Goal: Task Accomplishment & Management: Complete application form

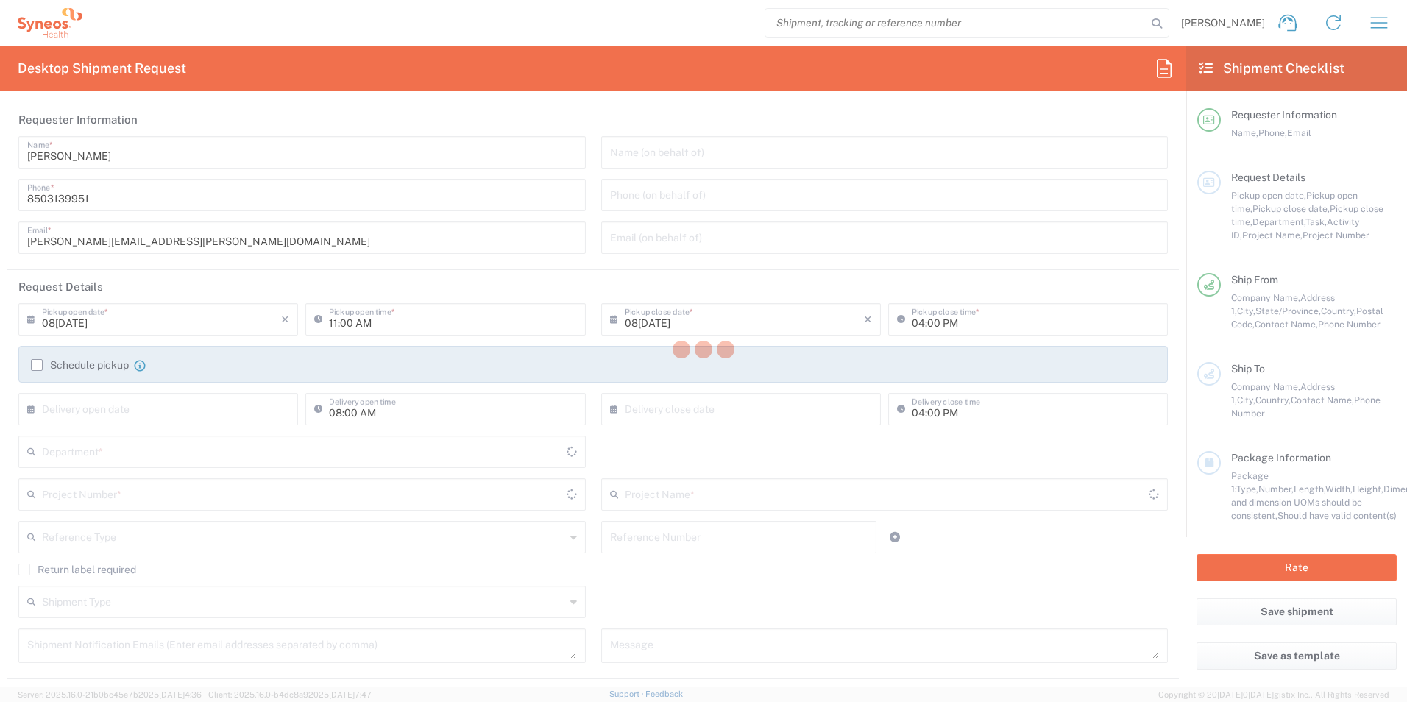
type input "3216"
type input "[US_STATE]"
type input "[GEOGRAPHIC_DATA]"
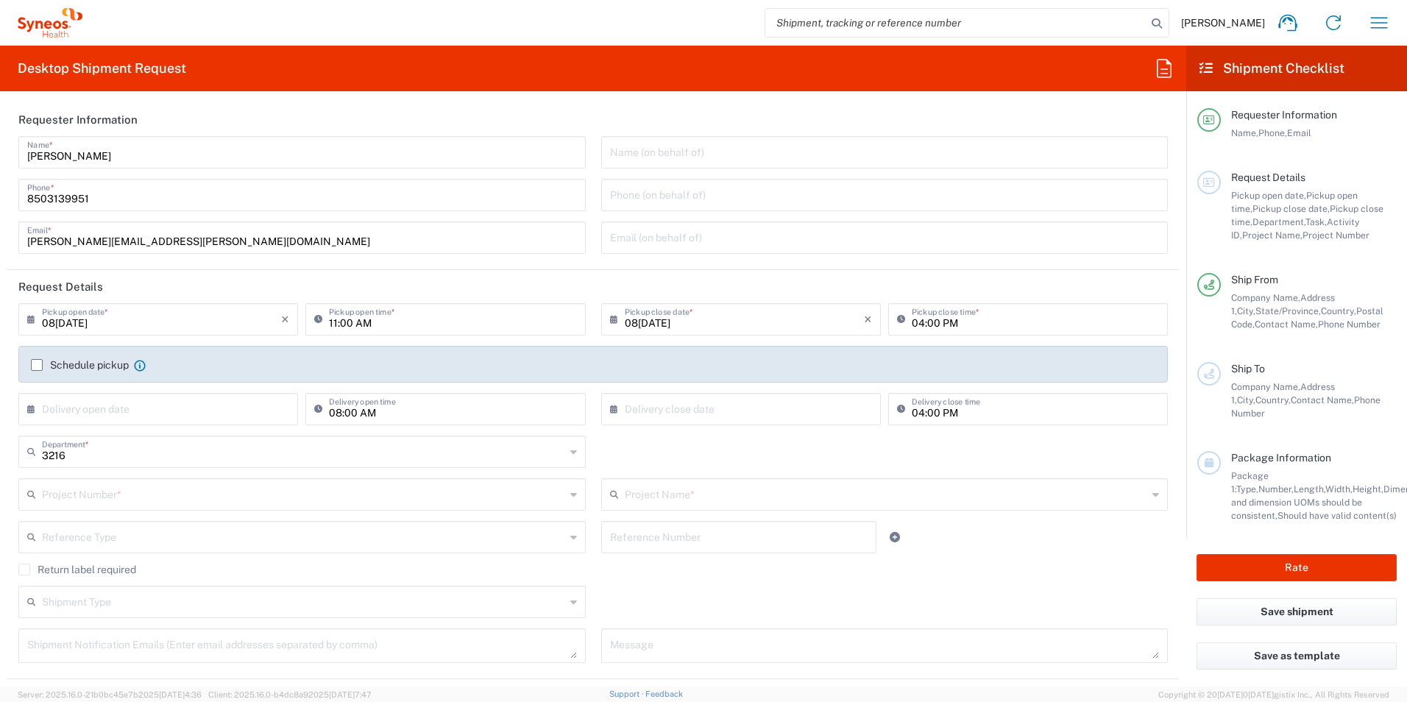
type input "[PERSON_NAME]th Rsrch Grp ([GEOGRAPHIC_DATA]) In"
click at [168, 454] on input "text" at bounding box center [303, 451] width 523 height 26
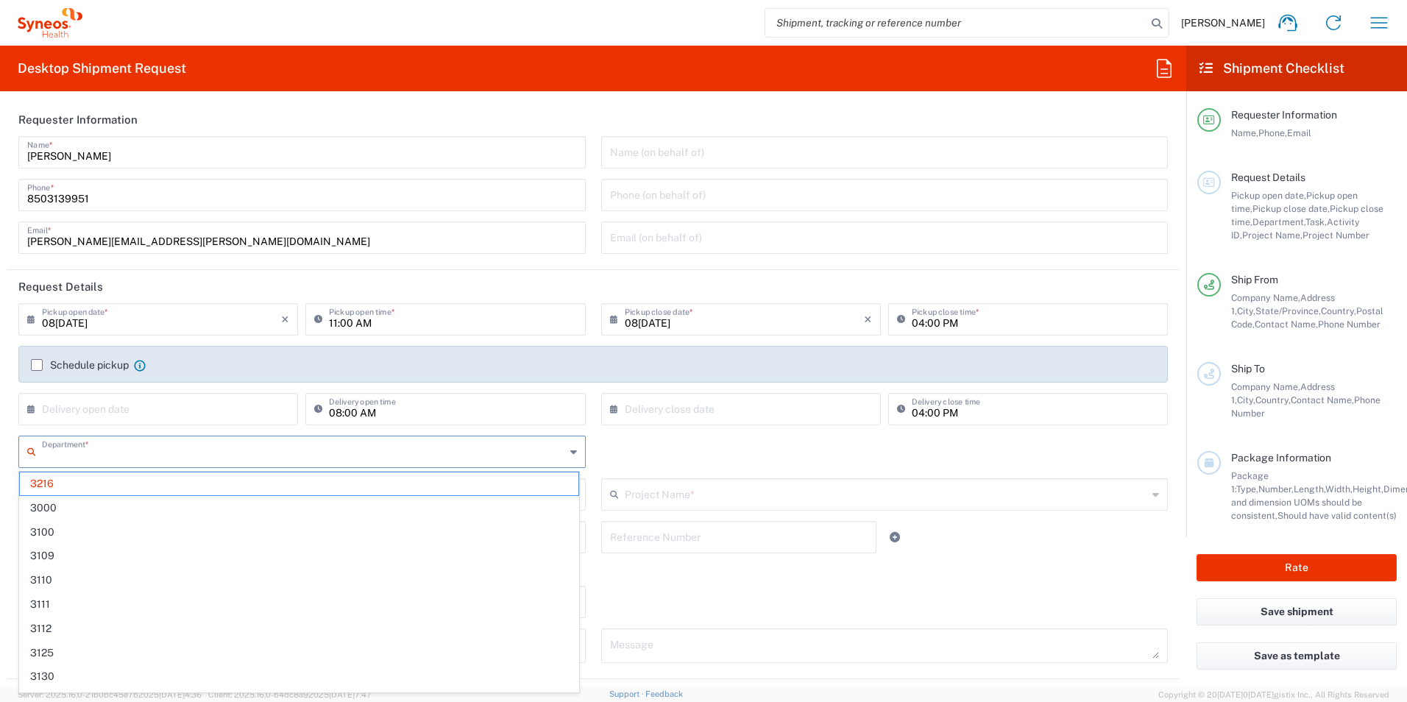
click at [168, 454] on input "text" at bounding box center [303, 451] width 523 height 26
type input "3190"
click at [90, 476] on span "3190" at bounding box center [299, 483] width 558 height 23
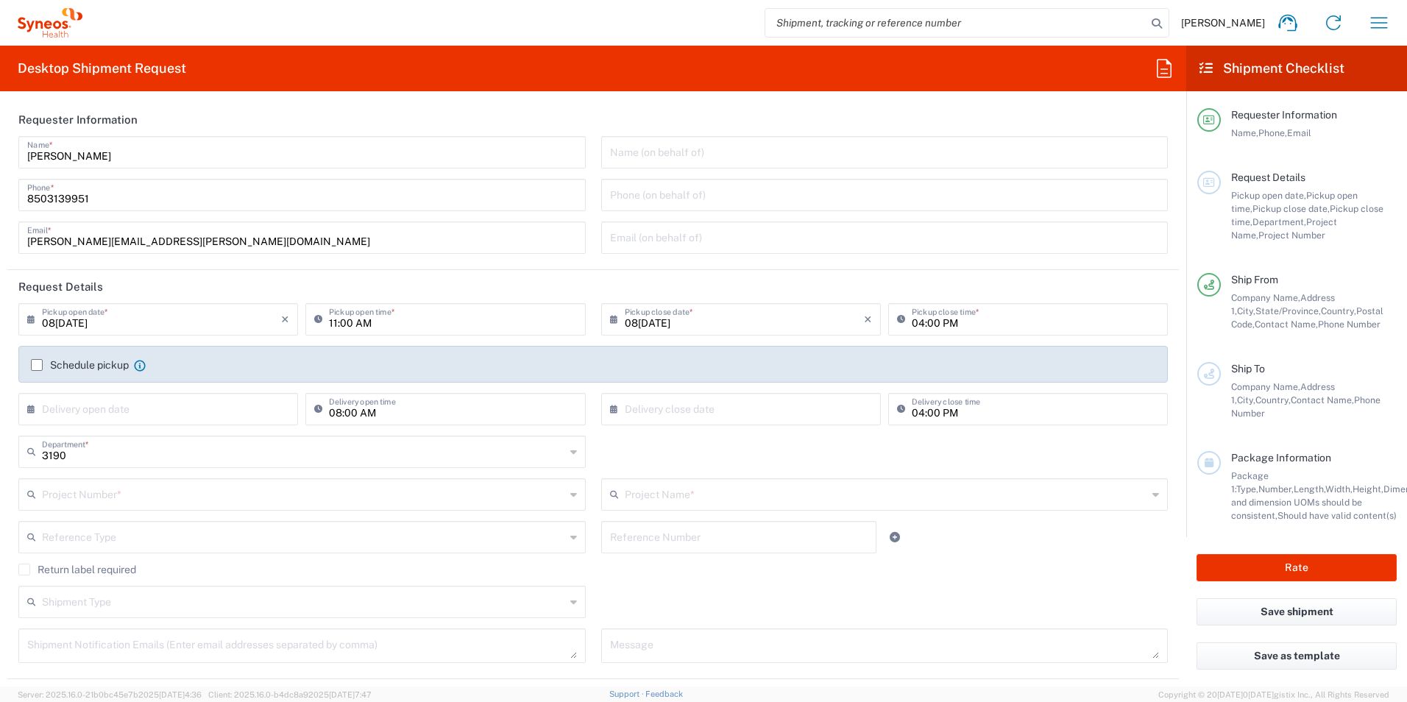
click at [170, 505] on input "text" at bounding box center [303, 493] width 523 height 26
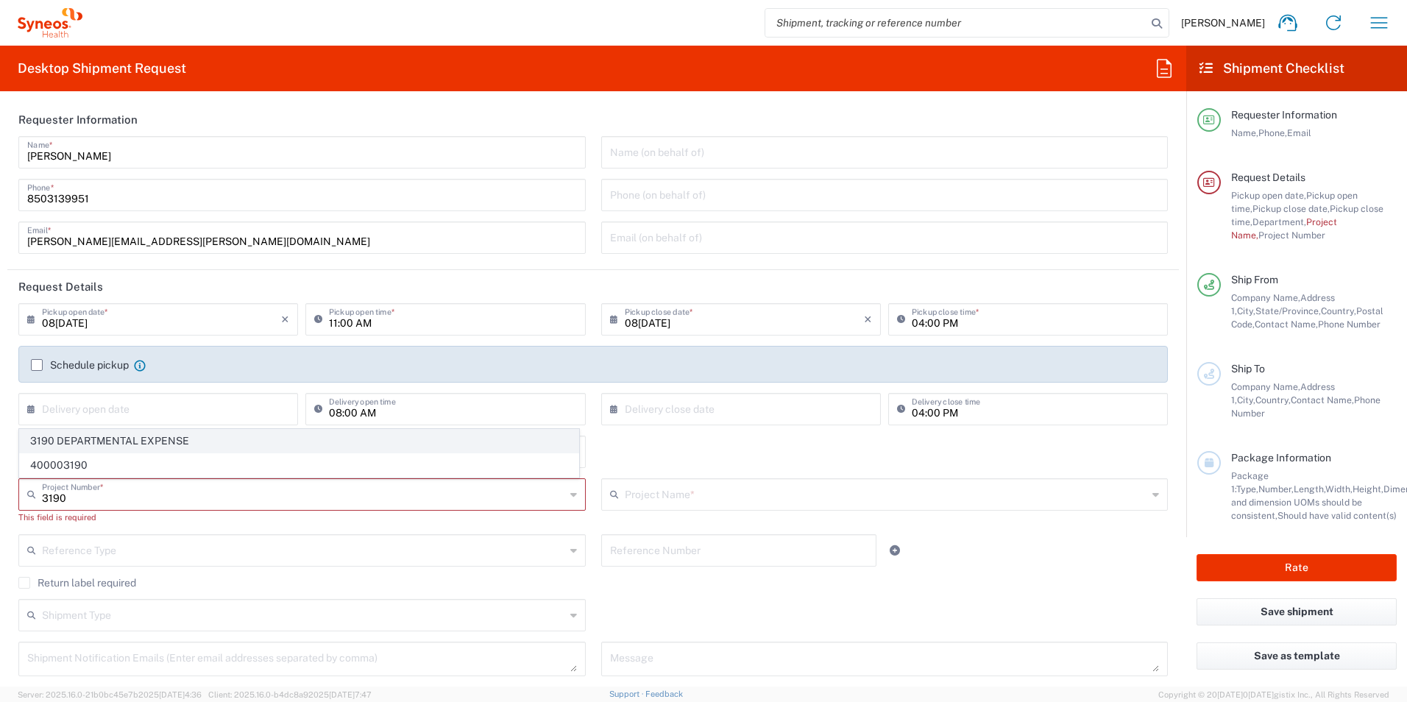
click at [127, 444] on span "3190 DEPARTMENTAL EXPENSE" at bounding box center [299, 441] width 558 height 23
type input "3190 DEPARTMENTAL EXPENSE"
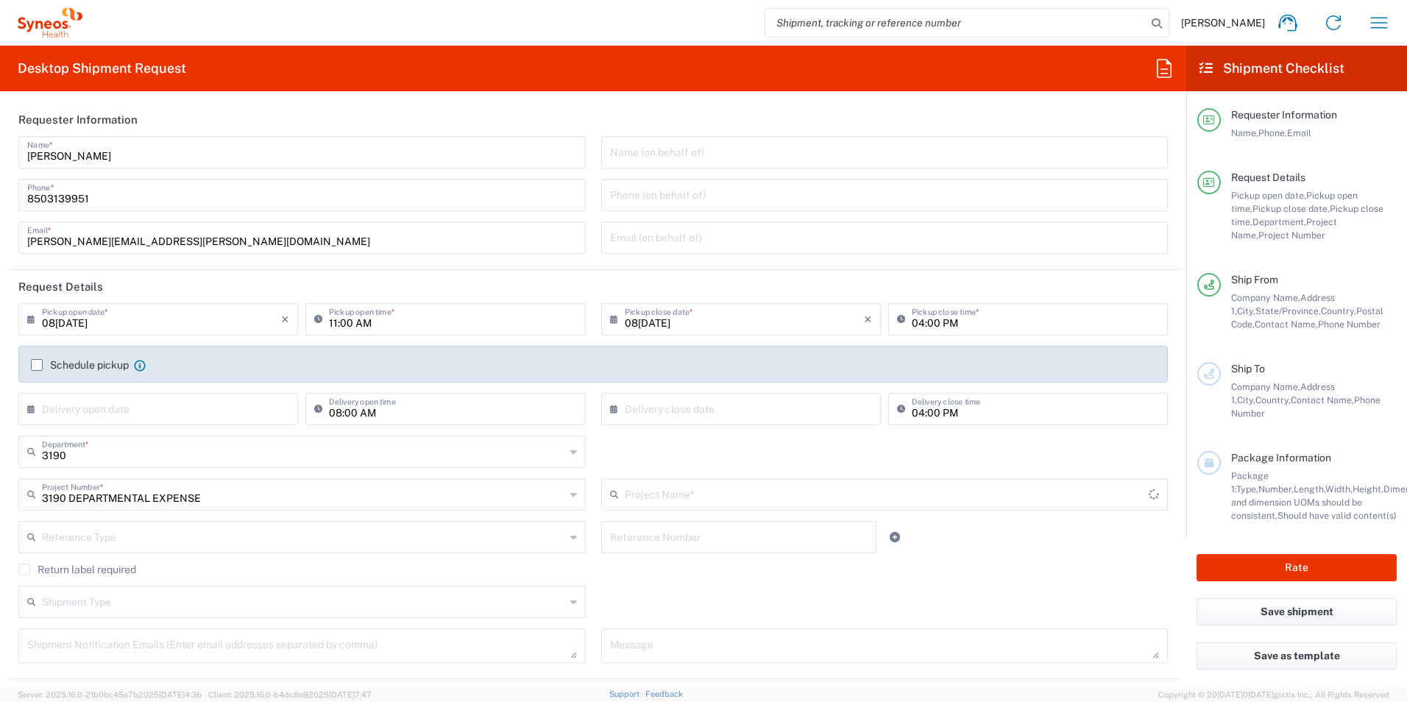
type input "3190 DEPARTMENTAL EXPENSE"
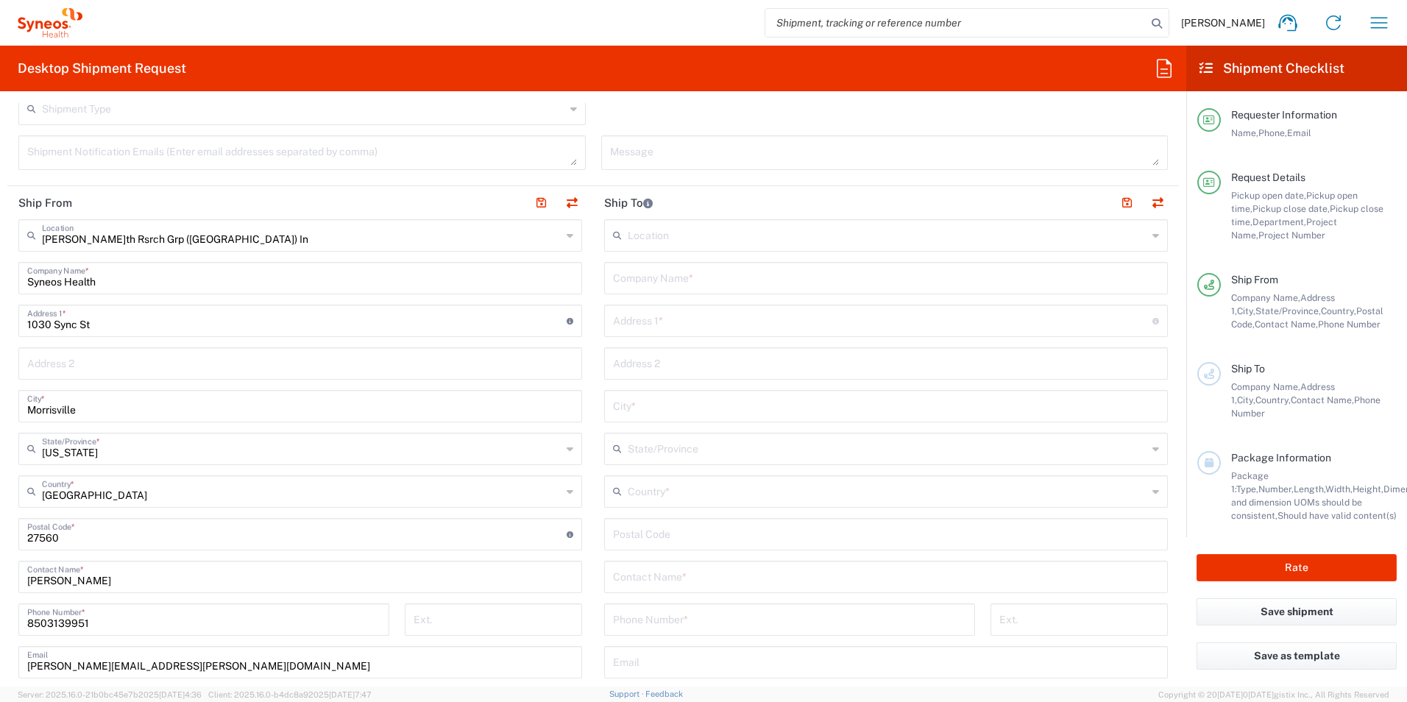
scroll to position [515, 0]
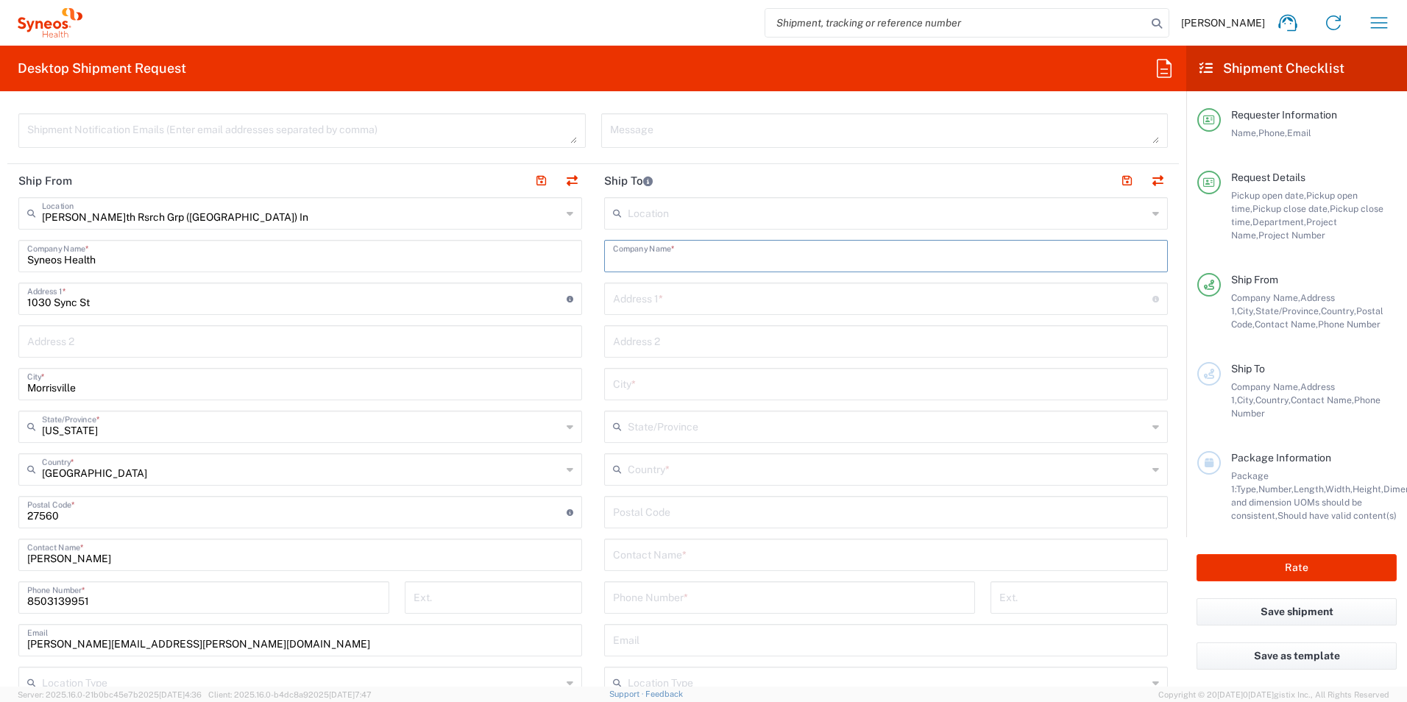
click at [731, 263] on input "text" at bounding box center [886, 255] width 546 height 26
type input "[PERSON_NAME]th Research Group"
click at [730, 296] on input "text" at bounding box center [882, 298] width 539 height 26
type input "[STREET_ADDRESS]"
click at [1152, 473] on icon at bounding box center [1155, 470] width 7 height 24
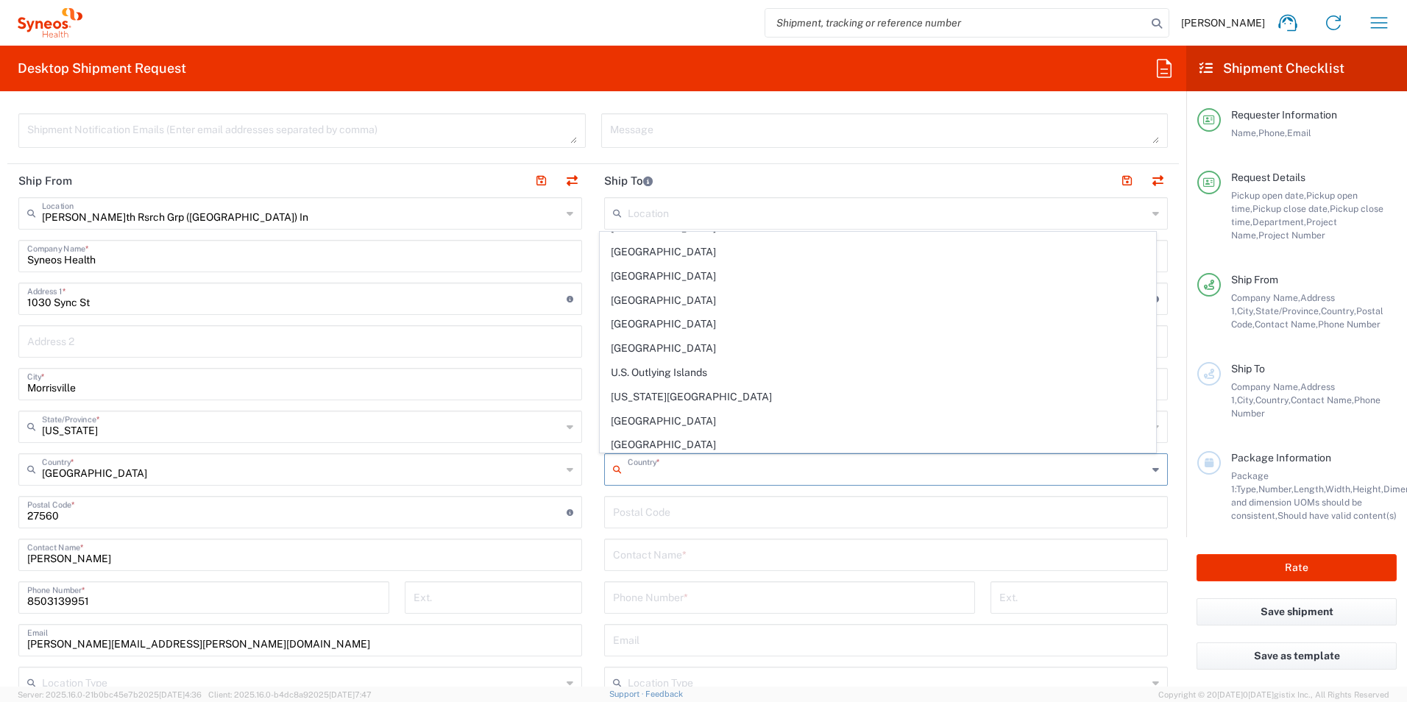
scroll to position [5641, 0]
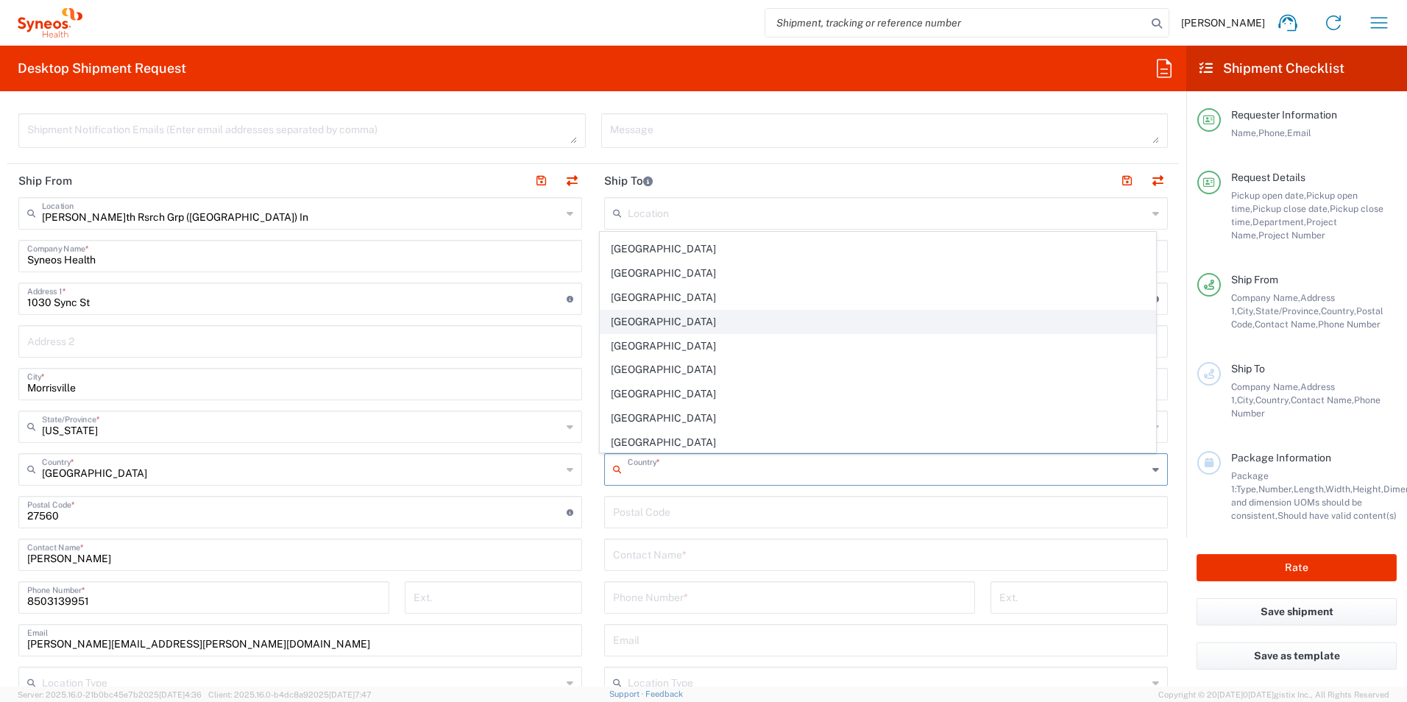
click at [761, 324] on span "[GEOGRAPHIC_DATA]" at bounding box center [877, 321] width 555 height 23
type input "[GEOGRAPHIC_DATA]"
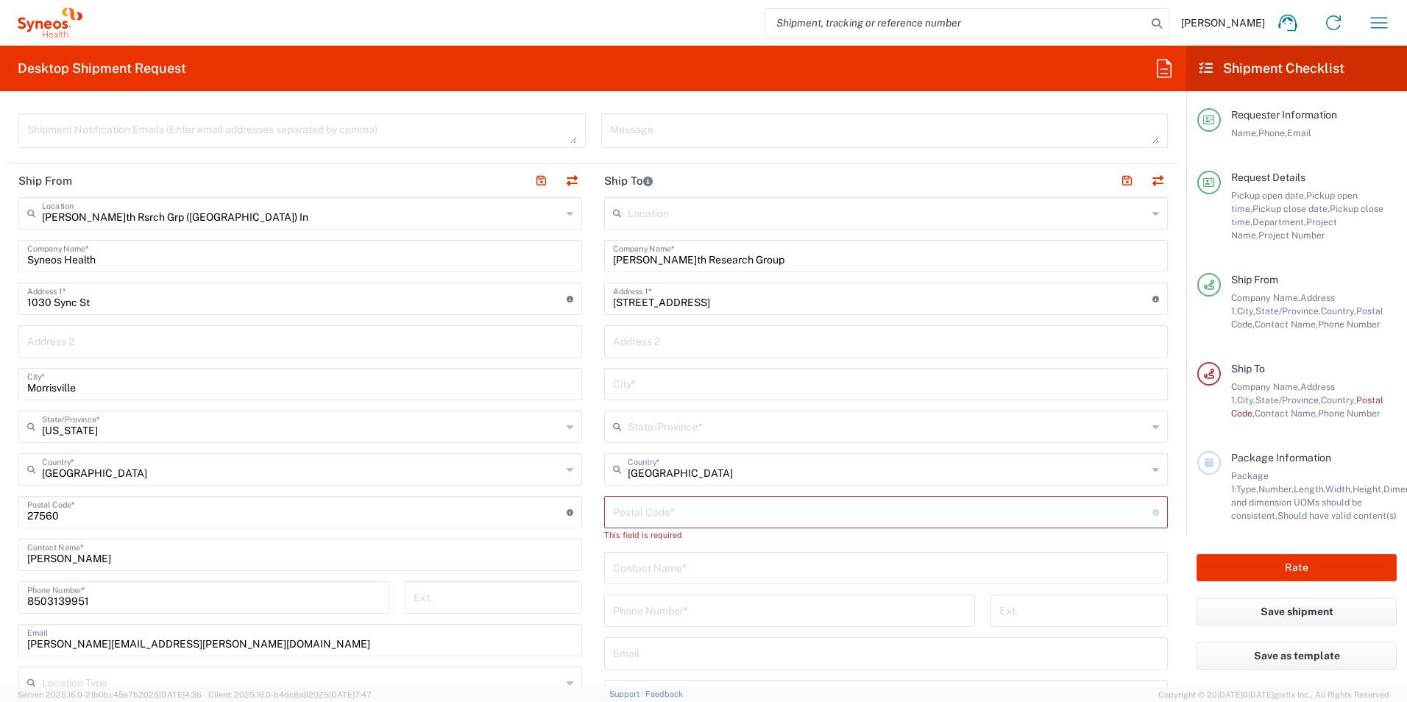
click at [705, 388] on input "text" at bounding box center [886, 383] width 546 height 26
type input "[GEOGRAPHIC_DATA]"
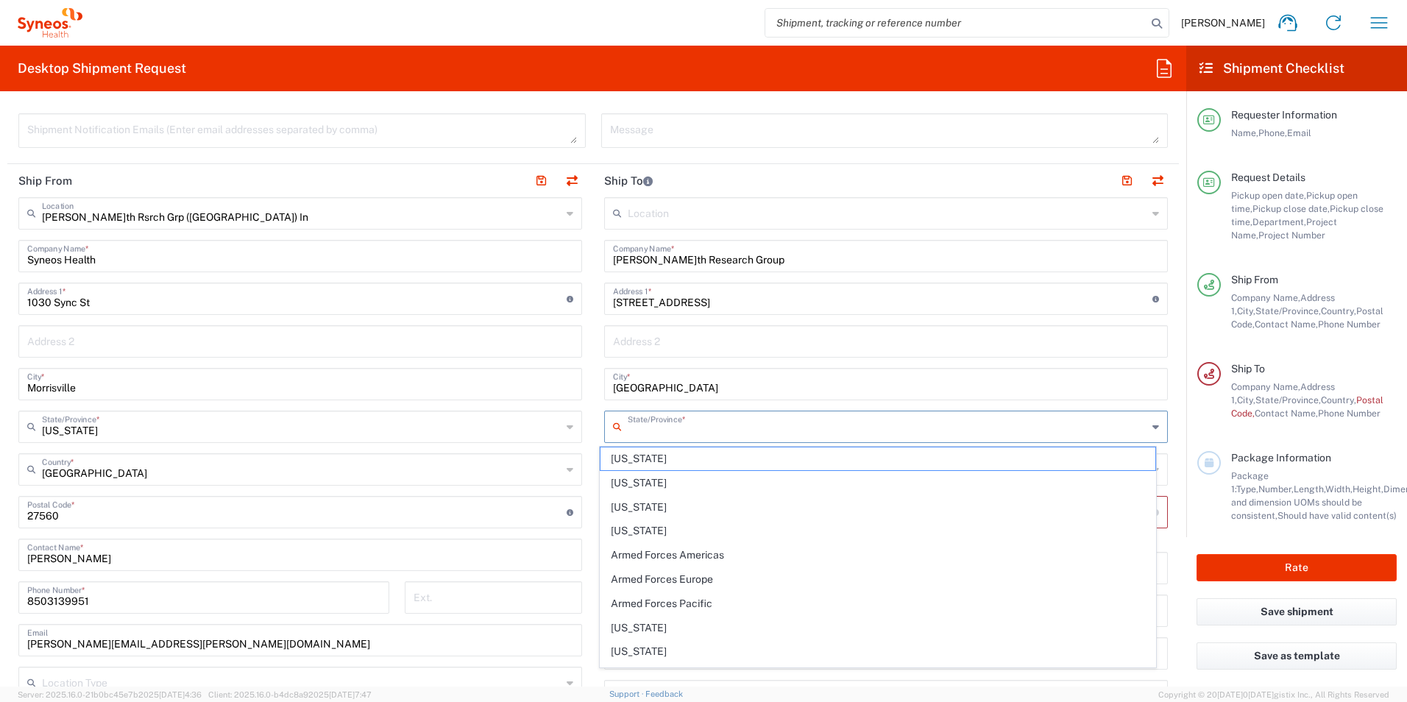
click at [709, 430] on input "text" at bounding box center [887, 426] width 519 height 26
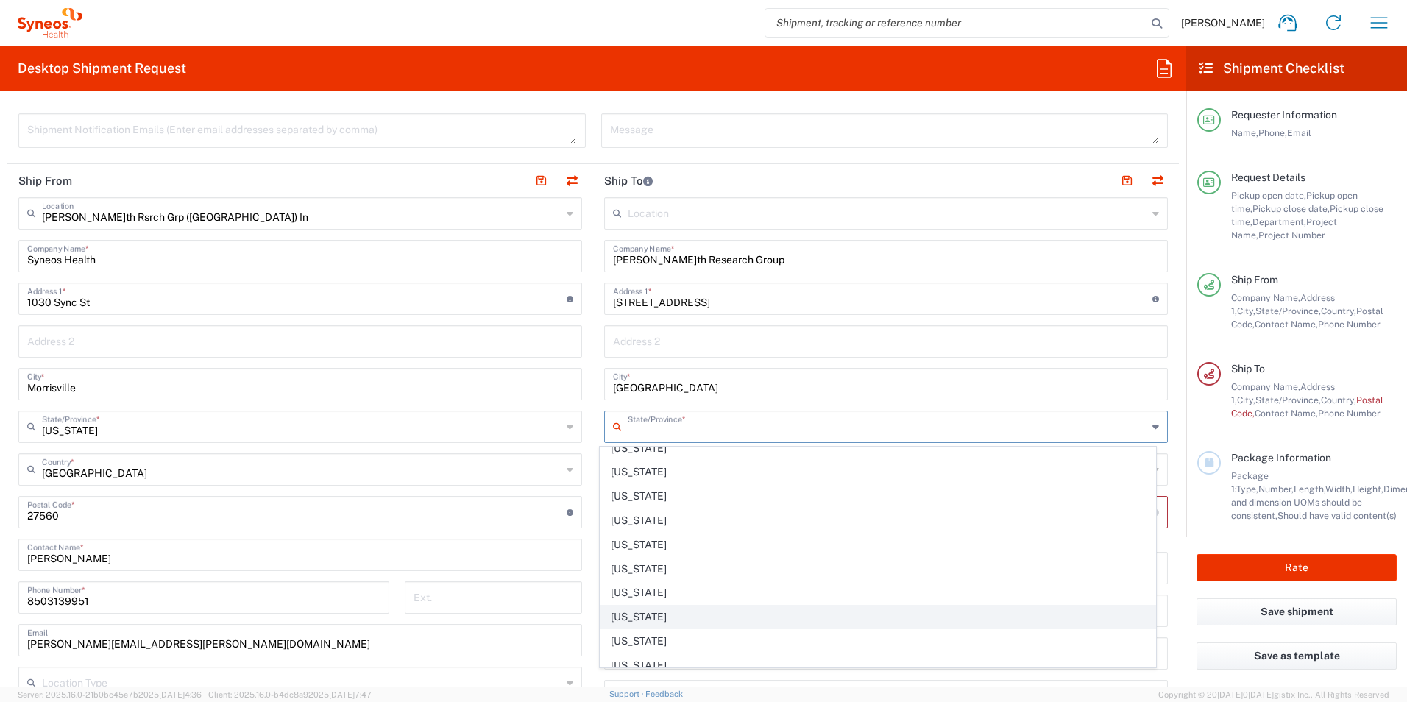
scroll to position [736, 0]
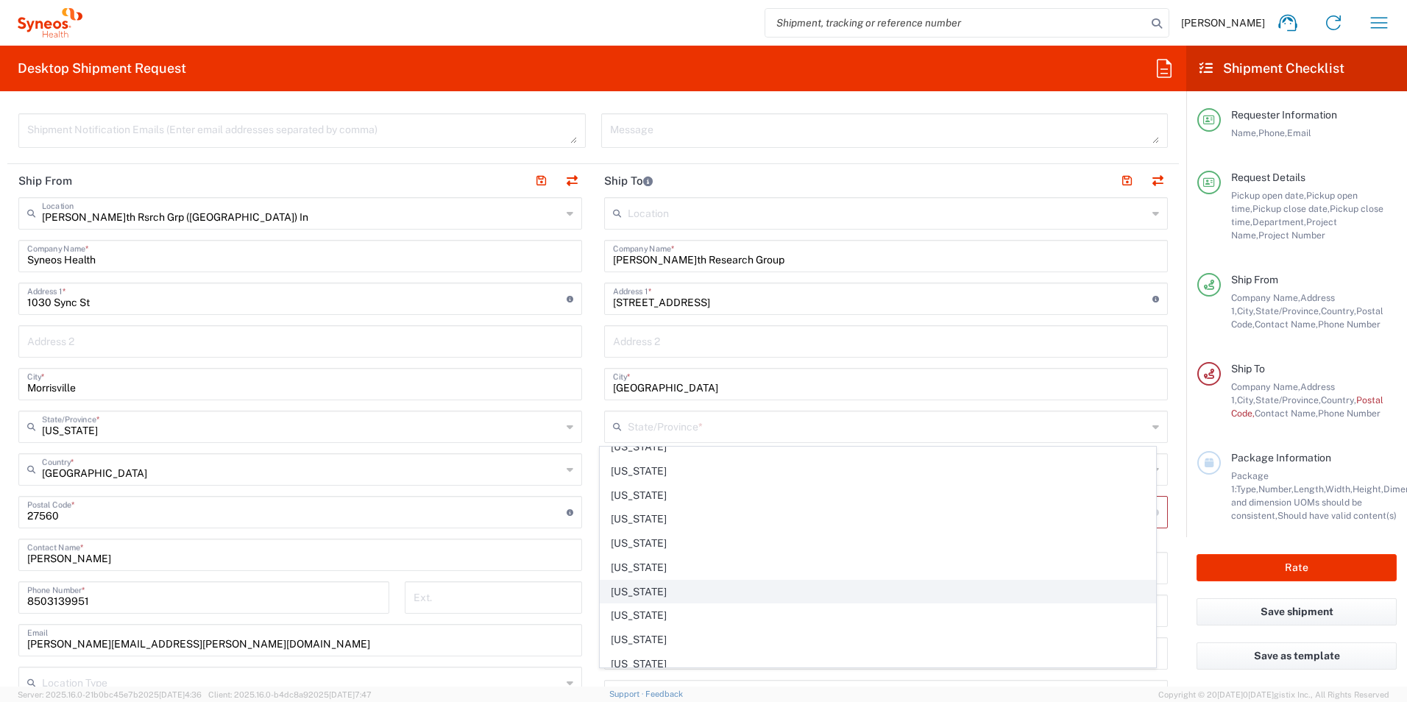
click at [680, 589] on span "[US_STATE]" at bounding box center [877, 591] width 555 height 23
type input "[US_STATE]"
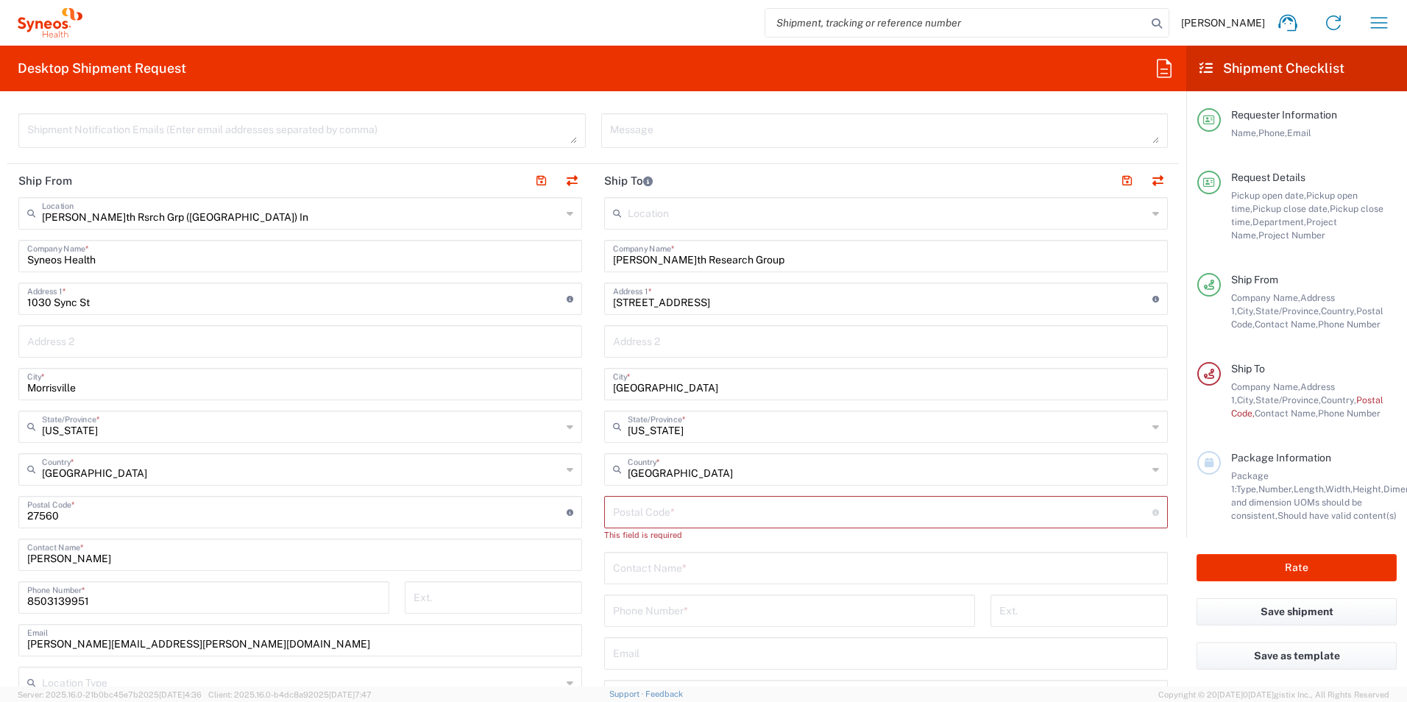
click at [697, 508] on input "undefined" at bounding box center [882, 511] width 539 height 26
type input "27596"
click at [689, 550] on input "text" at bounding box center [886, 554] width 546 height 26
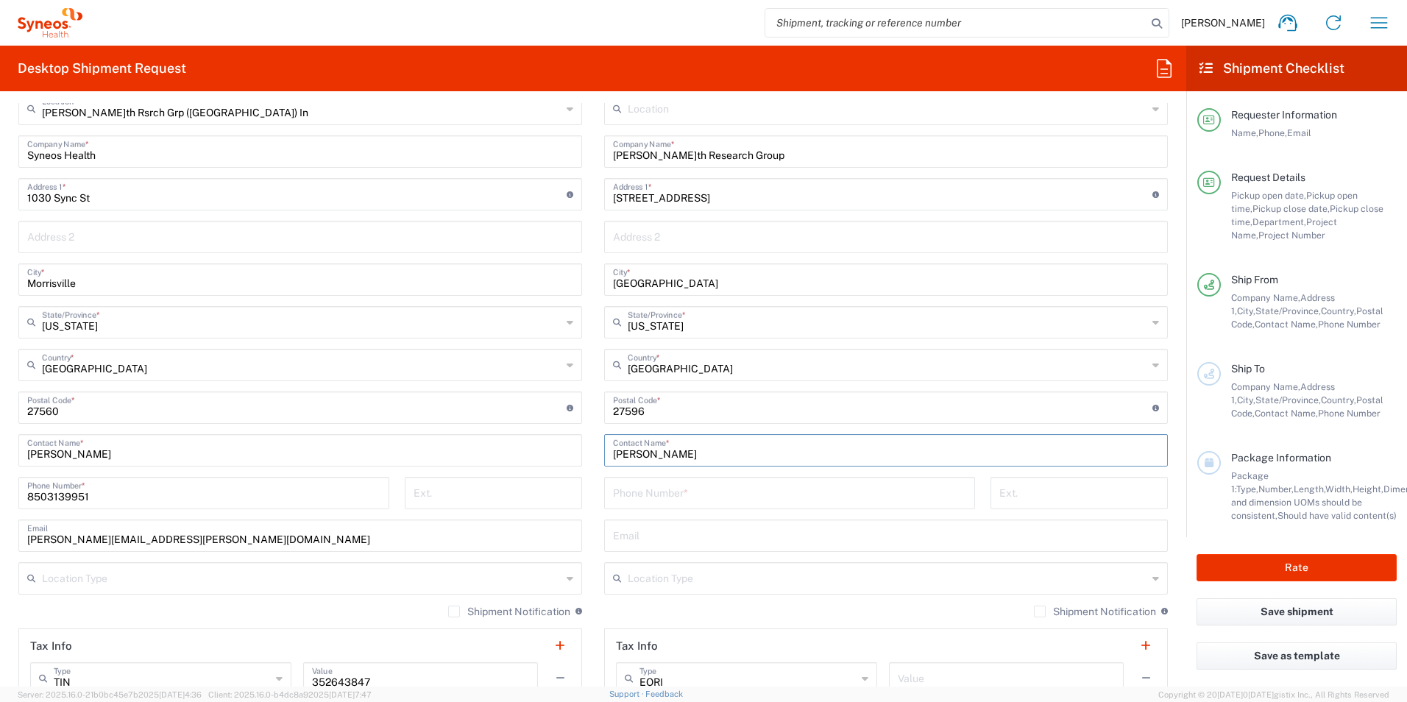
scroll to position [662, 0]
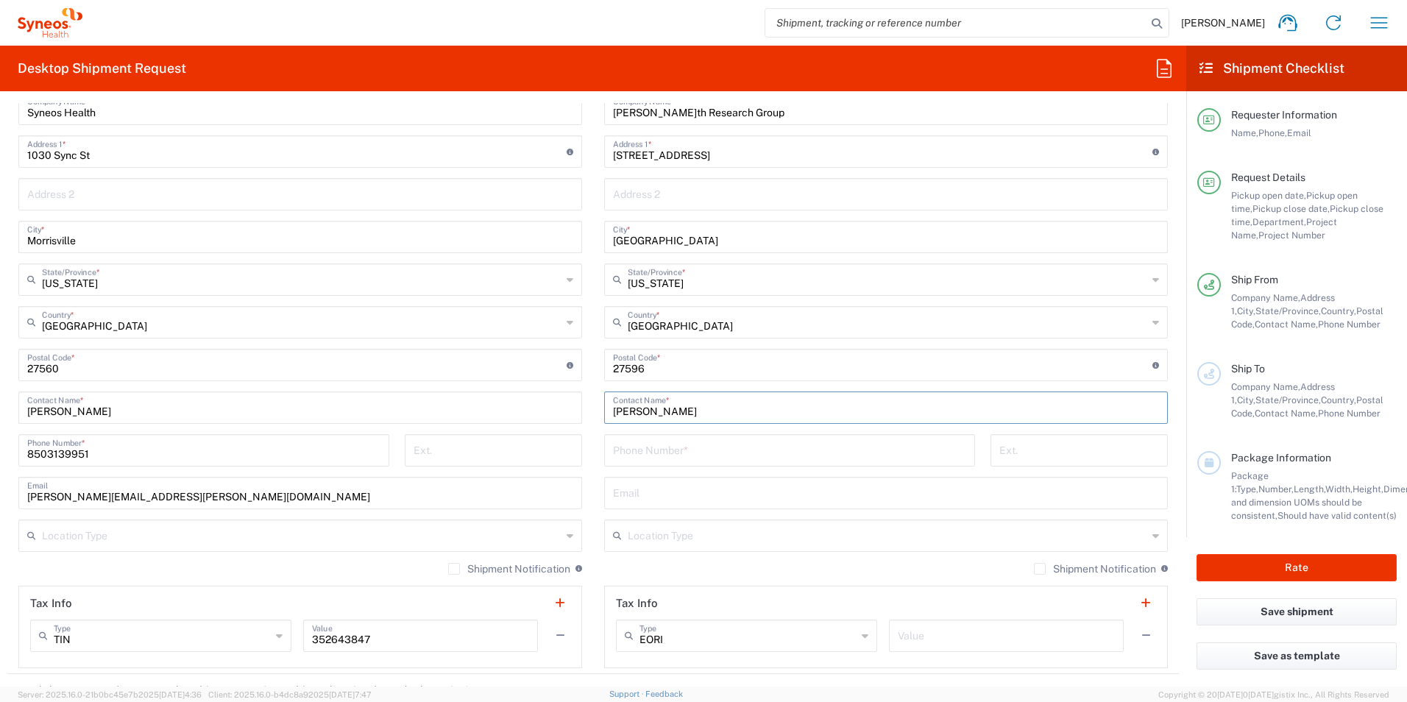
type input "[PERSON_NAME]"
click at [845, 458] on input "tel" at bounding box center [789, 449] width 353 height 26
click at [689, 455] on input "tel" at bounding box center [789, 449] width 353 height 26
type input "8285137161"
click at [728, 486] on input "text" at bounding box center [886, 492] width 546 height 26
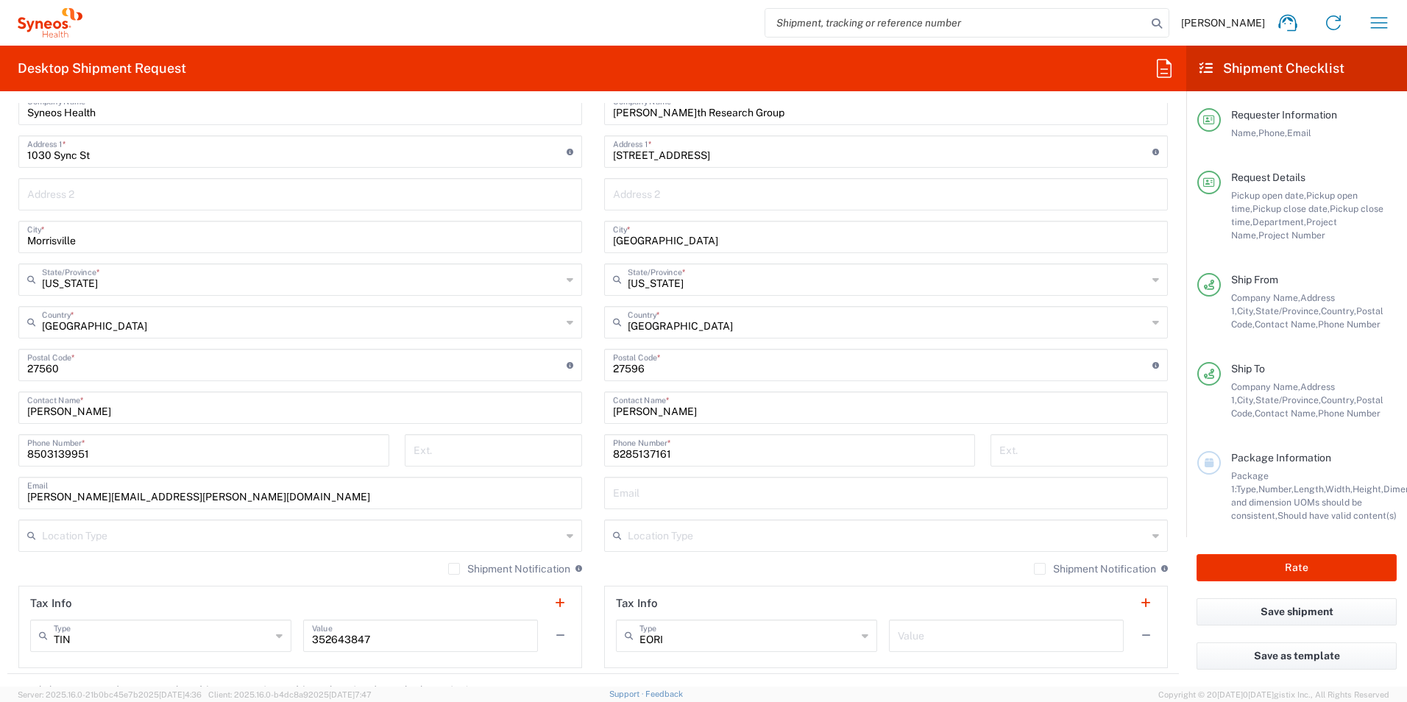
click at [670, 487] on input "text" at bounding box center [886, 492] width 546 height 26
paste input "[EMAIL_ADDRESS][PERSON_NAME][DOMAIN_NAME]"
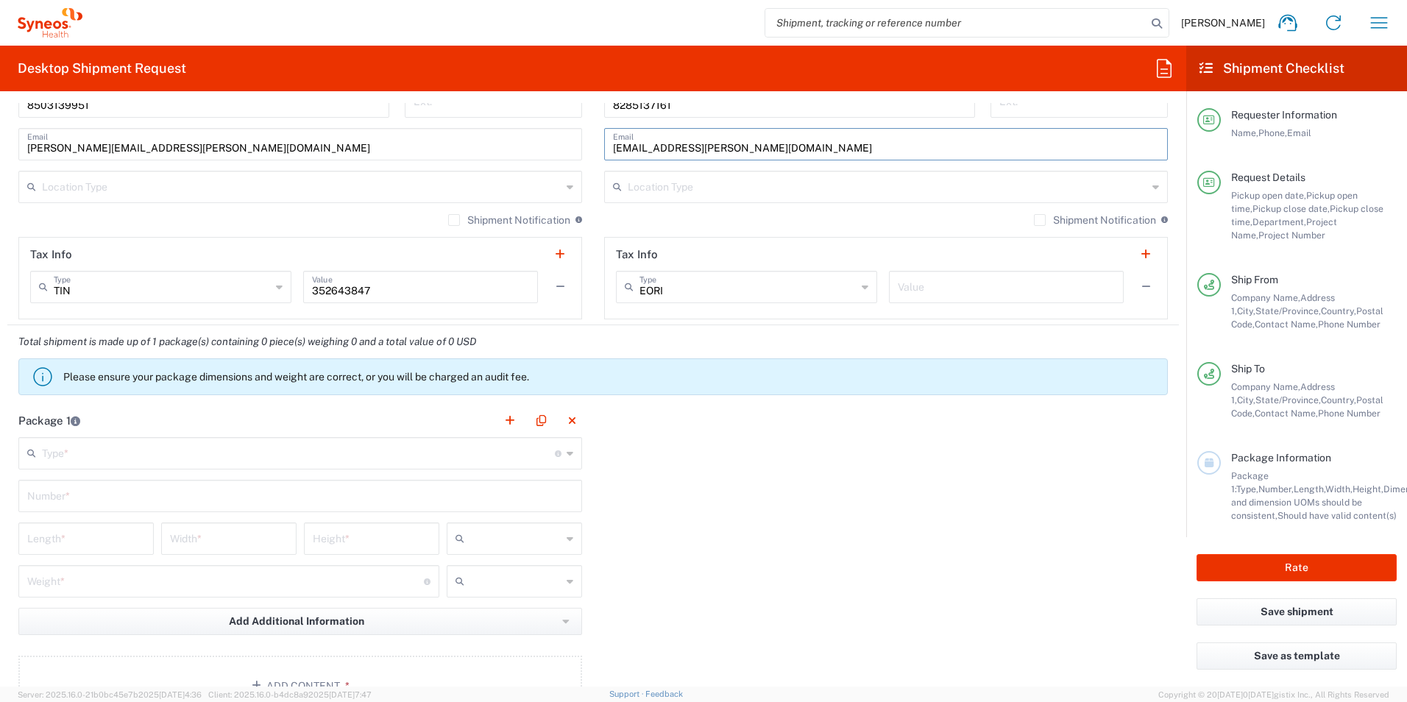
scroll to position [1104, 0]
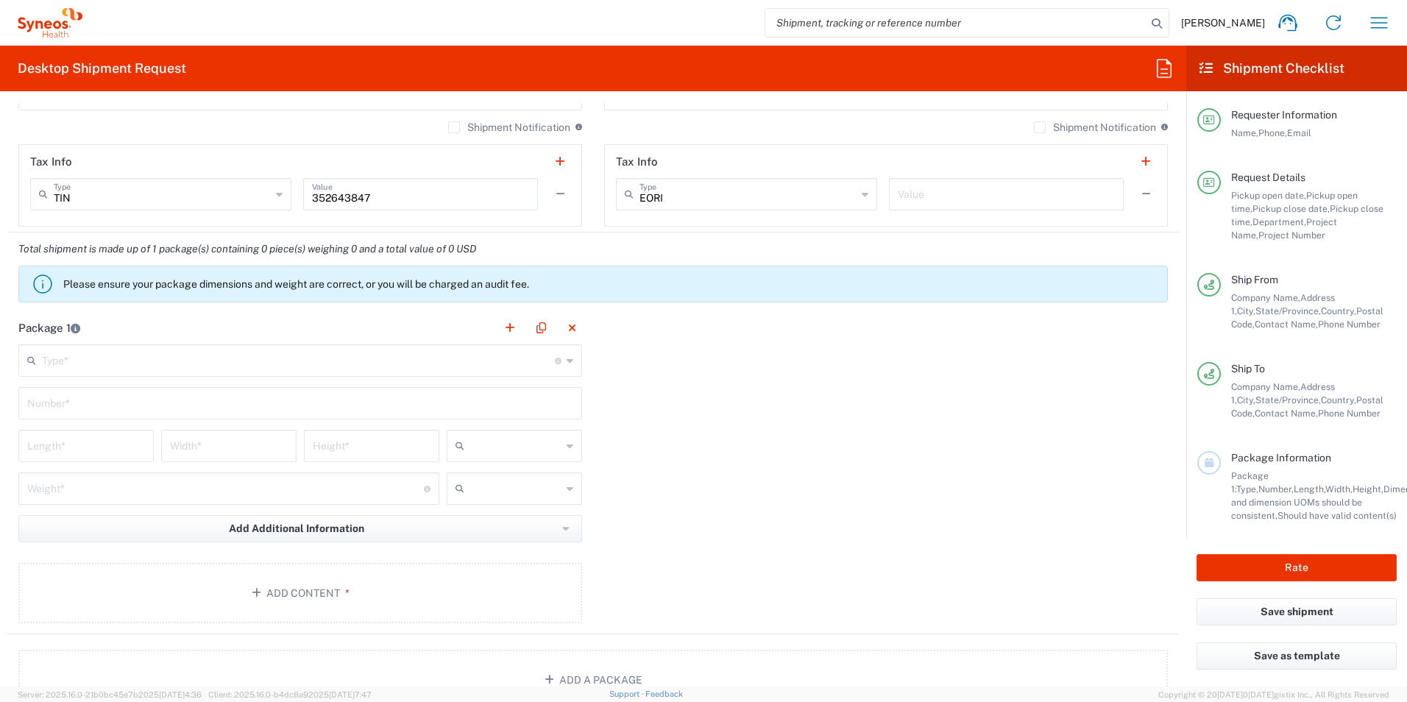
type input "[EMAIL_ADDRESS][PERSON_NAME][DOMAIN_NAME]"
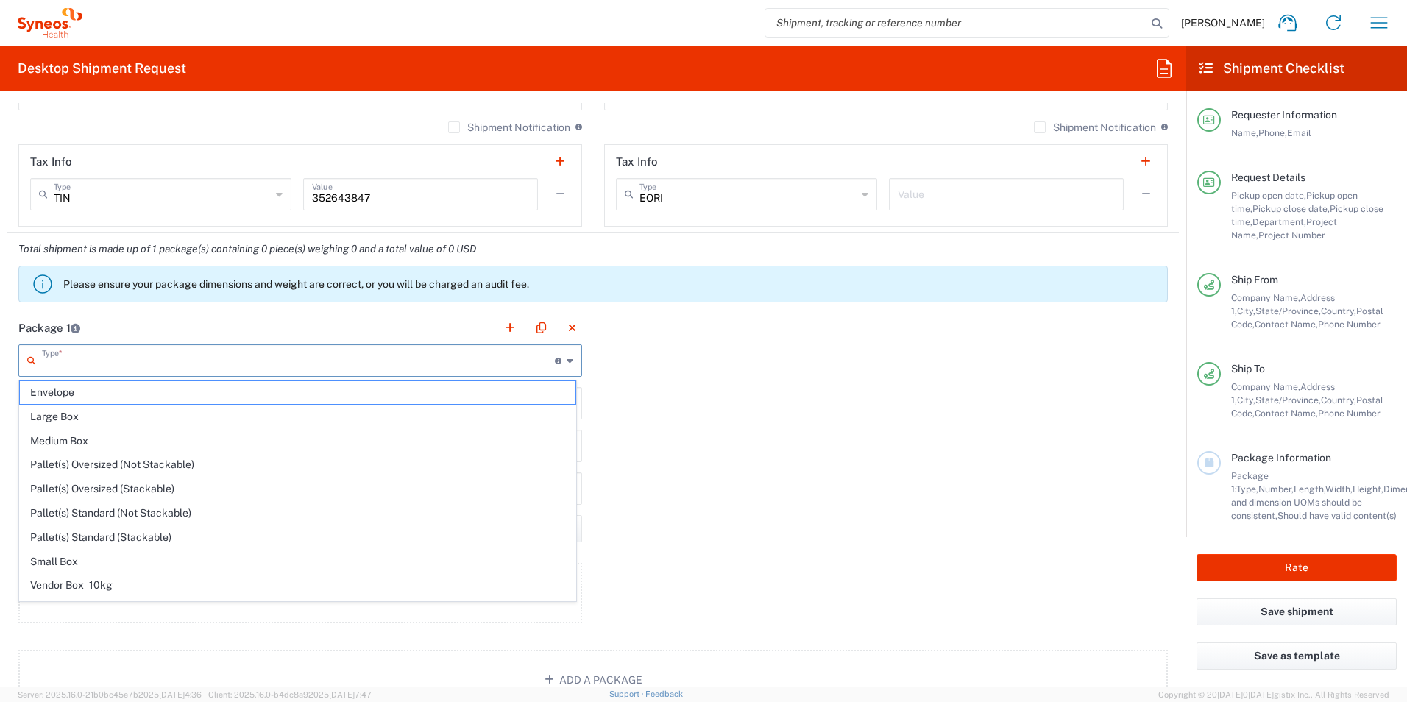
click at [269, 361] on input "text" at bounding box center [298, 360] width 513 height 26
click at [140, 388] on span "Envelope" at bounding box center [297, 392] width 555 height 23
type input "Envelope"
type input "1"
type input "9.5"
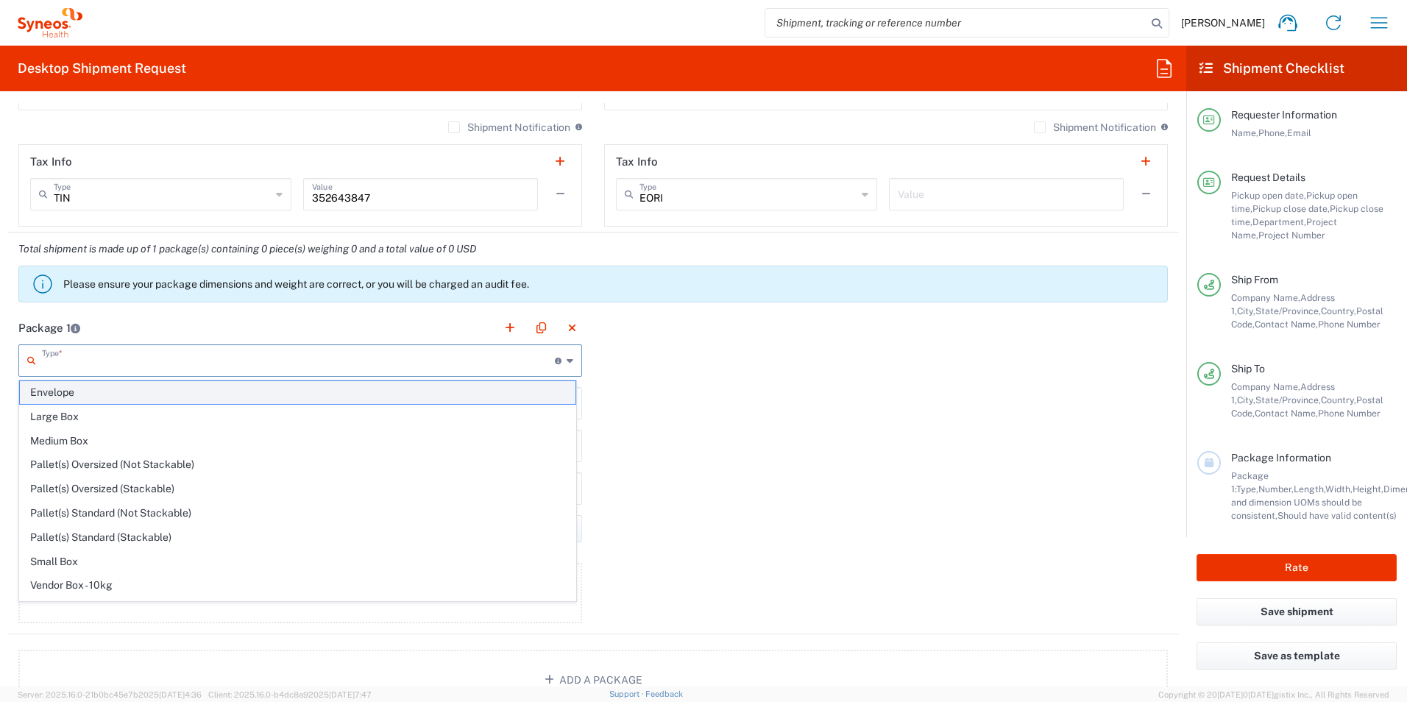
type input "12.5"
type input "0.25"
type input "in"
type input "0.45"
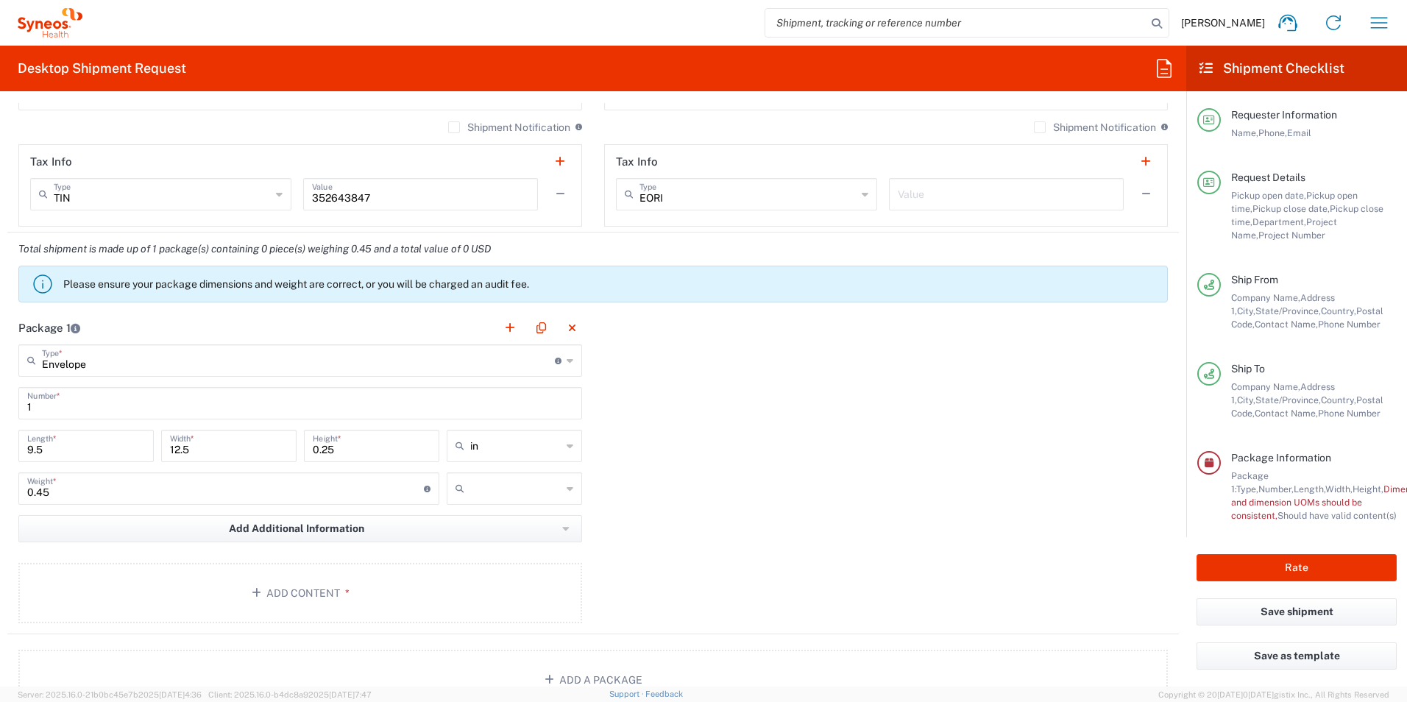
click at [567, 488] on icon at bounding box center [570, 489] width 7 height 24
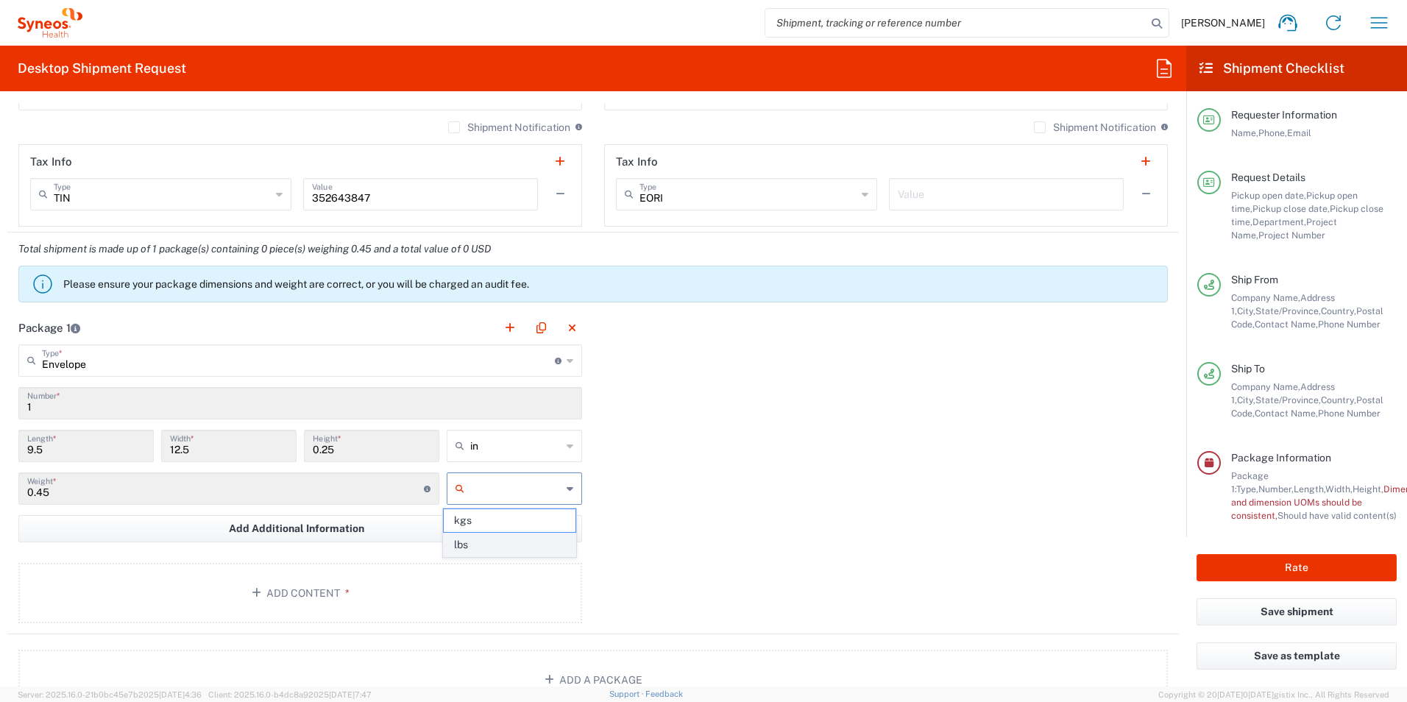
click at [501, 550] on span "lbs" at bounding box center [509, 544] width 131 height 23
type input "lbs"
click at [633, 511] on div "Package 1 Envelope Type * Material used to package goods Envelope Large Box Med…" at bounding box center [592, 472] width 1171 height 323
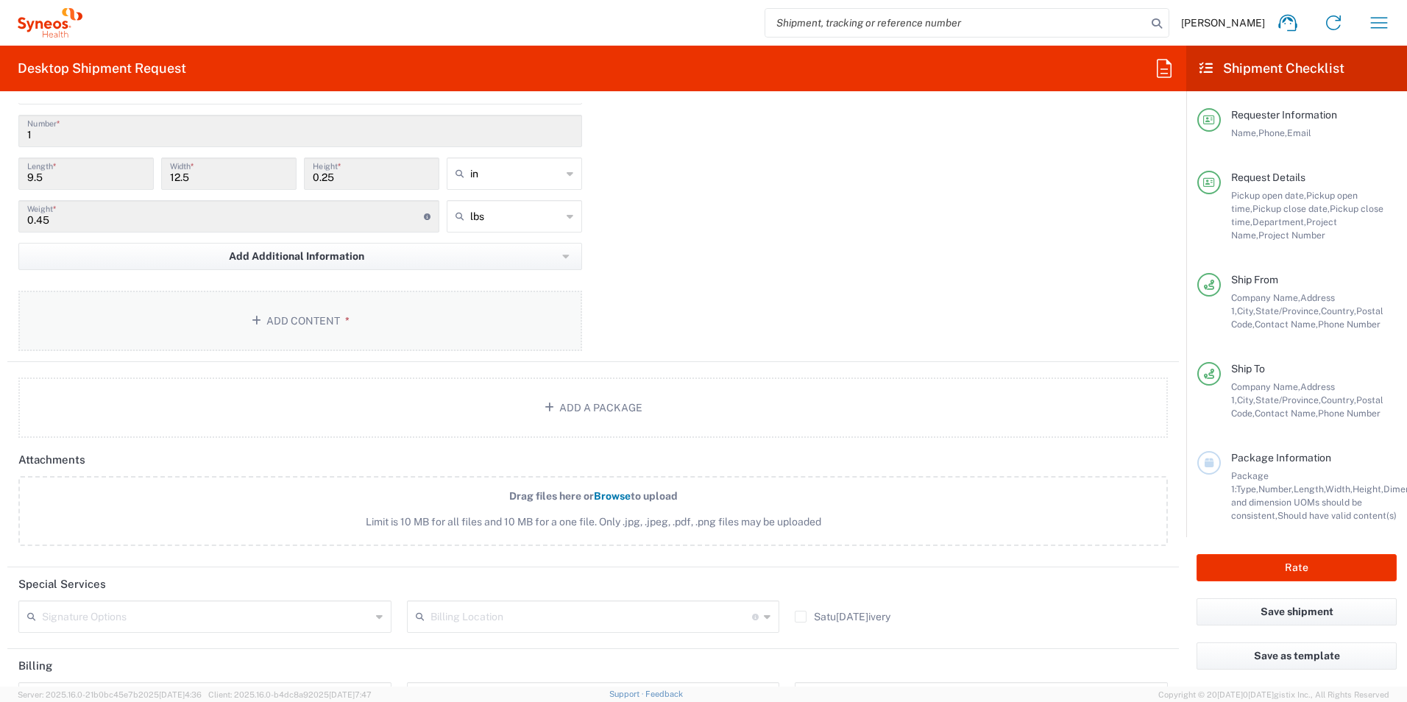
scroll to position [1398, 0]
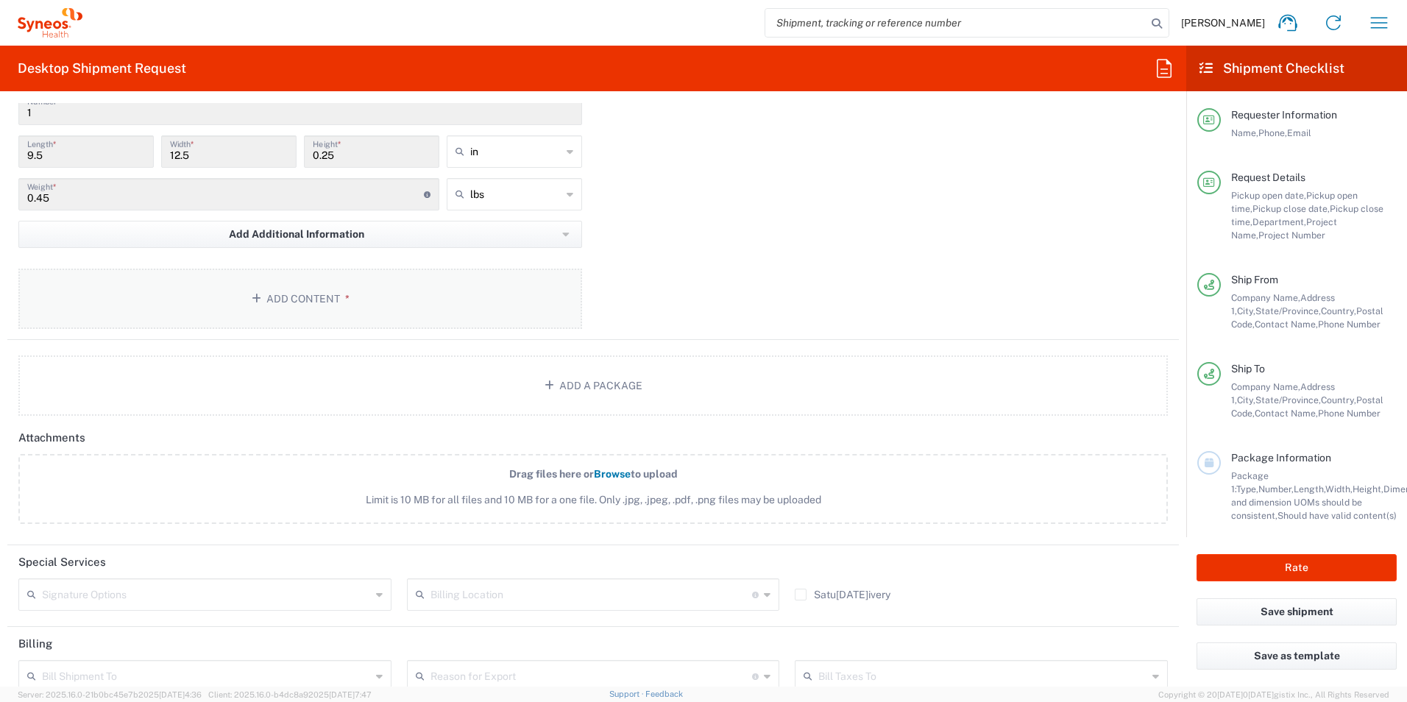
click at [349, 295] on button "Add Content *" at bounding box center [300, 299] width 564 height 60
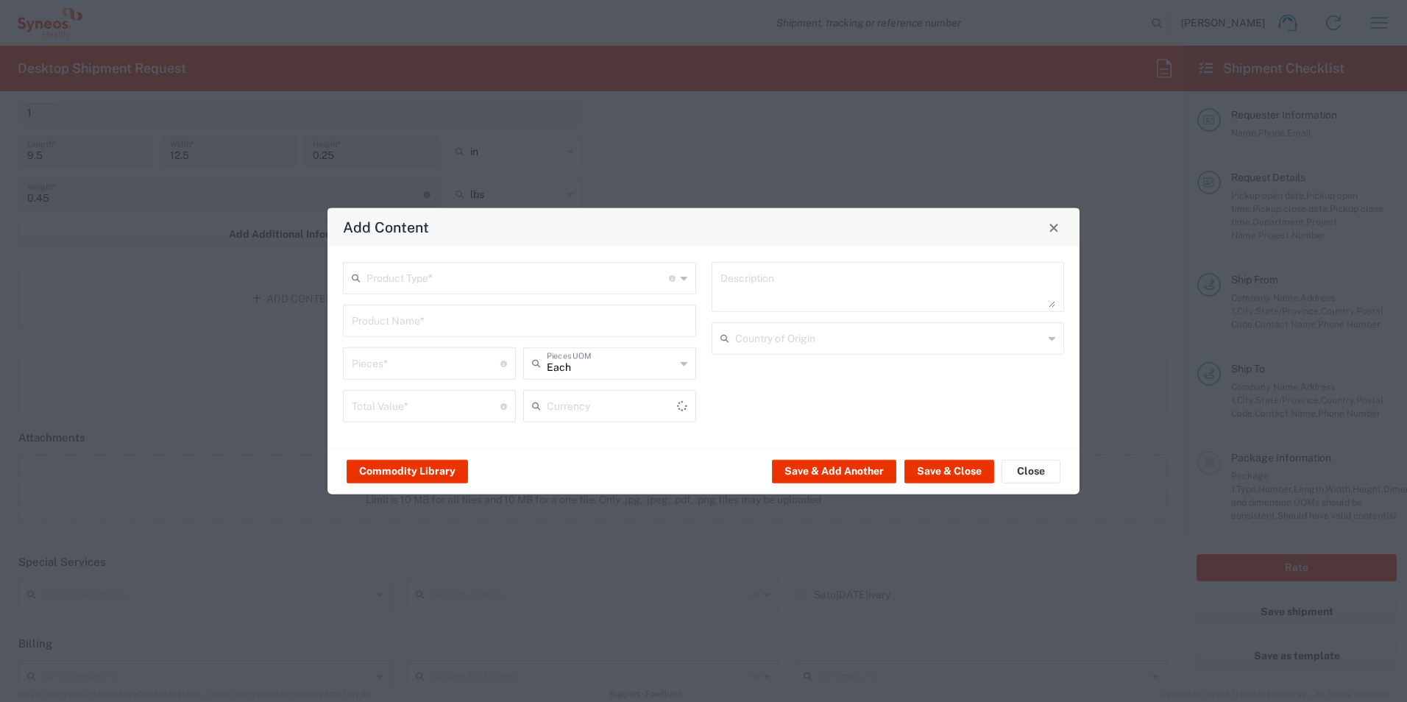
type input "US Dollar"
click at [416, 280] on input "text" at bounding box center [517, 277] width 302 height 26
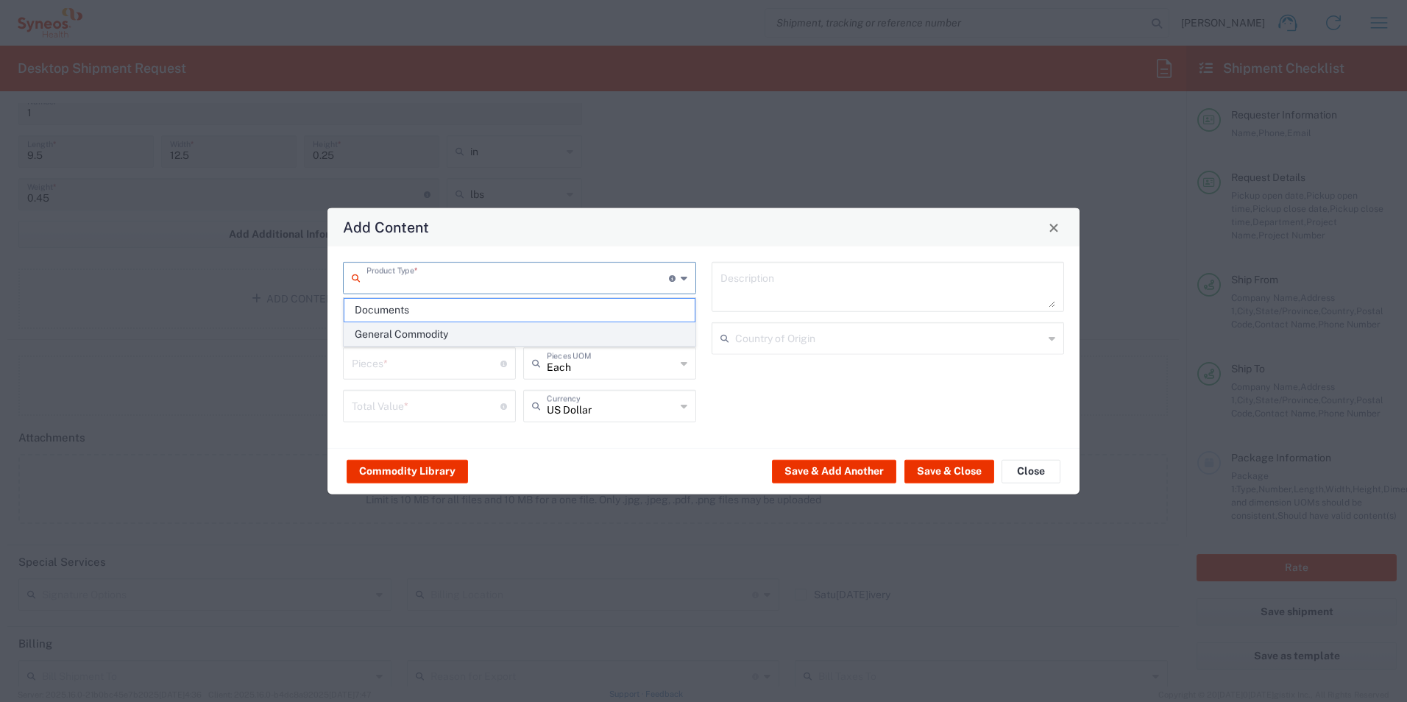
click at [459, 332] on span "General Commodity" at bounding box center [519, 334] width 350 height 23
type input "General Commodity"
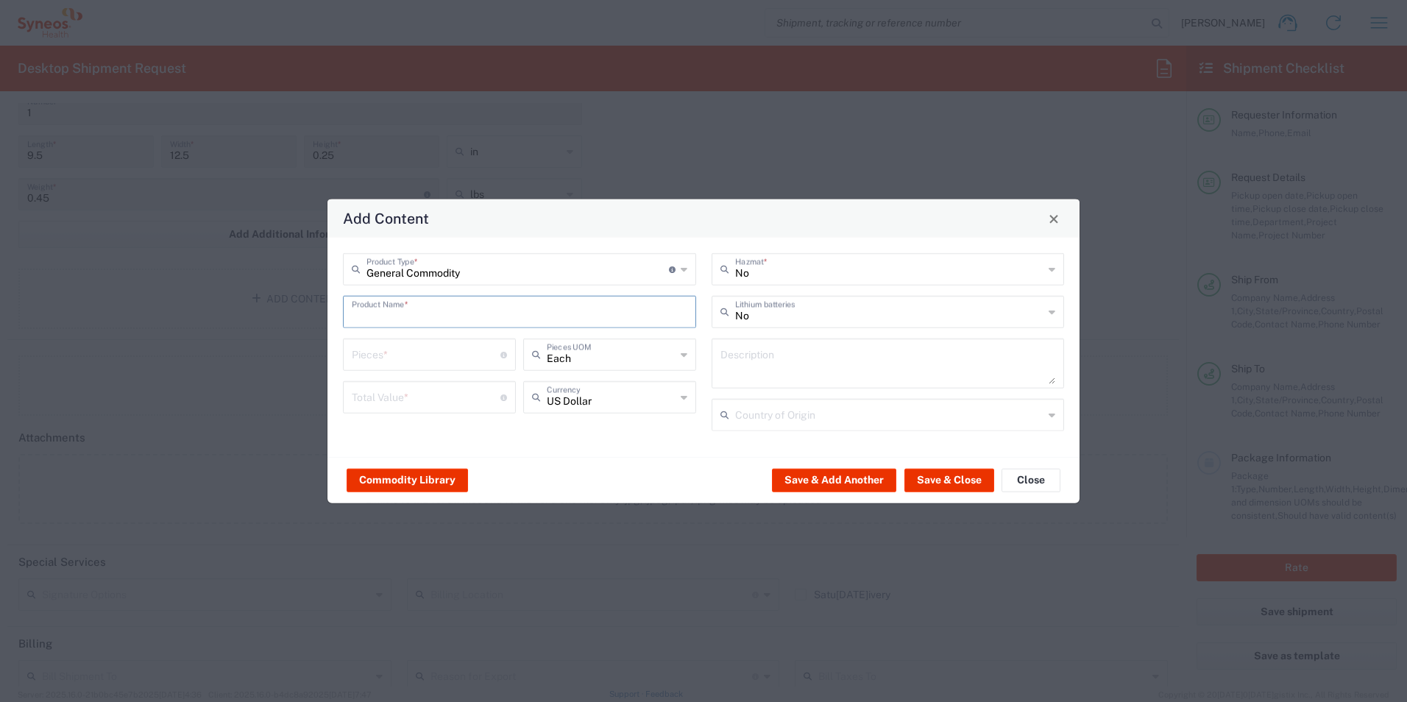
click at [450, 309] on input "text" at bounding box center [519, 311] width 335 height 26
type input "Masks"
click at [400, 351] on input "number" at bounding box center [426, 354] width 149 height 26
type input "4"
click at [400, 401] on input "number" at bounding box center [426, 396] width 149 height 26
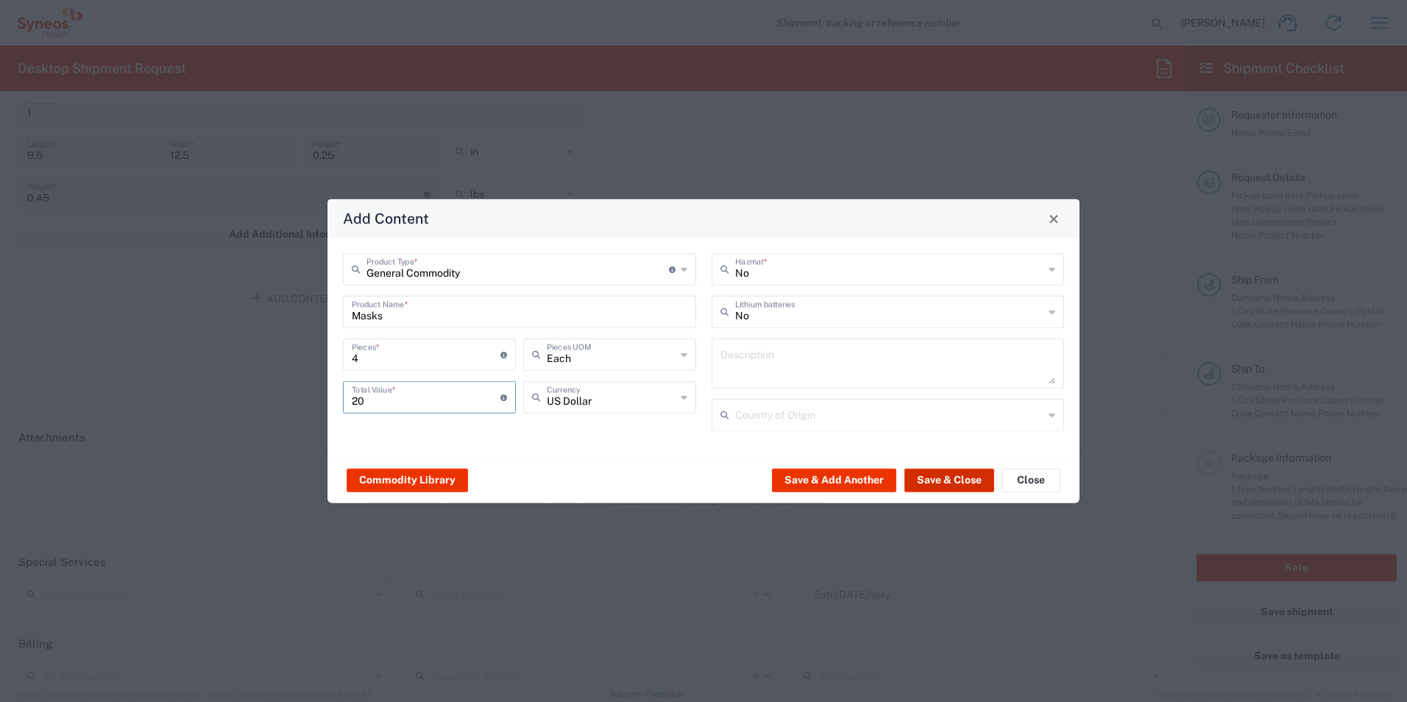
type input "20"
click at [950, 479] on button "Save & Close" at bounding box center [949, 480] width 90 height 24
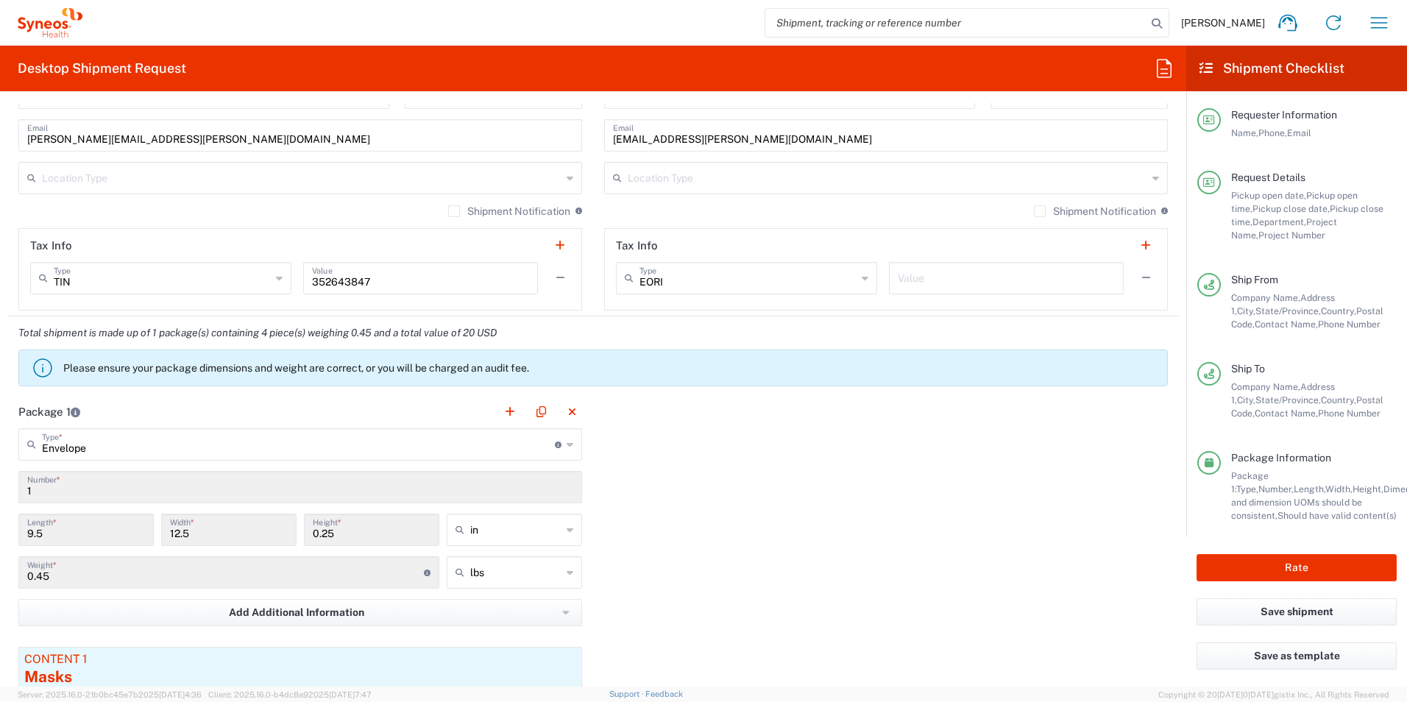
scroll to position [1104, 0]
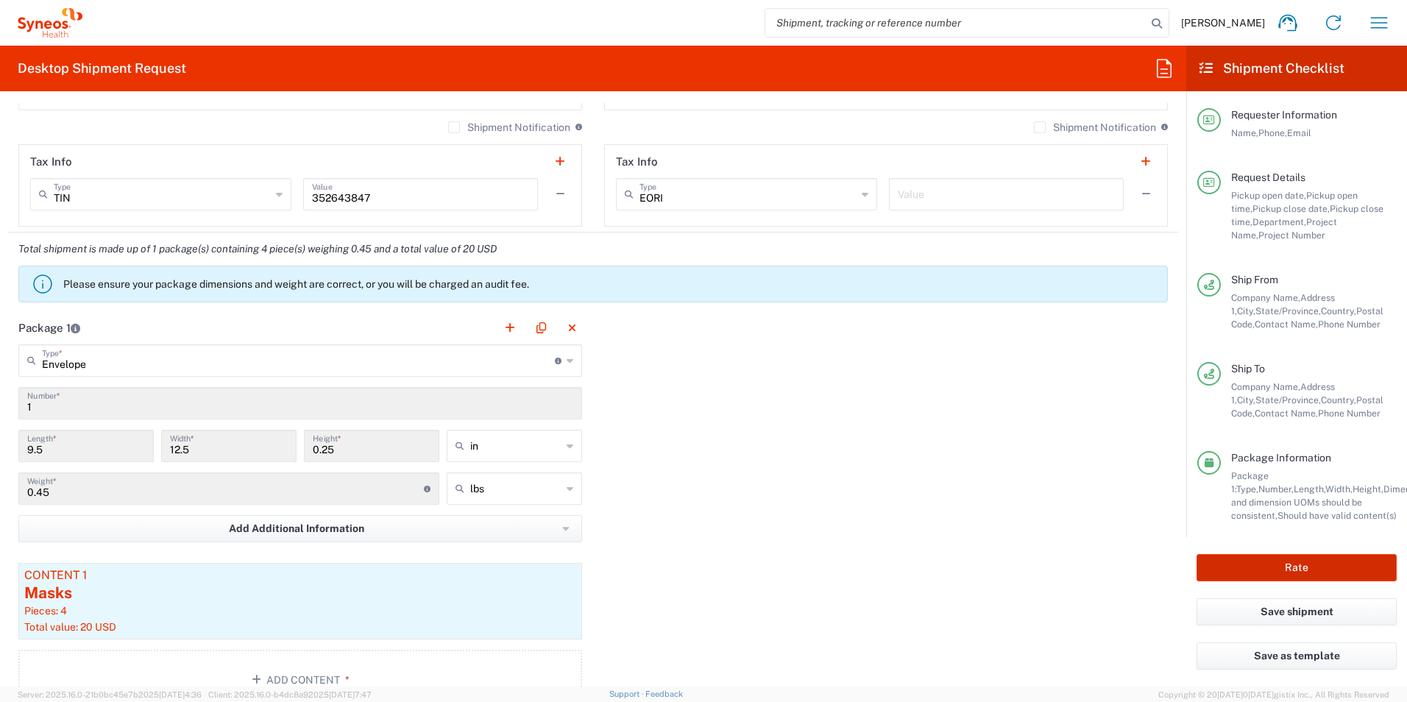
click at [1349, 562] on button "Rate" at bounding box center [1296, 567] width 200 height 27
type input "3190 DEPARTMENTAL EXPENSE"
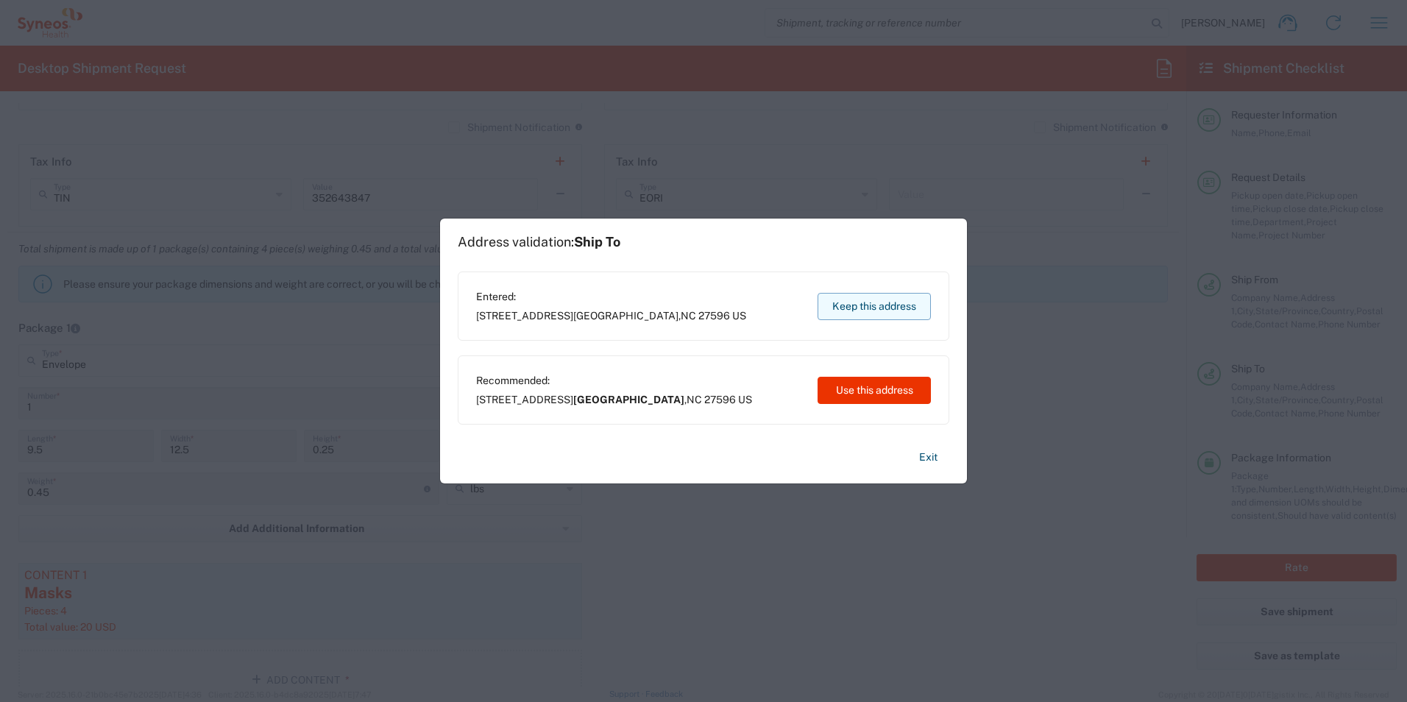
click at [873, 301] on button "Keep this address" at bounding box center [873, 306] width 113 height 27
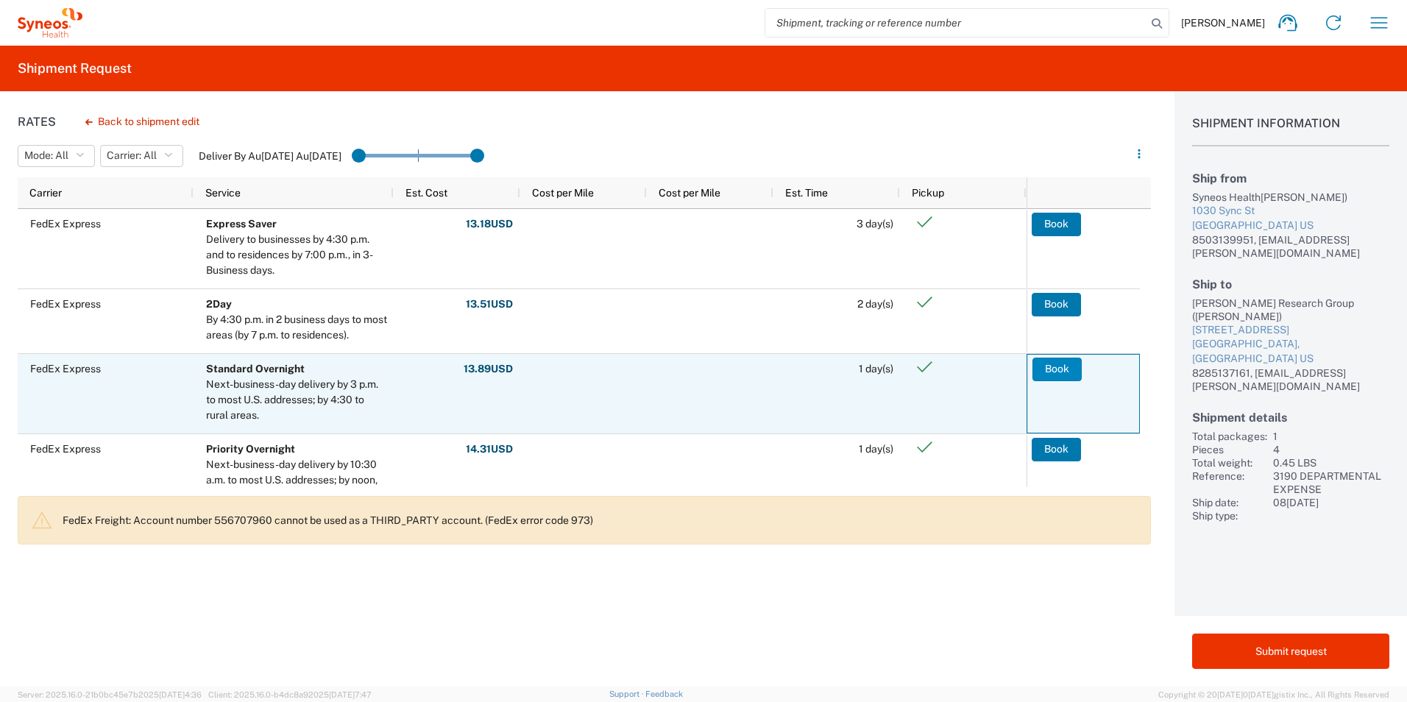
click at [1051, 372] on button "Book" at bounding box center [1056, 370] width 49 height 24
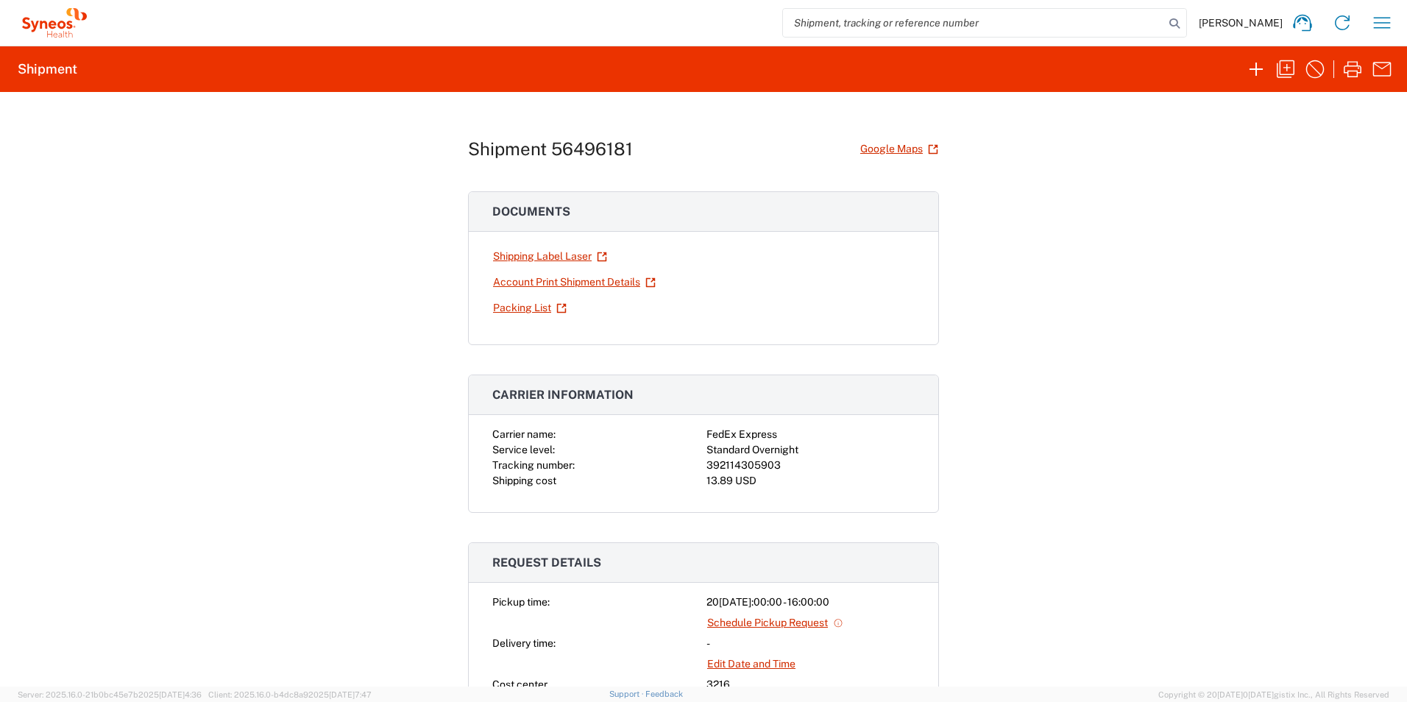
click at [522, 256] on link "Shipping Label Laser" at bounding box center [550, 257] width 116 height 26
click at [1257, 63] on icon "button" at bounding box center [1256, 69] width 24 height 24
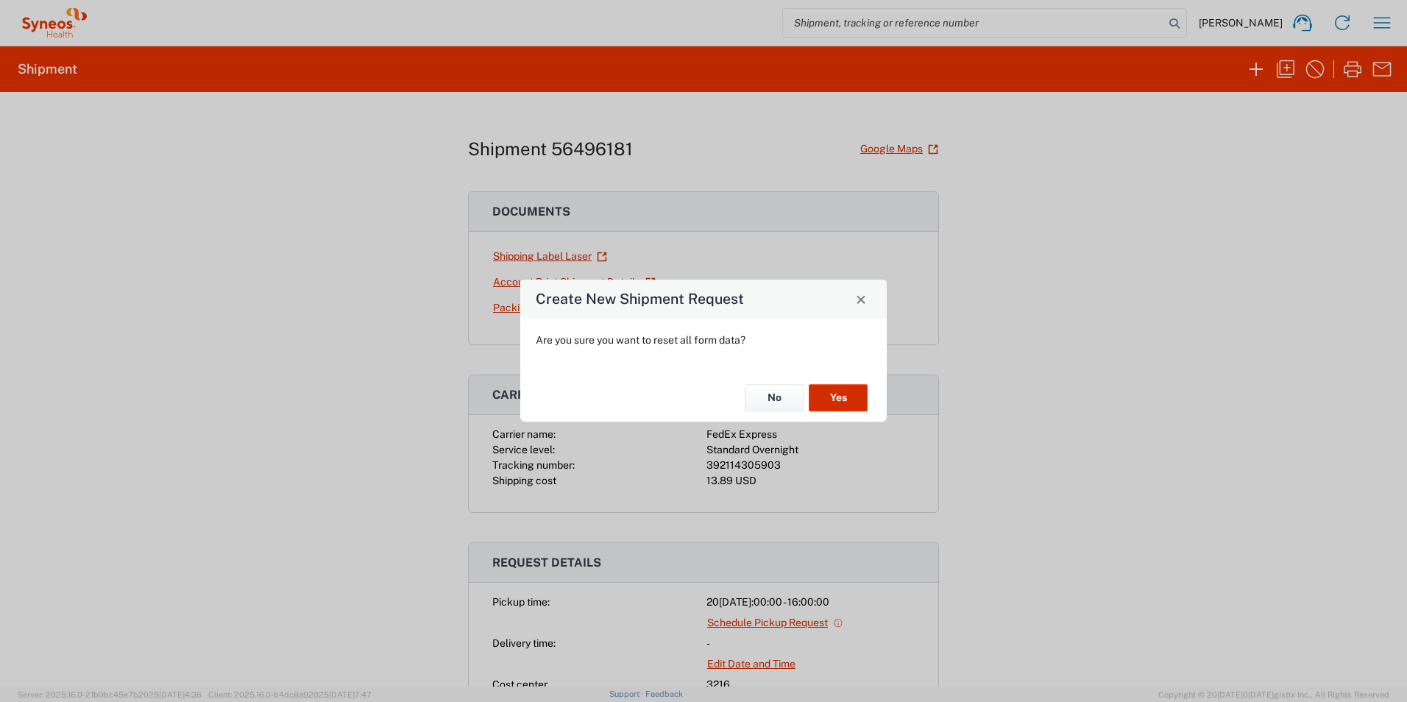
click at [839, 388] on button "Yes" at bounding box center [838, 397] width 59 height 27
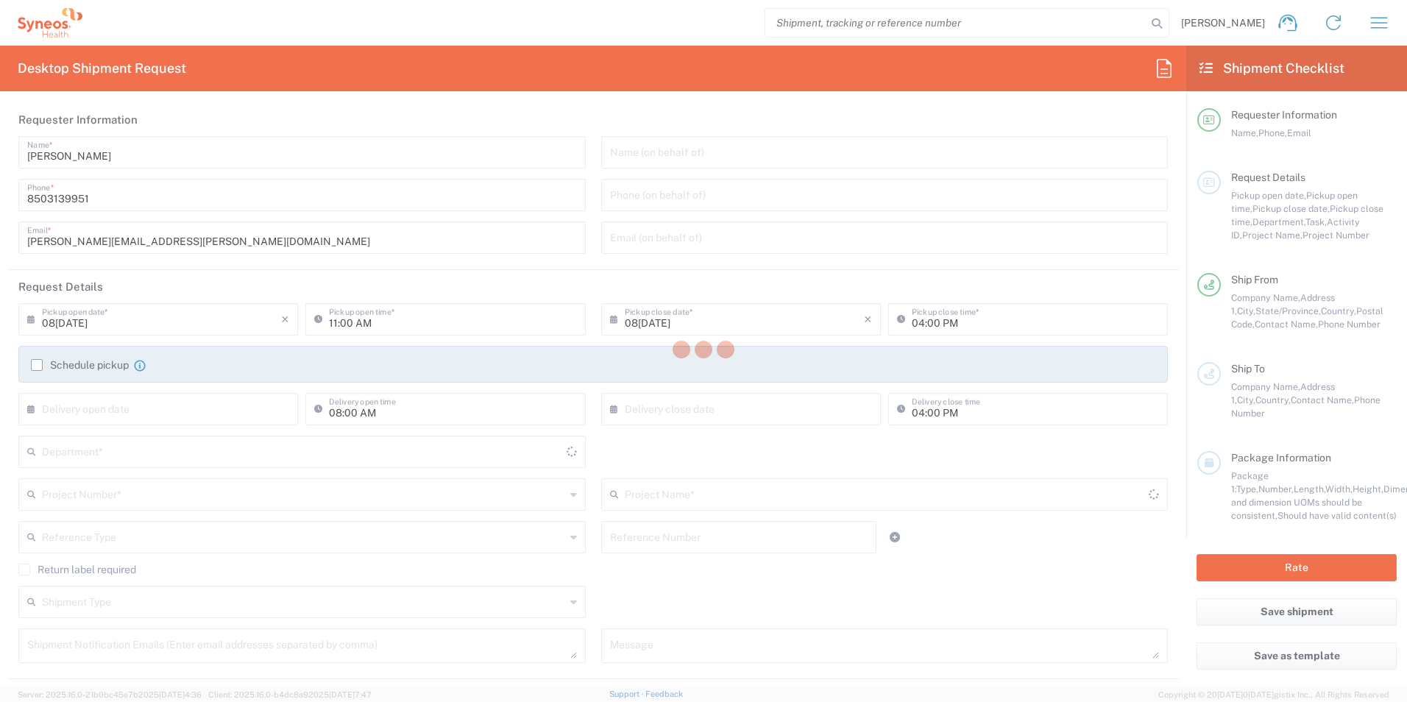
type input "[US_STATE]"
type input "3216"
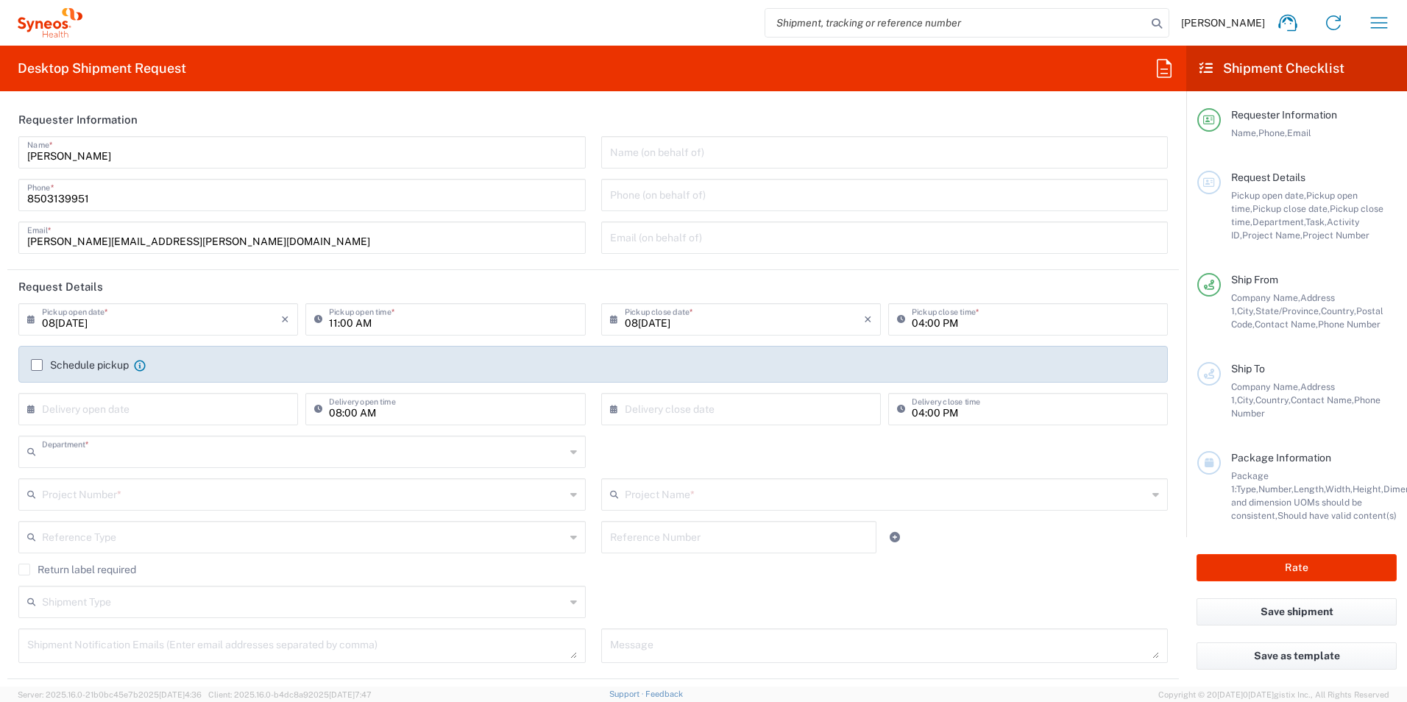
click at [246, 455] on input "text" at bounding box center [303, 451] width 523 height 26
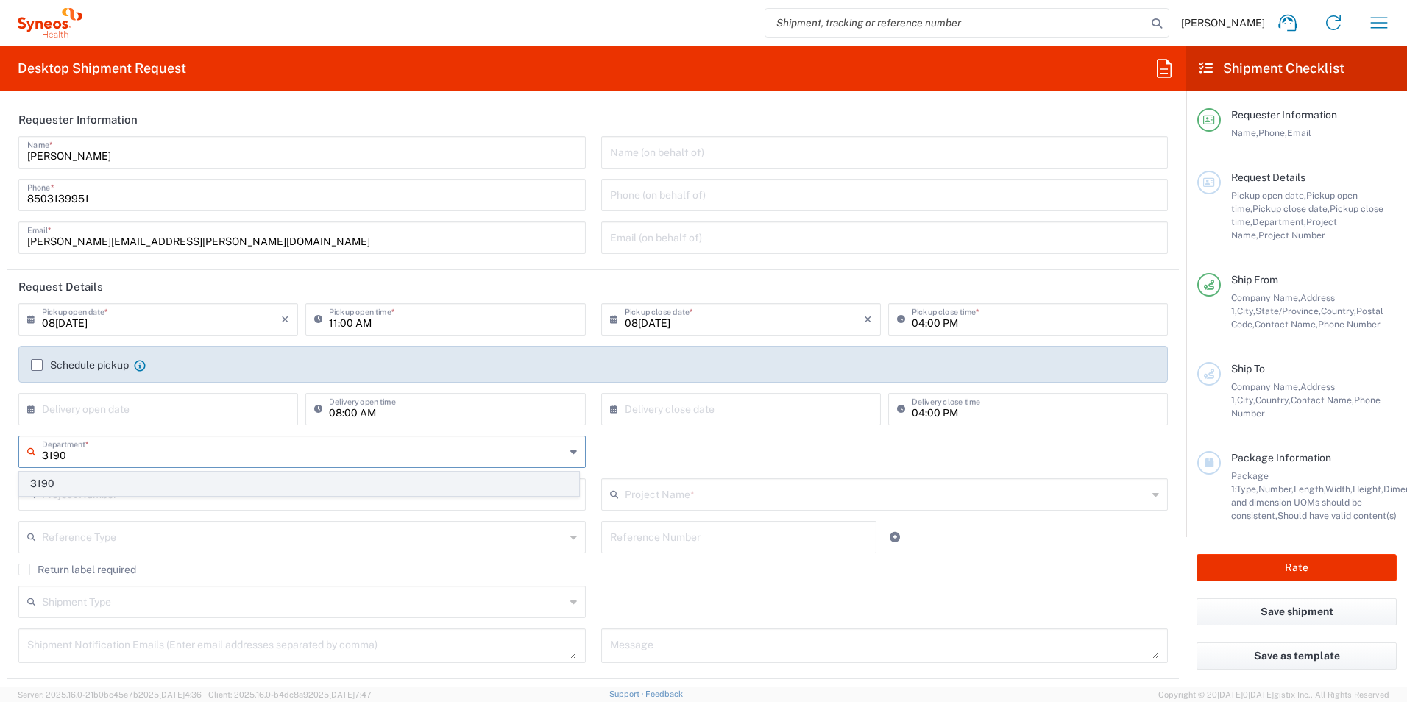
type input "3190"
click at [121, 477] on span "3190" at bounding box center [299, 483] width 558 height 23
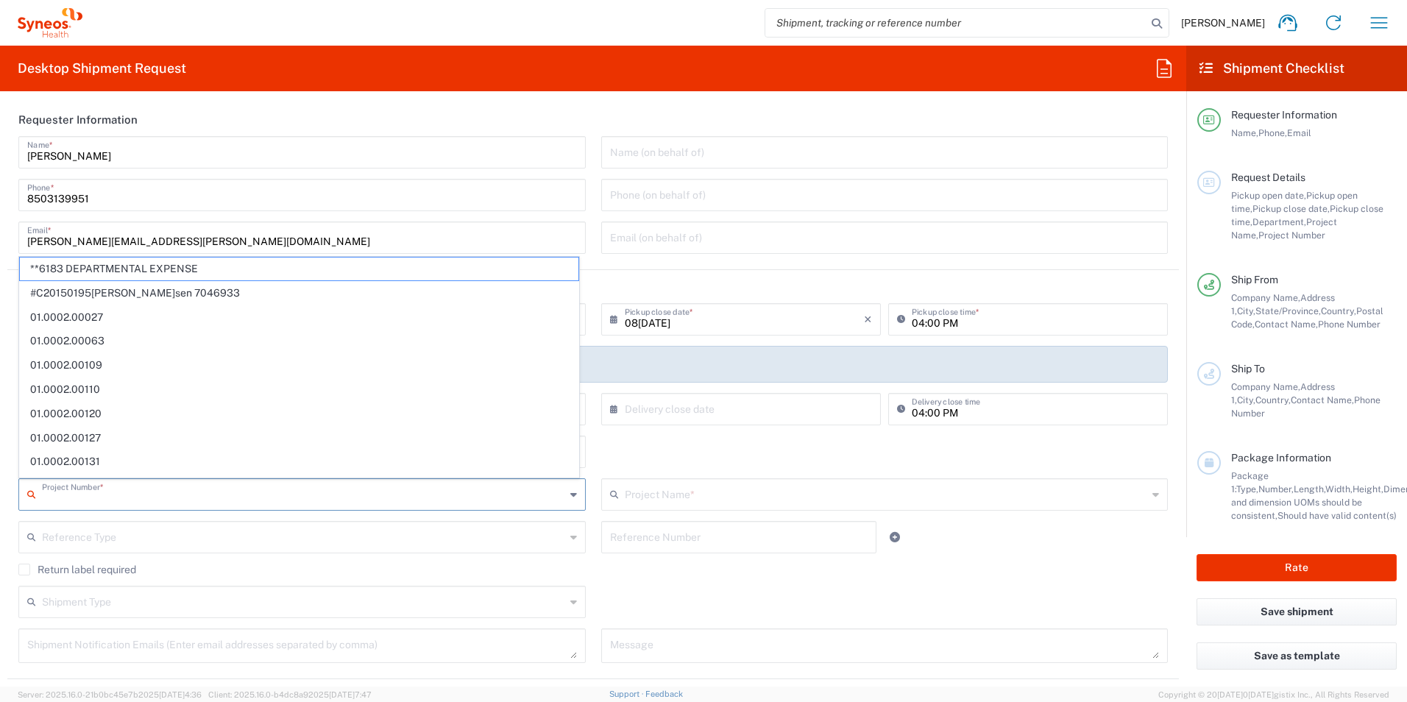
click at [138, 494] on input "text" at bounding box center [303, 493] width 523 height 26
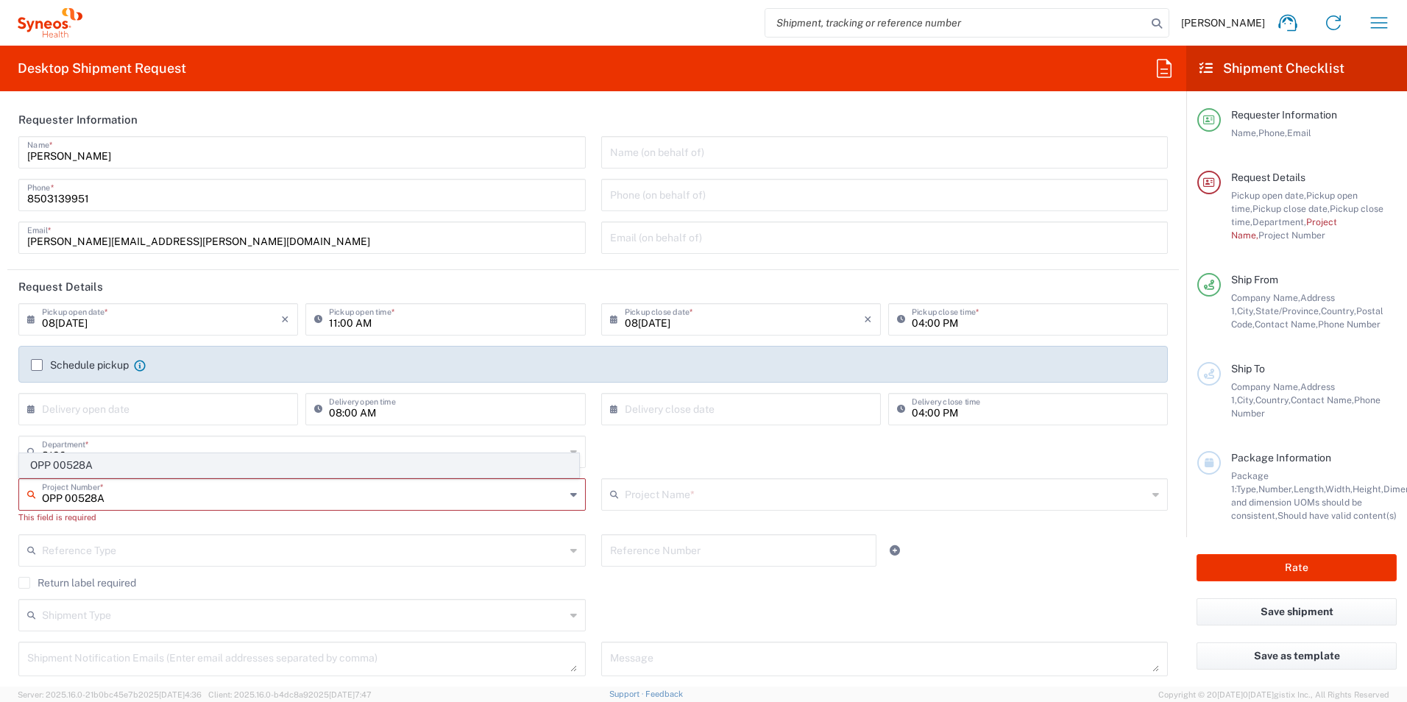
type input "OPP 00528A"
click at [85, 471] on span "OPP 00528A" at bounding box center [299, 465] width 558 height 23
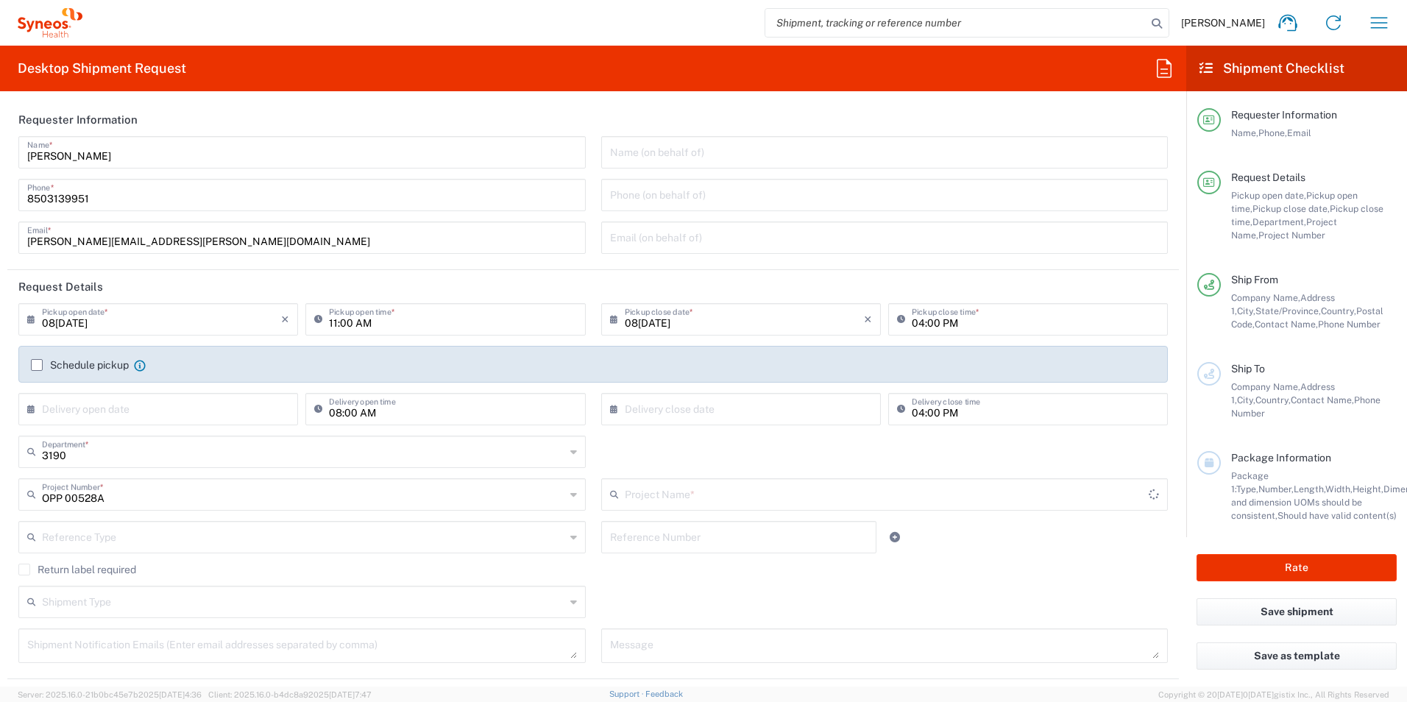
type input "802-PRE-005A"
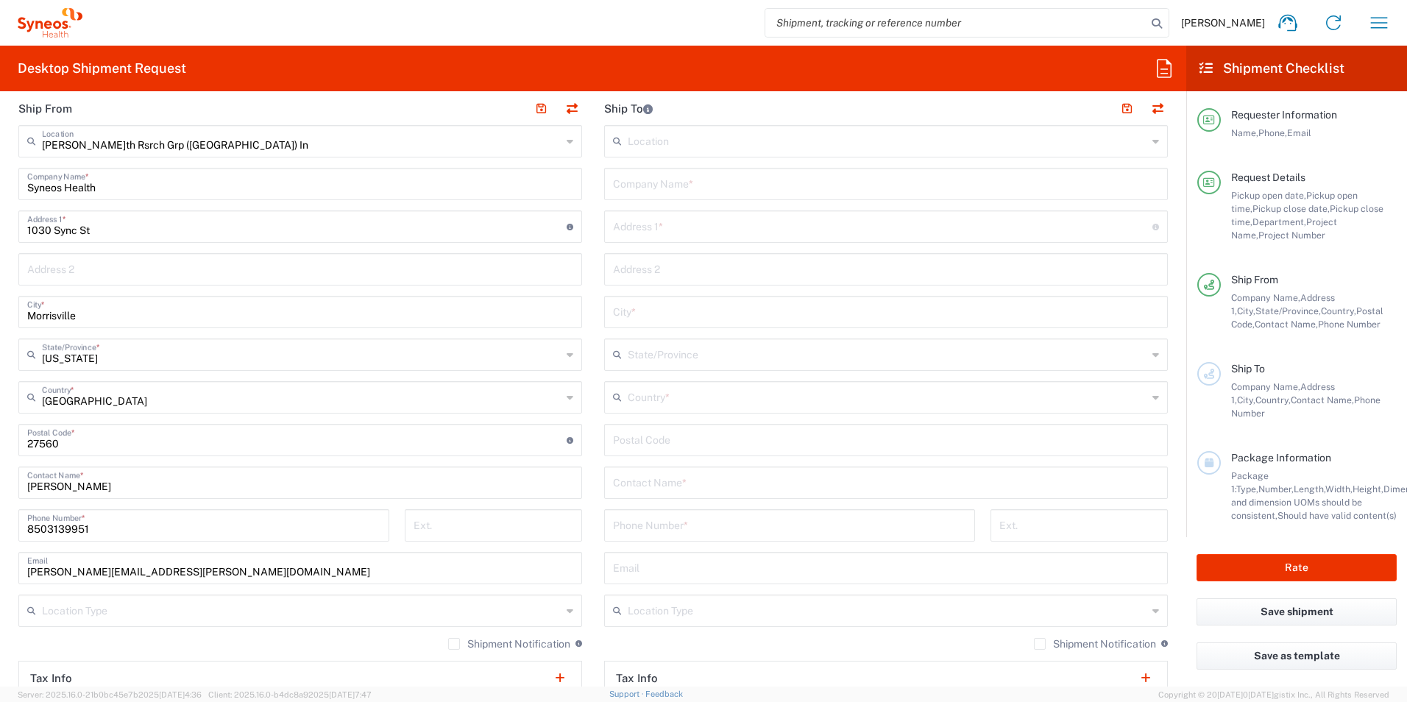
scroll to position [589, 0]
click at [719, 479] on input "text" at bounding box center [886, 480] width 546 height 26
type input "[PERSON_NAME]"
click at [803, 180] on input "text" at bounding box center [886, 181] width 546 height 26
type input "[PERSON_NAME]th Research Group"
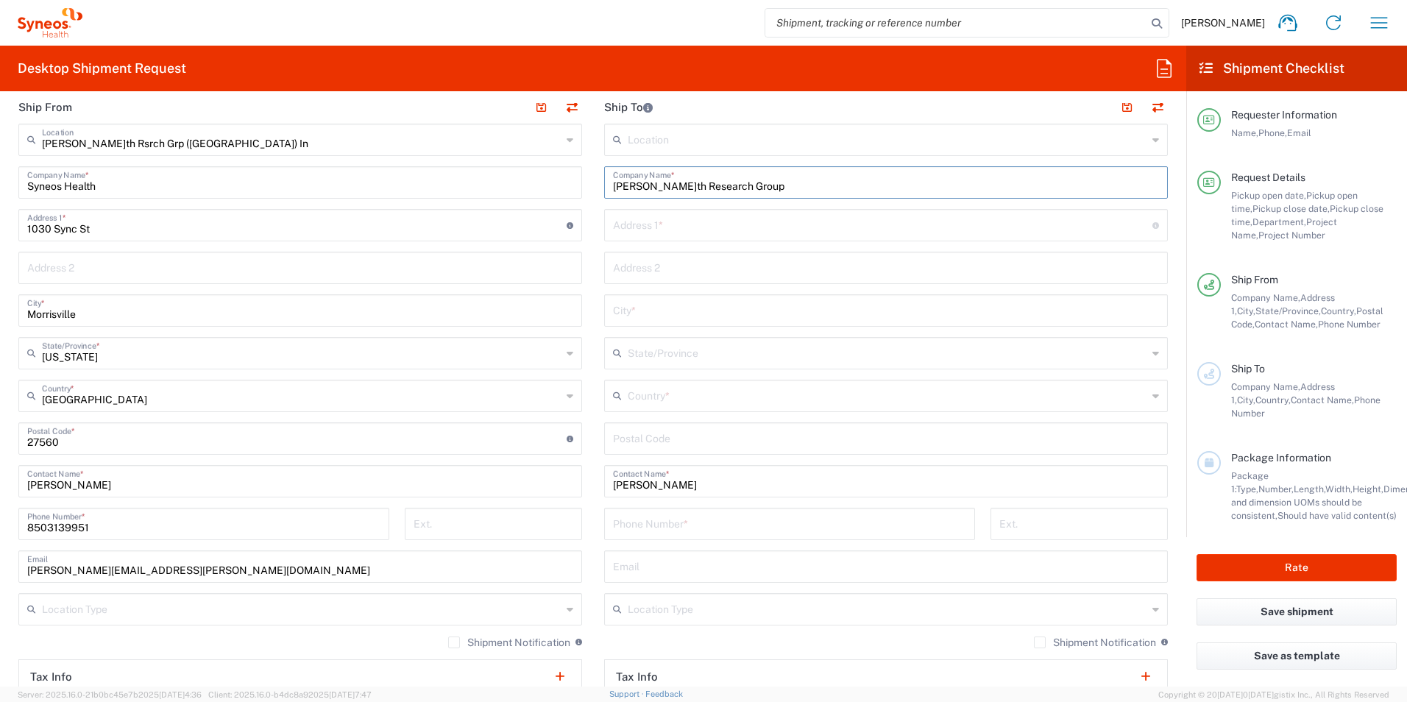
click at [788, 219] on input "text" at bounding box center [882, 224] width 539 height 26
click at [760, 227] on input "text" at bounding box center [882, 224] width 539 height 26
type input "[STREET_ADDRESS][PERSON_NAME]"
type input "Saskatoon"
type input "[GEOGRAPHIC_DATA]"
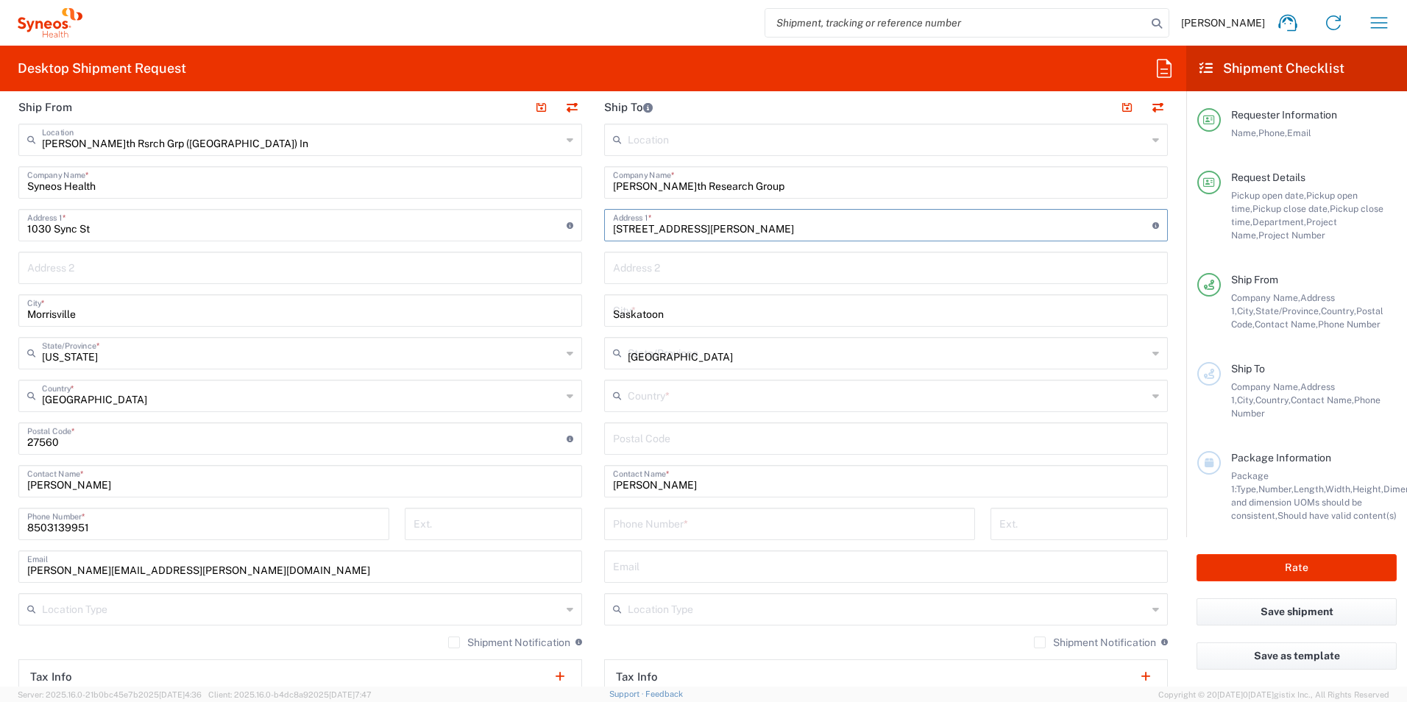
type input "[GEOGRAPHIC_DATA]"
type input "S7T 0K8"
type input "3063152673"
drag, startPoint x: 569, startPoint y: 392, endPoint x: 594, endPoint y: 397, distance: 25.4
click at [569, 392] on div "United States Country *" at bounding box center [300, 396] width 564 height 32
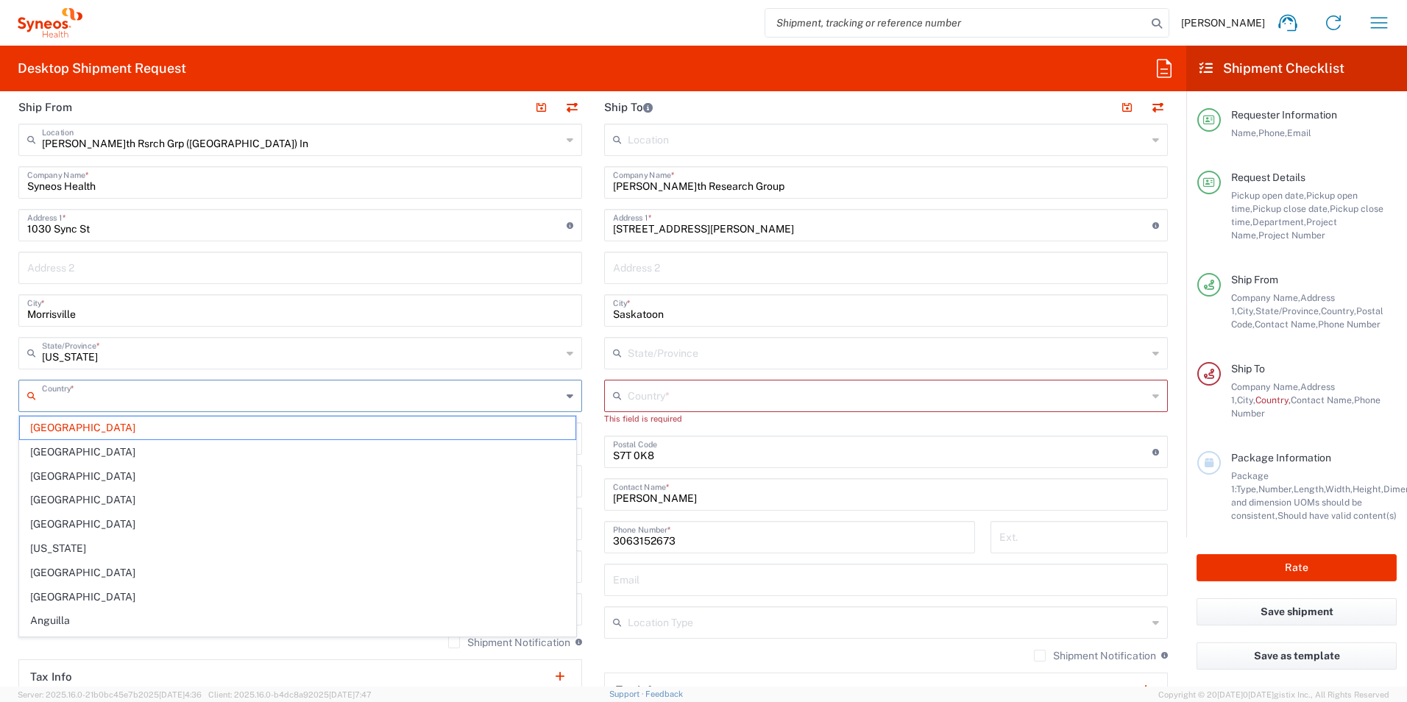
click at [593, 400] on main "Locati[PERSON_NAME]tney LLC-[GEOGRAPHIC_DATA] [GEOGRAPHIC_DATA] [GEOGRAPHIC_DAT…" at bounding box center [886, 439] width 586 height 631
type input "[GEOGRAPHIC_DATA]"
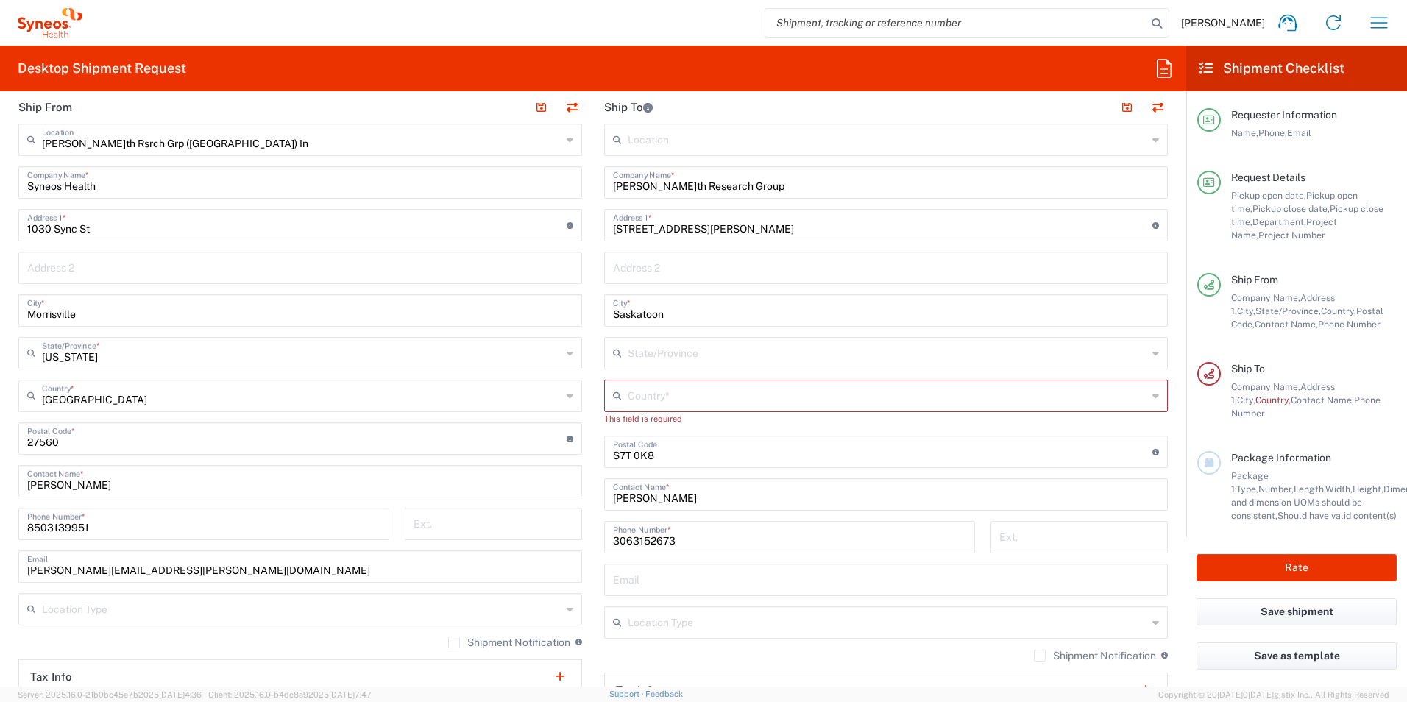
click at [593, 400] on main "Locati[PERSON_NAME]tney LLC-[GEOGRAPHIC_DATA] [GEOGRAPHIC_DATA] [GEOGRAPHIC_DAT…" at bounding box center [886, 439] width 586 height 631
click at [1151, 398] on div "Country *" at bounding box center [886, 396] width 564 height 32
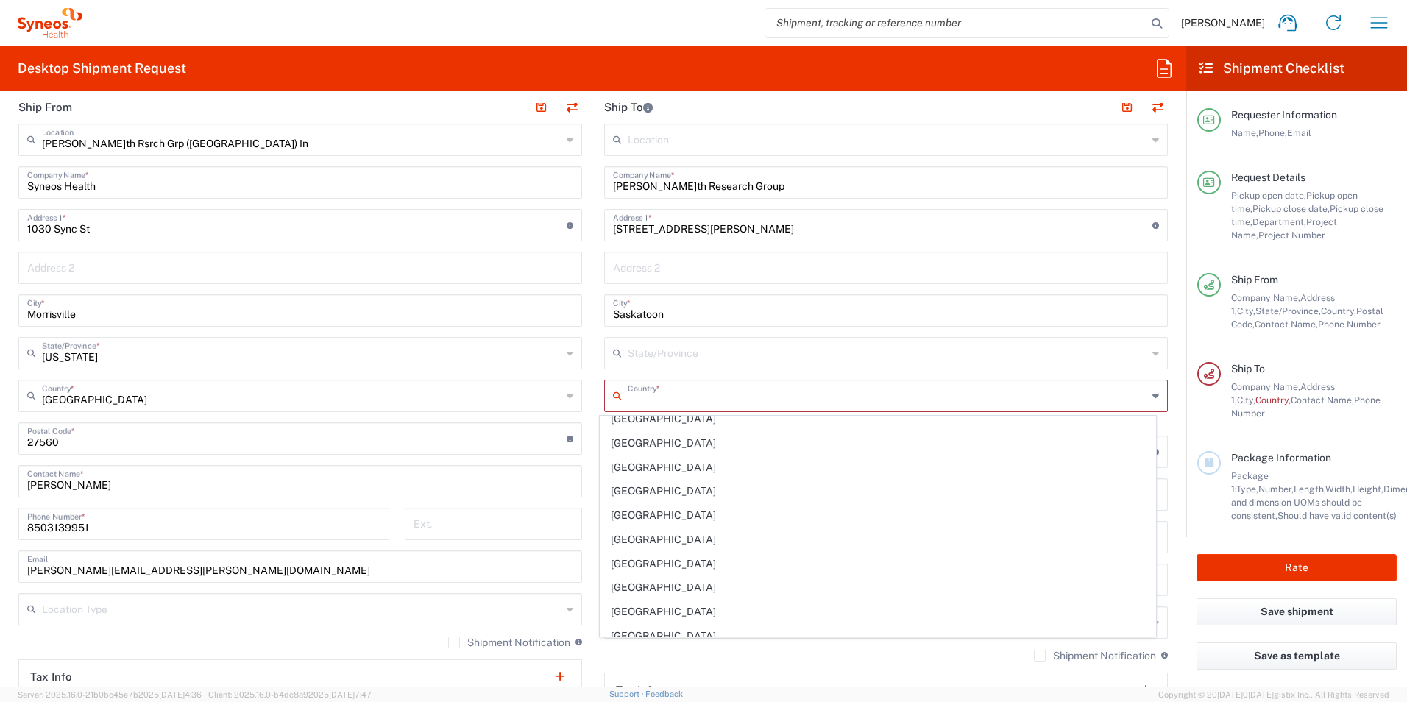
scroll to position [903, 0]
click at [769, 473] on span "[GEOGRAPHIC_DATA]" at bounding box center [877, 465] width 555 height 23
type input "[GEOGRAPHIC_DATA]"
type input "Sender/Shipper"
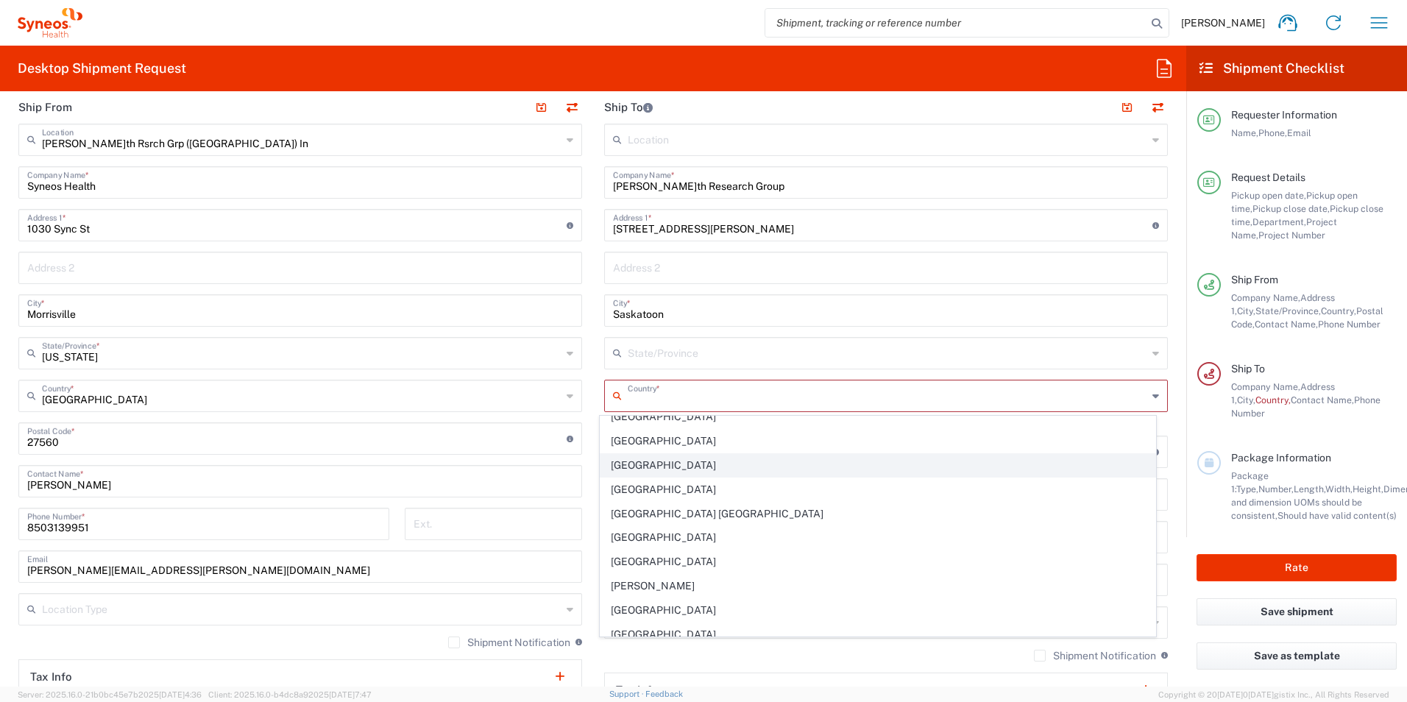
type input "Delivery Duty Paid"
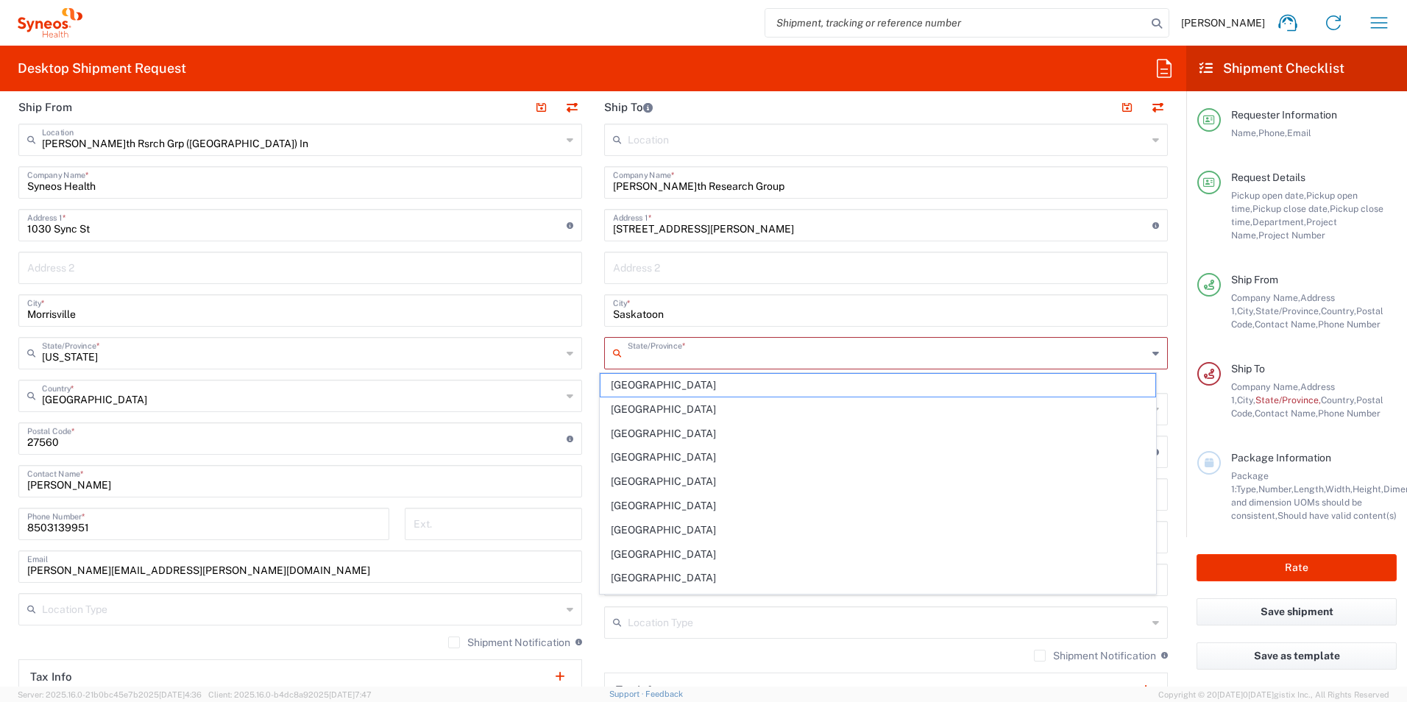
click at [747, 354] on input "text" at bounding box center [887, 352] width 519 height 26
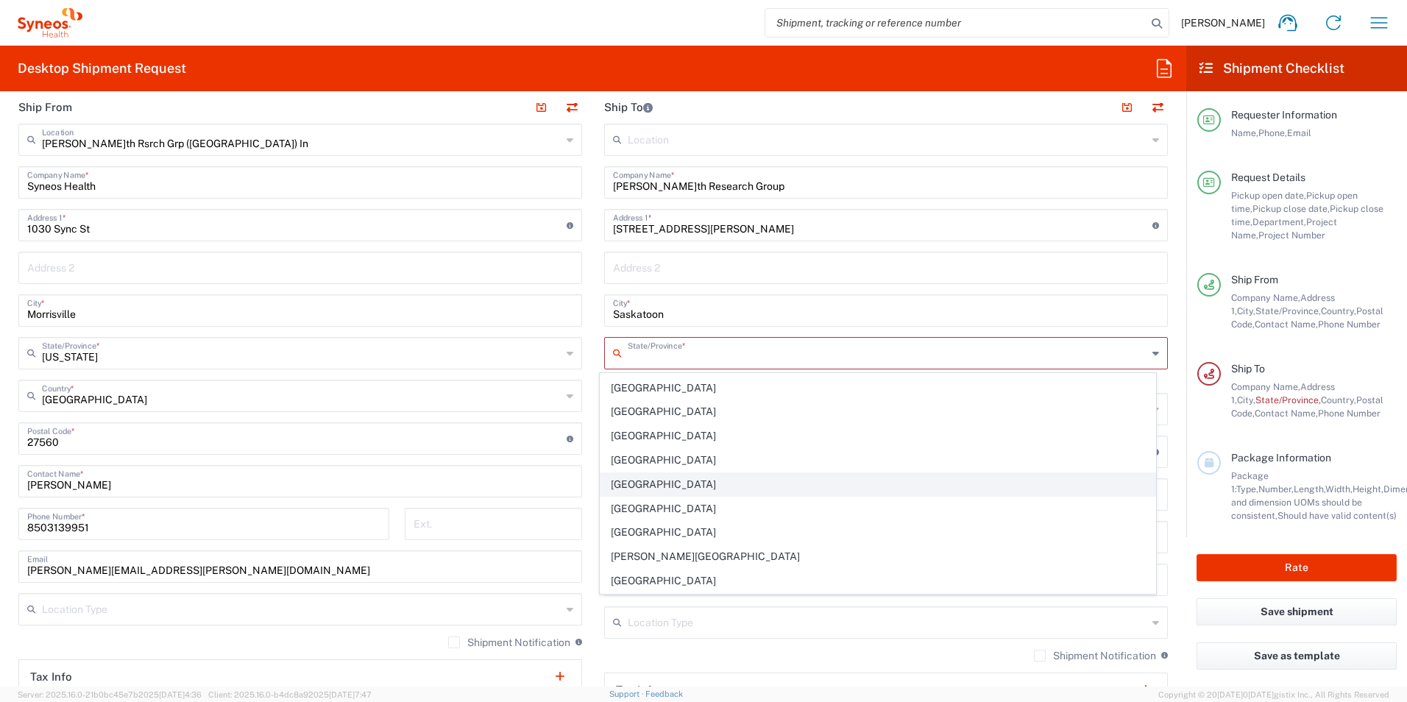
scroll to position [93, 0]
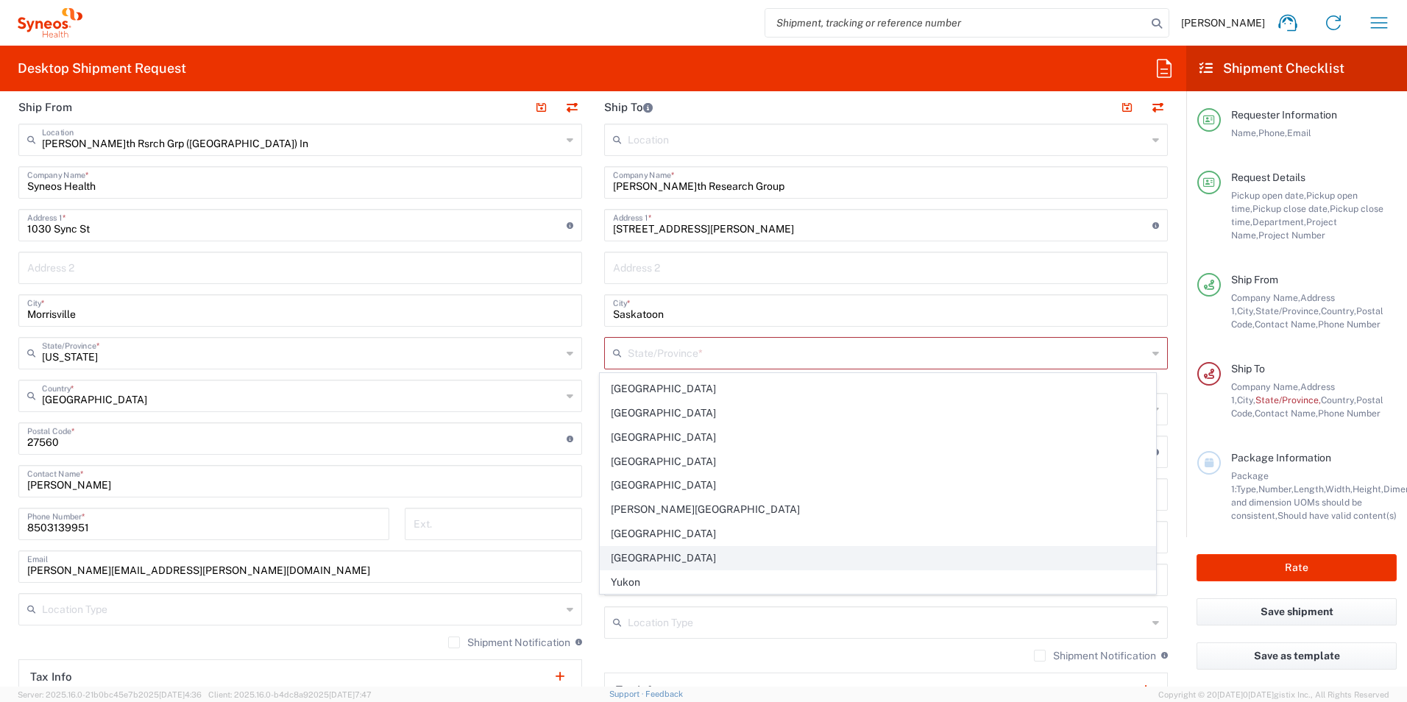
click at [713, 564] on span "[GEOGRAPHIC_DATA]" at bounding box center [877, 558] width 555 height 23
type input "[GEOGRAPHIC_DATA]"
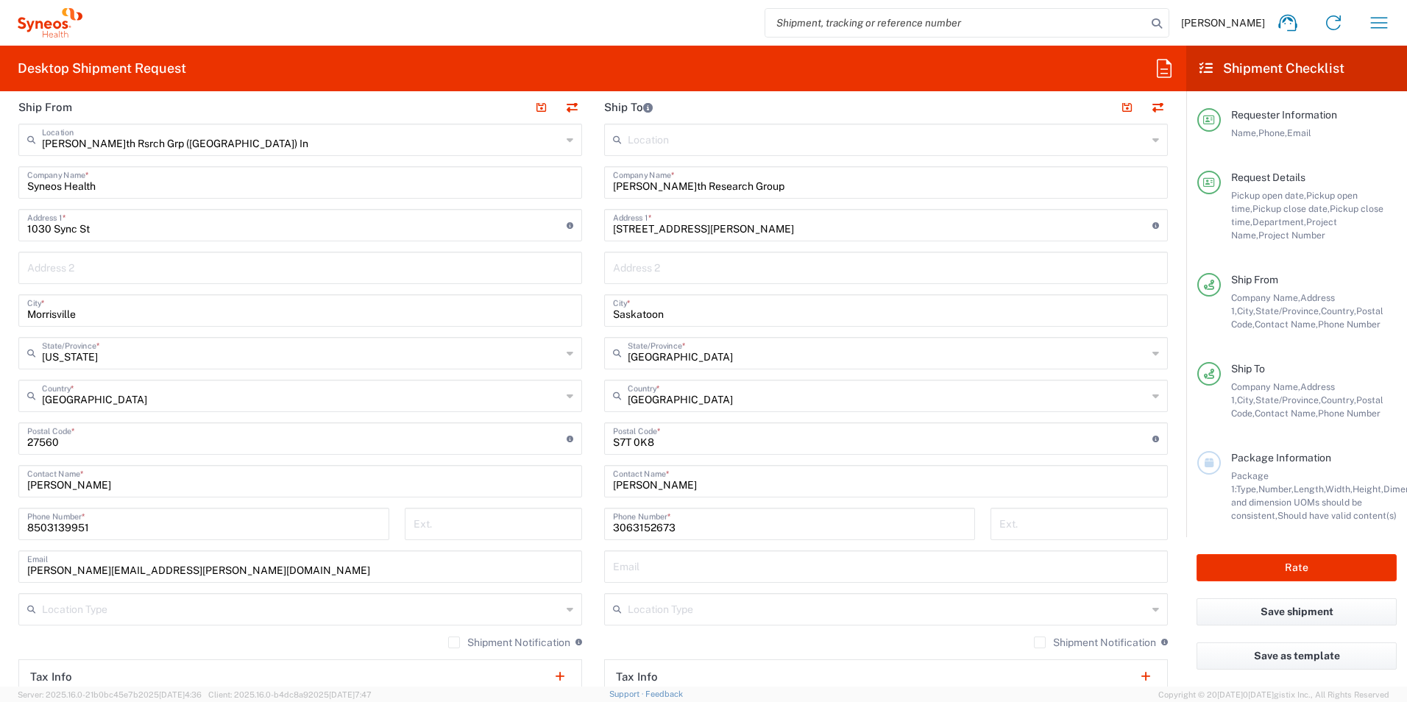
click at [799, 570] on input "text" at bounding box center [886, 566] width 546 height 26
click at [673, 572] on input "text" at bounding box center [886, 566] width 546 height 26
paste input "[PERSON_NAME][EMAIL_ADDRESS][PERSON_NAME][DOMAIN_NAME]"
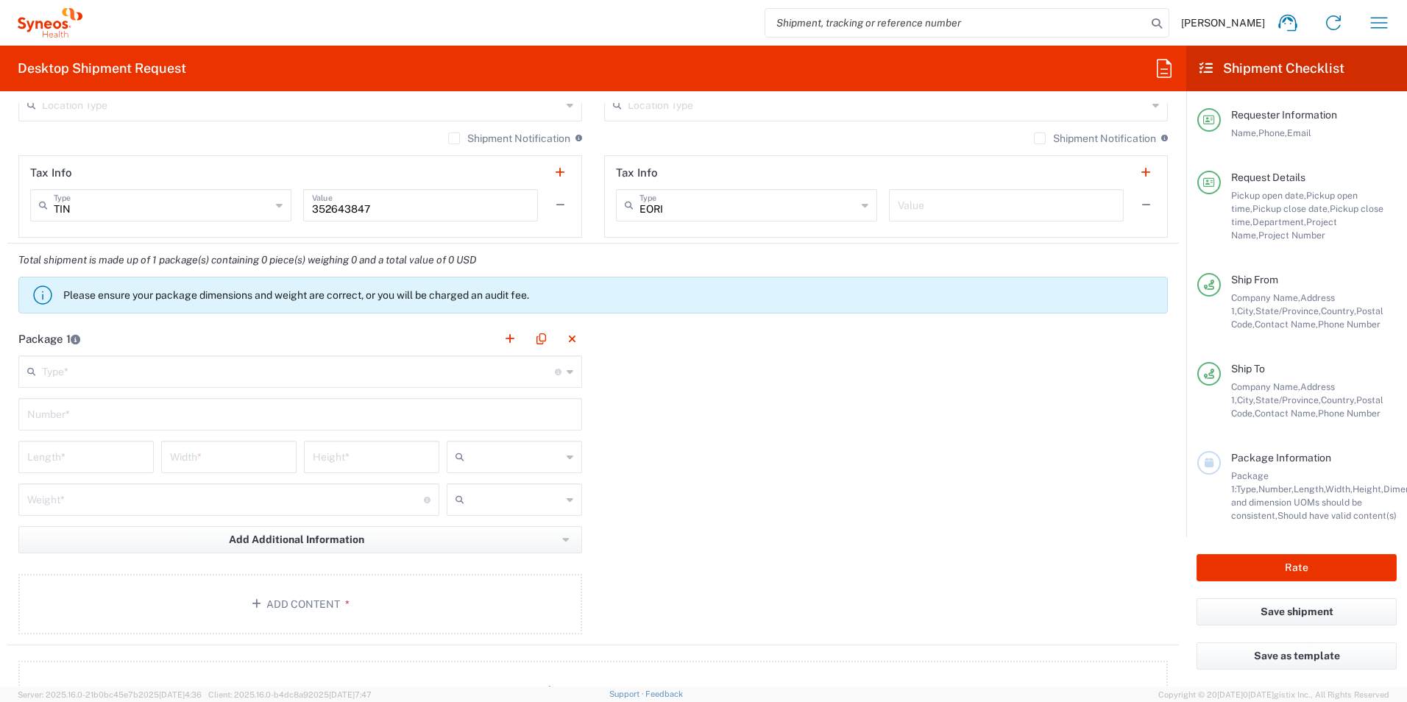
scroll to position [1104, 0]
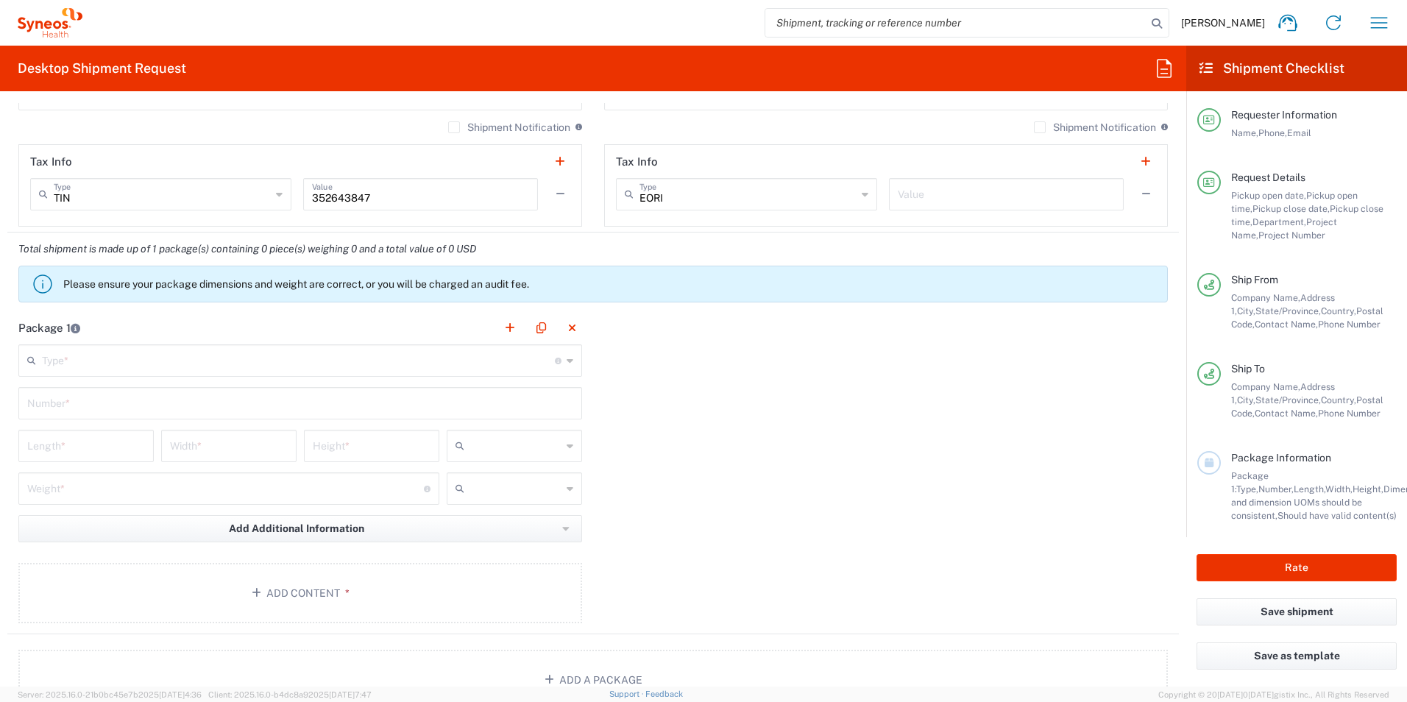
type input "[PERSON_NAME][EMAIL_ADDRESS][PERSON_NAME][DOMAIN_NAME]"
click at [568, 364] on div "Type * Material used to package goods" at bounding box center [300, 360] width 564 height 32
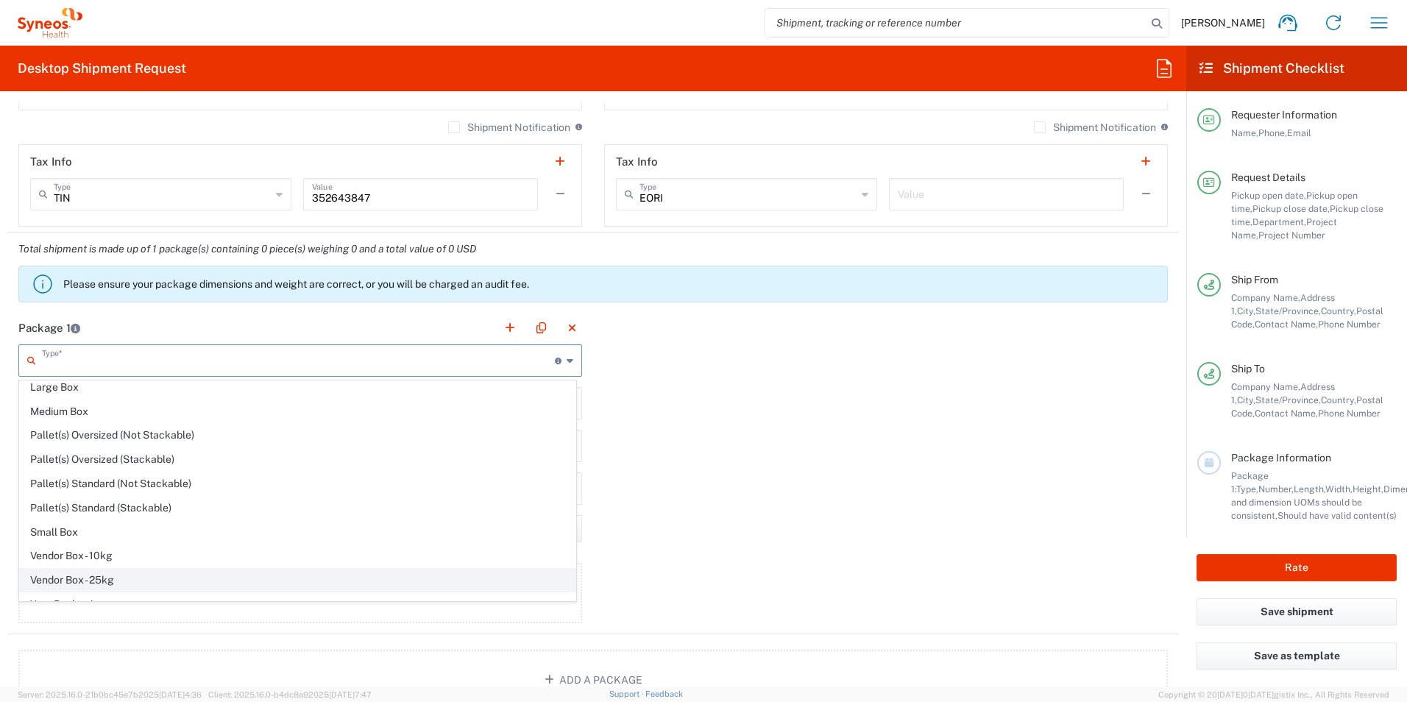
scroll to position [45, 0]
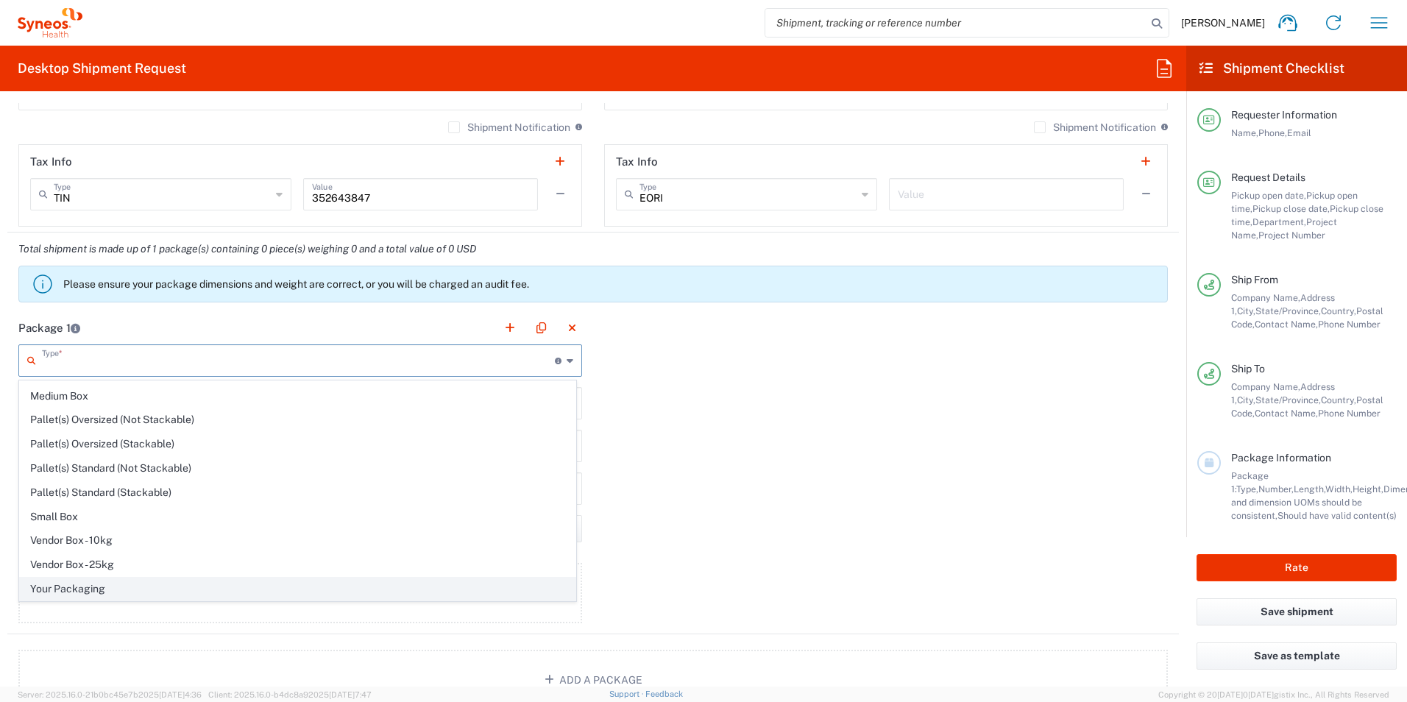
click at [209, 583] on span "Your Packaging" at bounding box center [297, 589] width 555 height 23
type input "Your Packaging"
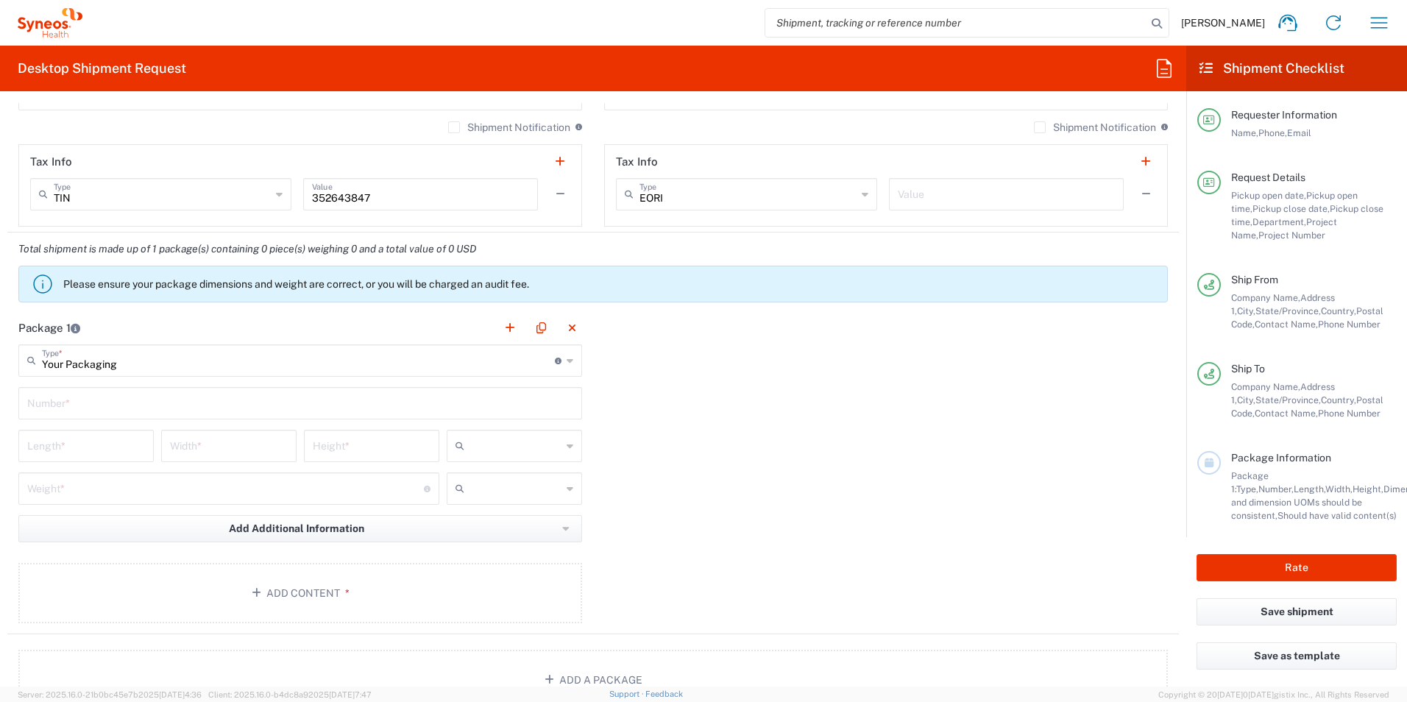
click at [166, 409] on input "text" at bounding box center [300, 402] width 546 height 26
type input "1"
click at [130, 439] on input "number" at bounding box center [86, 445] width 118 height 26
type input "12"
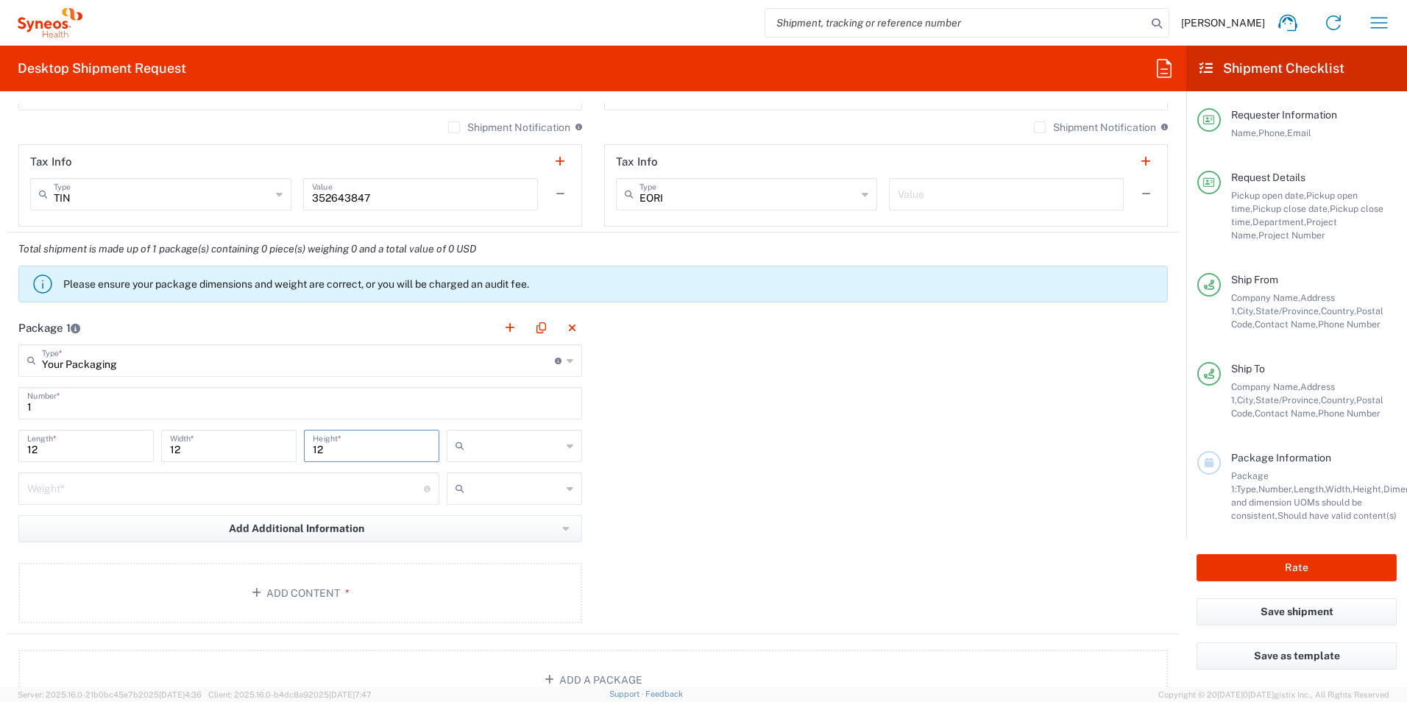
type input "12"
type input "in"
type input "3"
type input "lbs"
click at [338, 605] on button "Add Content *" at bounding box center [300, 593] width 564 height 60
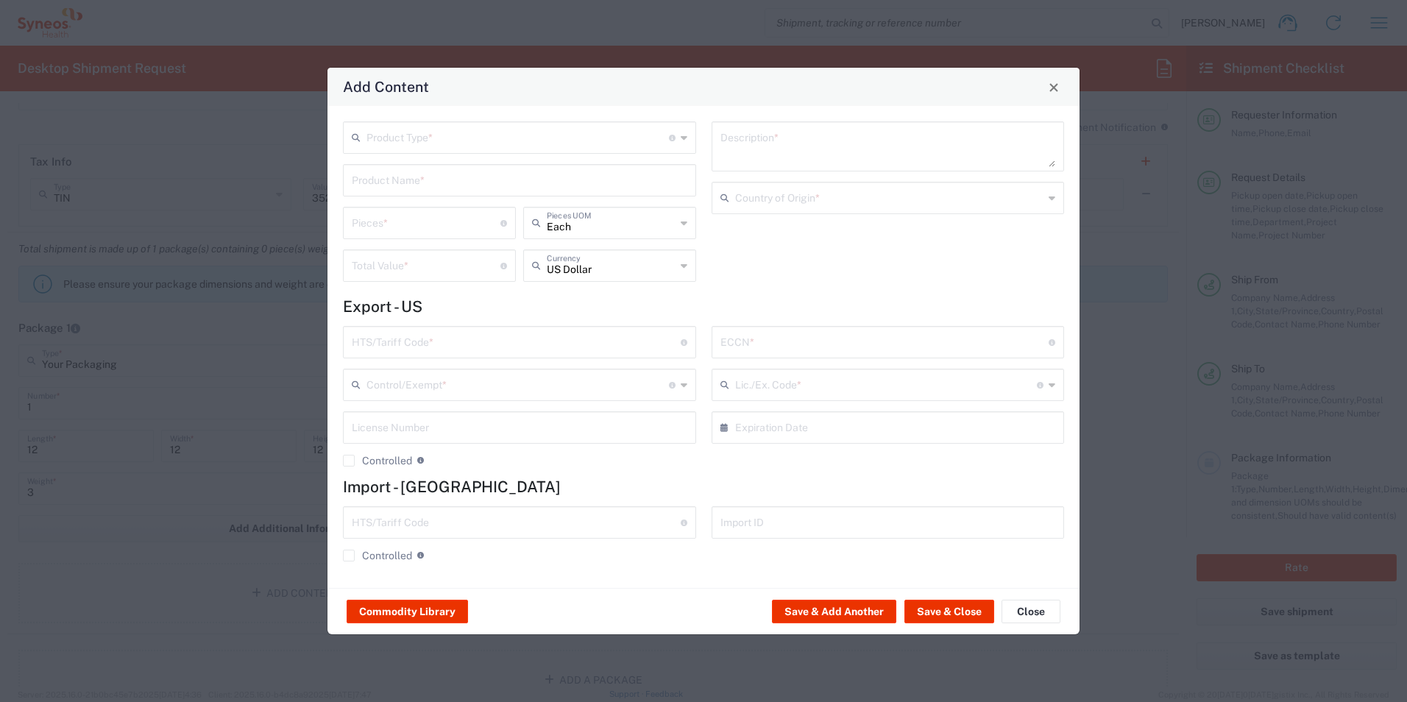
click at [416, 141] on input "text" at bounding box center [517, 137] width 302 height 26
drag, startPoint x: 433, startPoint y: 186, endPoint x: 438, endPoint y: 180, distance: 7.8
click at [433, 187] on span "General Commodity" at bounding box center [519, 193] width 350 height 23
type input "General Commodity"
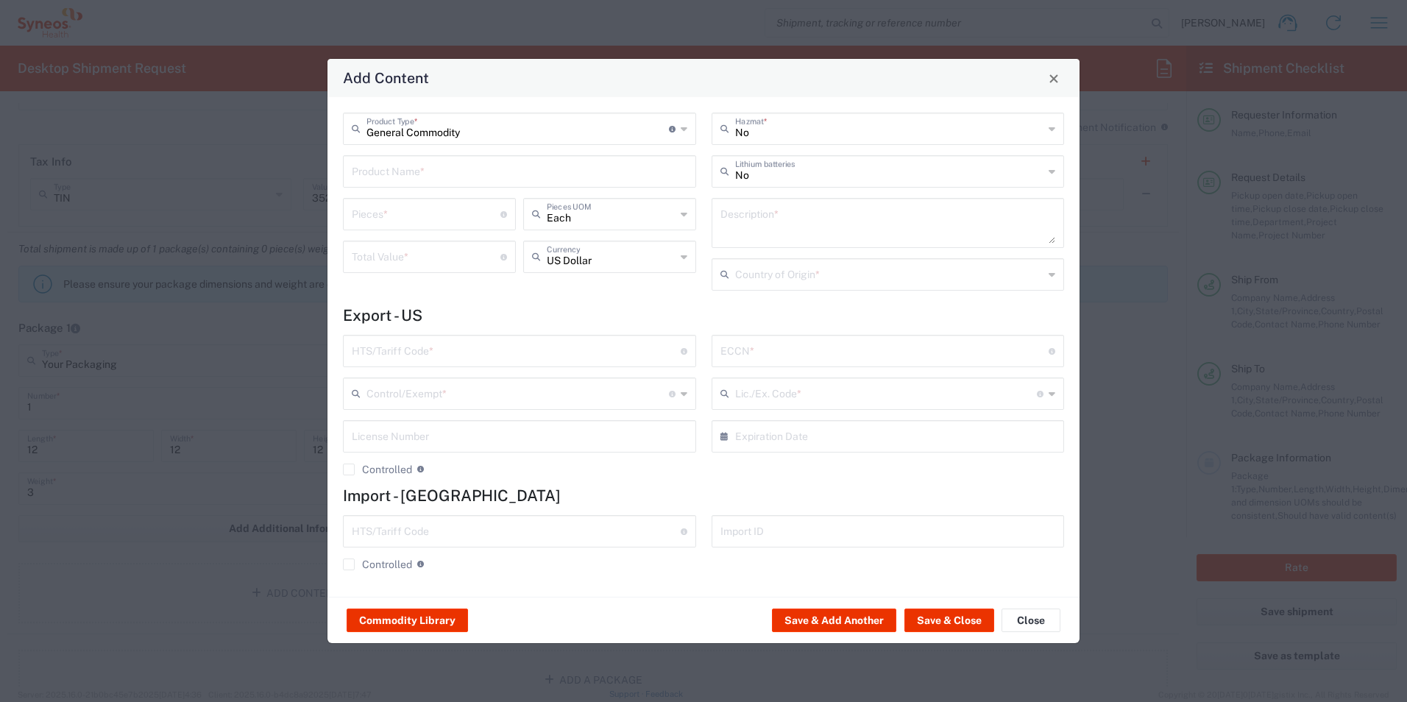
click at [447, 171] on input "text" at bounding box center [519, 170] width 335 height 26
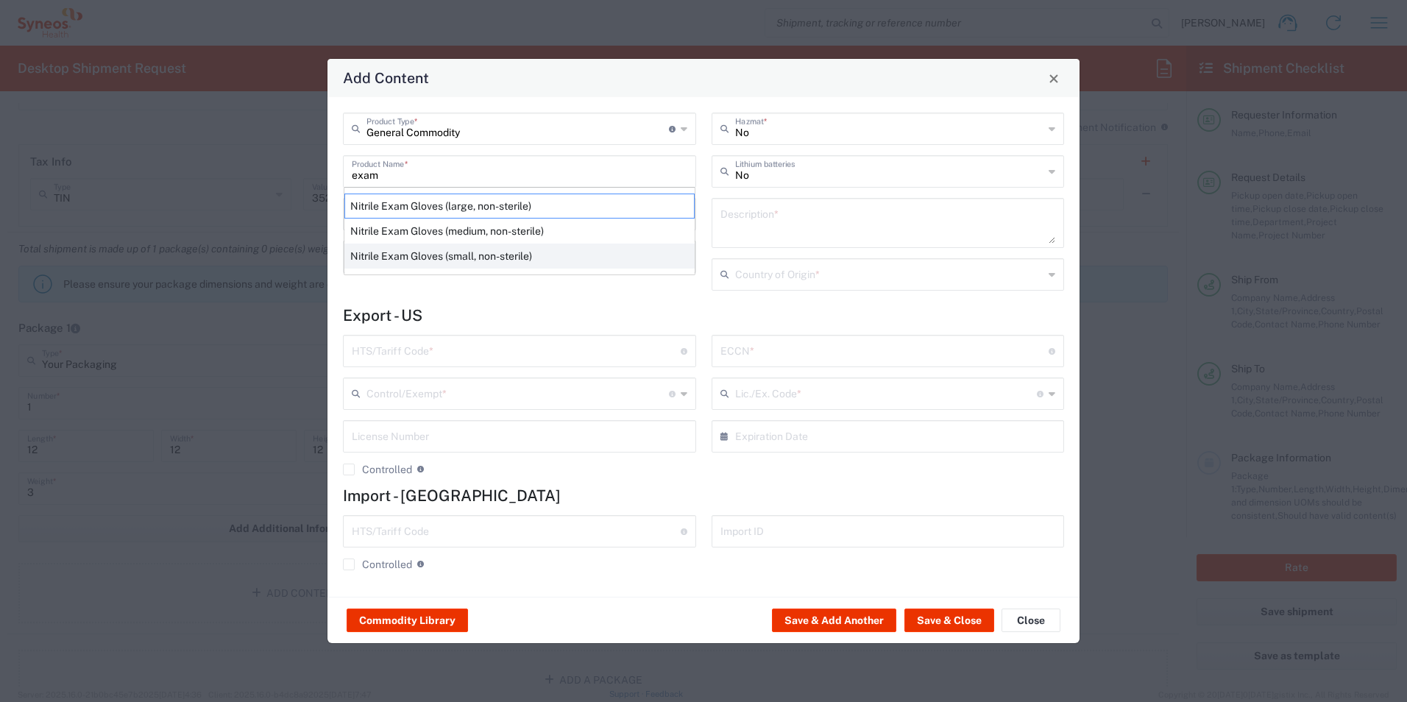
click at [507, 261] on div "Nitrile Exam Gloves (small, non-sterile)" at bounding box center [519, 256] width 350 height 25
type input "Nitrile Exam Gloves (small, non-sterile)"
type input "1"
type input "26.35"
type textarea "Nitrile Exam Gloves (small, non-sterile)"
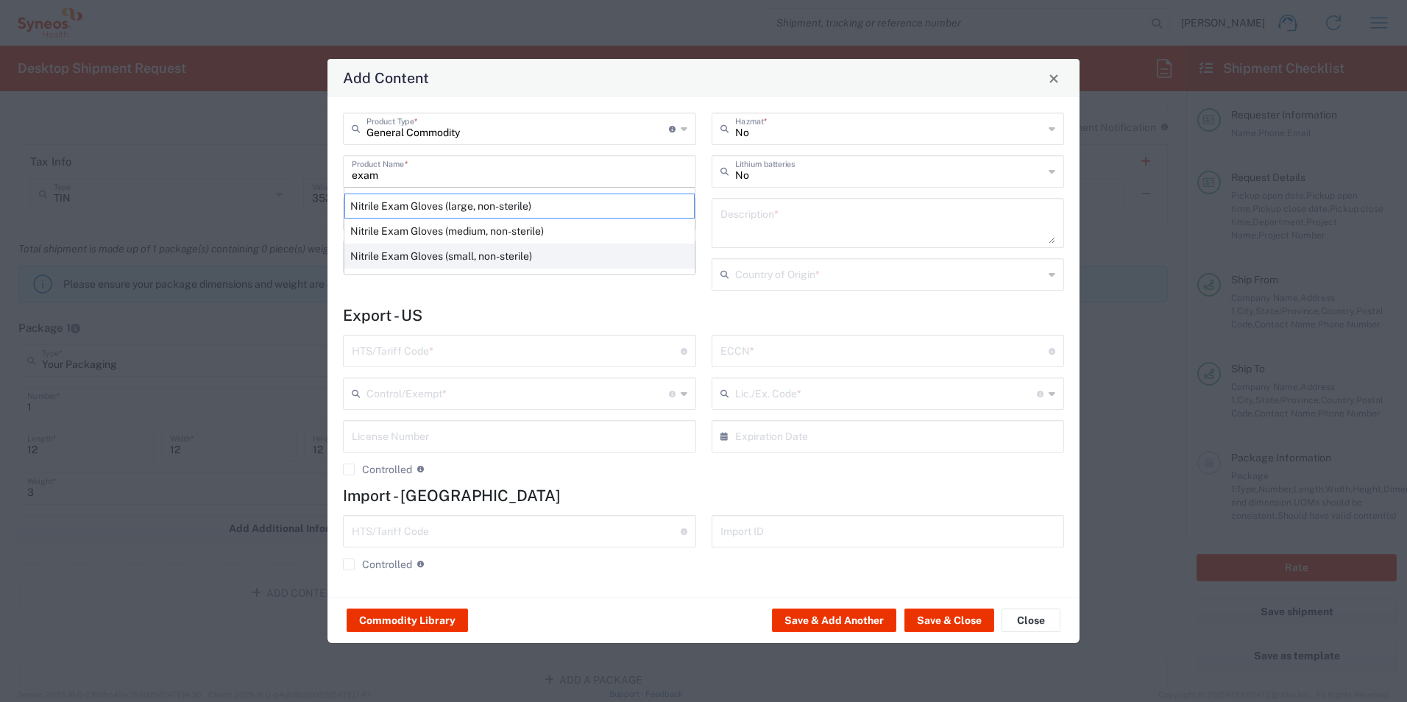
type input "[GEOGRAPHIC_DATA]"
type input "4015.12.1010"
type input "BIS"
type input "EAR99"
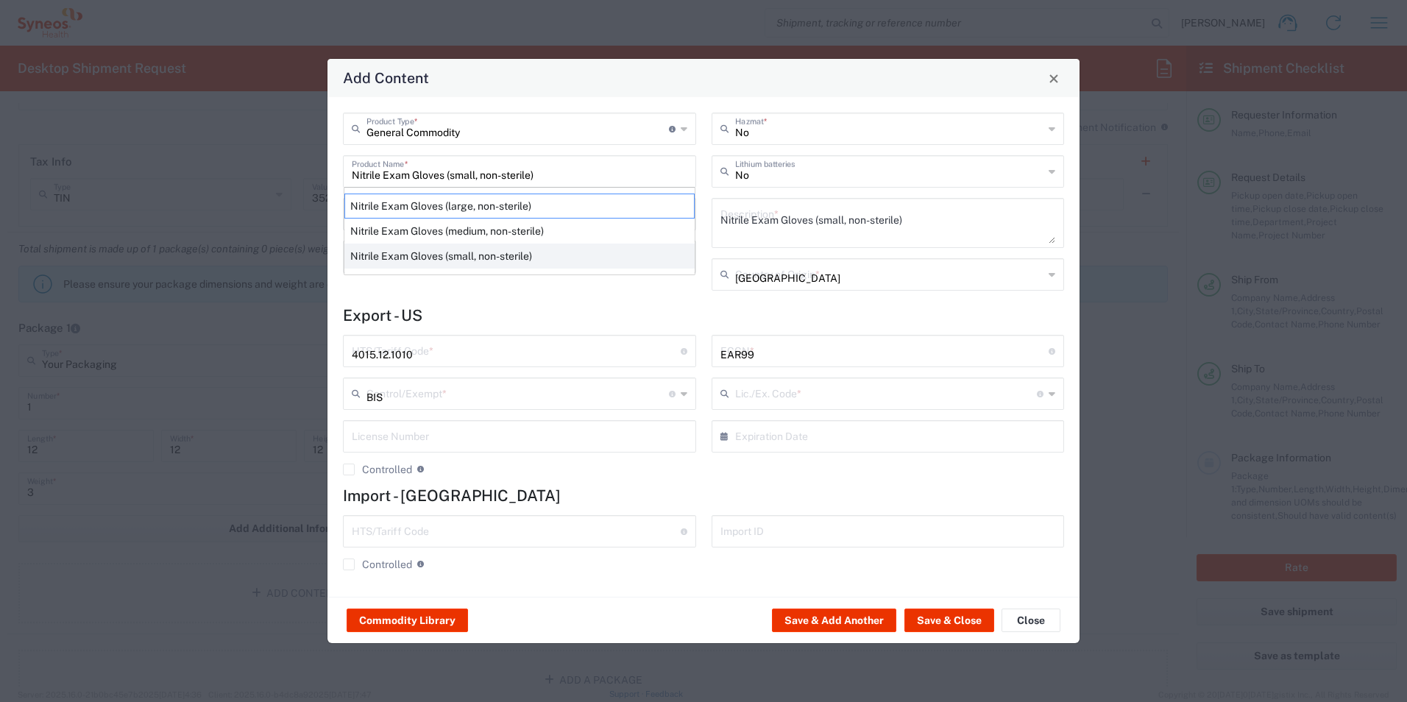
type input "NLR - No License Required"
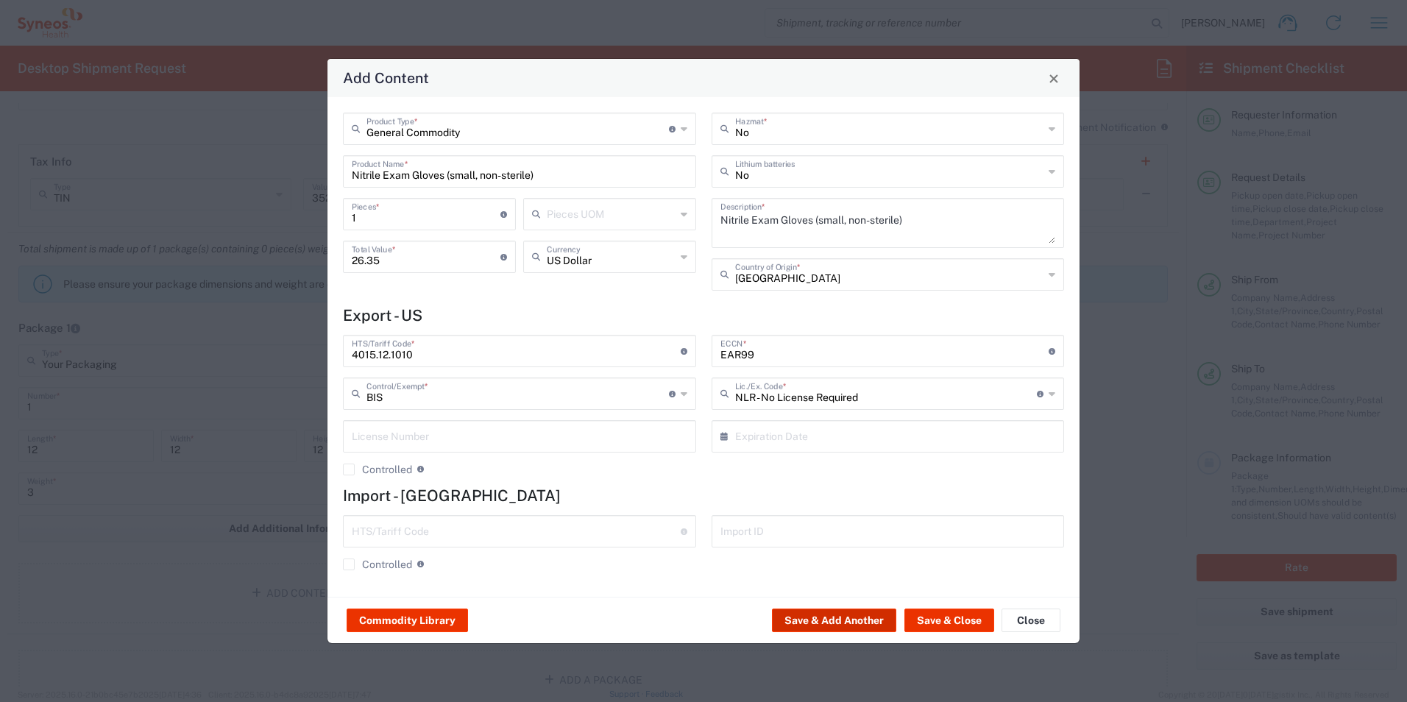
click at [831, 625] on button "Save & Add Another" at bounding box center [834, 620] width 124 height 24
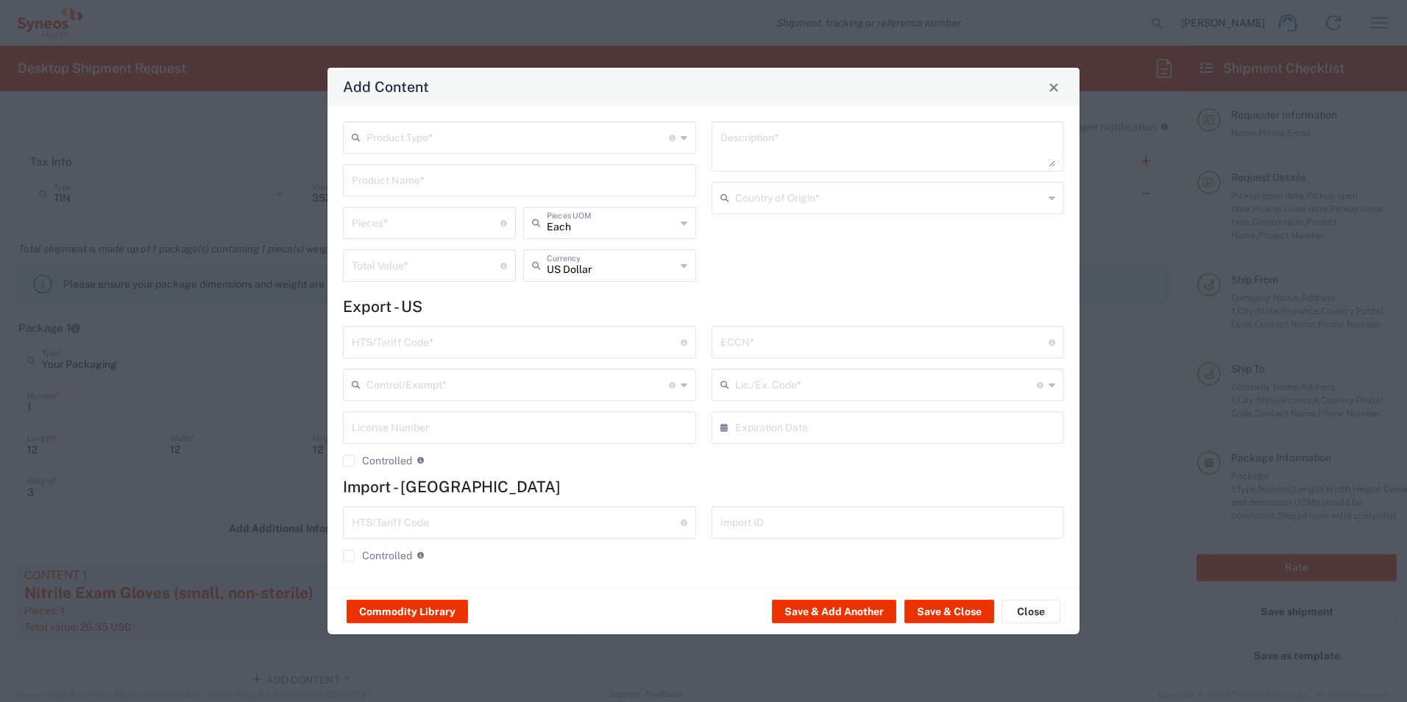
click at [537, 134] on input "text" at bounding box center [517, 137] width 302 height 26
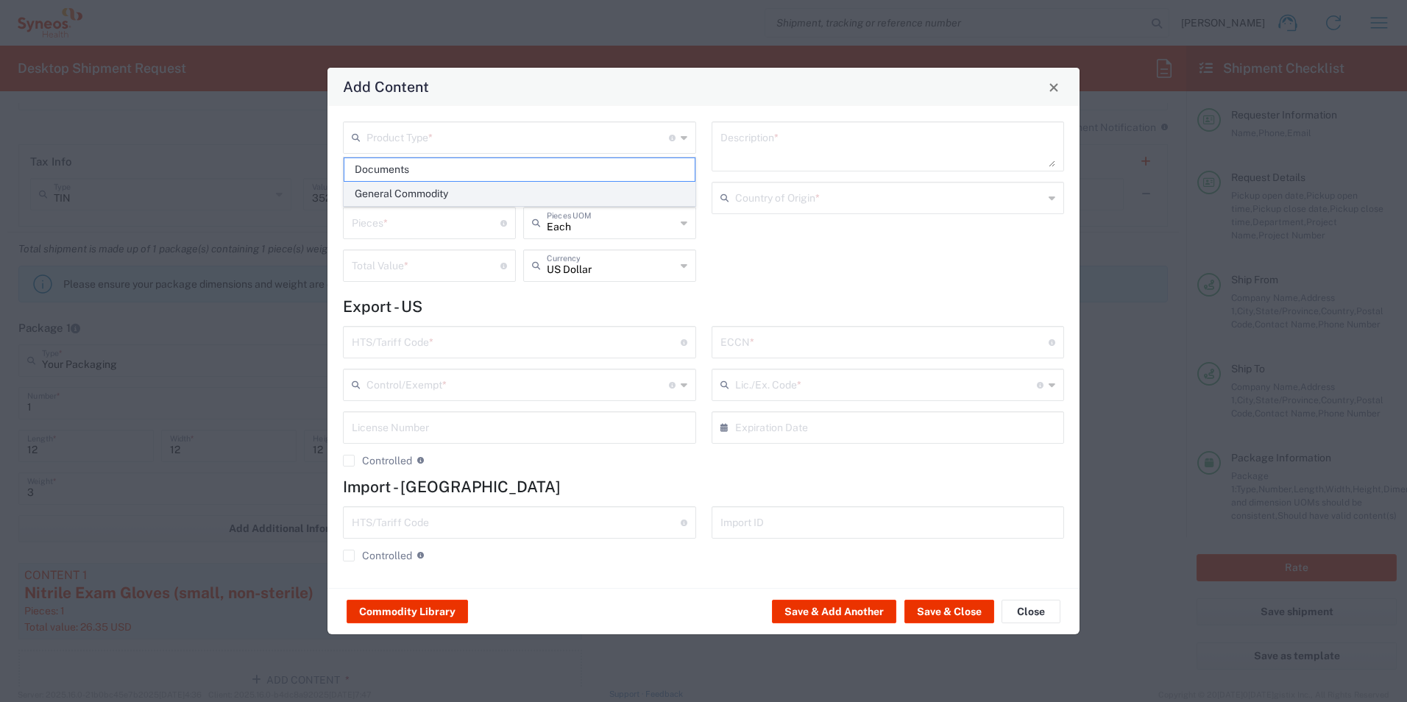
click at [494, 194] on span "General Commodity" at bounding box center [519, 193] width 350 height 23
type input "General Commodity"
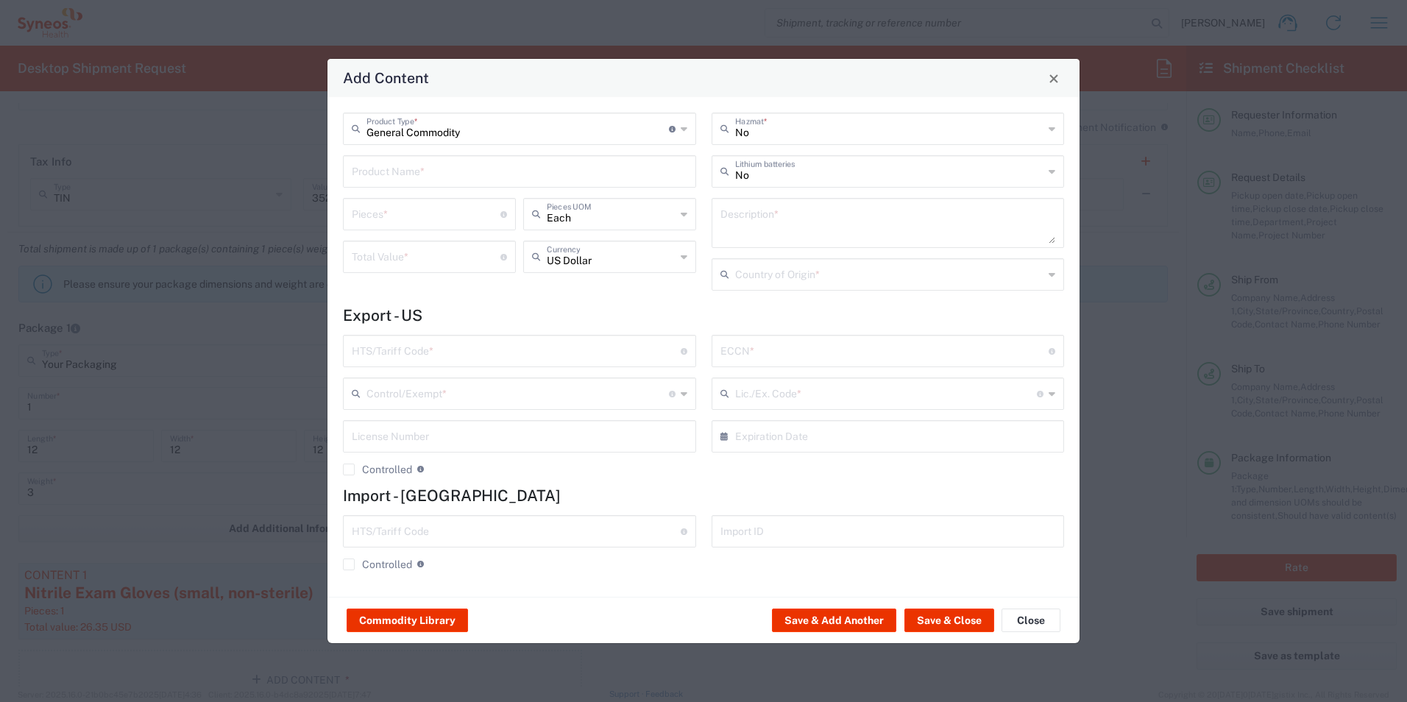
click at [486, 182] on input "text" at bounding box center [519, 170] width 335 height 26
type input "y"
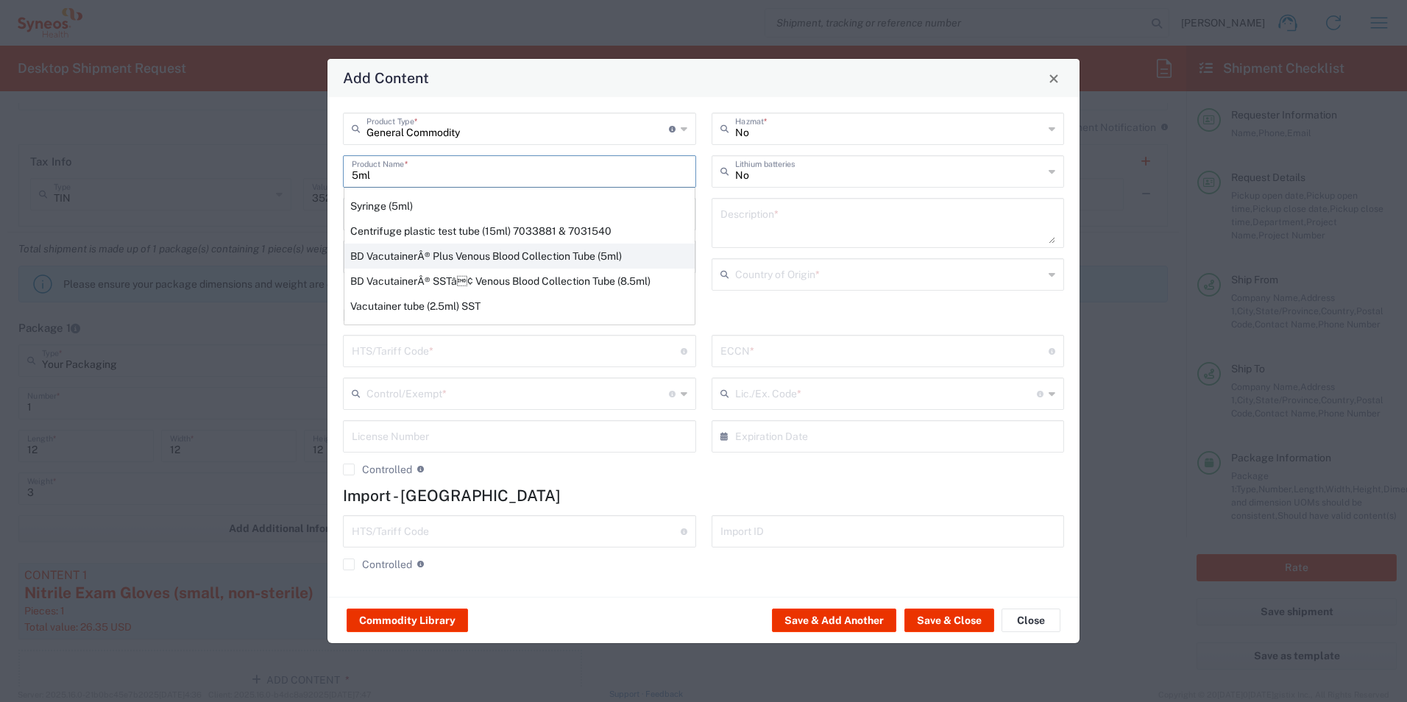
click at [533, 252] on div "BD VacutainerÂ® Plus Venous Blood Collection Tube (5ml)" at bounding box center [519, 256] width 350 height 25
type input "BD VacutainerÂ® Plus Venous Blood Collection Tube (5ml)"
type input "1"
type textarea "Serum Tube Clot Activator / Separator Gel Additive 13 X 100 mm 5 mL Gold BD Hem…"
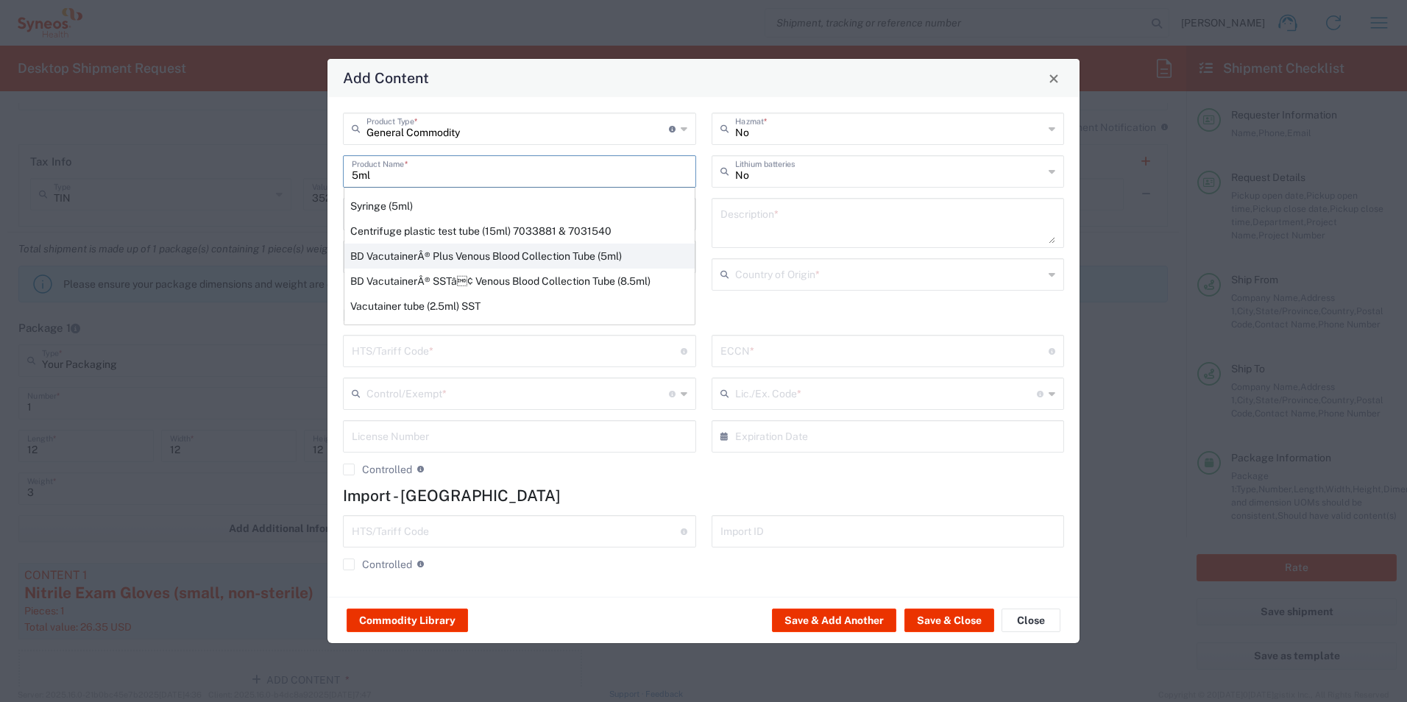
type input "[GEOGRAPHIC_DATA]"
type input "9018.39.0050"
type input "BIS"
type input "EAR99"
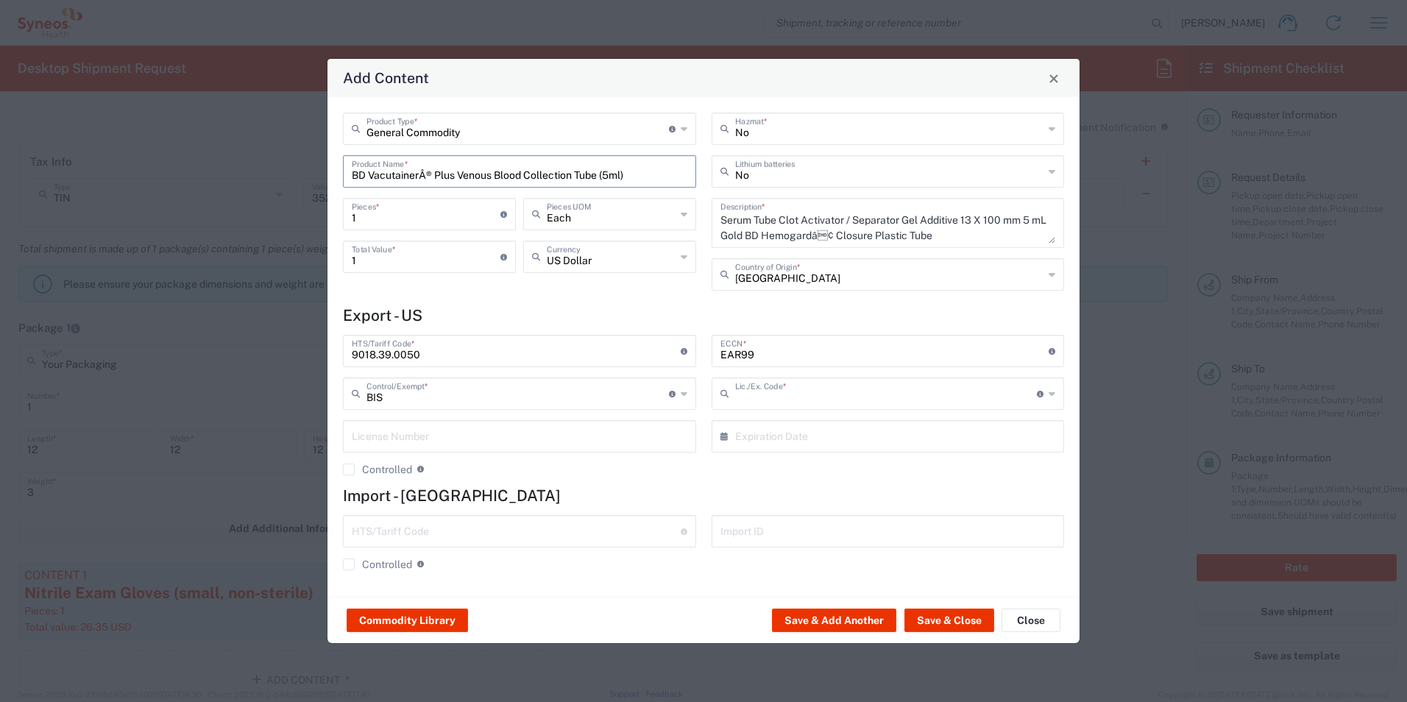
type input "NLR - No License Required"
click at [386, 257] on input "1" at bounding box center [426, 256] width 149 height 26
type input "1.28"
click at [391, 210] on input "1" at bounding box center [426, 213] width 149 height 26
type input "10"
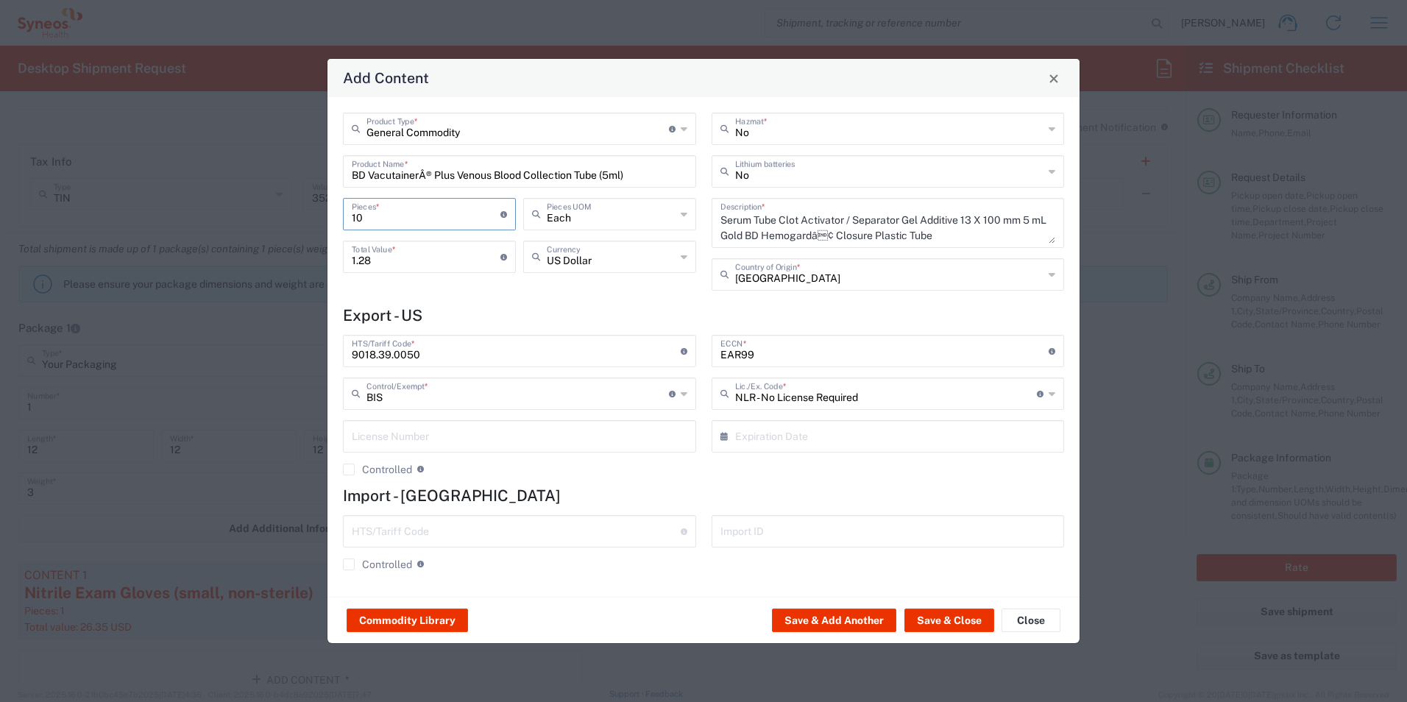
type input "12.8"
type input "10"
click at [845, 622] on button "Save & Add Another" at bounding box center [834, 620] width 124 height 24
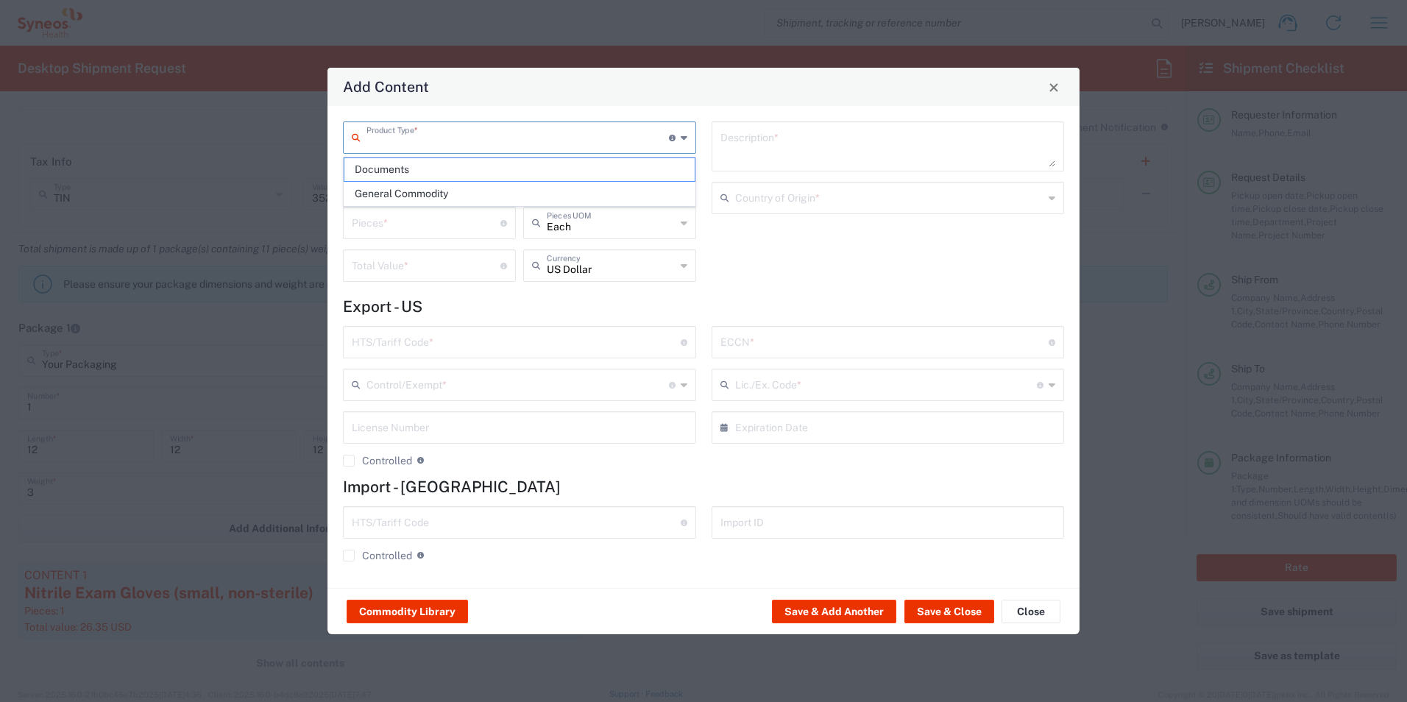
click at [481, 140] on input "text" at bounding box center [517, 137] width 302 height 26
click at [473, 191] on span "General Commodity" at bounding box center [519, 193] width 350 height 23
type input "General Commodity"
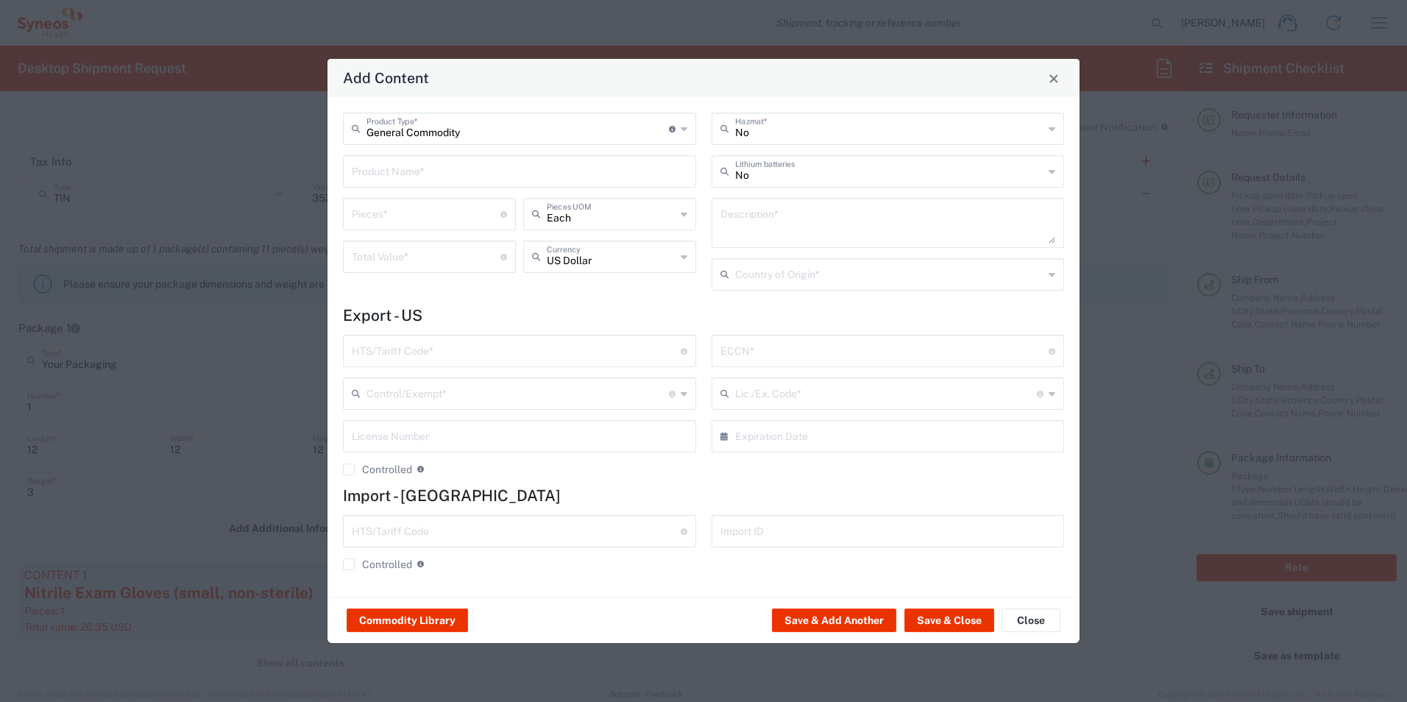
click at [458, 167] on input "text" at bounding box center [519, 170] width 335 height 26
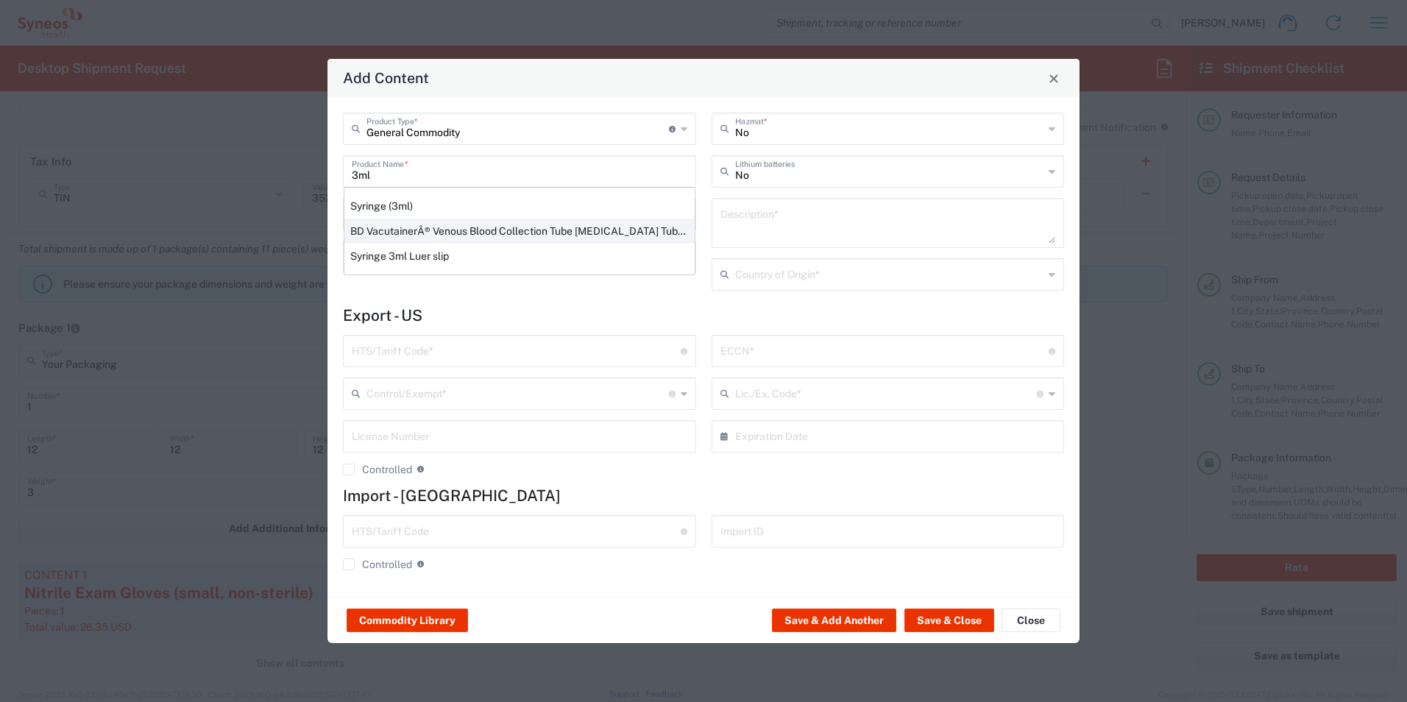
click at [509, 225] on div "BD VacutainerÂ® Venous Blood Collection Tube [MEDICAL_DATA] Tube K2 (3ml)" at bounding box center [519, 231] width 350 height 25
type input "BD VacutainerÂ® Venous Blood Collection Tube [MEDICAL_DATA] Tube K2 (3ml)"
type input "1"
type textarea "EDTA Additive 13 X 75 mm 3[PERSON_NAME]r BD Hemogardâ¢ Closure Plastic Tube"
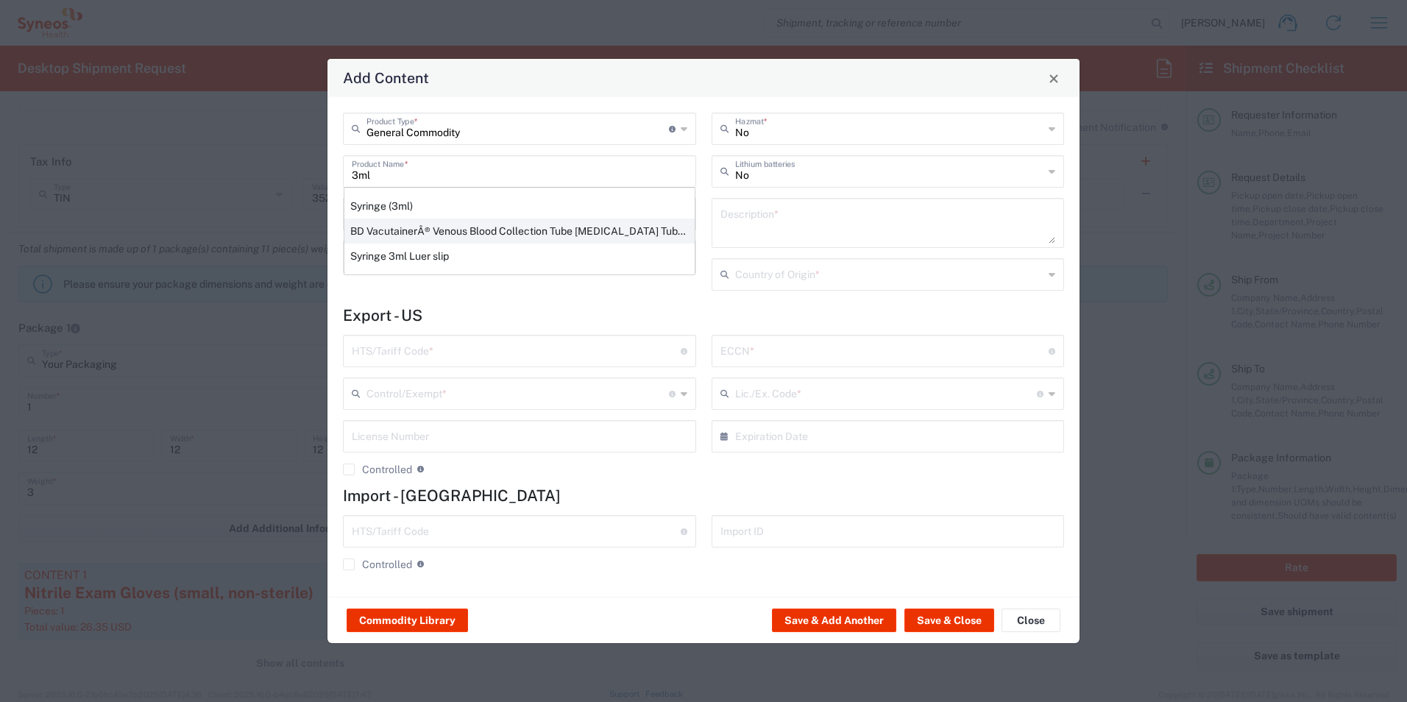
type input "[GEOGRAPHIC_DATA]"
type input "9018.39.0050"
type input "BIS"
type input "EAR99"
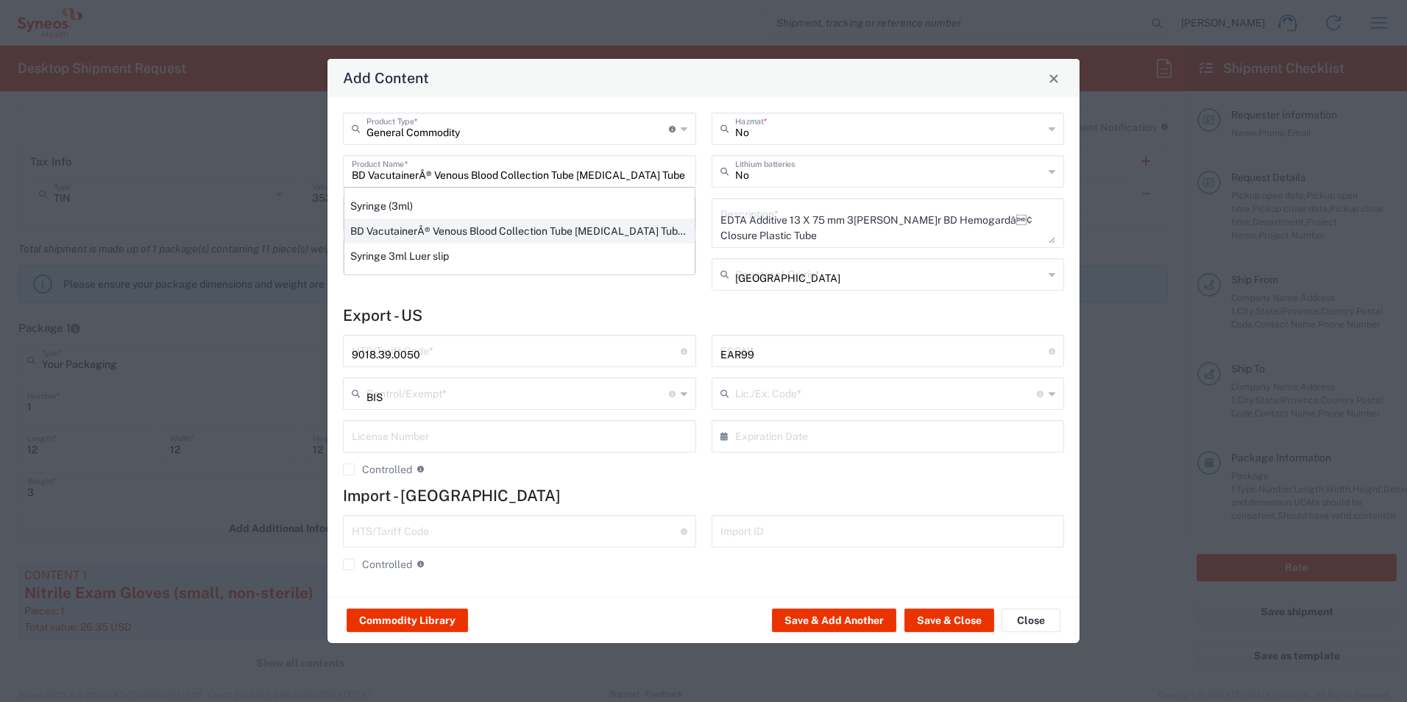
type input "NLR - No License Required"
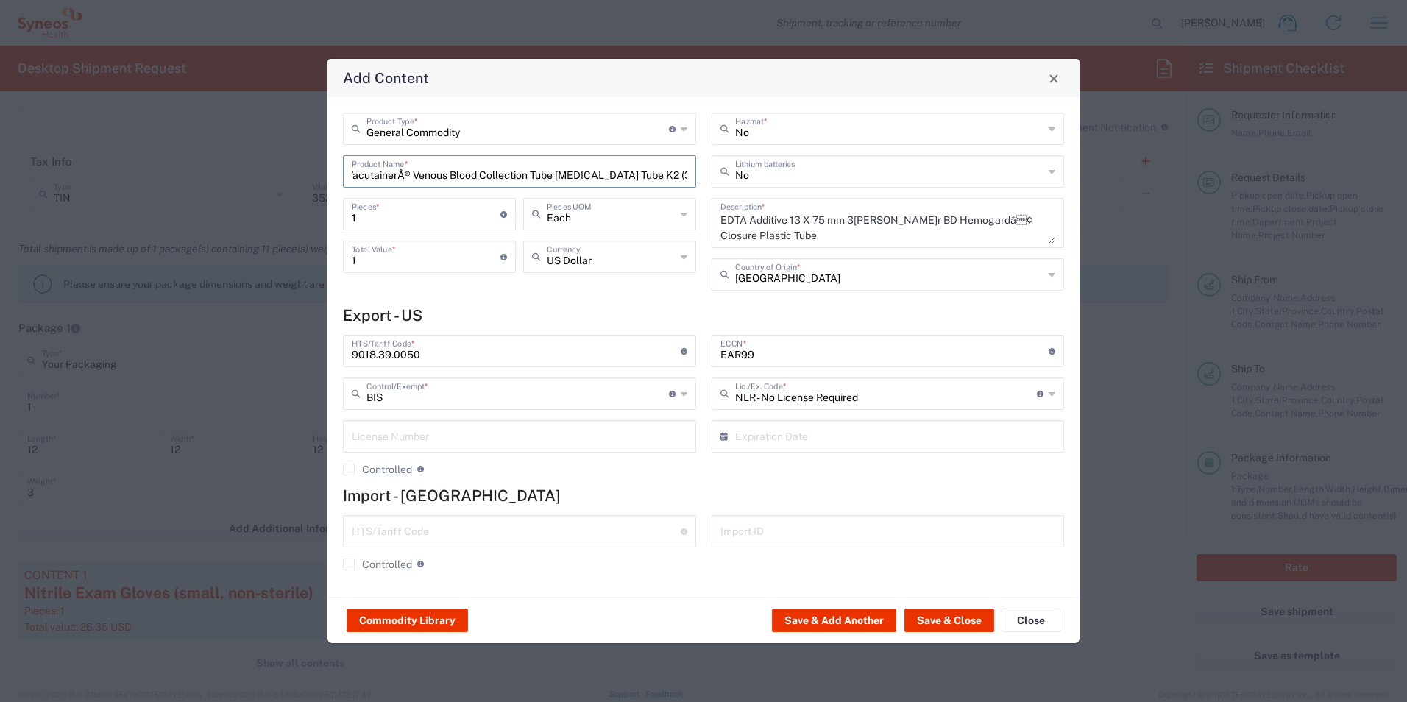
scroll to position [0, 0]
click at [383, 263] on input "1" at bounding box center [426, 256] width 149 height 26
type input "1.32"
click at [377, 220] on input "1" at bounding box center [426, 213] width 149 height 26
type input "10"
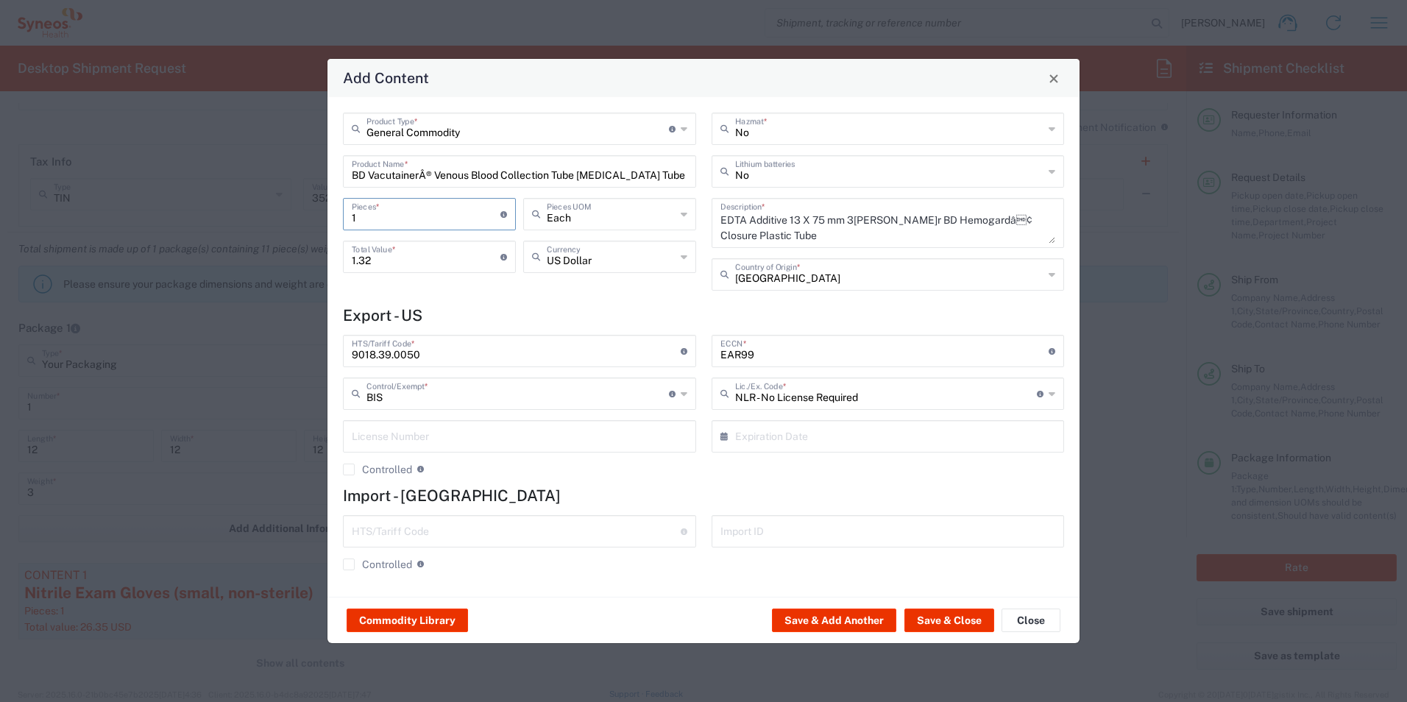
type input "13.2"
type input "10"
click at [949, 624] on button "Save & Close" at bounding box center [949, 620] width 90 height 24
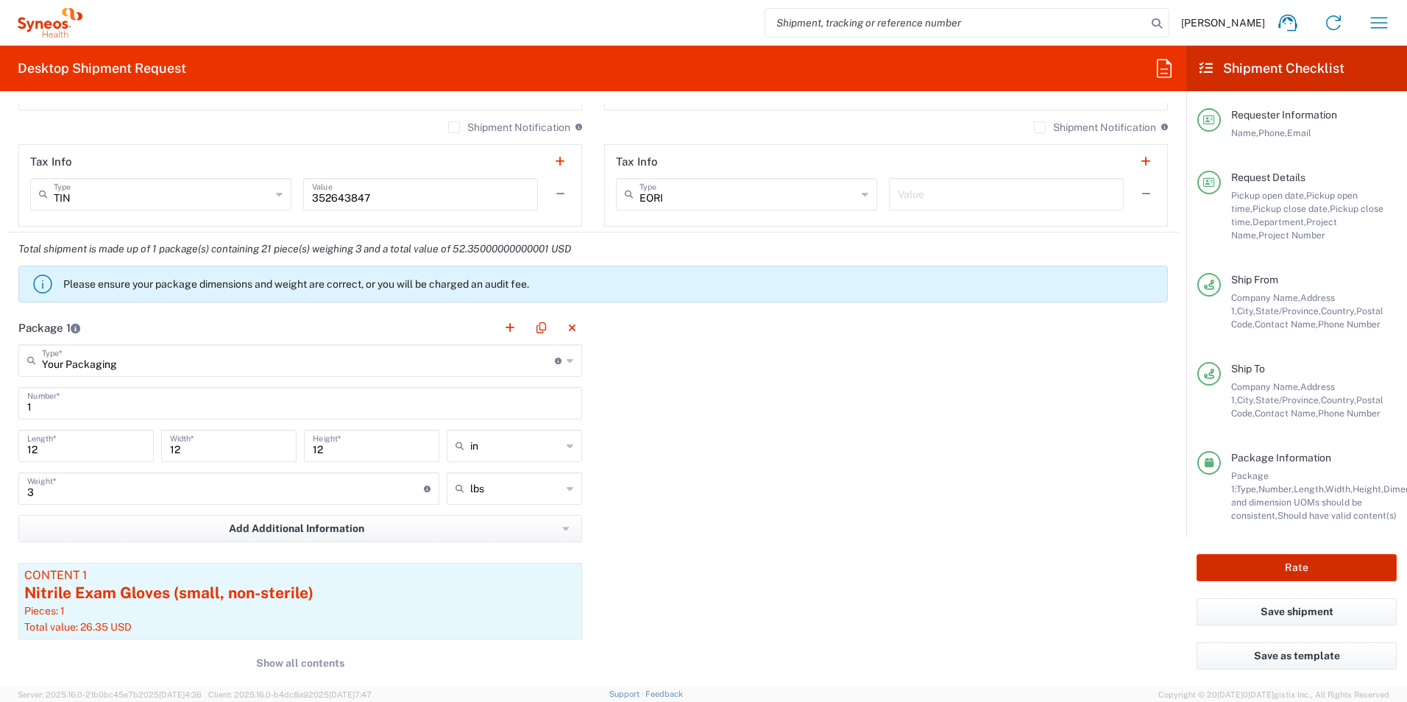
click at [1233, 567] on button "Rate" at bounding box center [1296, 567] width 200 height 27
type input "OPP 00528A"
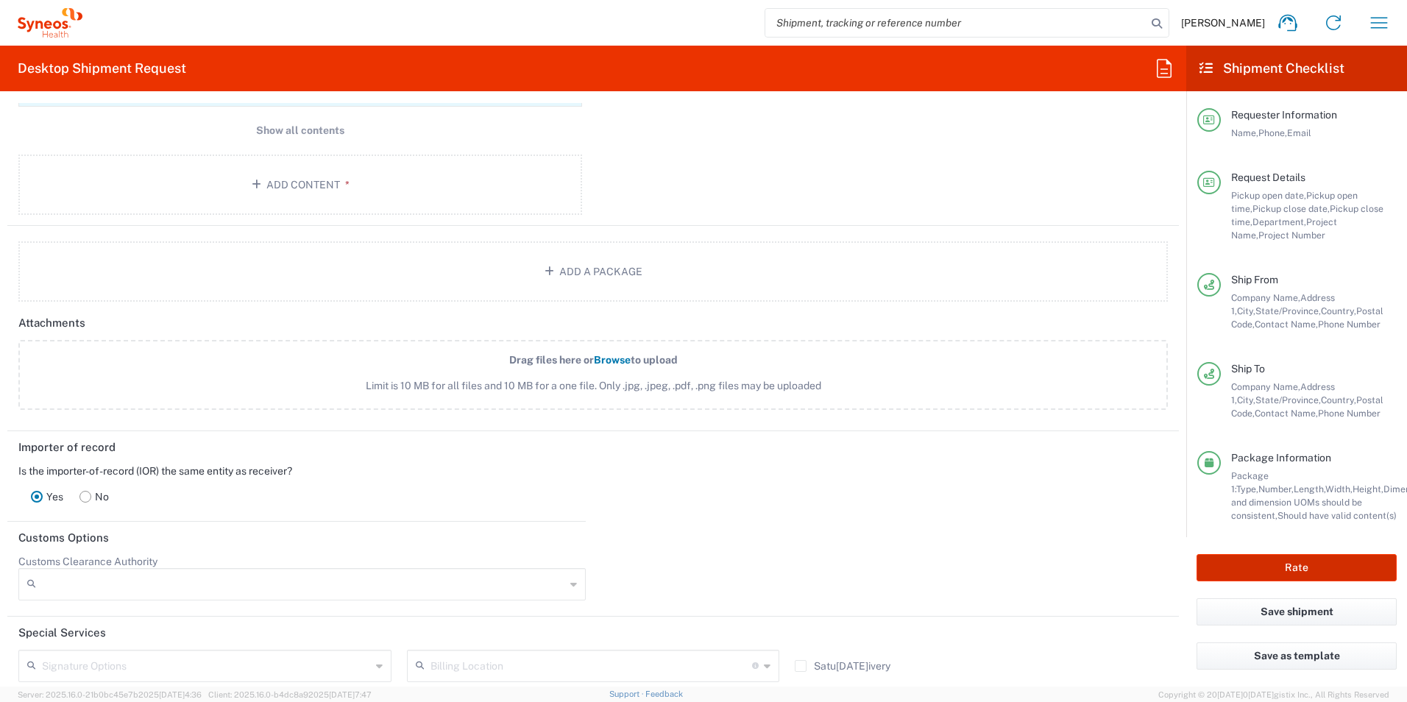
scroll to position [1766, 0]
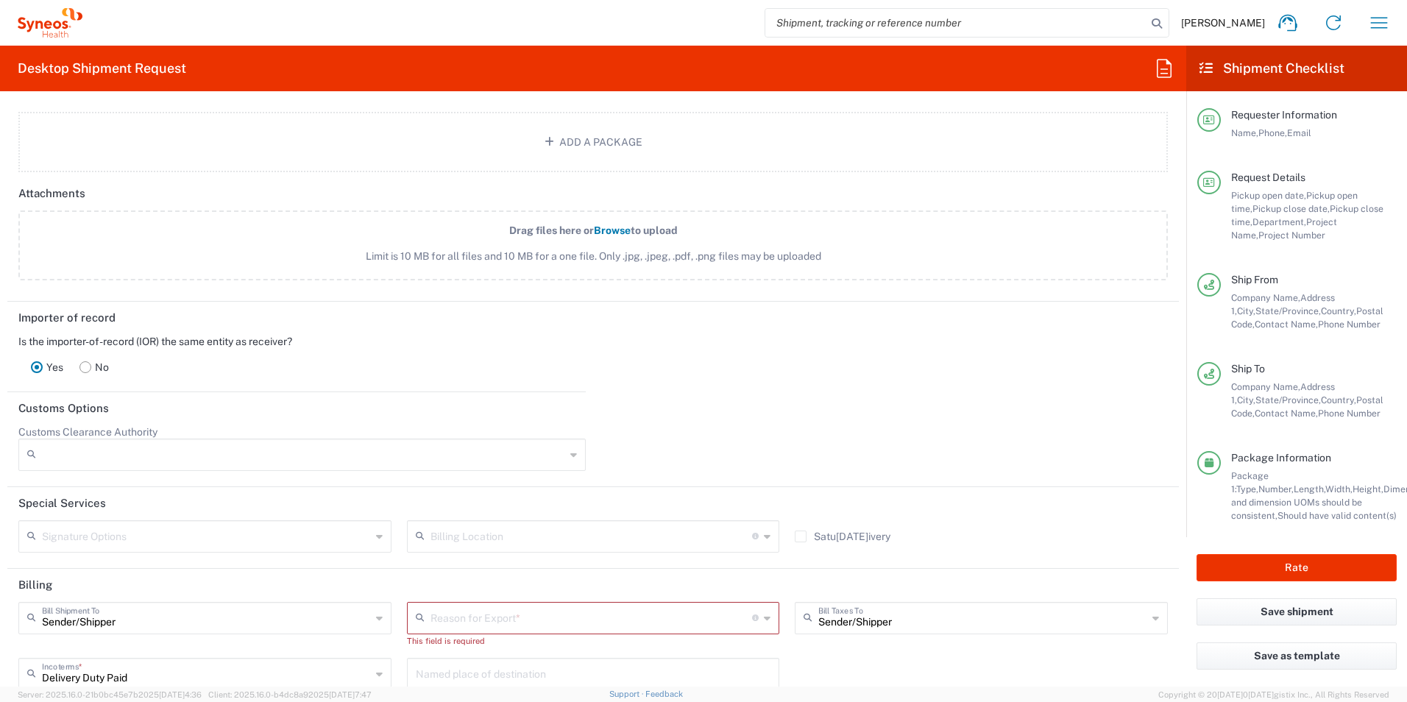
click at [88, 368] on rect at bounding box center [85, 366] width 11 height 11
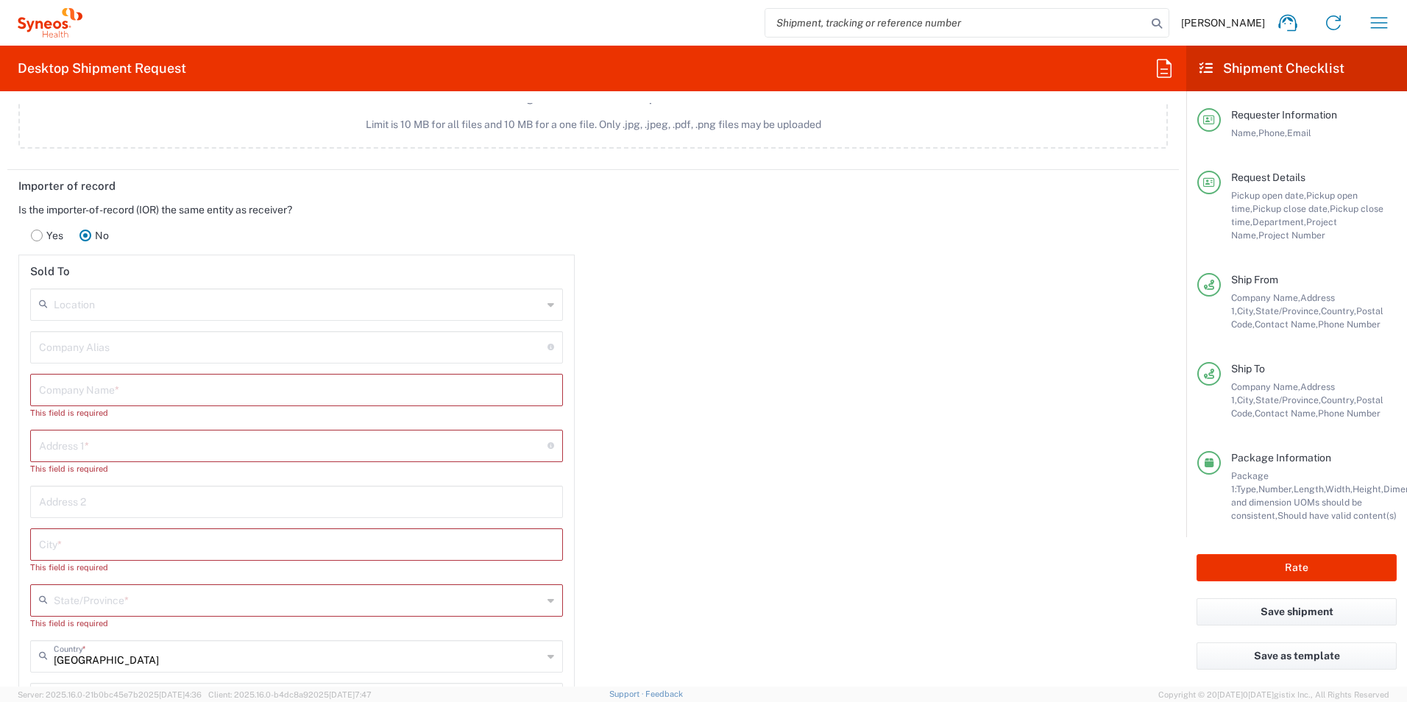
scroll to position [1986, 0]
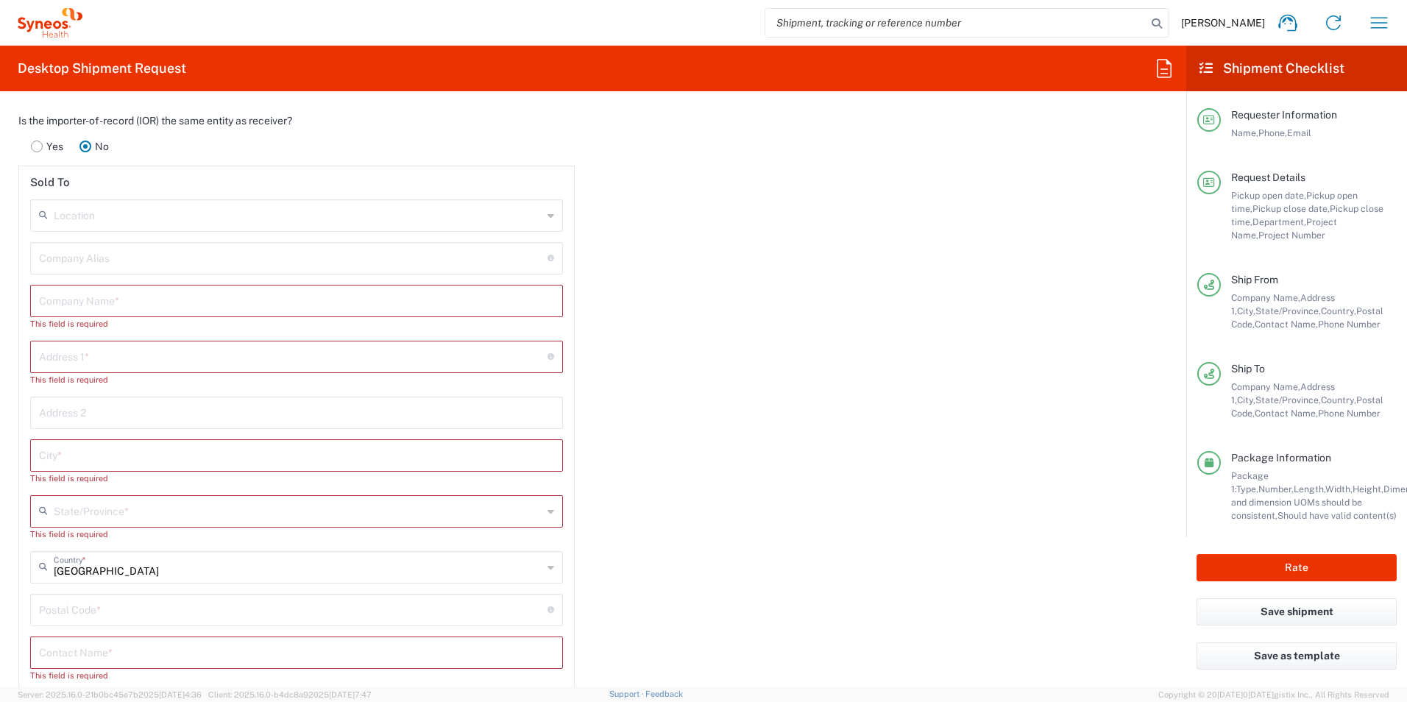
click at [548, 220] on div "Location" at bounding box center [296, 215] width 533 height 32
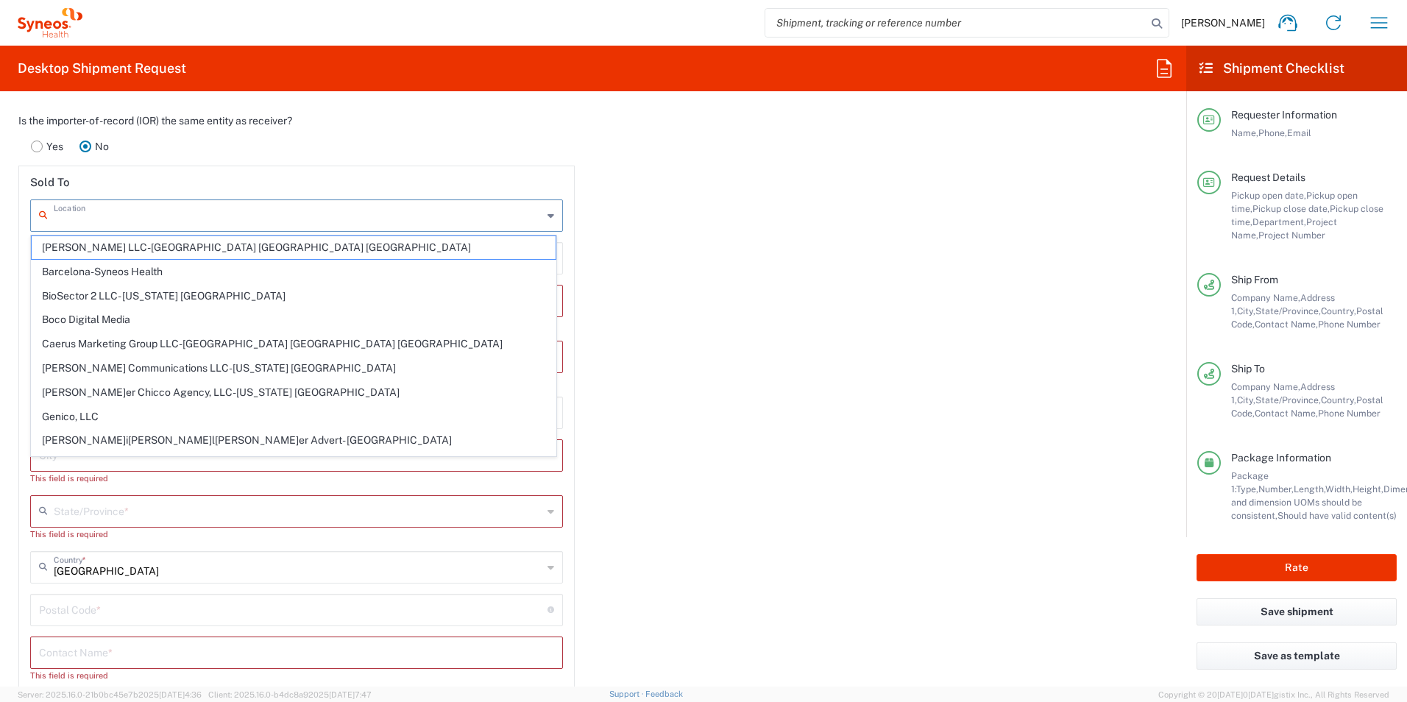
click at [472, 218] on input "text" at bounding box center [298, 215] width 489 height 26
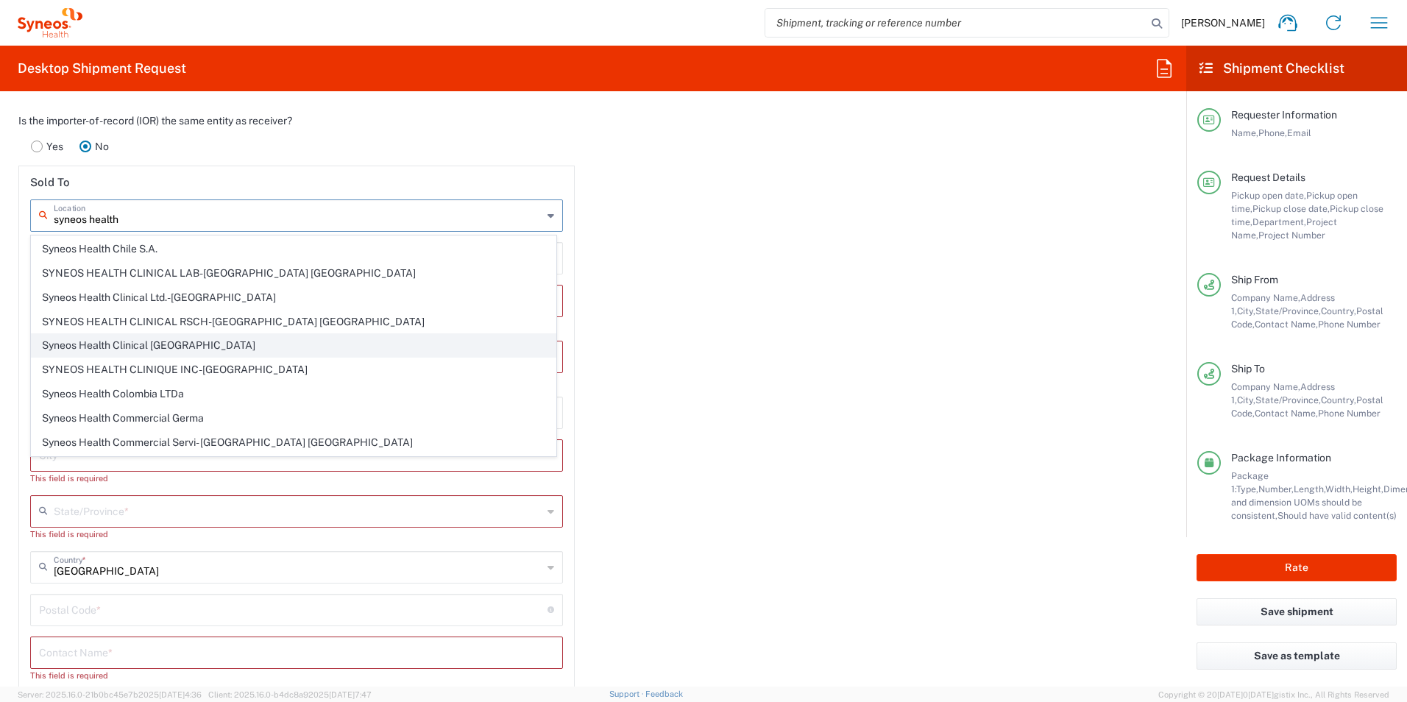
scroll to position [368, 0]
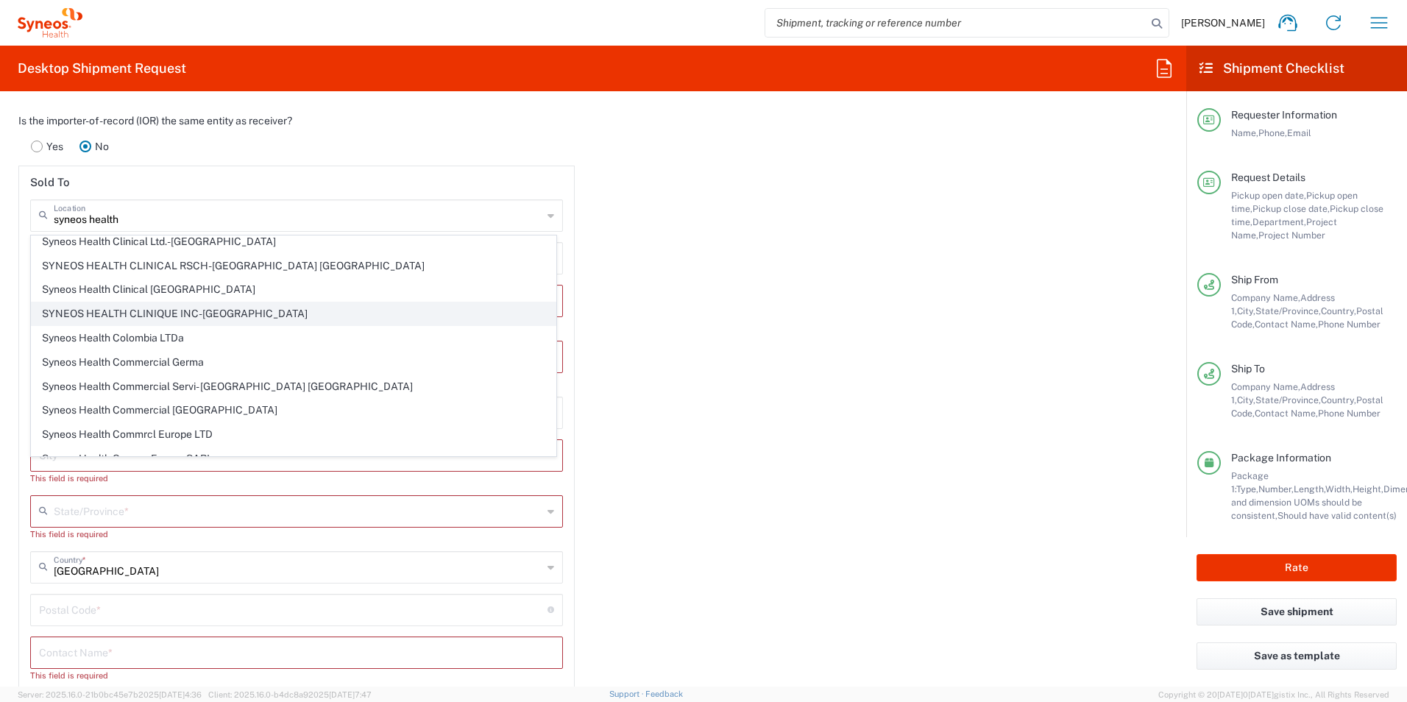
click at [214, 312] on span "SYNEOS HEALTH CLINIQUE INC-[GEOGRAPHIC_DATA]" at bounding box center [294, 313] width 524 height 23
type input "SYNEOS HEALTH CLINIQUE INC-[GEOGRAPHIC_DATA]"
type input "Syneos Health Clinique Inc."
type input "[STREET_ADDRESS]"
type input "[GEOGRAPHIC_DATA]"
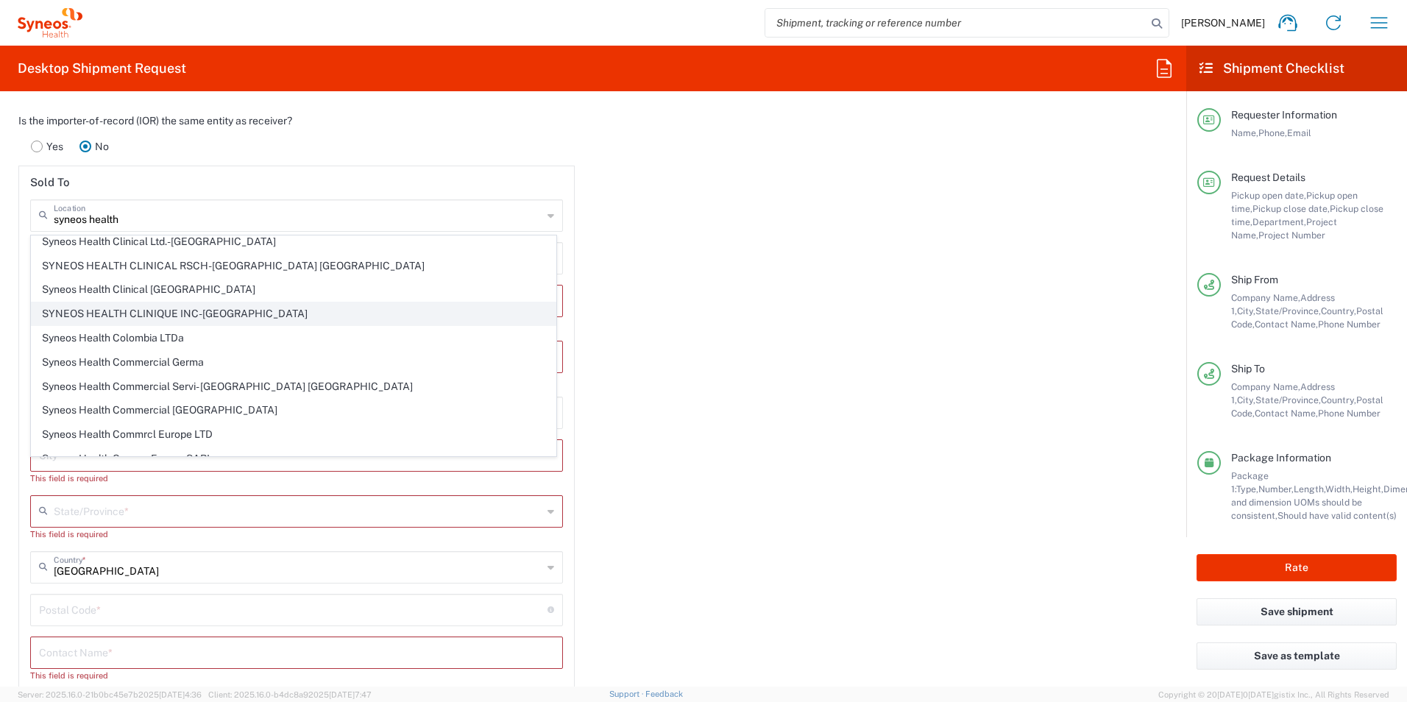
type input "[GEOGRAPHIC_DATA]"
type input "G1P 0A2"
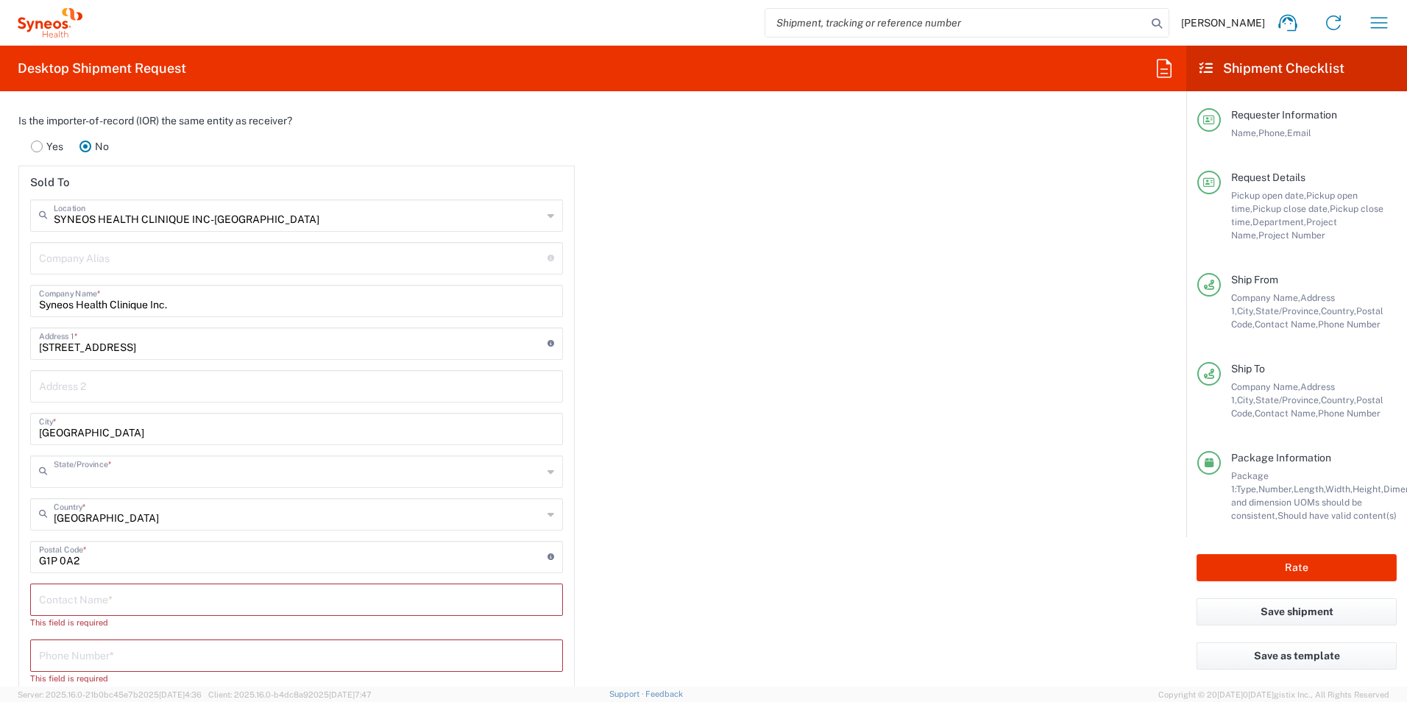
type input "[GEOGRAPHIC_DATA]"
click at [794, 442] on div "Importer of record Is the importer-of-record (IOR) the same entity as receiver?…" at bounding box center [593, 435] width 1187 height 709
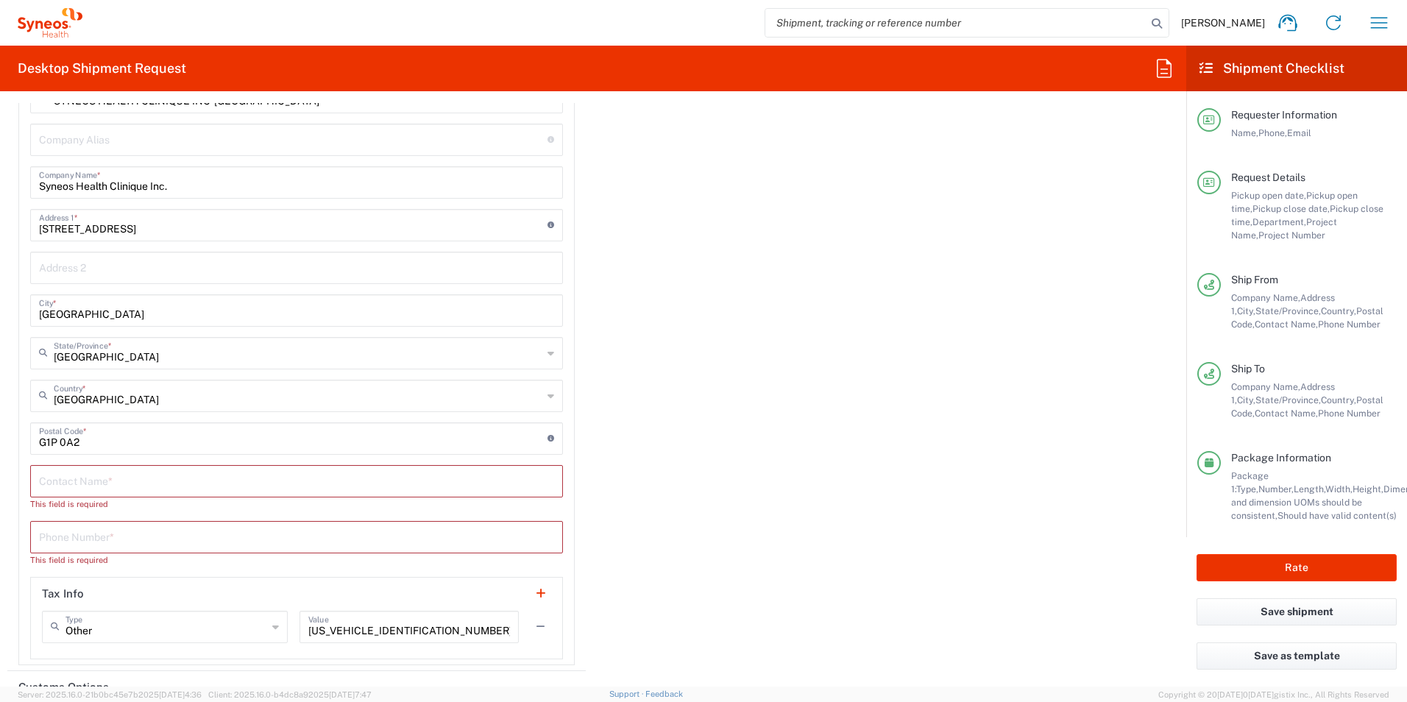
scroll to position [2134, 0]
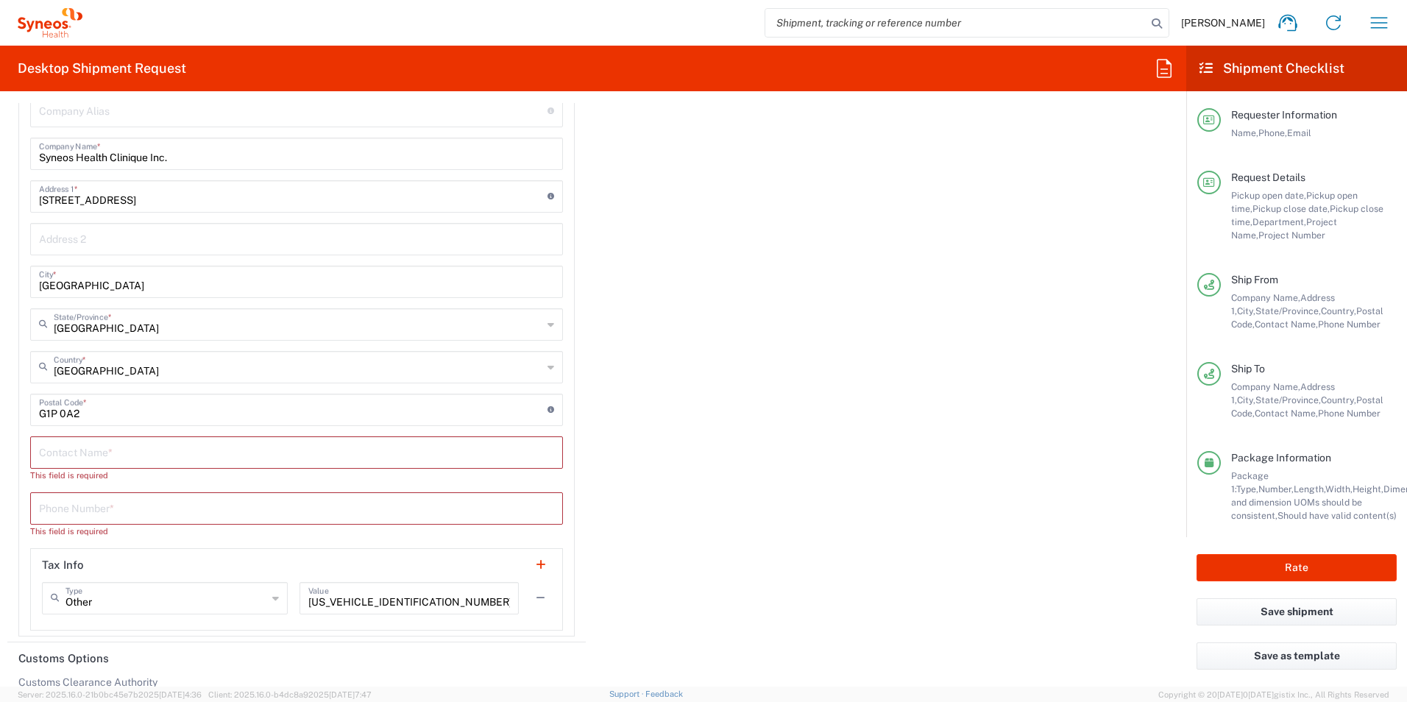
click at [163, 507] on input "tel" at bounding box center [296, 507] width 515 height 26
type input "4185274000"
type input "[PERSON_NAME] [PERSON_NAME]"
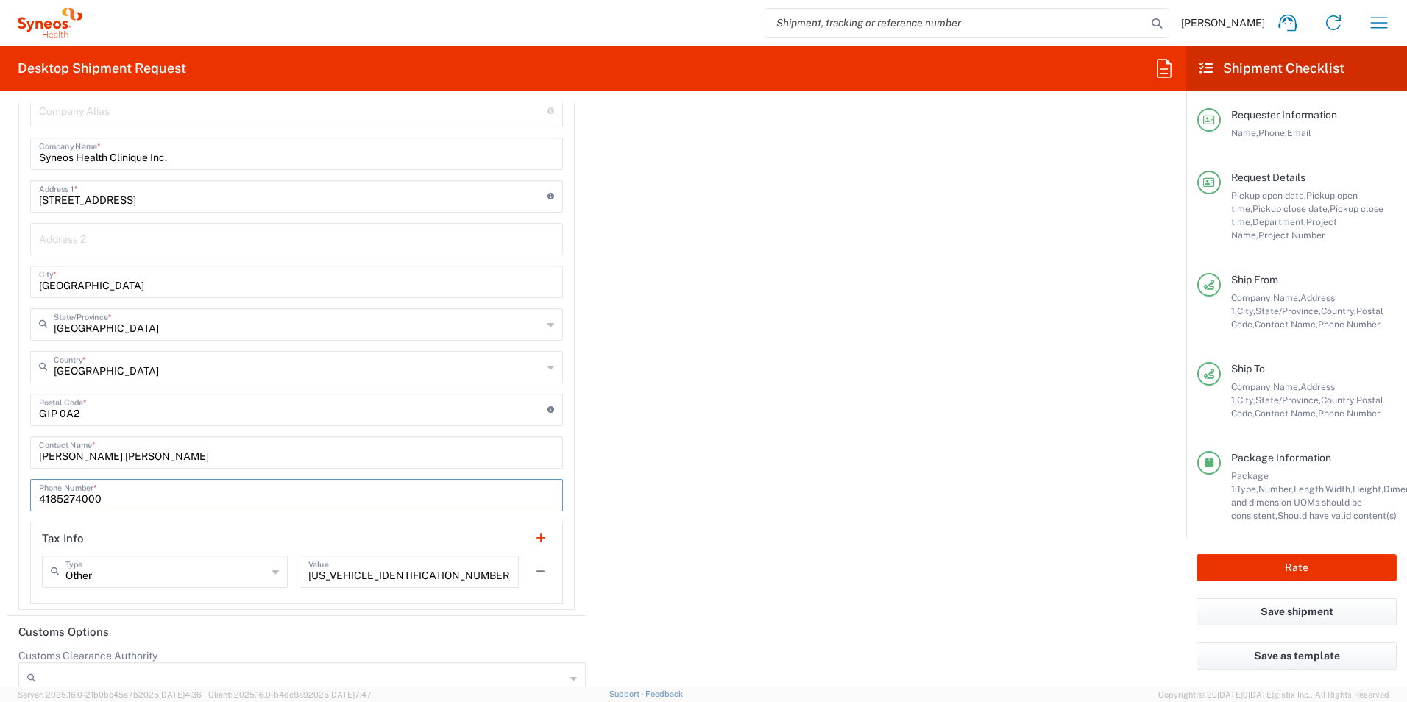
type input "3063152673"
click at [817, 510] on div "Importer of record Is the importer-of-record (IOR) the same entity as receiver?…" at bounding box center [593, 275] width 1187 height 682
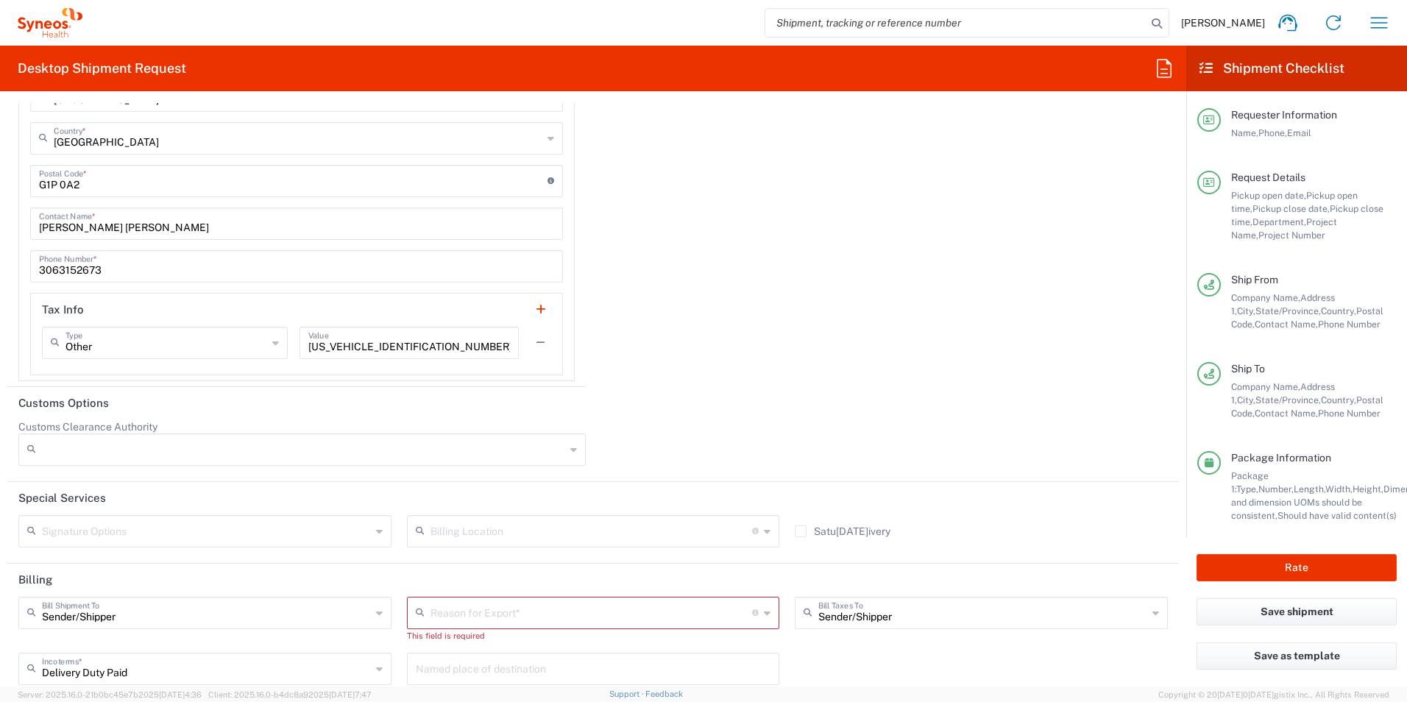
scroll to position [2428, 0]
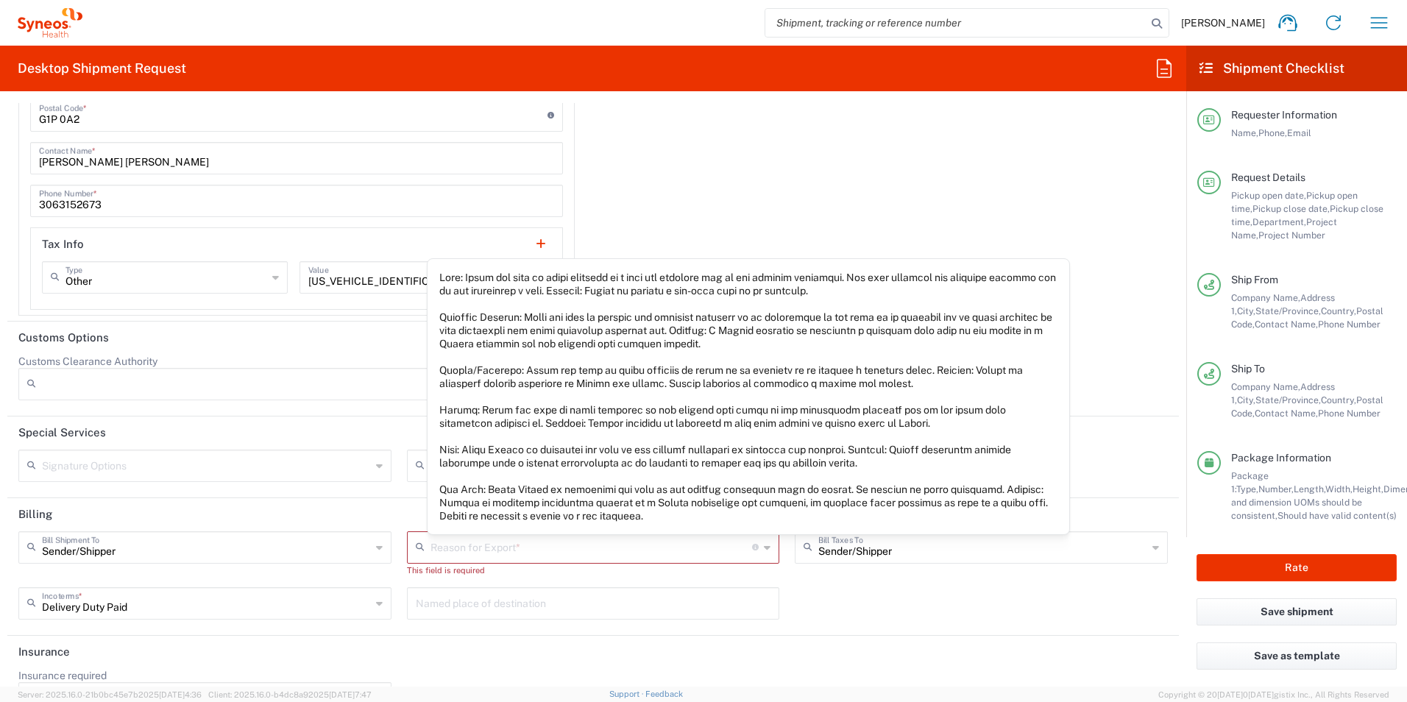
click at [764, 550] on icon at bounding box center [767, 548] width 7 height 24
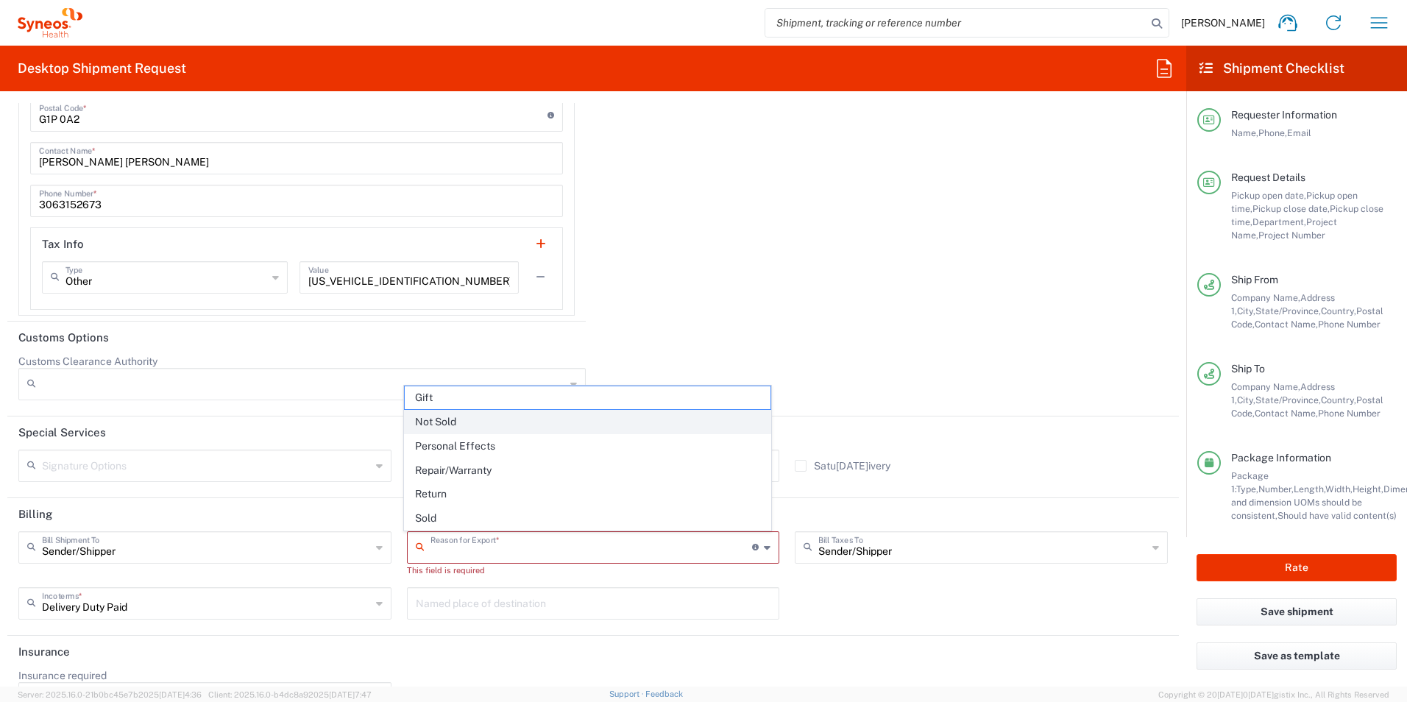
click at [545, 426] on span "Not Sold" at bounding box center [588, 422] width 366 height 23
type input "Not Sold"
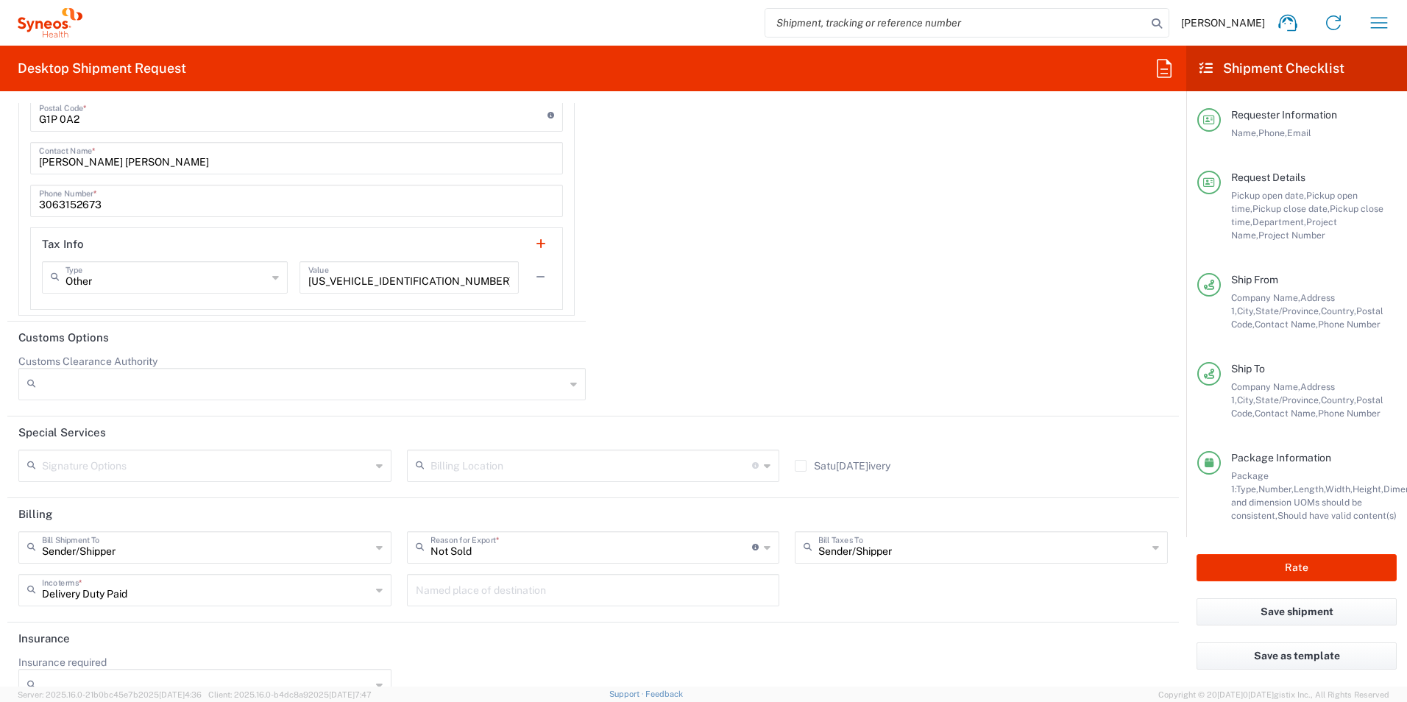
click at [745, 374] on div at bounding box center [884, 383] width 583 height 56
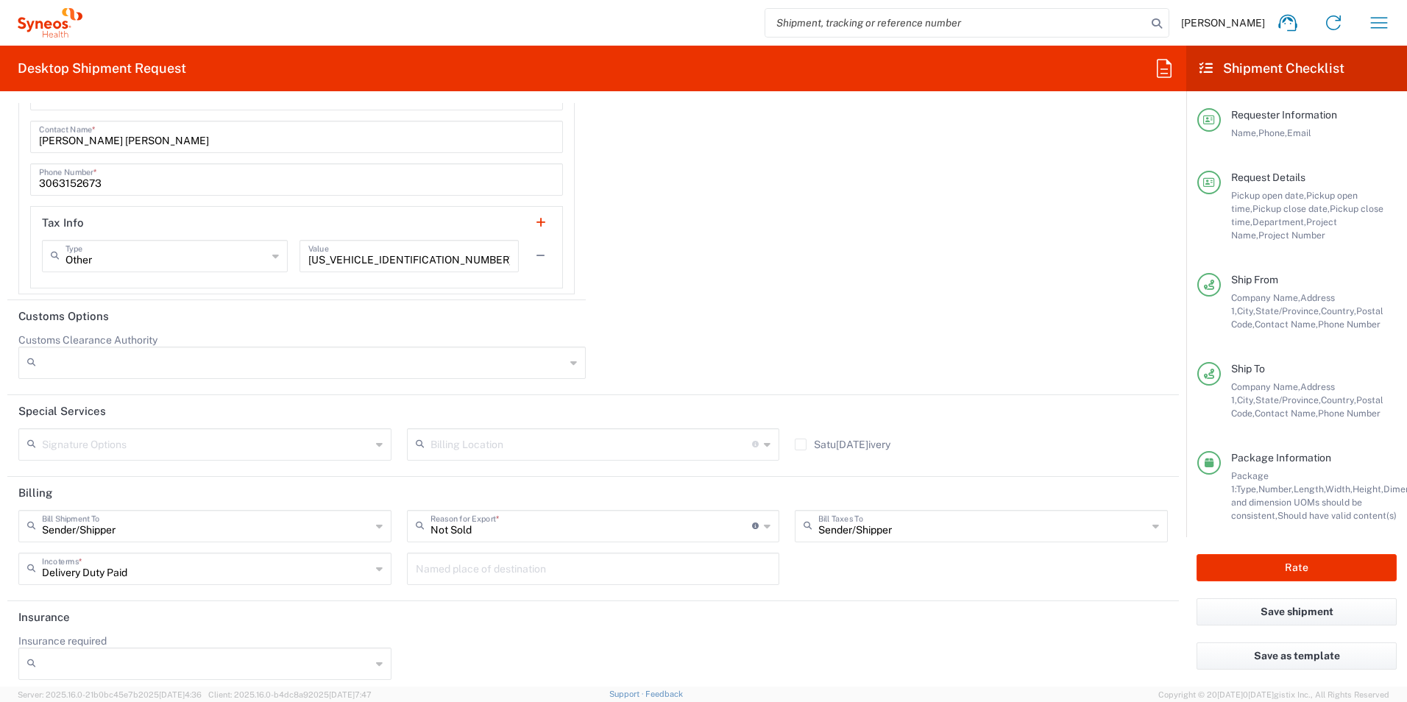
scroll to position [2459, 0]
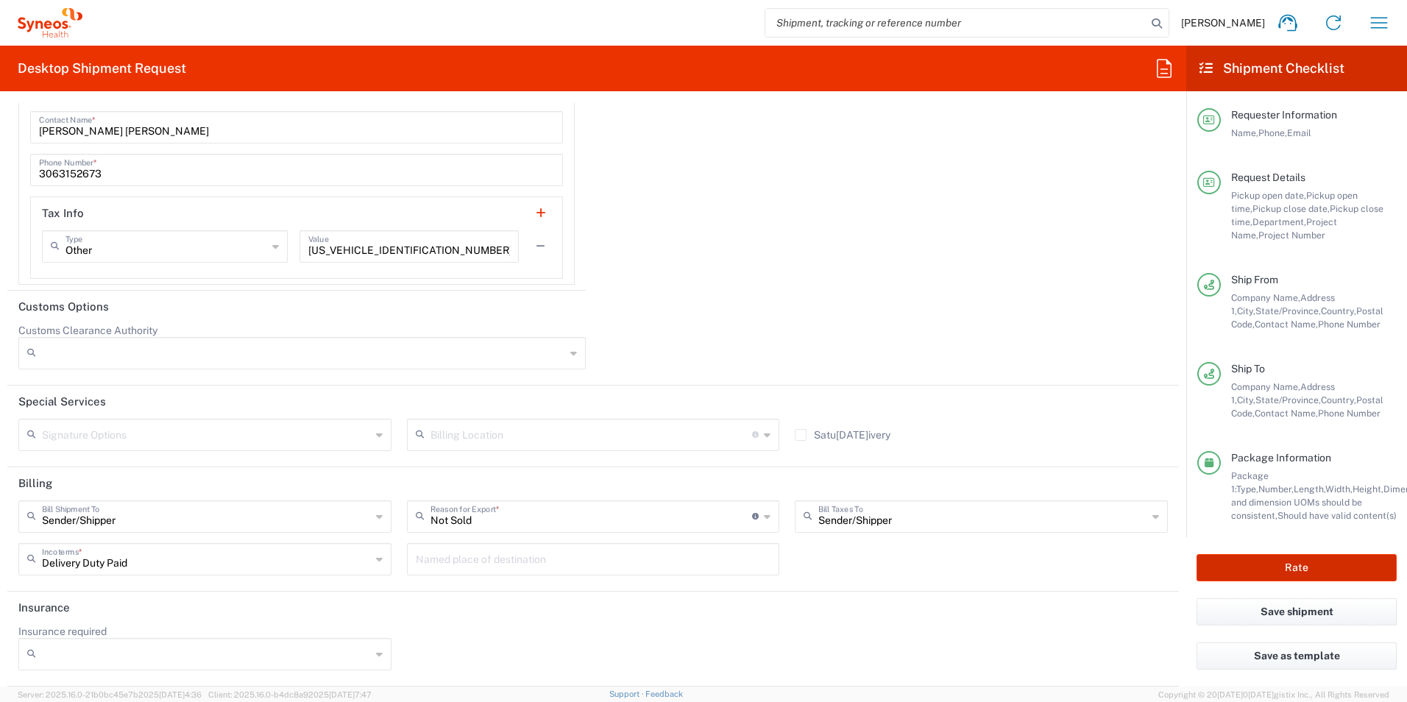
click at [1257, 570] on button "Rate" at bounding box center [1296, 567] width 200 height 27
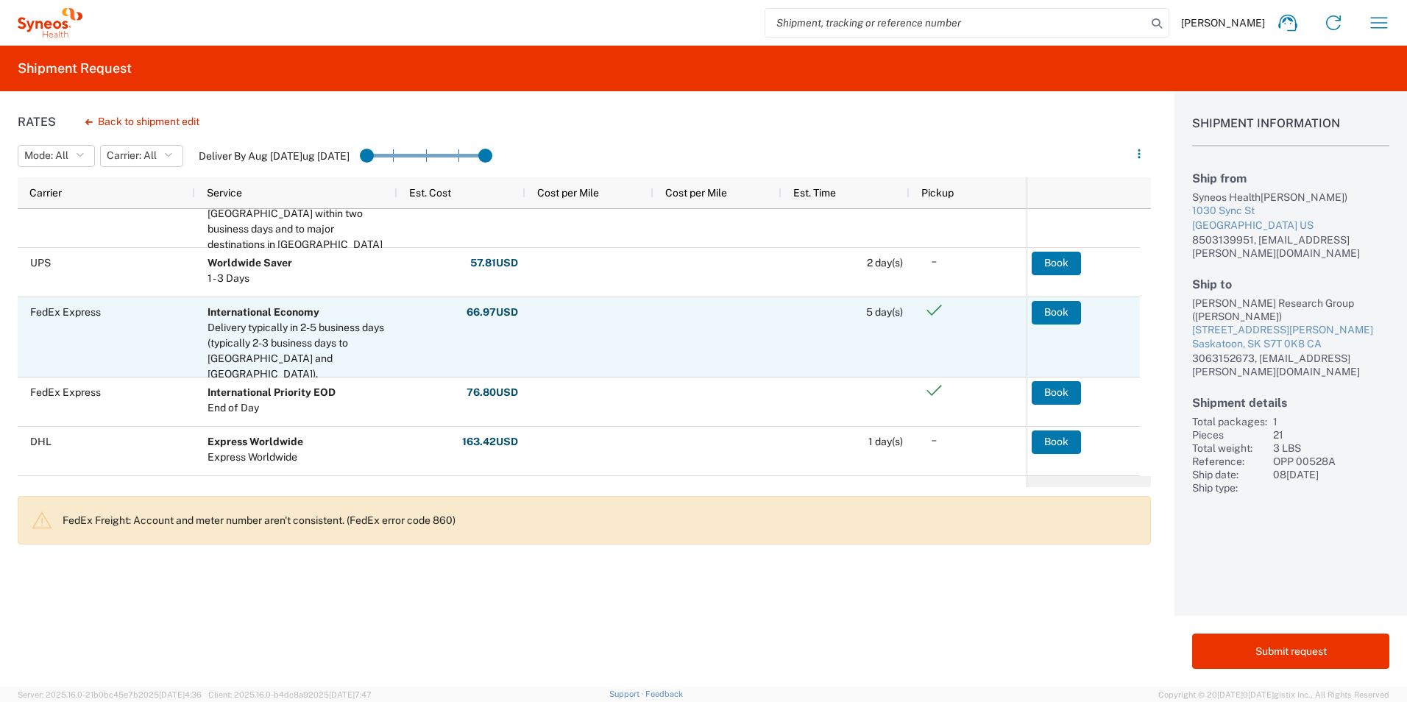
scroll to position [186, 0]
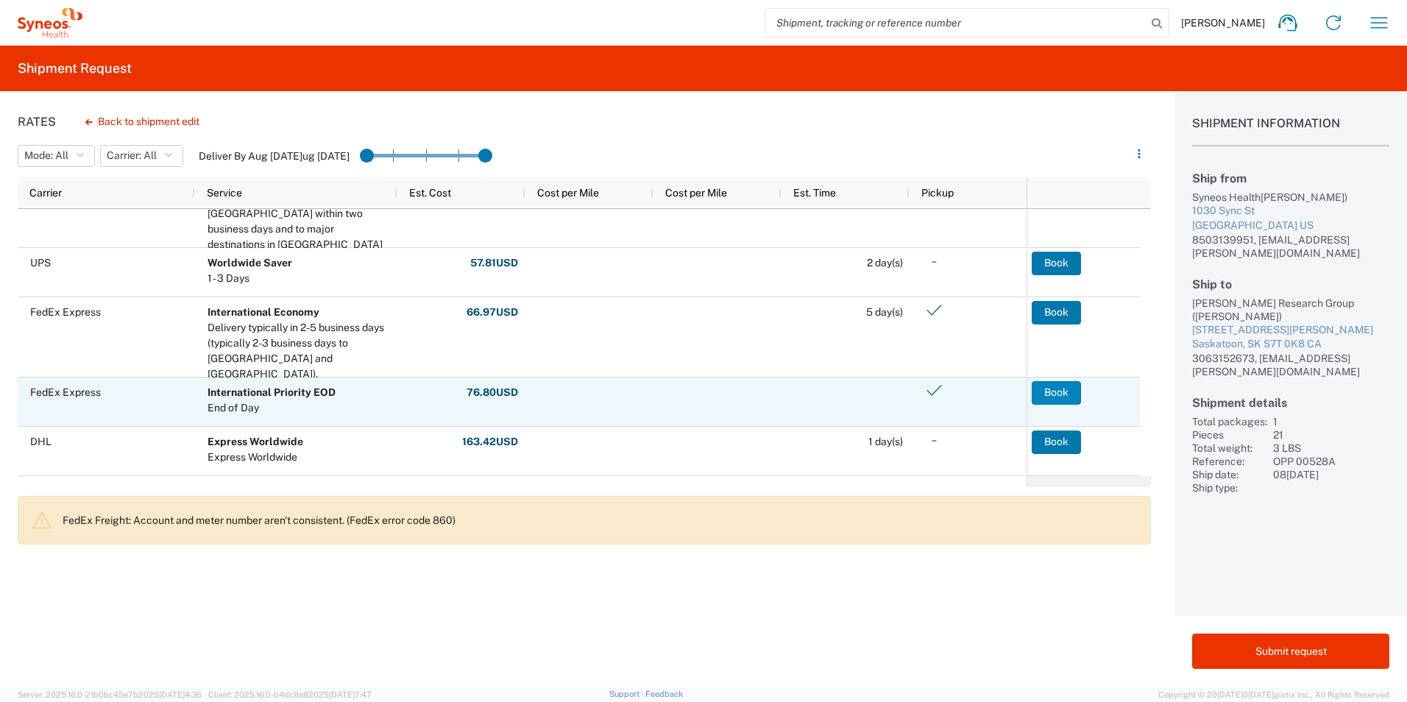
click at [1062, 394] on button "Book" at bounding box center [1055, 393] width 49 height 24
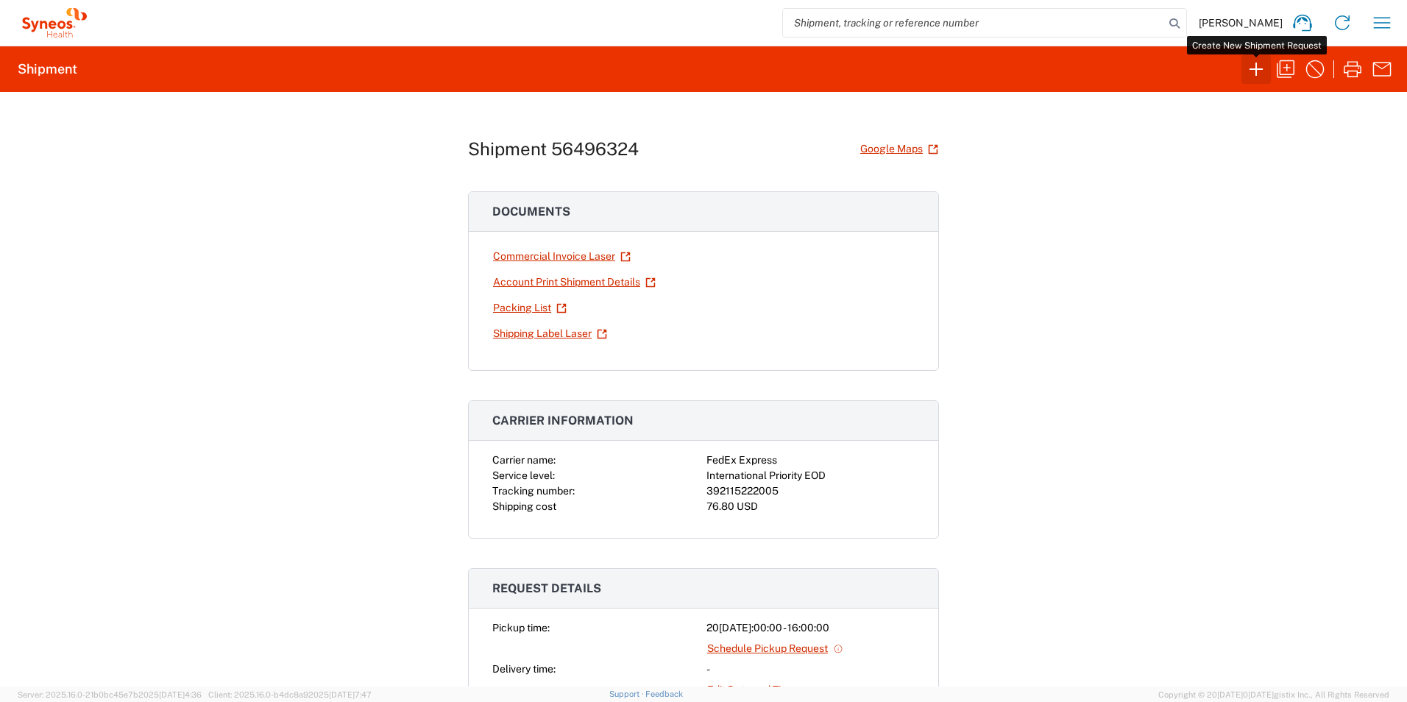
click at [1251, 67] on icon "button" at bounding box center [1256, 69] width 24 height 24
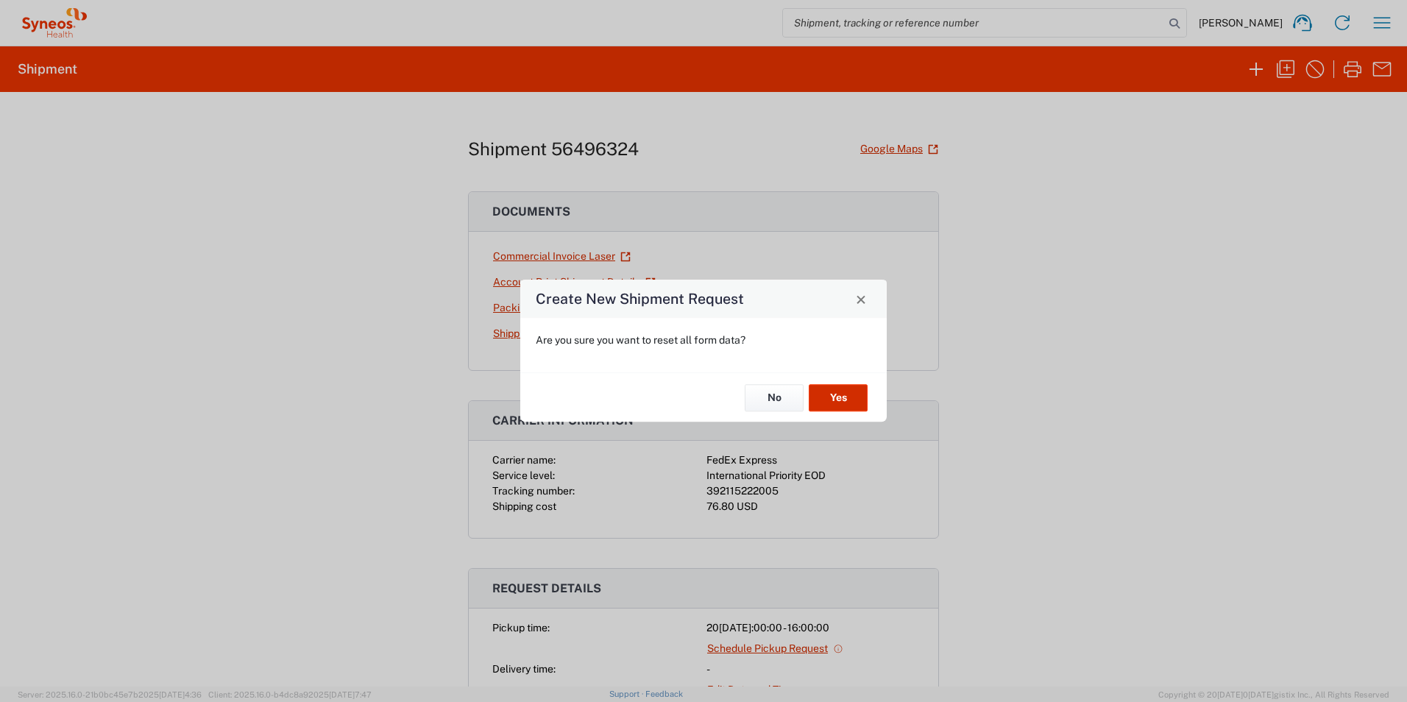
click at [830, 399] on button "Yes" at bounding box center [838, 397] width 59 height 27
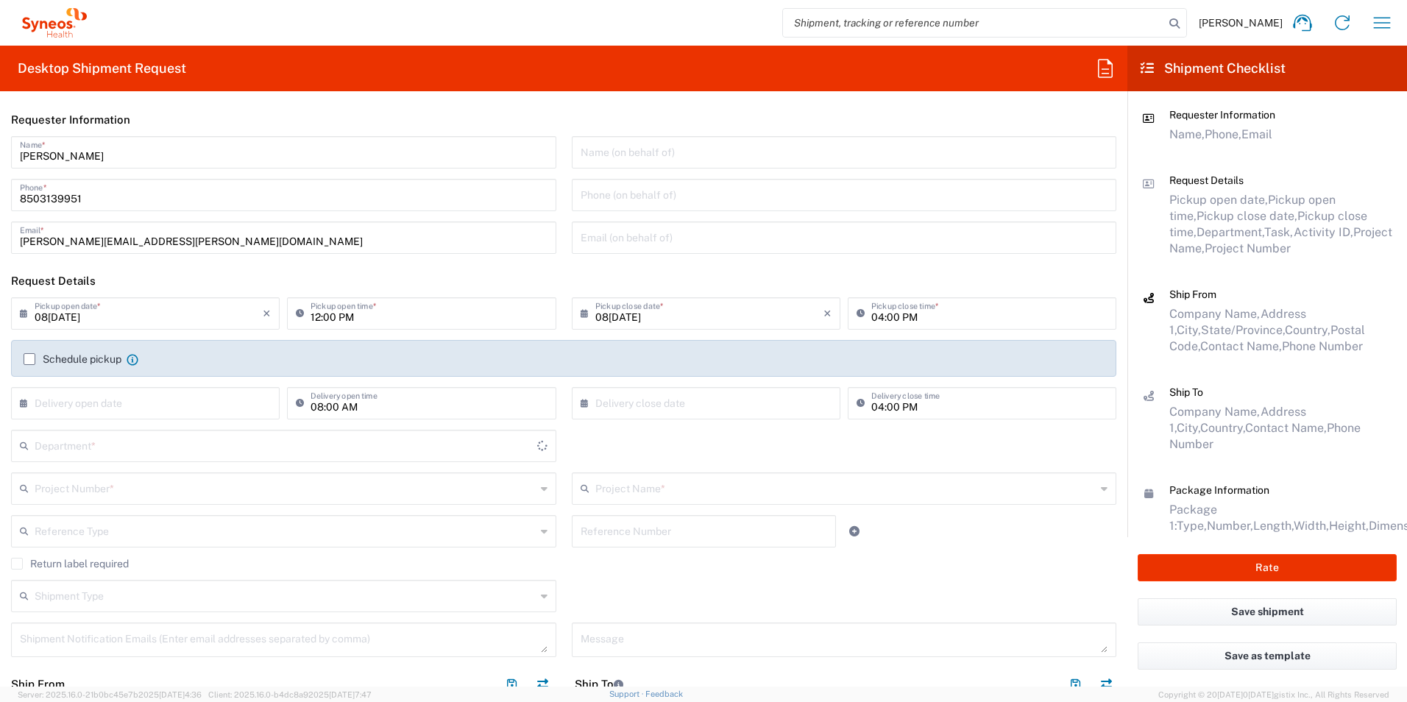
type input "[US_STATE]"
click at [135, 443] on input "text" at bounding box center [285, 445] width 501 height 26
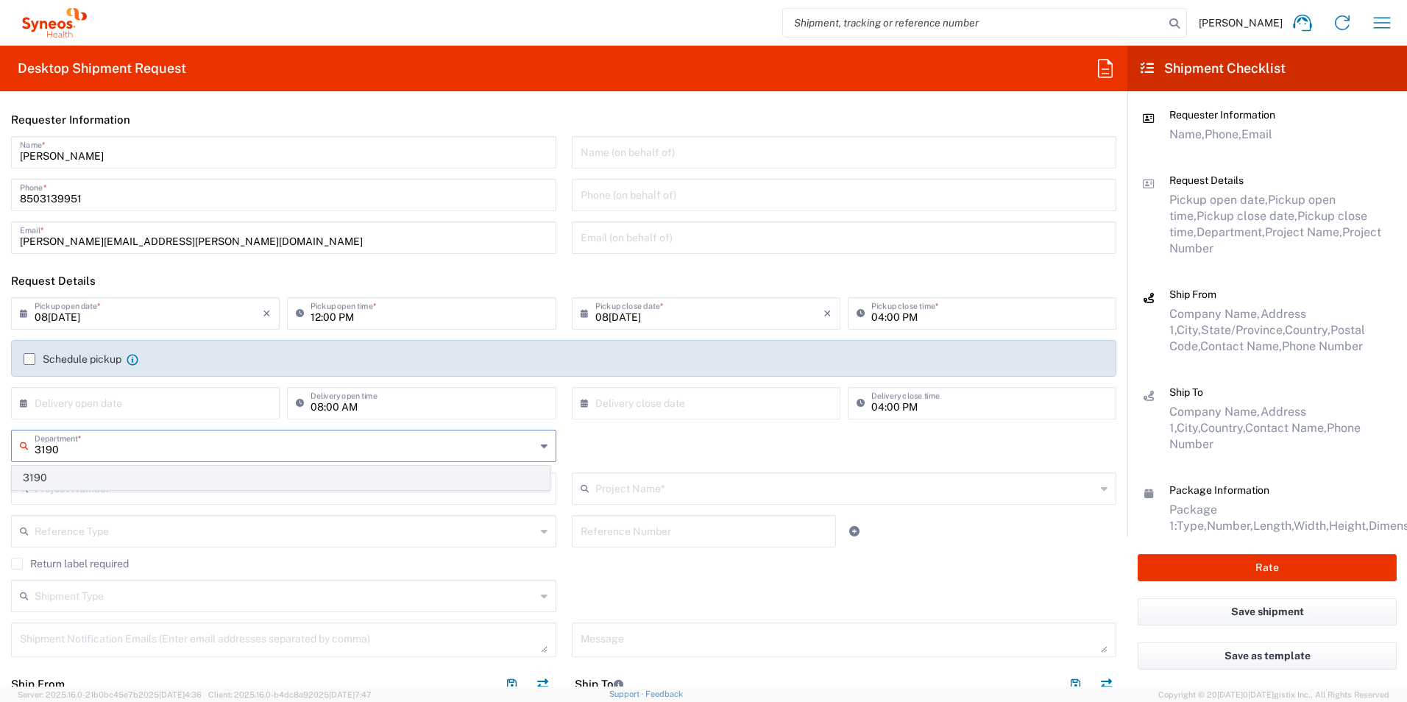
type input "3190"
click at [93, 480] on span "3190" at bounding box center [281, 477] width 536 height 23
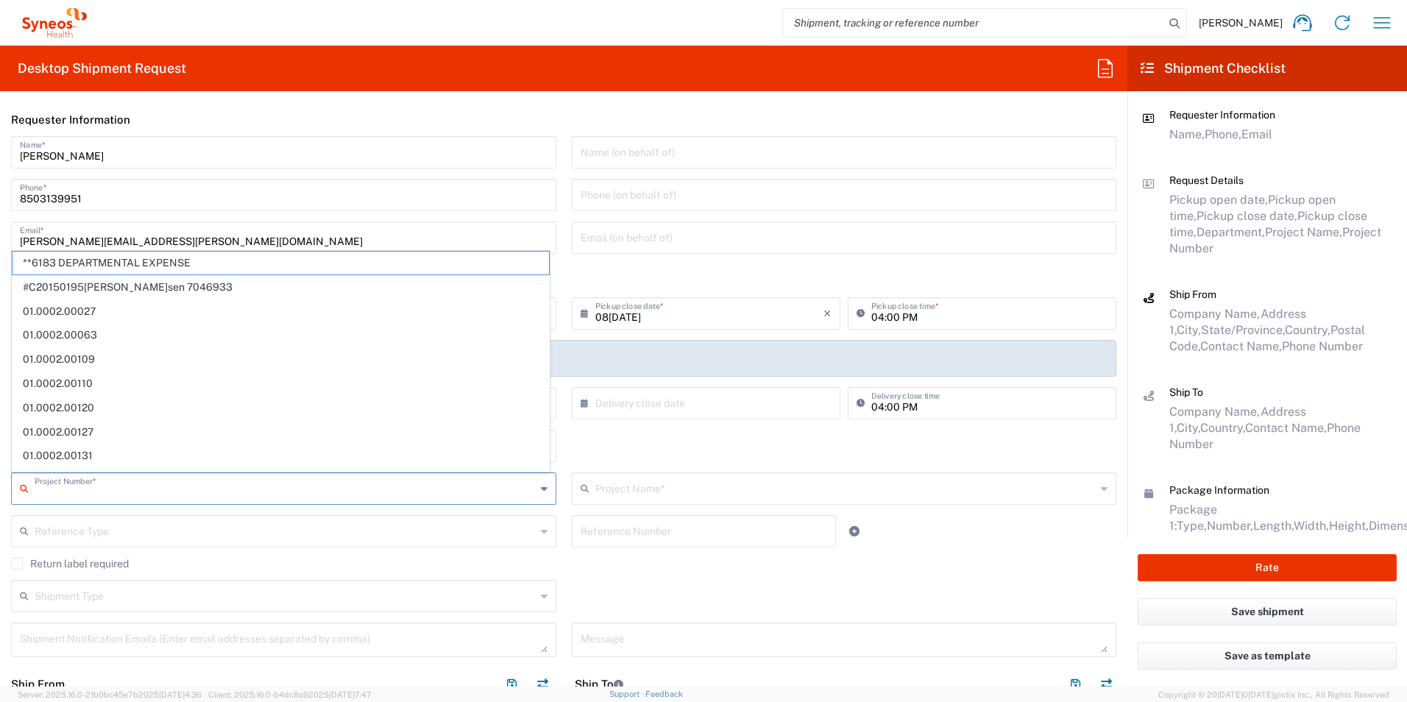
click at [145, 489] on input "text" at bounding box center [285, 488] width 501 height 26
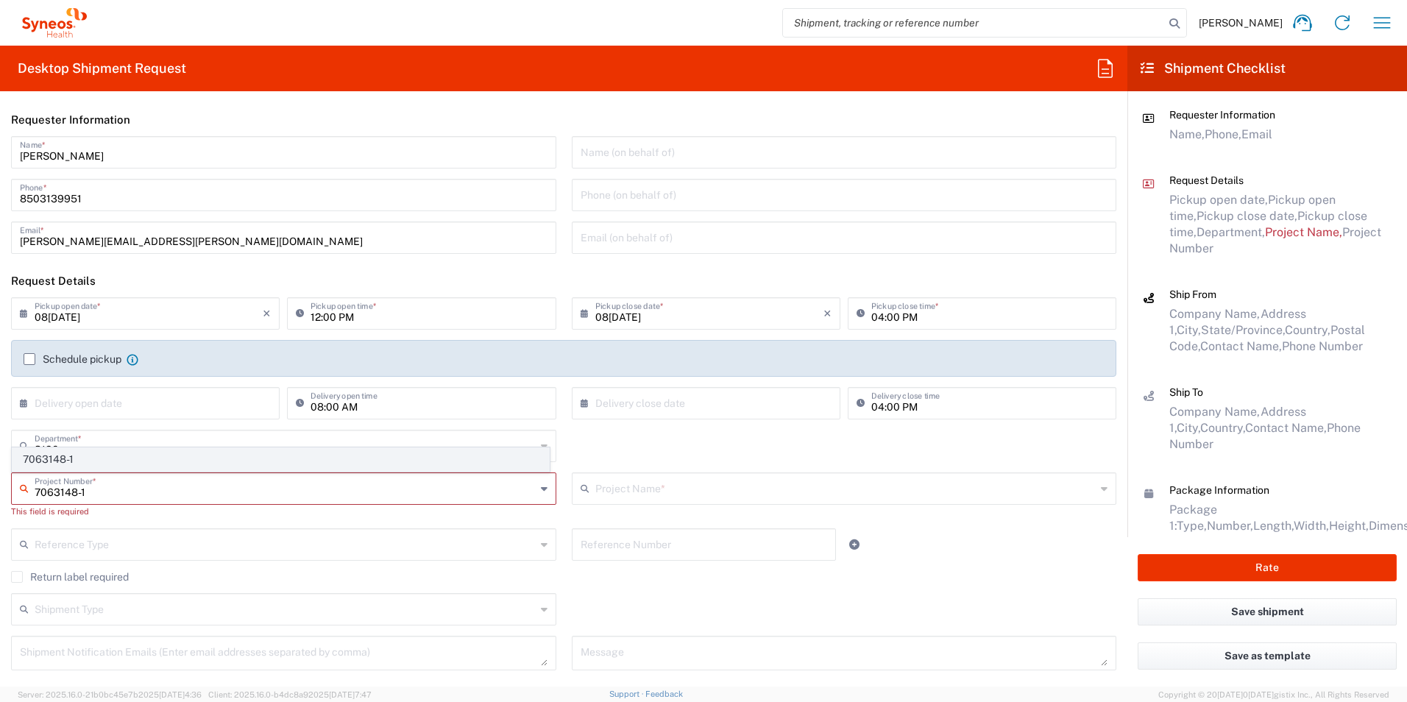
type input "7063148-1"
click at [117, 461] on span "7063148-1" at bounding box center [281, 459] width 536 height 23
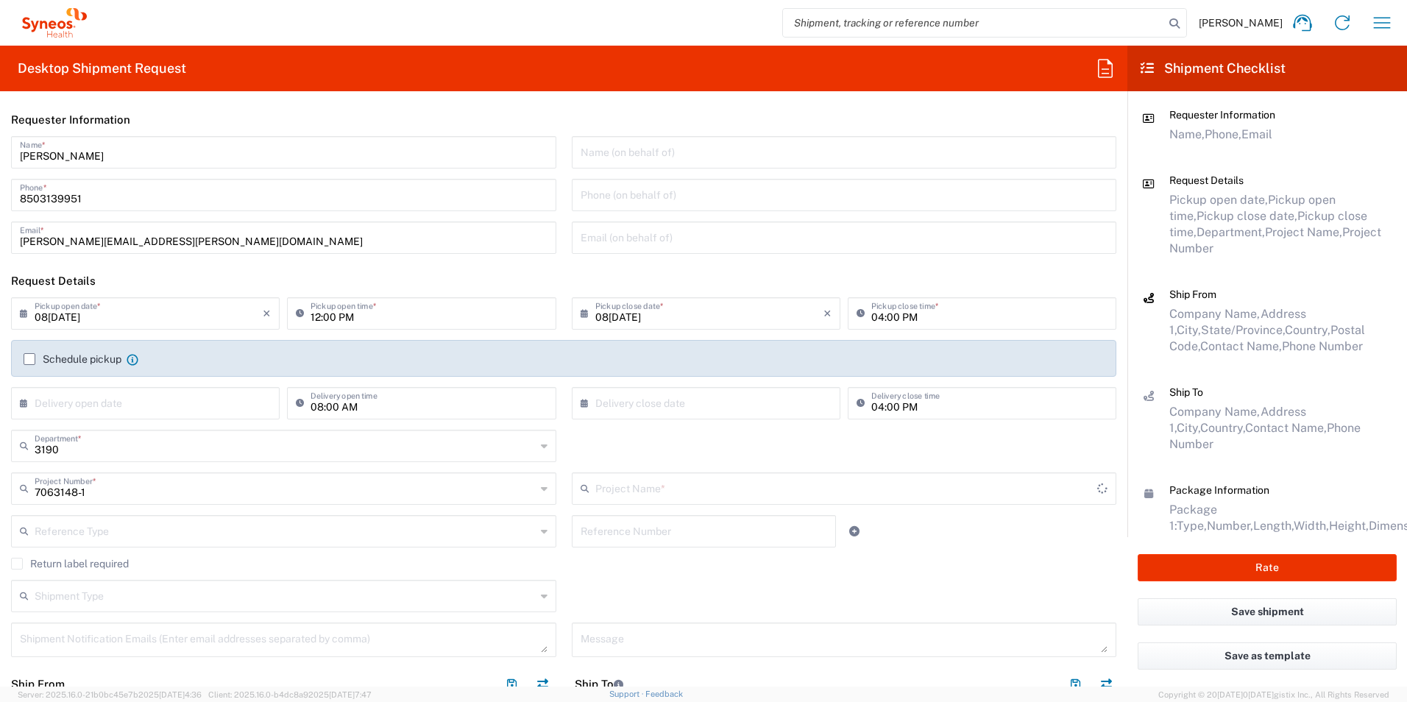
type input "802-SYN-190"
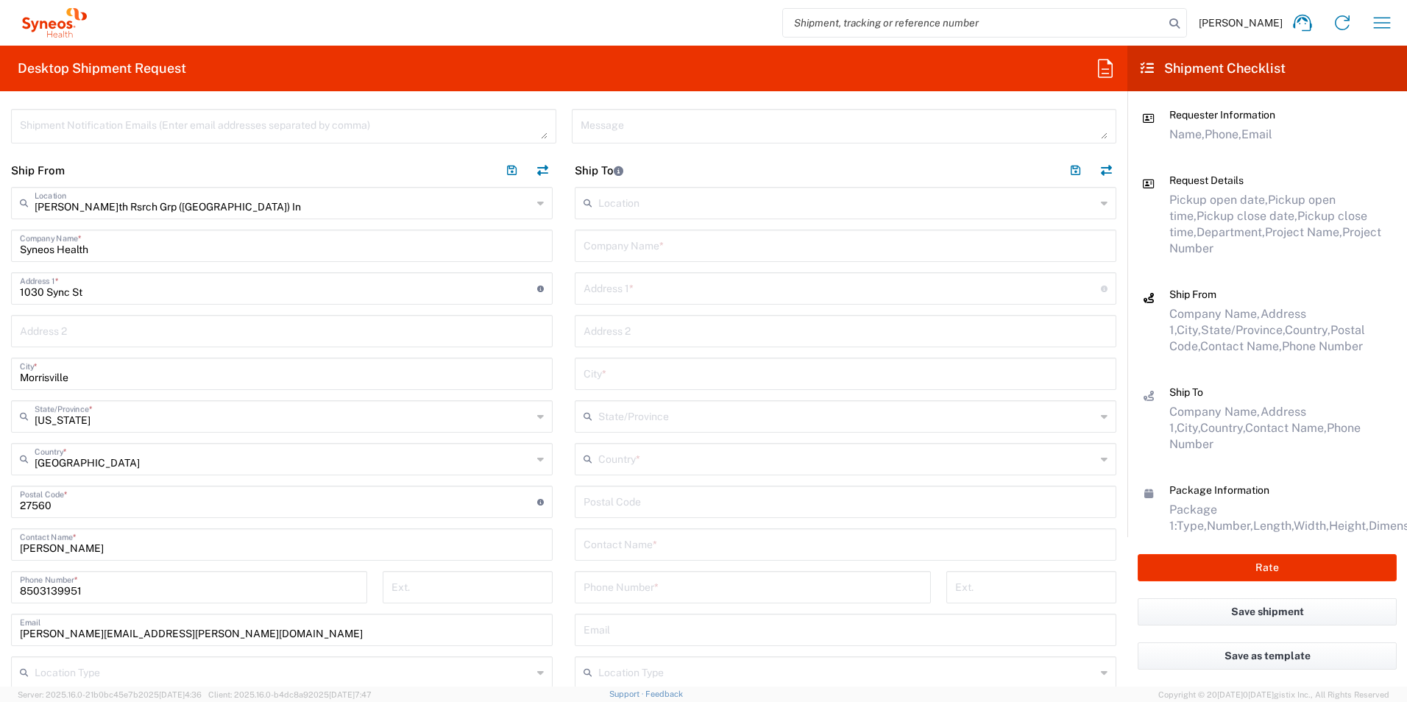
scroll to position [515, 0]
click at [692, 539] on input "text" at bounding box center [845, 542] width 524 height 26
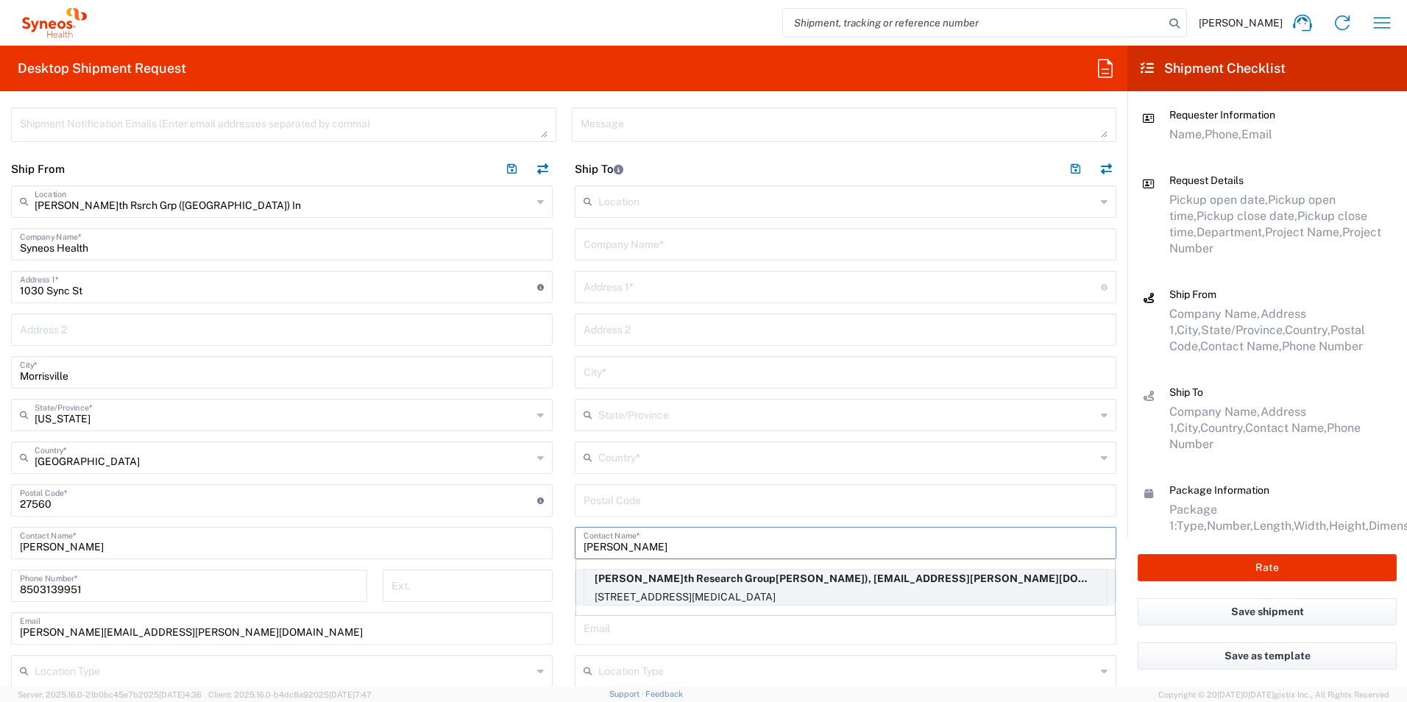
type input "[PERSON_NAME]"
click at [865, 583] on p "[PERSON_NAME]th Research Group[PERSON_NAME]), [EMAIL_ADDRESS][PERSON_NAME][DOMA…" at bounding box center [845, 578] width 522 height 18
type input "[PERSON_NAME]th Research Group"
type input "[STREET_ADDRESS]"
type input "[MEDICAL_DATA]"
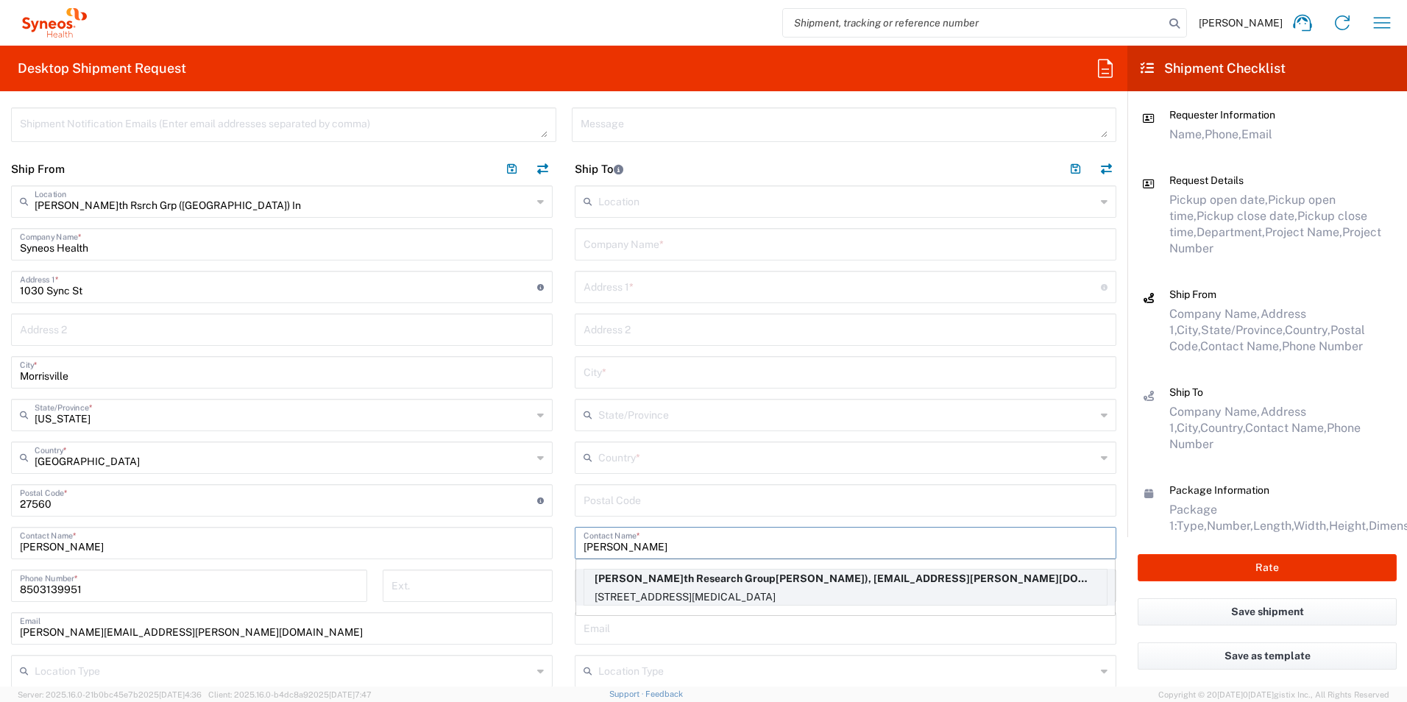
type input "[GEOGRAPHIC_DATA]"
type input "92860"
type input "[PERSON_NAME]"
type input "9096594380"
type input "[PERSON_NAME][EMAIL_ADDRESS][PERSON_NAME][DOMAIN_NAME]"
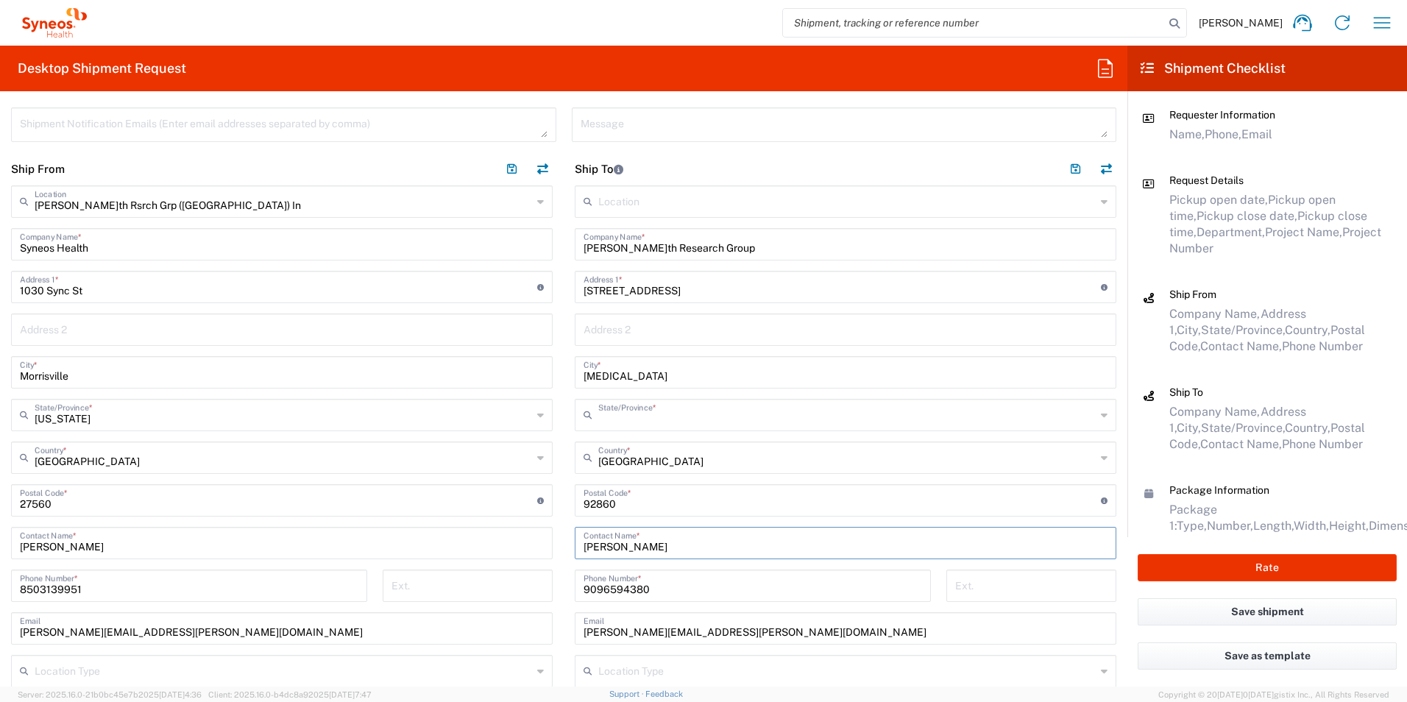
type input "[US_STATE]"
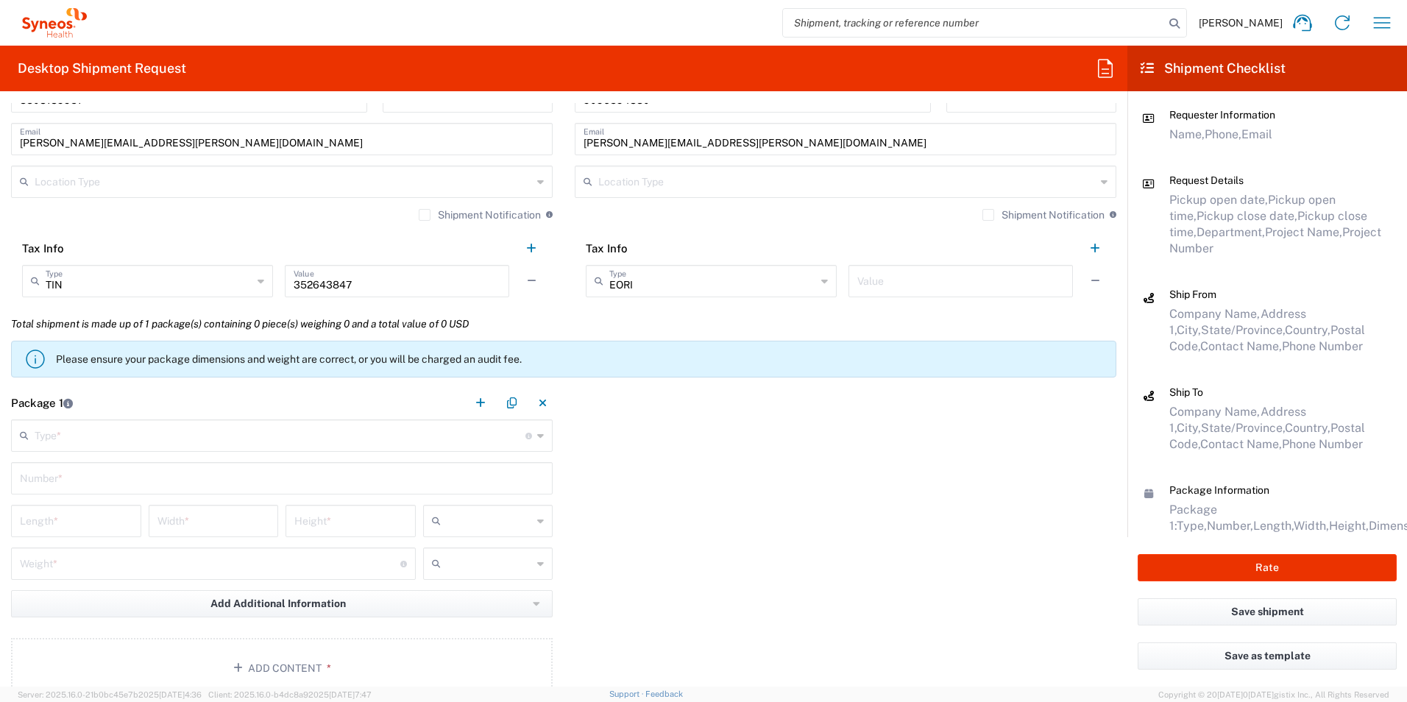
scroll to position [1030, 0]
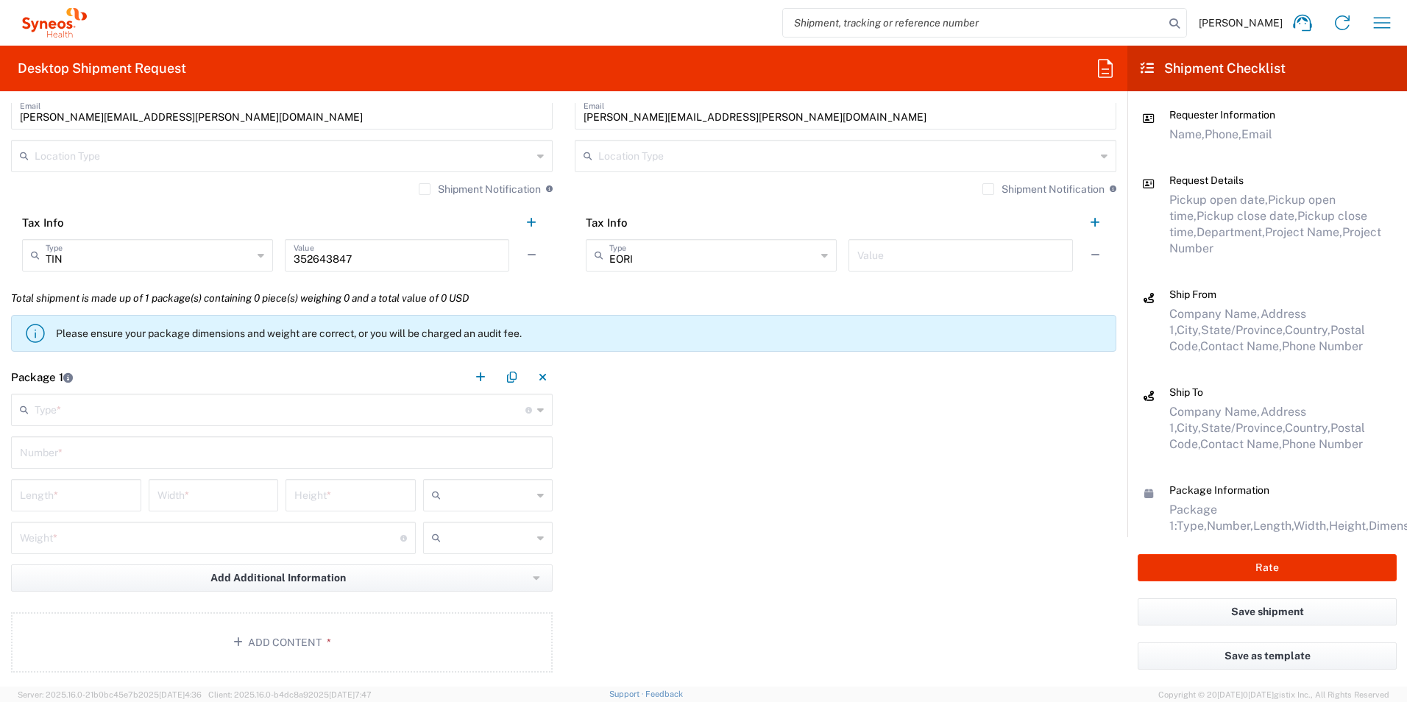
click at [143, 416] on input "text" at bounding box center [280, 409] width 491 height 26
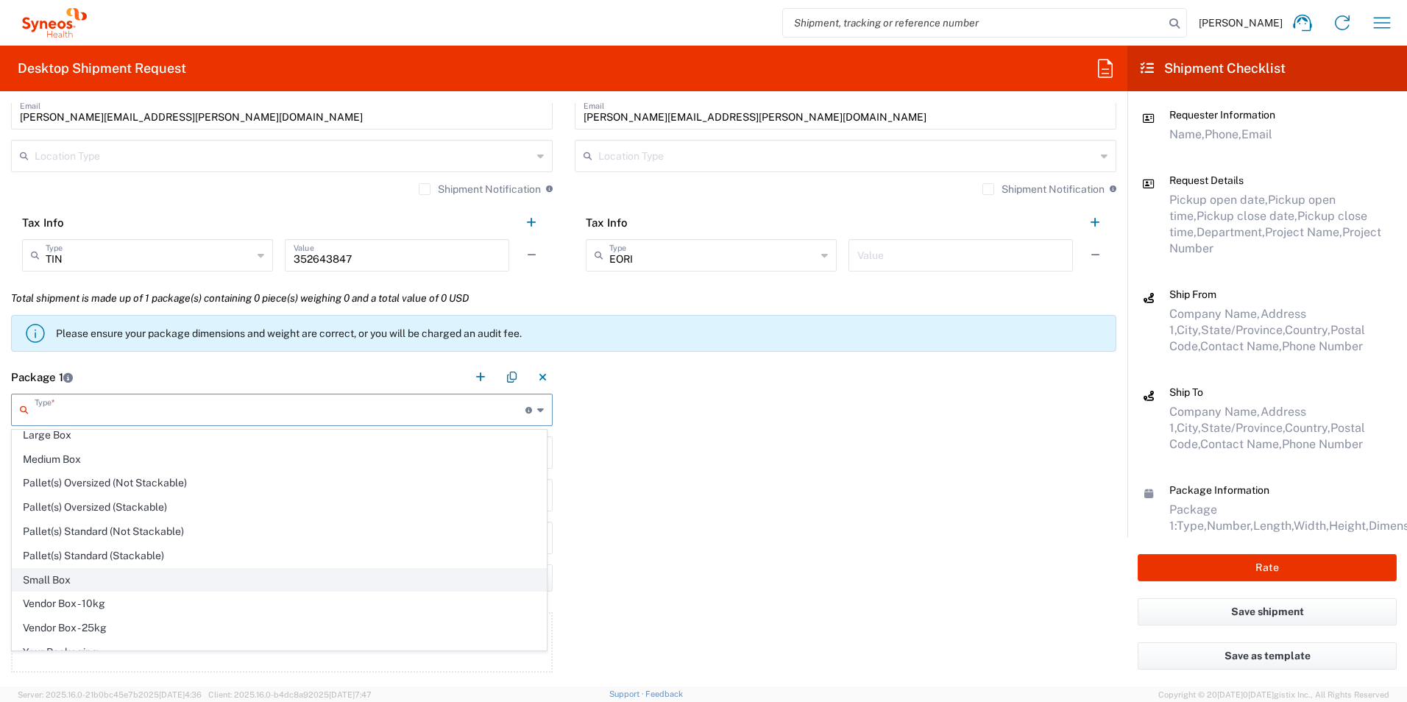
scroll to position [45, 0]
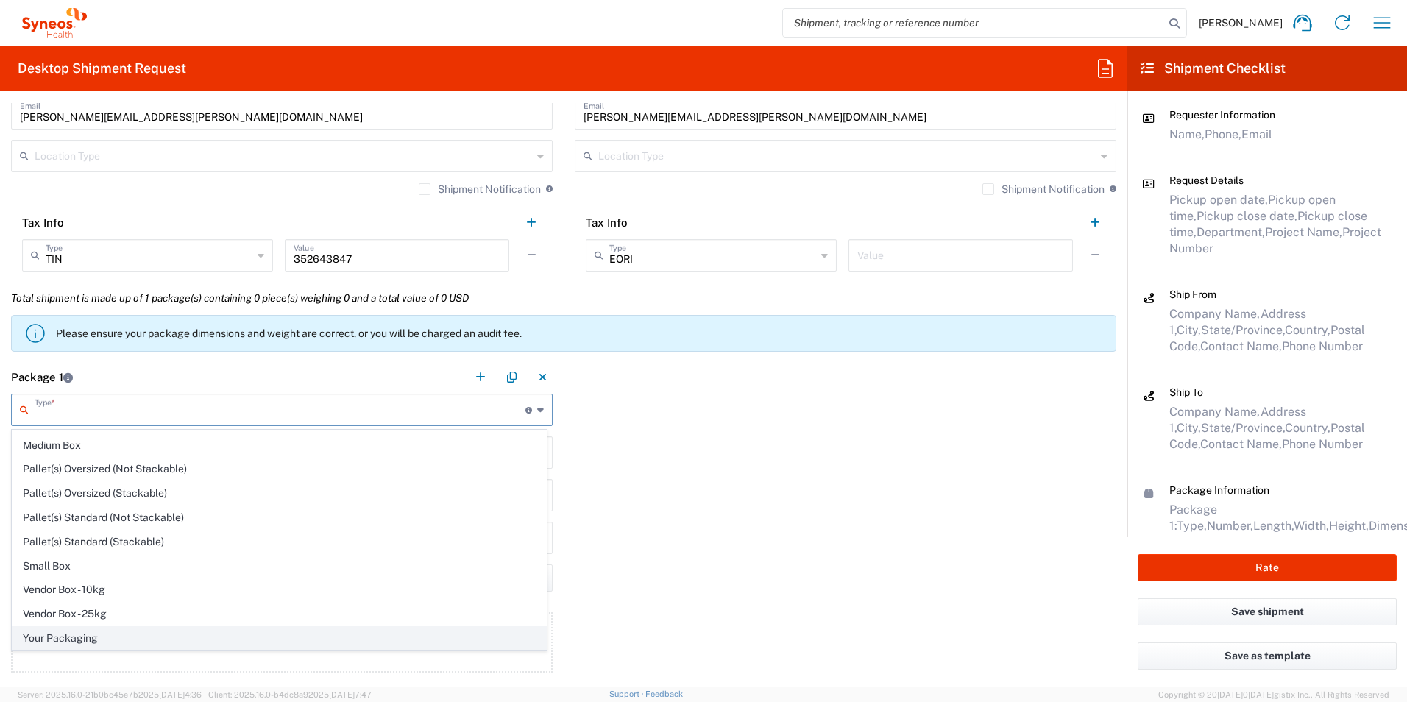
click at [124, 636] on span "Your Packaging" at bounding box center [279, 638] width 533 height 23
type input "Your Packaging"
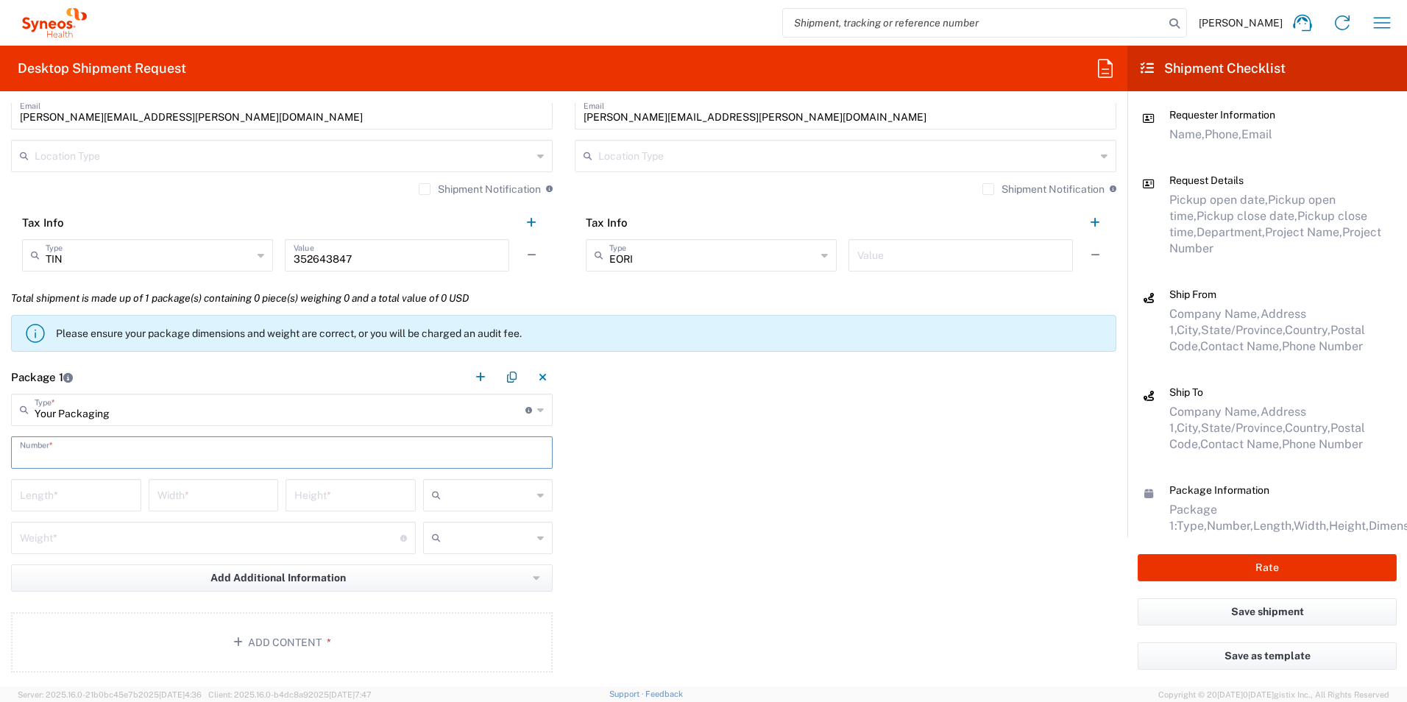
click at [141, 451] on input "text" at bounding box center [282, 451] width 524 height 26
type input "1"
click at [57, 506] on input "number" at bounding box center [76, 494] width 113 height 26
type input "12"
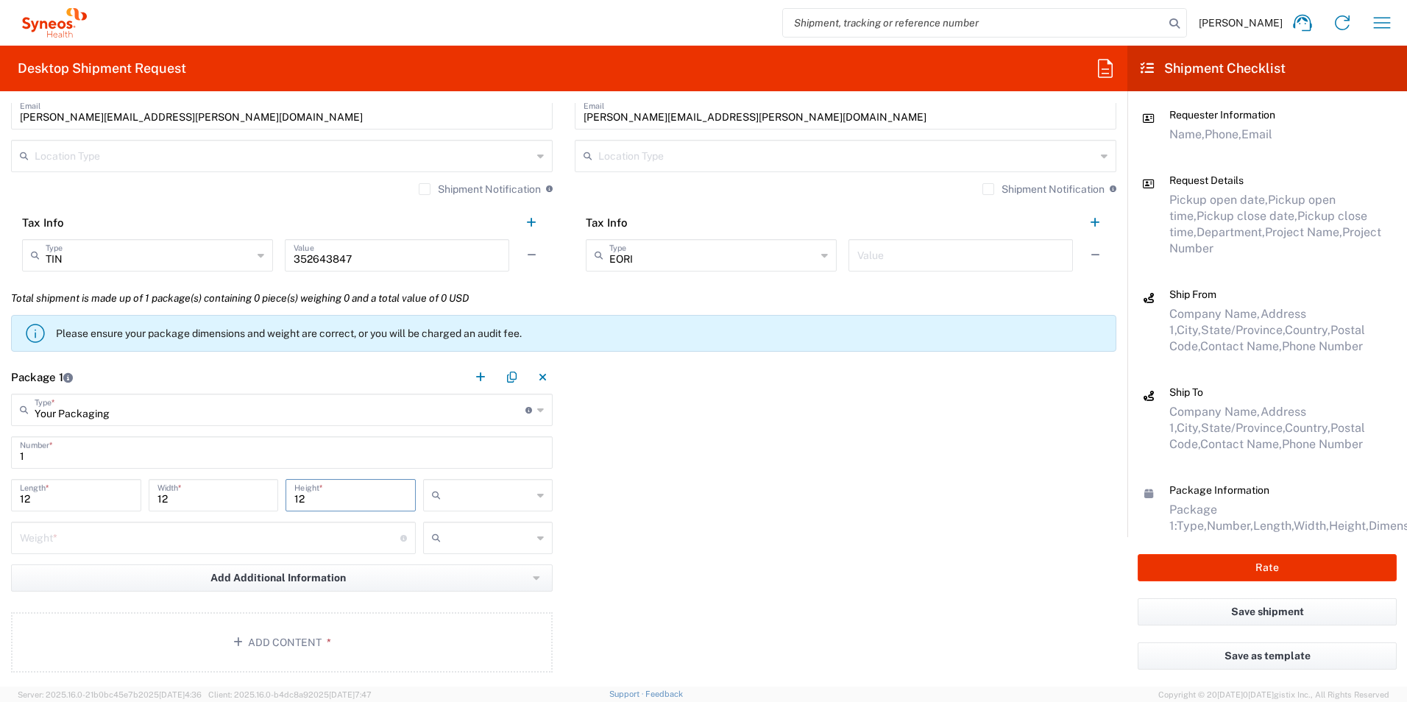
type input "12"
type input "in"
type input "2"
type input "lbs"
click at [270, 642] on button "Add Content *" at bounding box center [281, 642] width 541 height 60
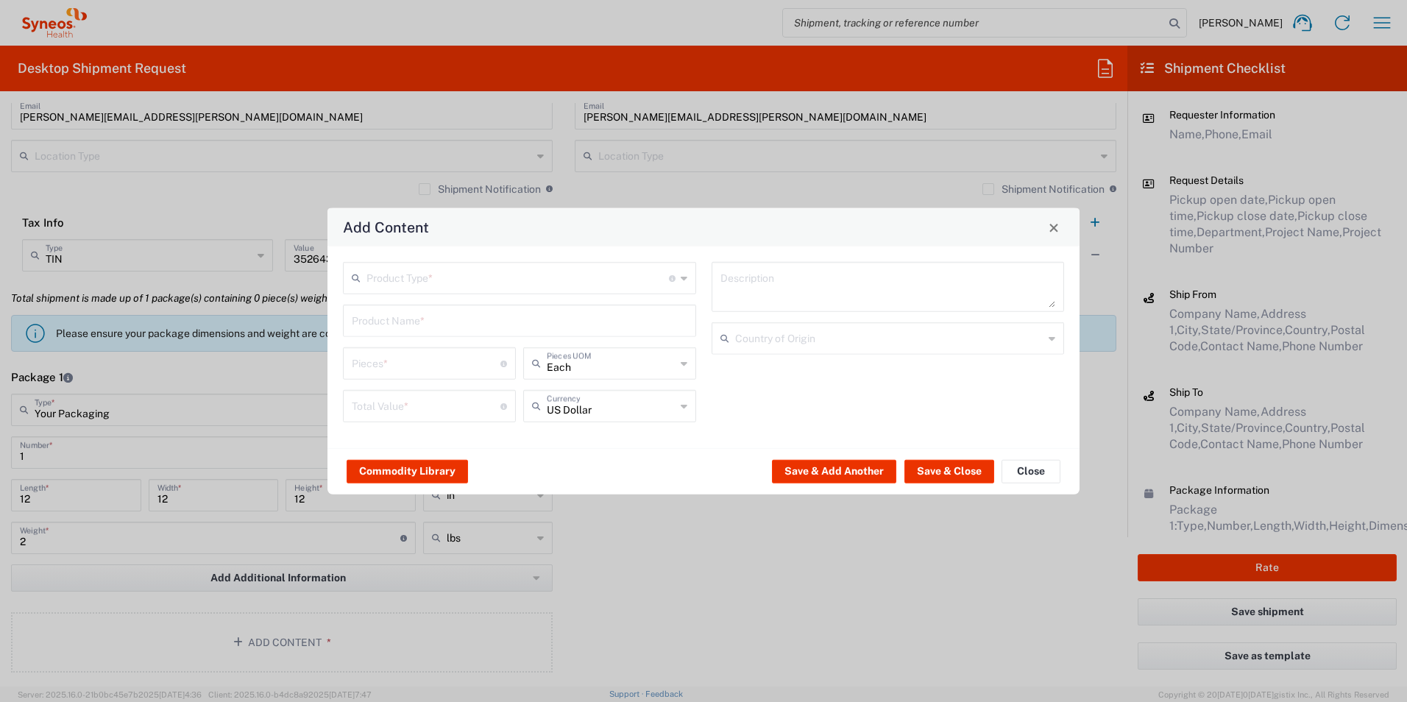
click at [483, 269] on input "text" at bounding box center [517, 277] width 302 height 26
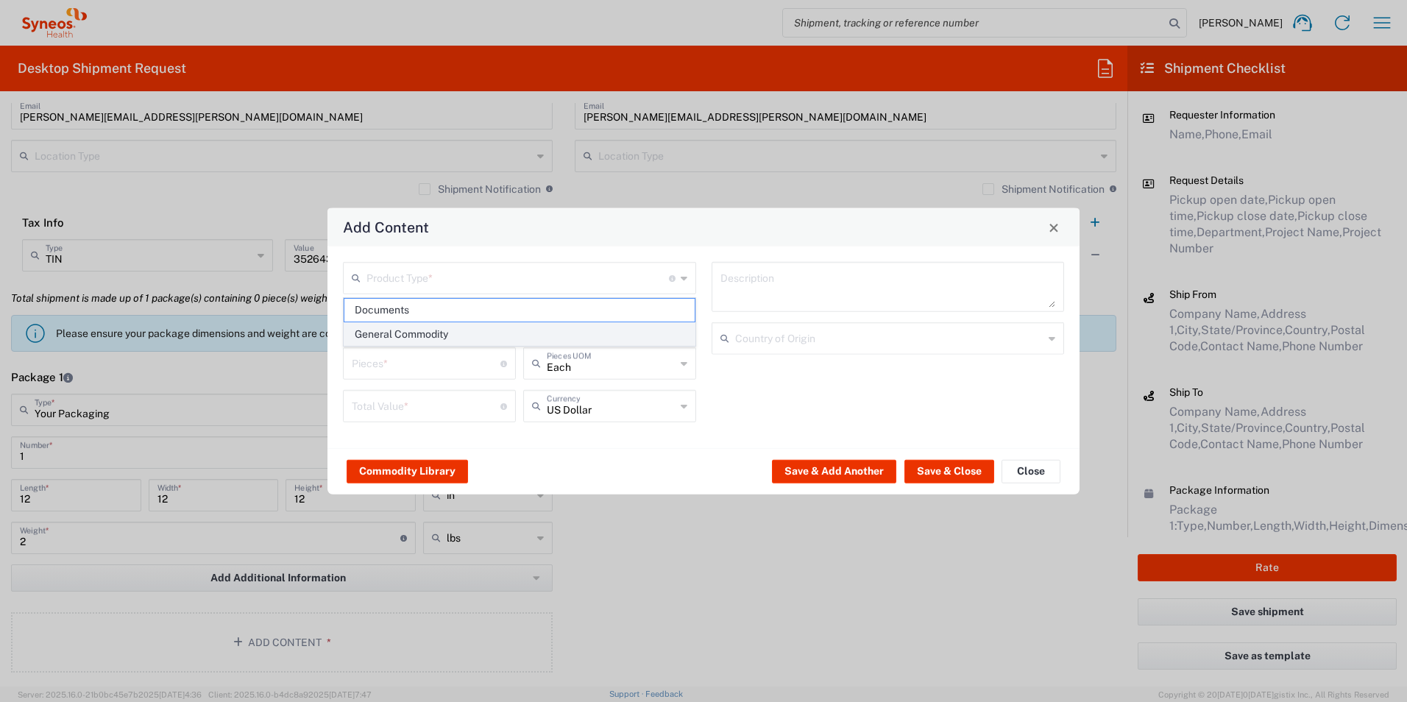
click at [469, 333] on span "General Commodity" at bounding box center [519, 334] width 350 height 23
type input "General Commodity"
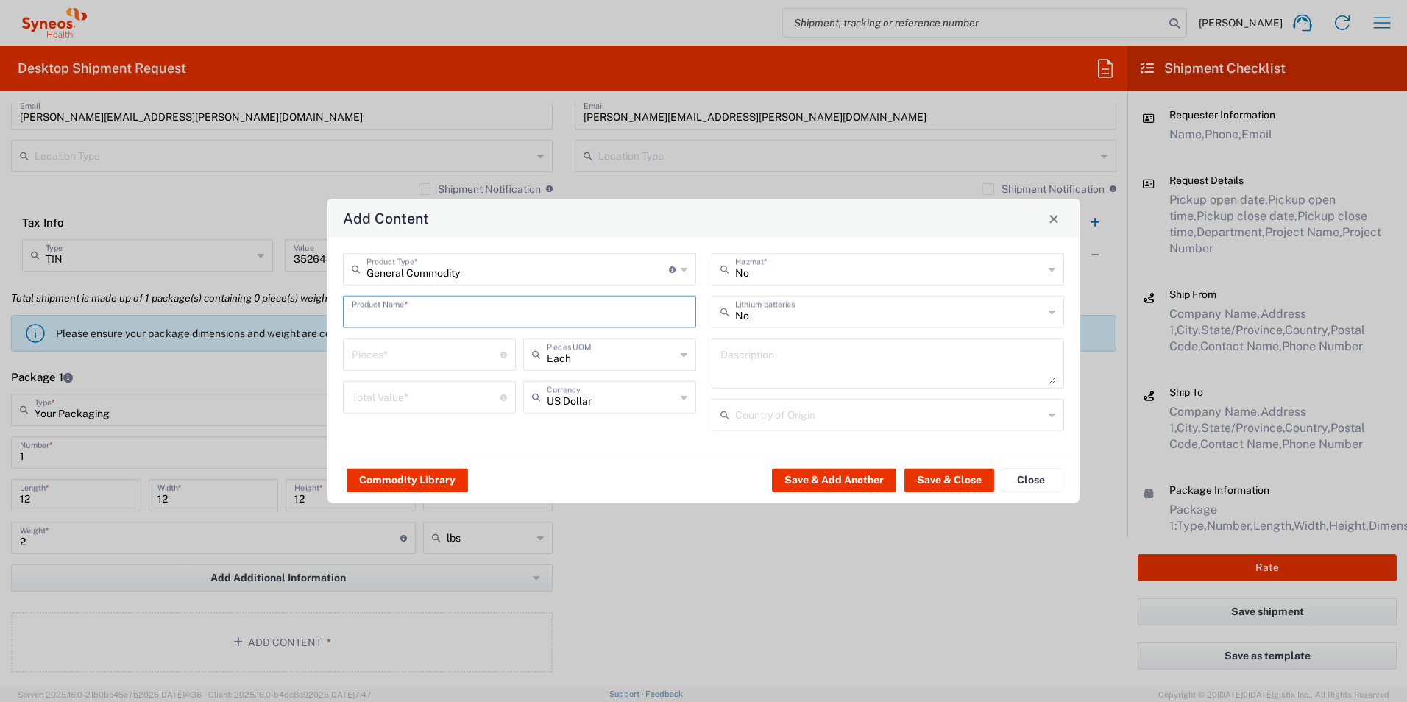
click at [487, 311] on input "text" at bounding box center [519, 311] width 335 height 26
type input "lab kits"
click at [407, 355] on input "number" at bounding box center [426, 354] width 149 height 26
type input "4"
click at [407, 390] on input "number" at bounding box center [426, 396] width 149 height 26
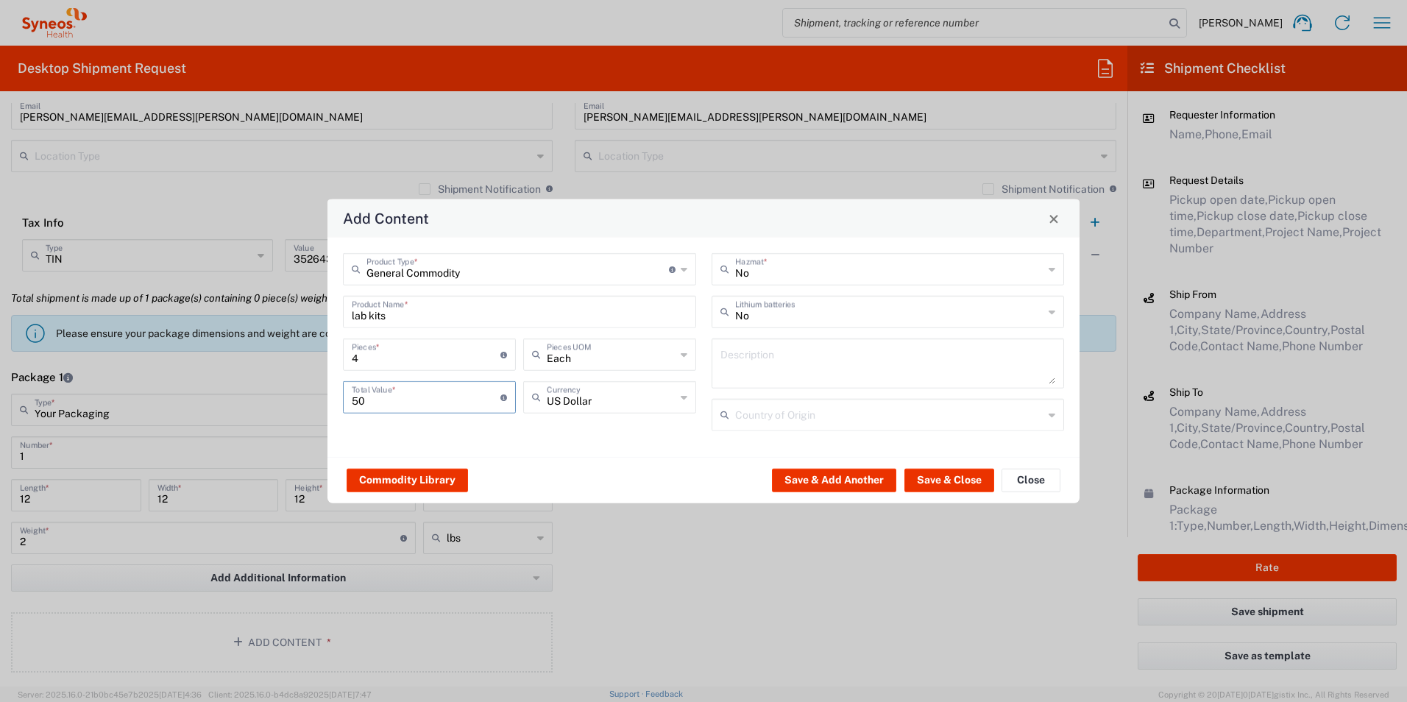
type input "50"
click at [947, 476] on button "Save & Close" at bounding box center [949, 480] width 90 height 24
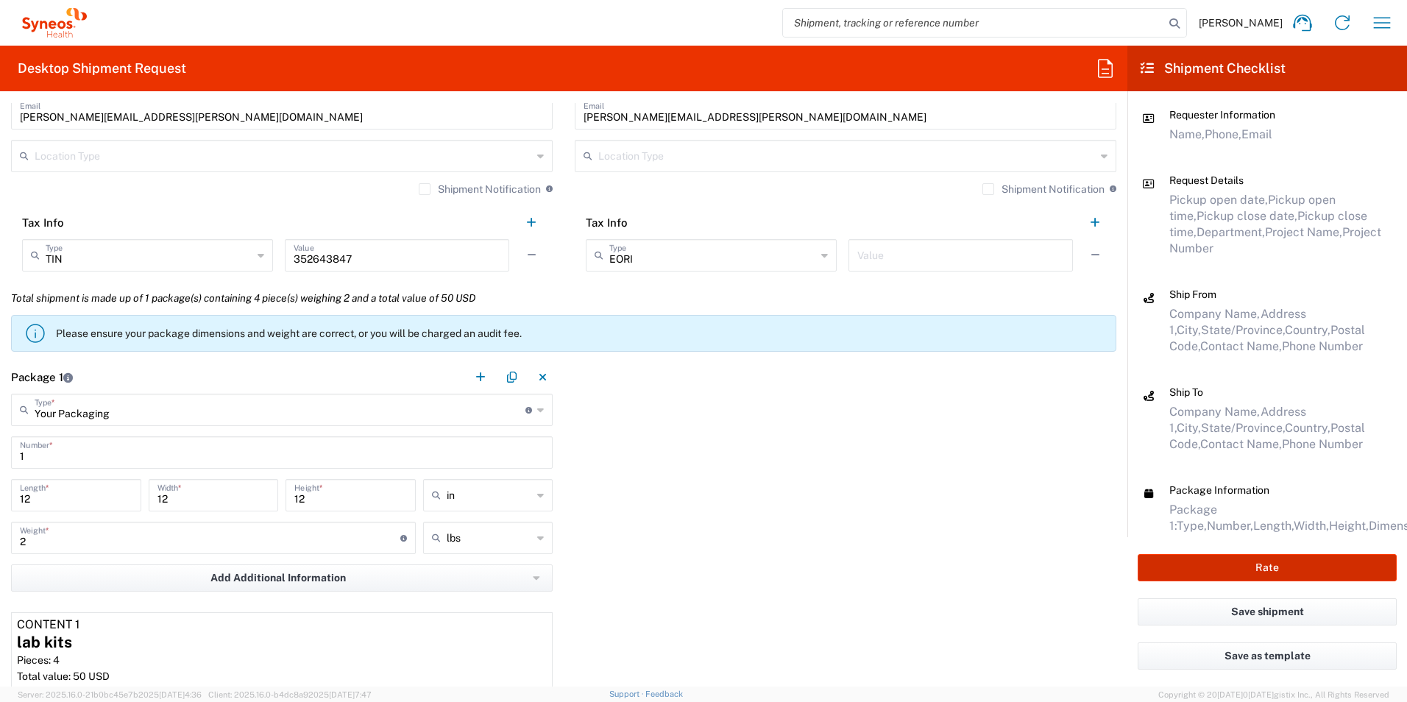
click at [1263, 565] on button "Rate" at bounding box center [1266, 567] width 259 height 27
type input "7063148-1"
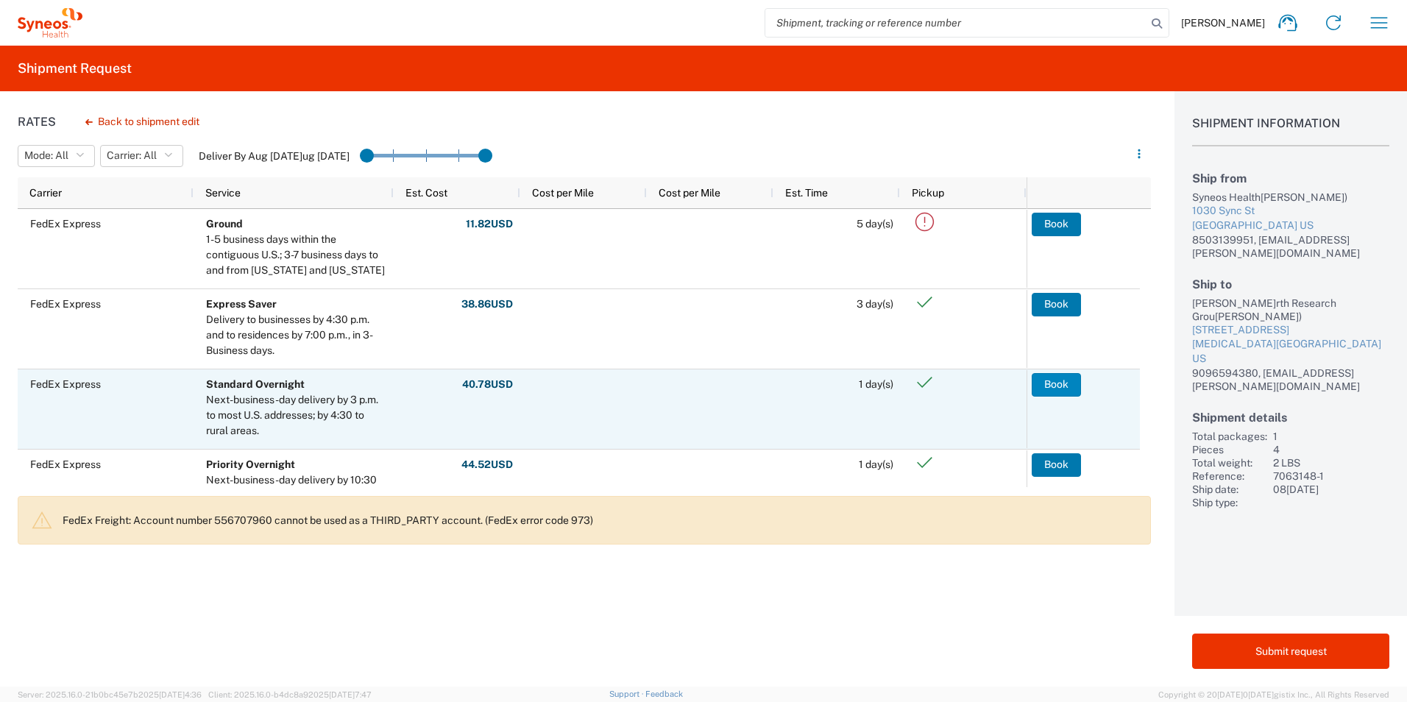
click at [1054, 394] on button "Book" at bounding box center [1055, 385] width 49 height 24
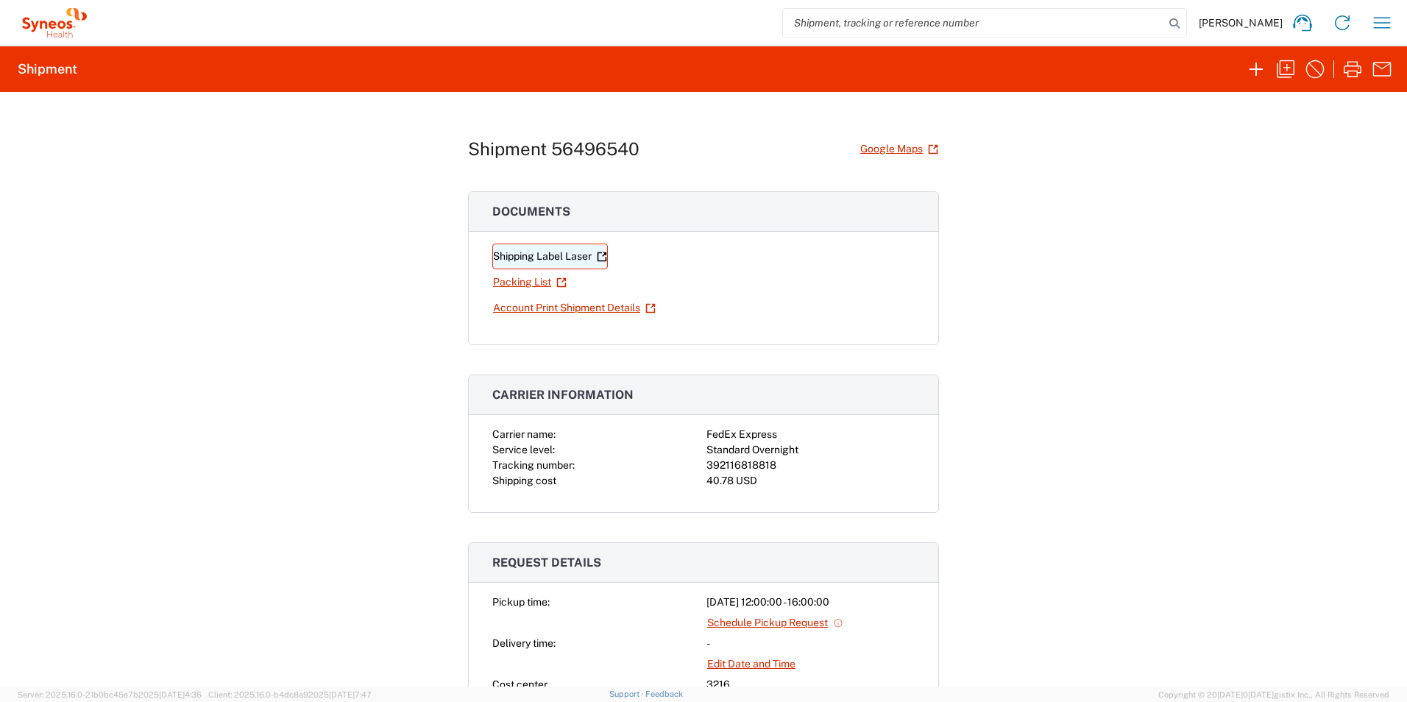
click at [541, 249] on link "Shipping Label Laser" at bounding box center [550, 257] width 116 height 26
click at [1252, 72] on icon "button" at bounding box center [1256, 69] width 24 height 24
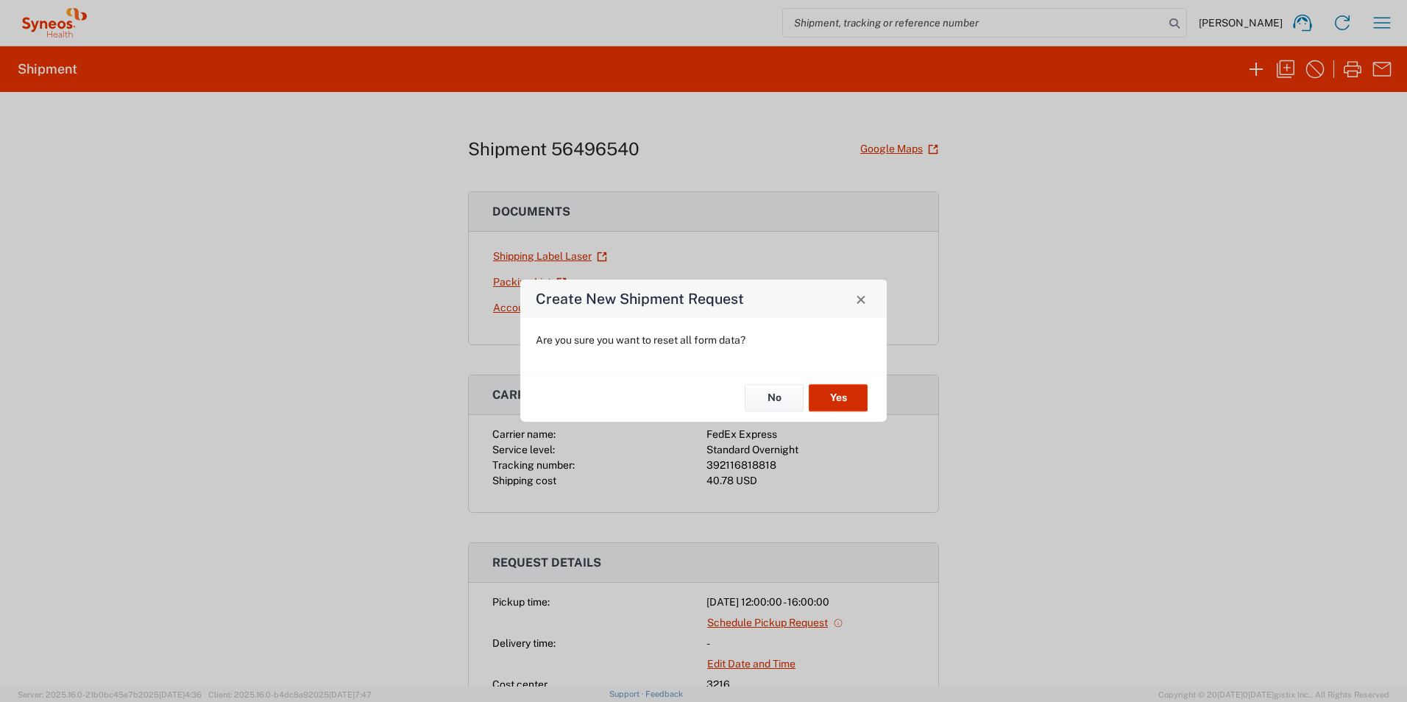
click at [826, 395] on button "Yes" at bounding box center [838, 397] width 59 height 27
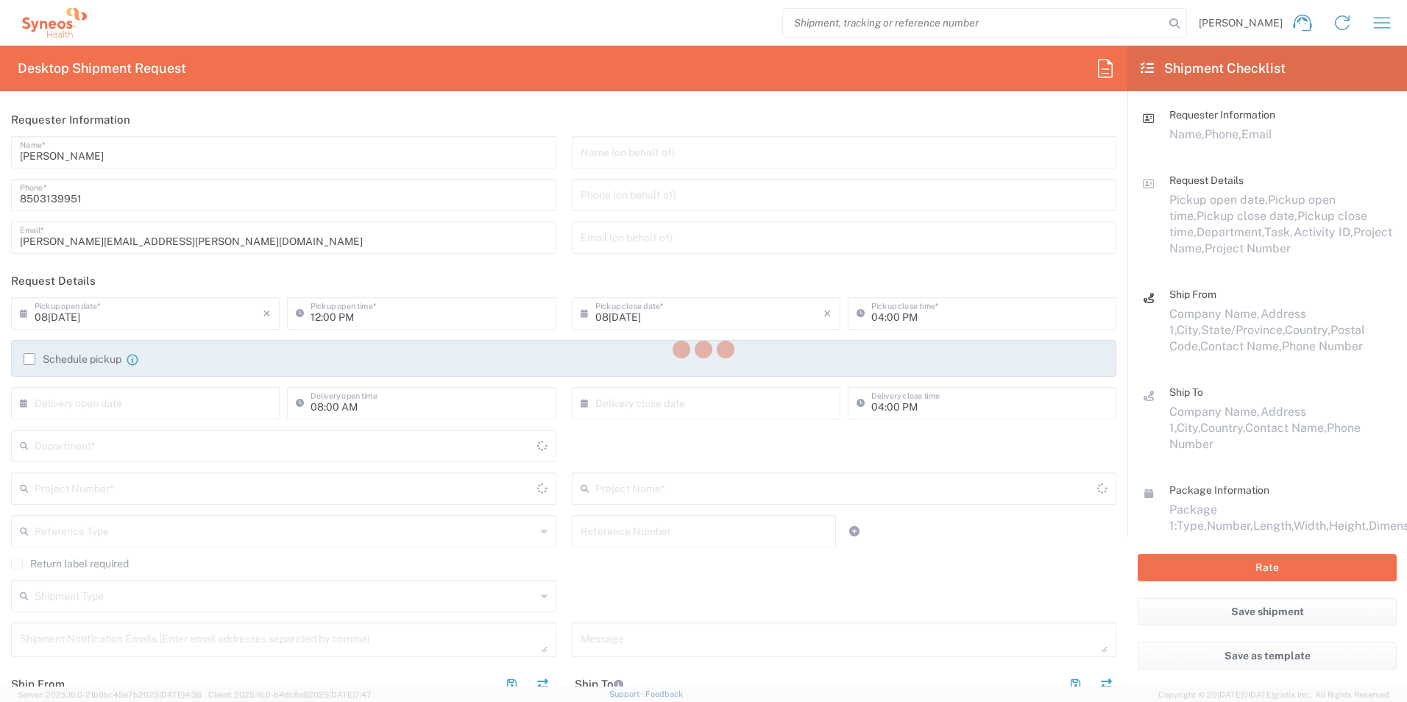
type input "[US_STATE]"
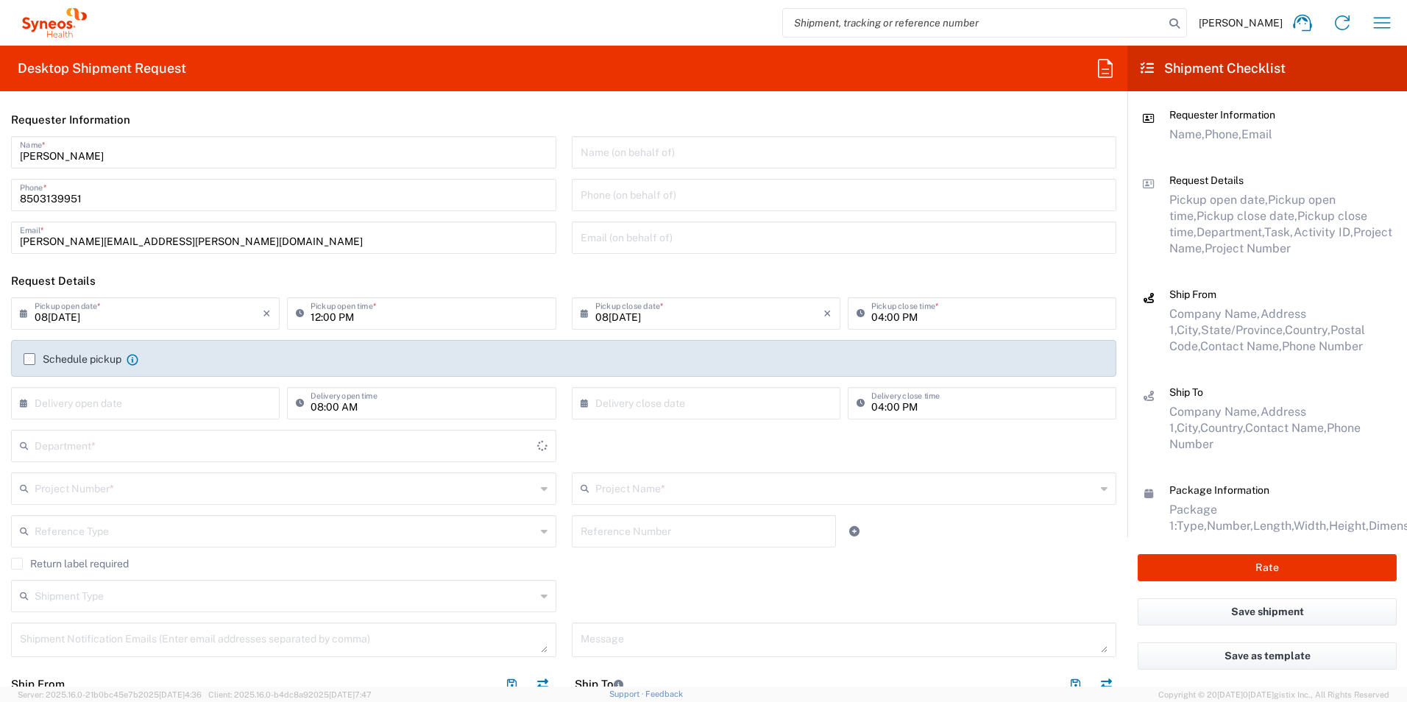
type input "3216"
click at [74, 442] on input "text" at bounding box center [285, 445] width 501 height 26
type input "3190"
click at [80, 472] on span "3190" at bounding box center [281, 477] width 536 height 23
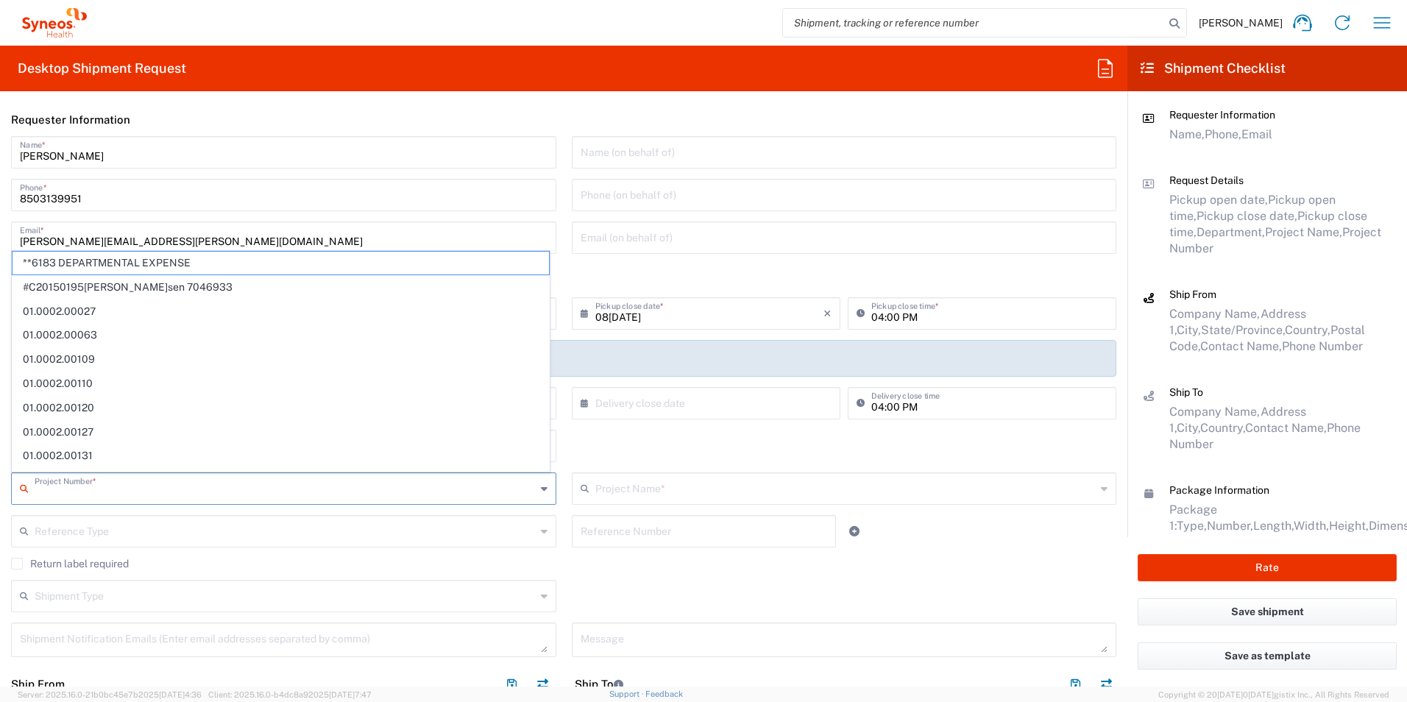
click at [83, 480] on input "text" at bounding box center [285, 488] width 501 height 26
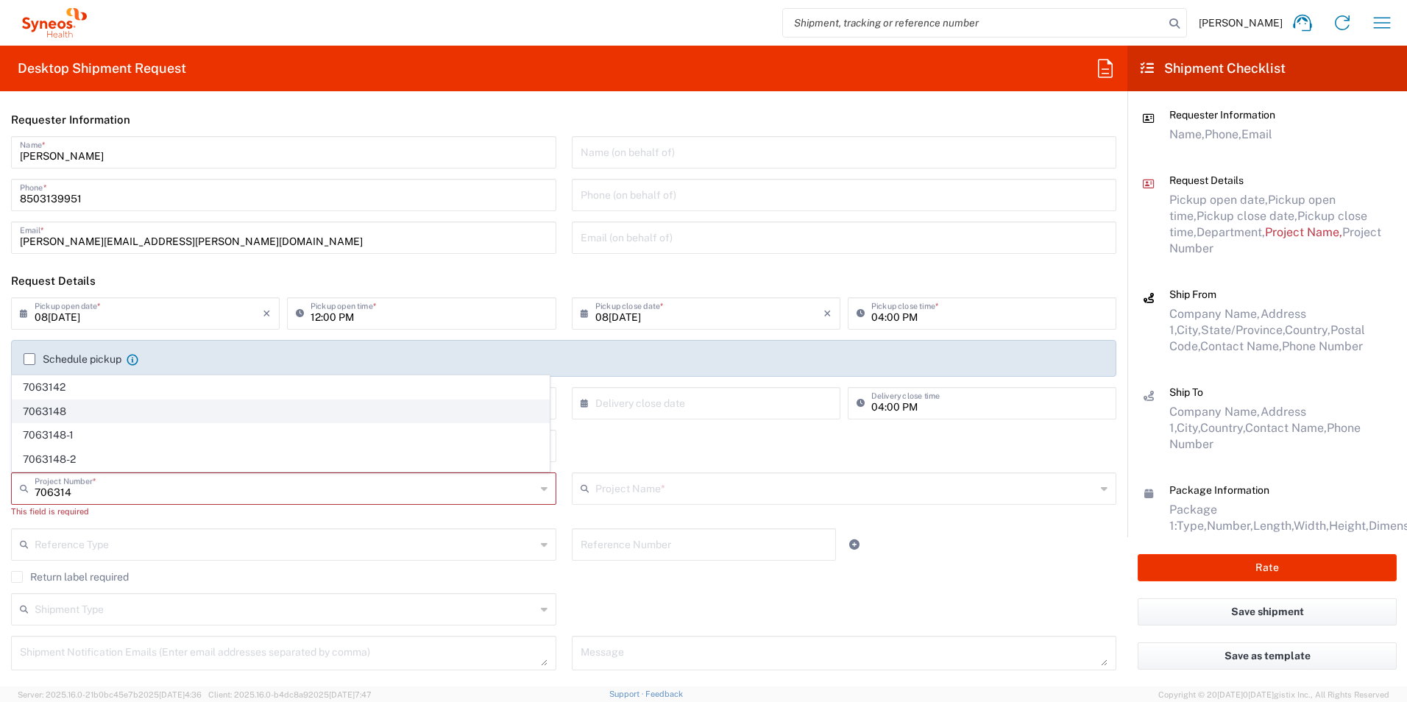
click at [71, 408] on span "7063148" at bounding box center [281, 411] width 536 height 23
type input "7063148"
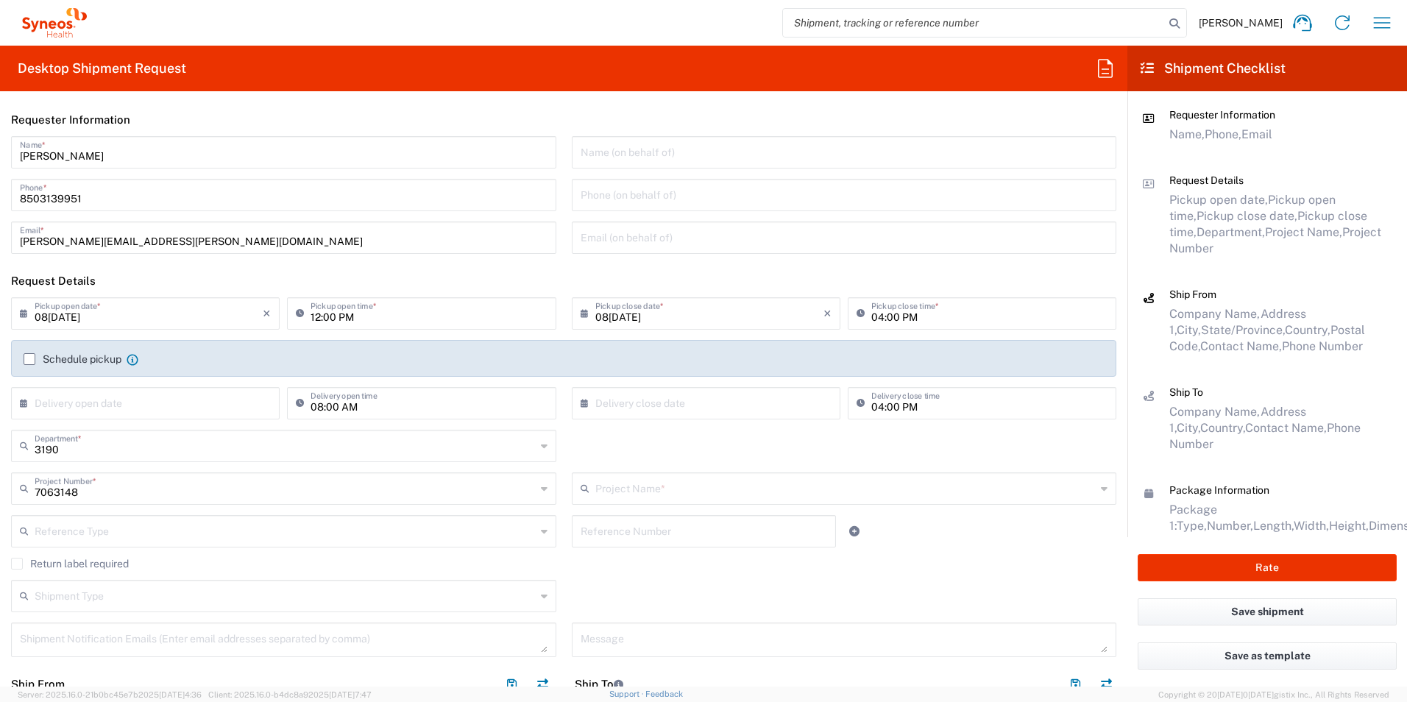
type input "Centessa 7063148"
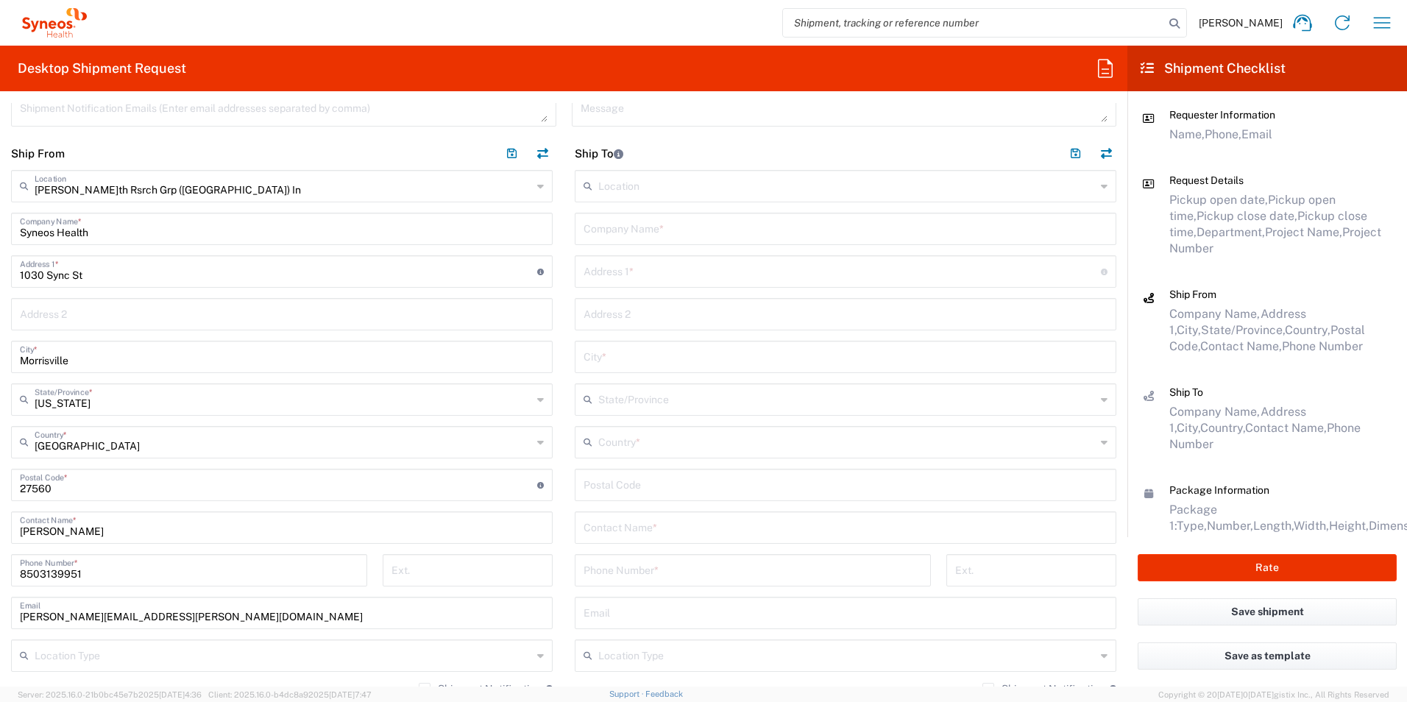
scroll to position [589, 0]
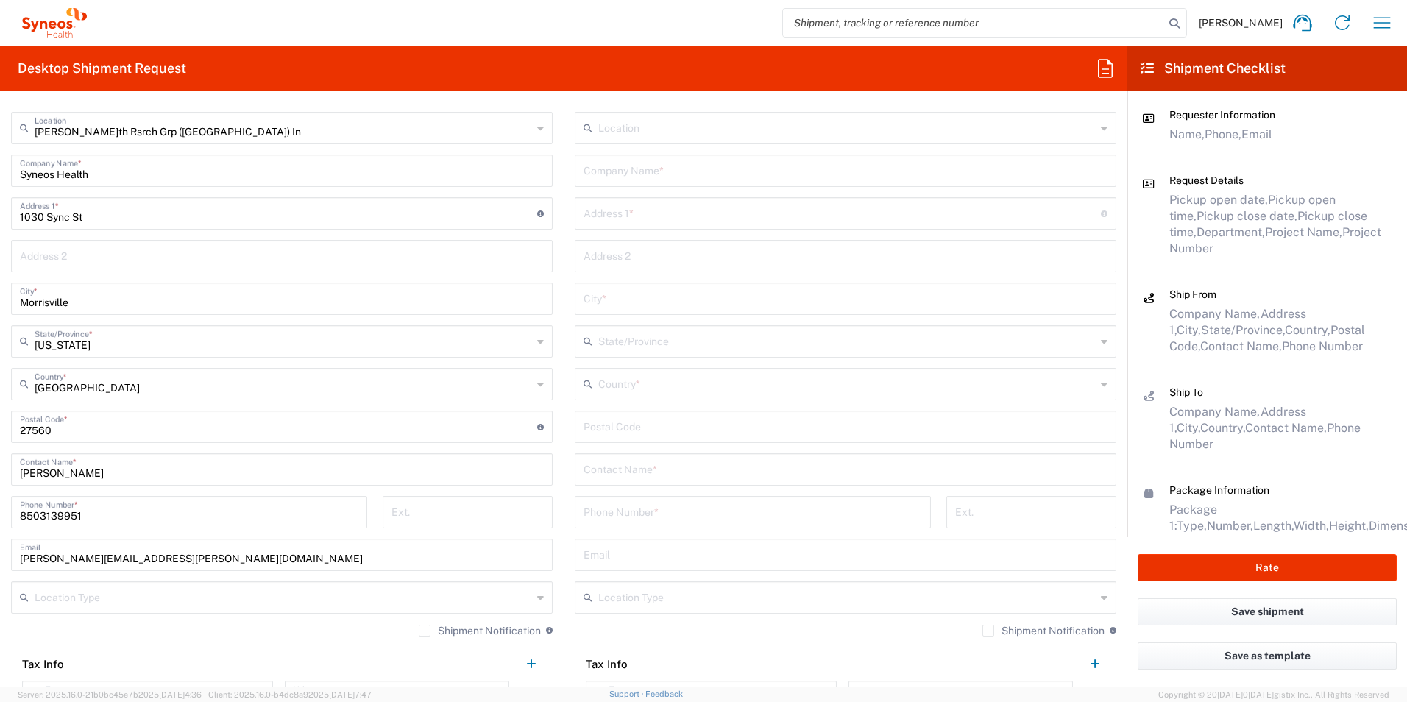
click at [684, 466] on input "text" at bounding box center [845, 468] width 524 height 26
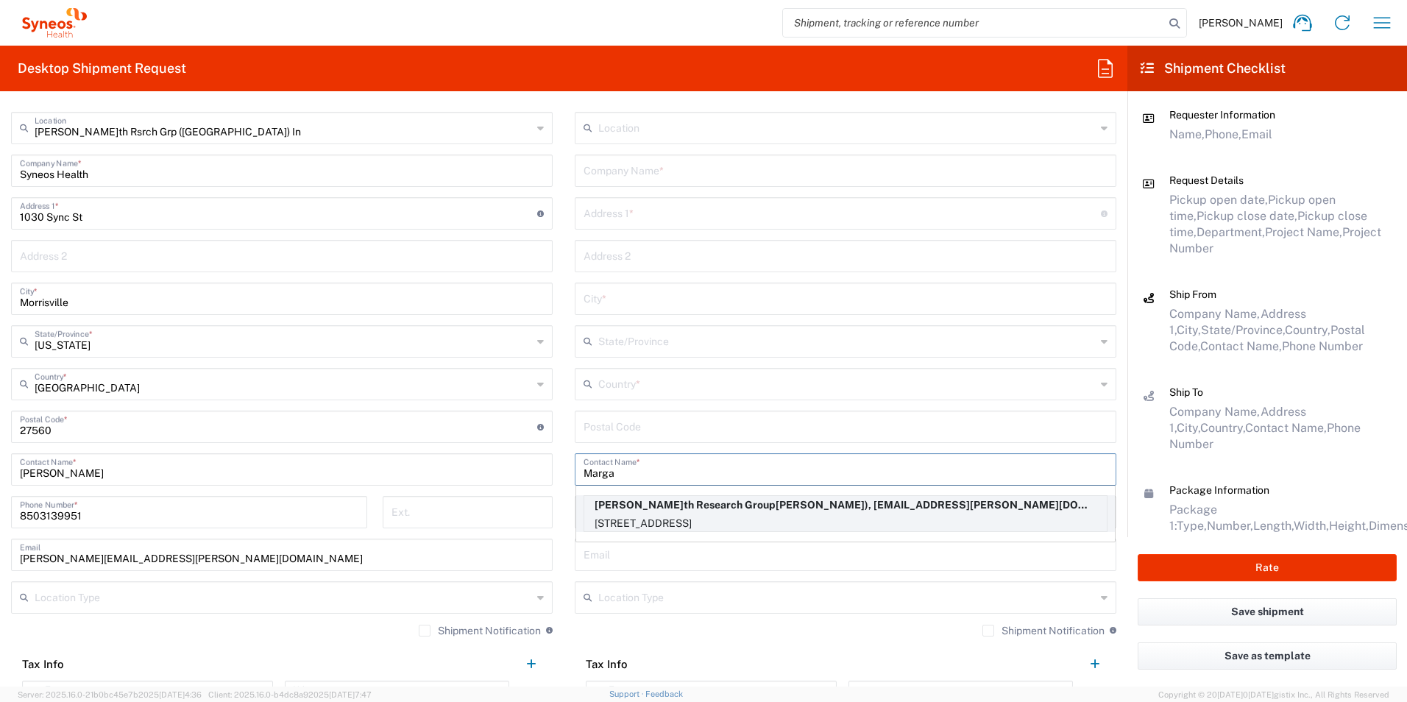
type input "Marga"
click at [834, 516] on p "[STREET_ADDRESS]" at bounding box center [845, 523] width 522 height 18
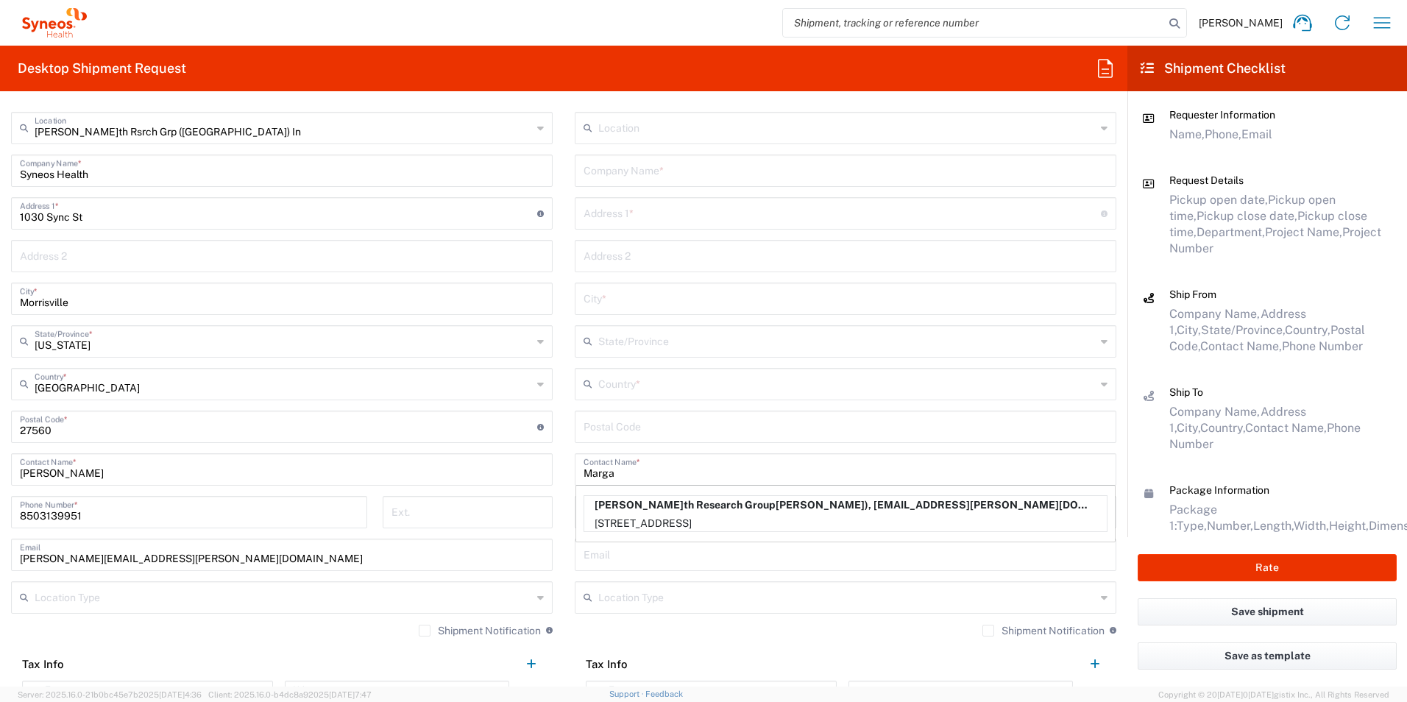
type input "[PERSON_NAME]th Research Group"
type input "[STREET_ADDRESS]"
type input "[GEOGRAPHIC_DATA]"
type input "32176"
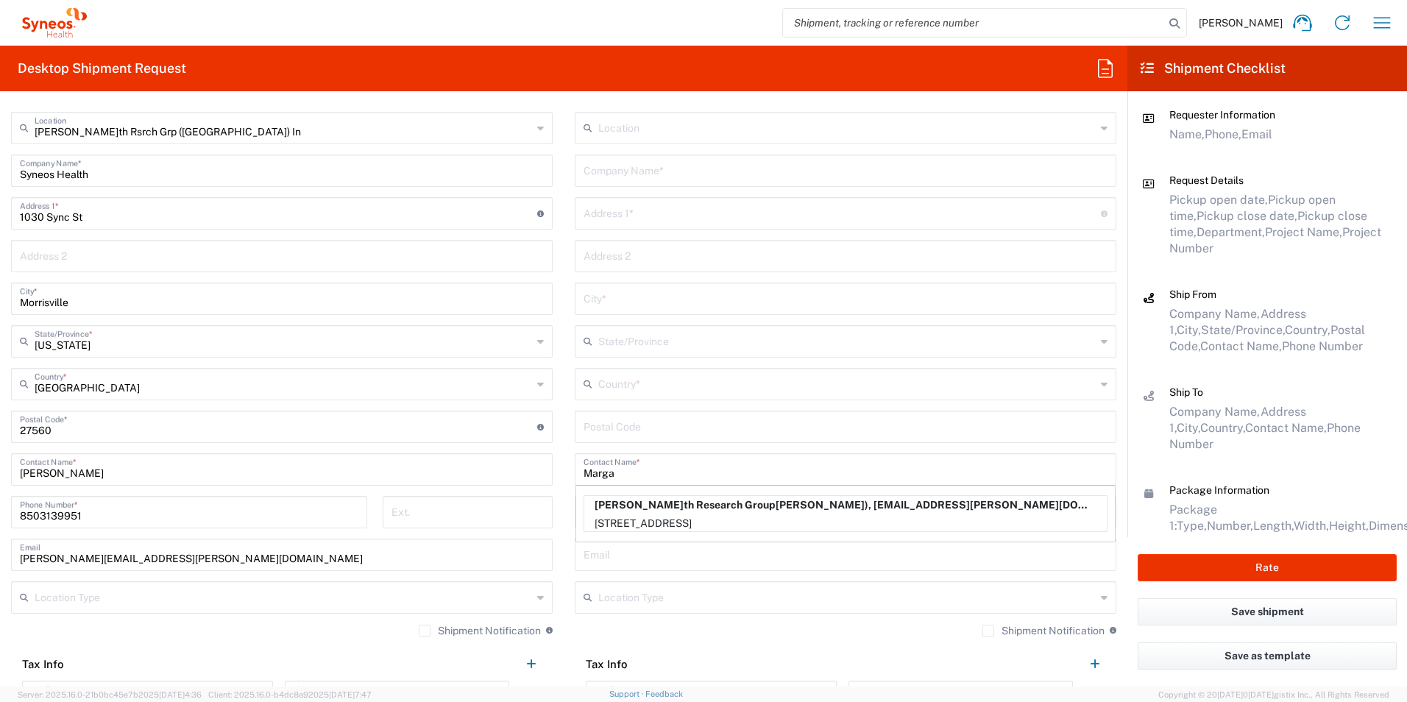
type input "[PERSON_NAME]"
type input "[PHONE_NUMBER]"
type input "[PERSON_NAME][EMAIL_ADDRESS][PERSON_NAME][DOMAIN_NAME]"
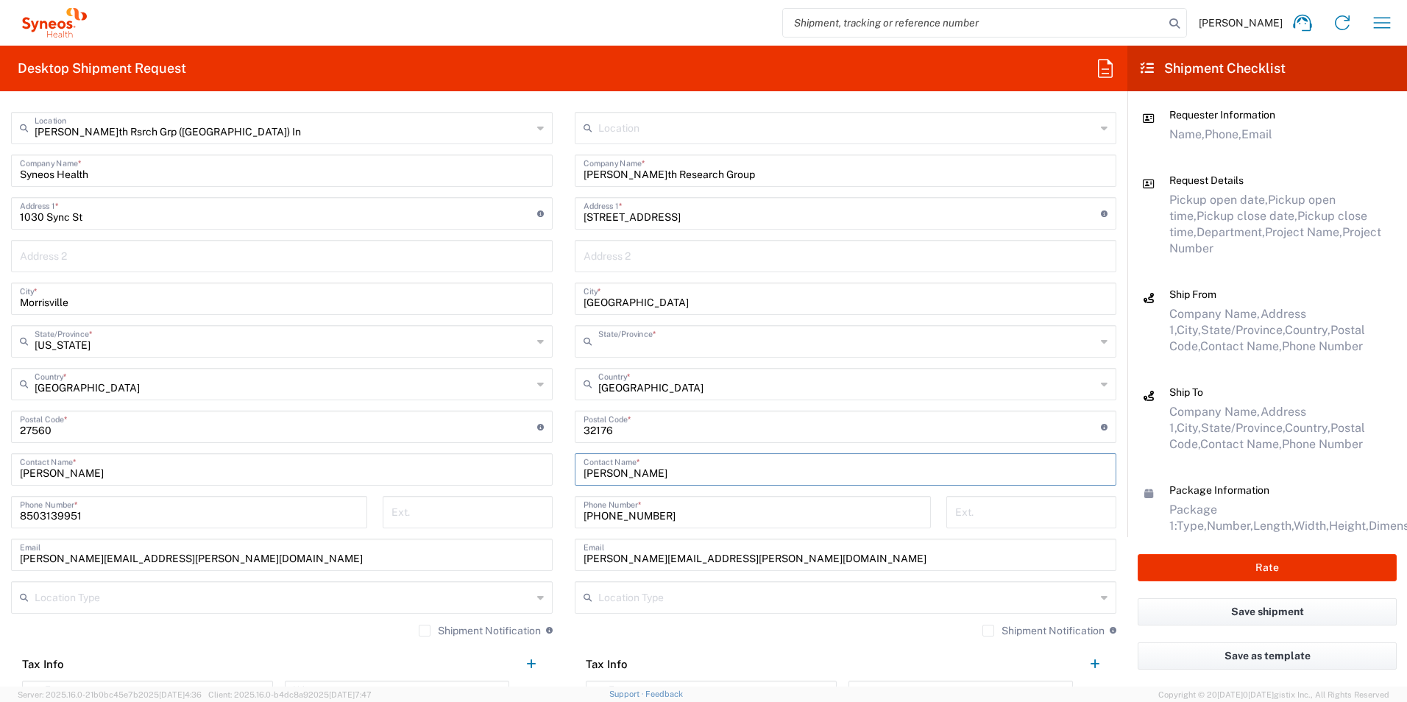
type input "[US_STATE]"
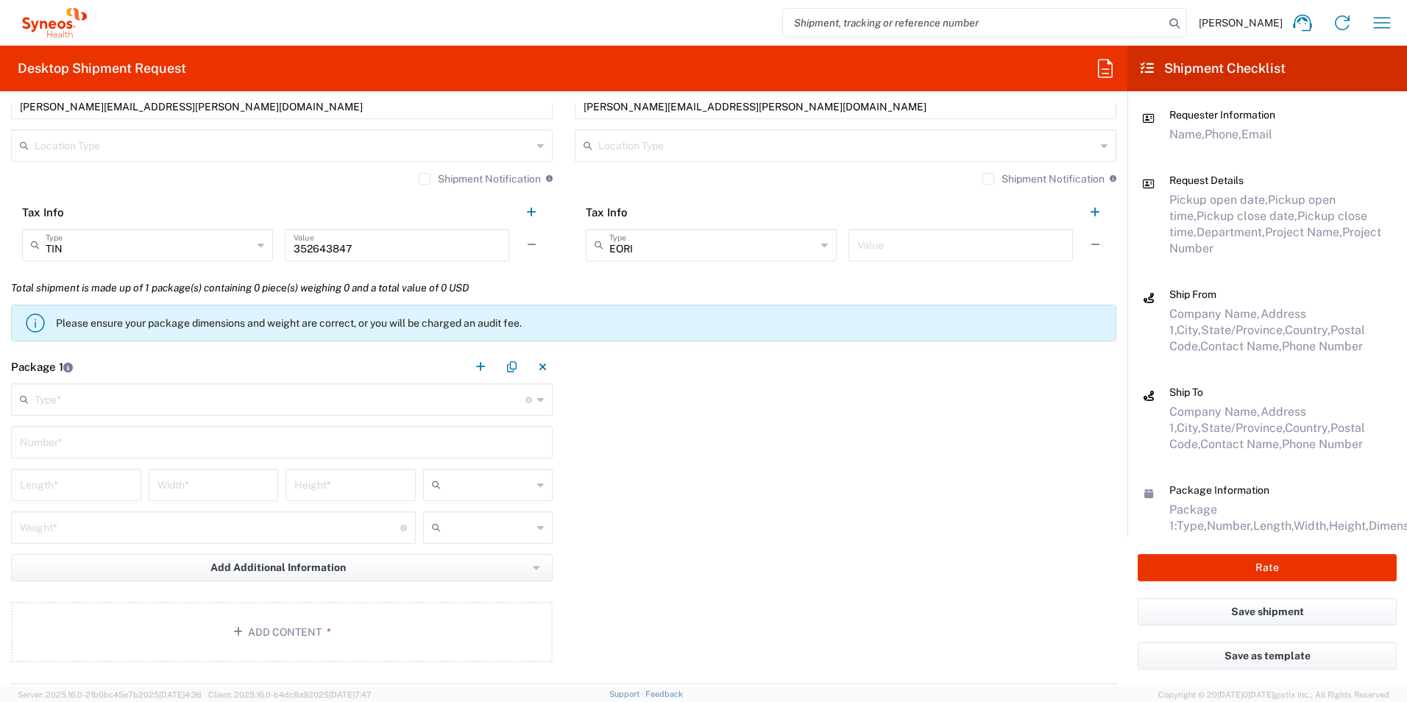
scroll to position [1104, 0]
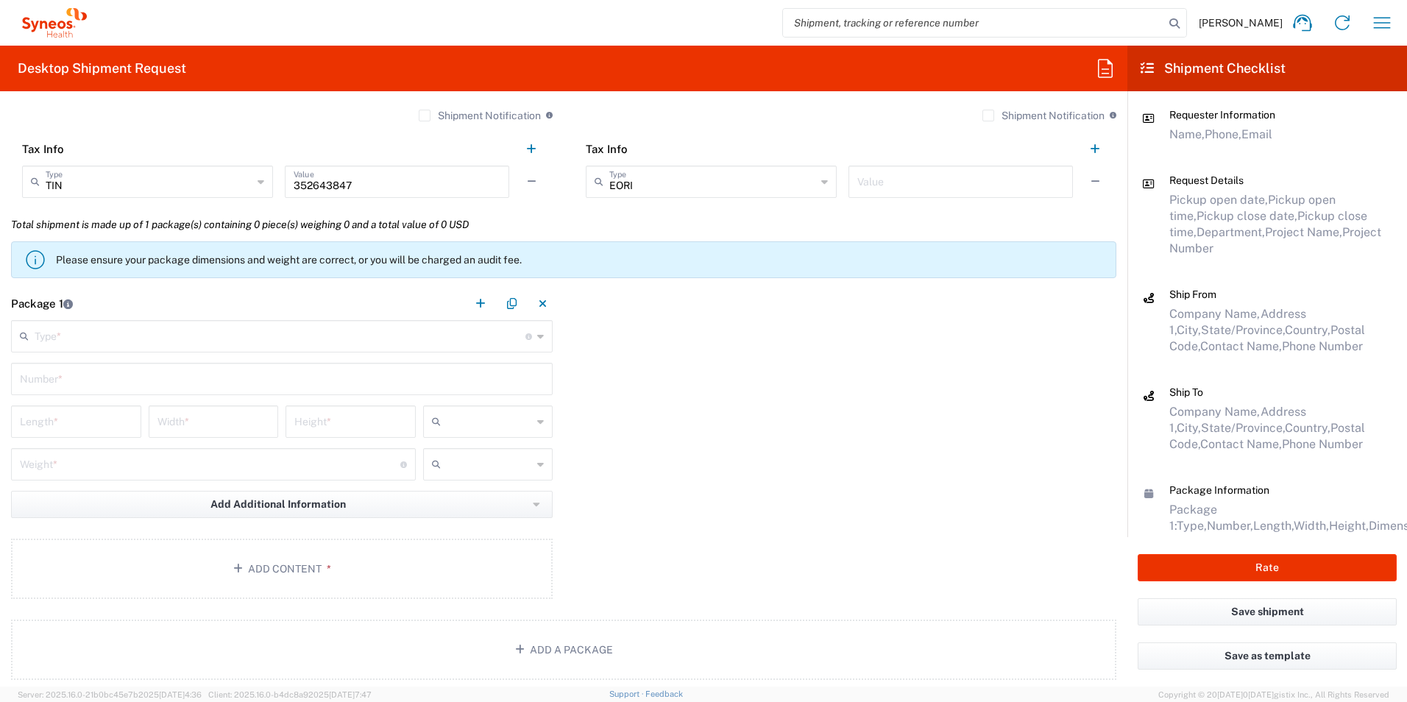
click at [116, 344] on input "text" at bounding box center [280, 335] width 491 height 26
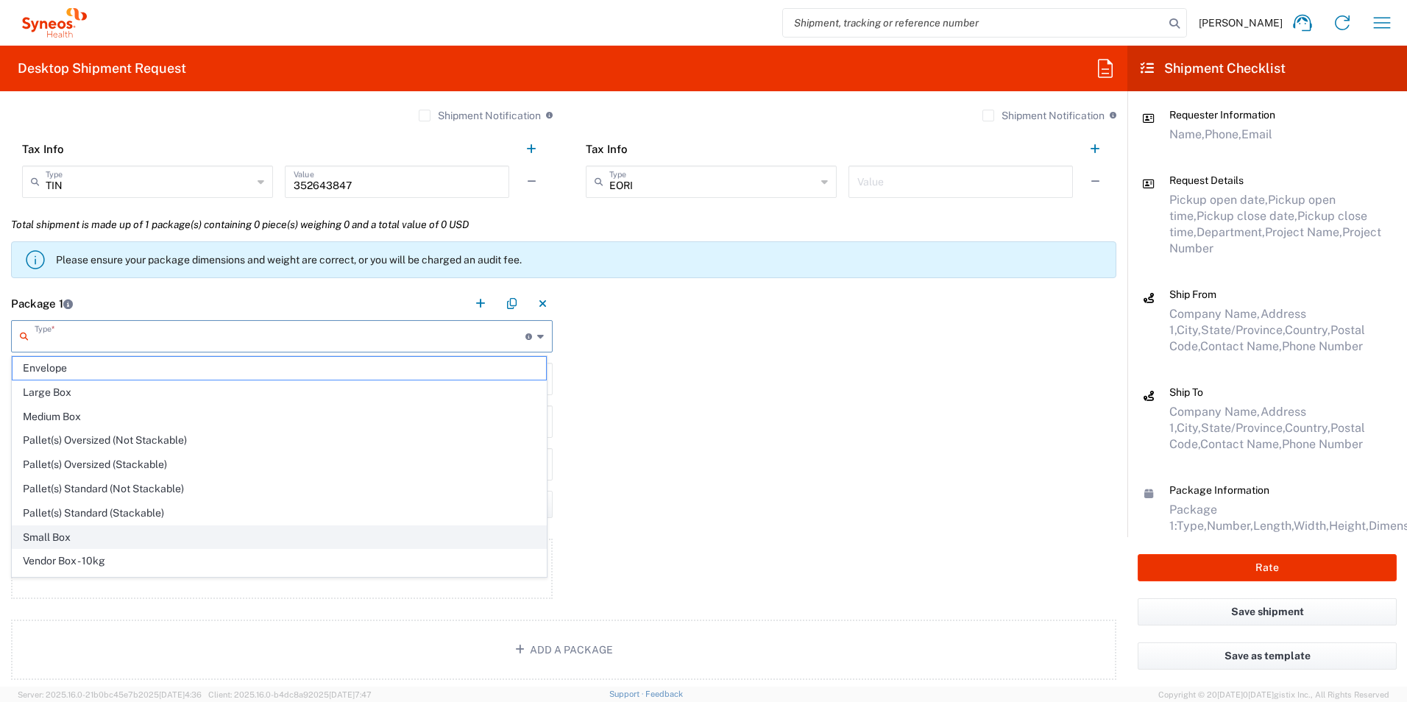
scroll to position [45, 0]
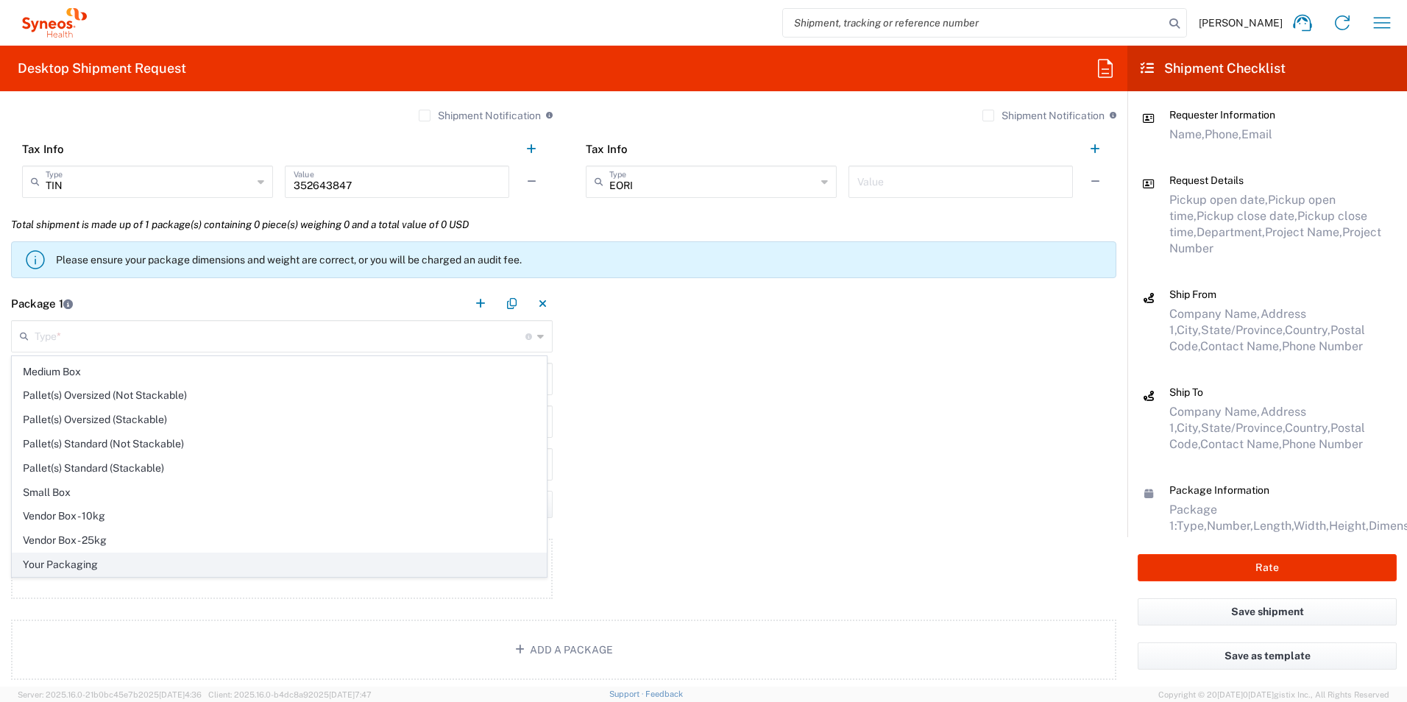
click at [89, 565] on span "Your Packaging" at bounding box center [279, 564] width 533 height 23
type input "Your Packaging"
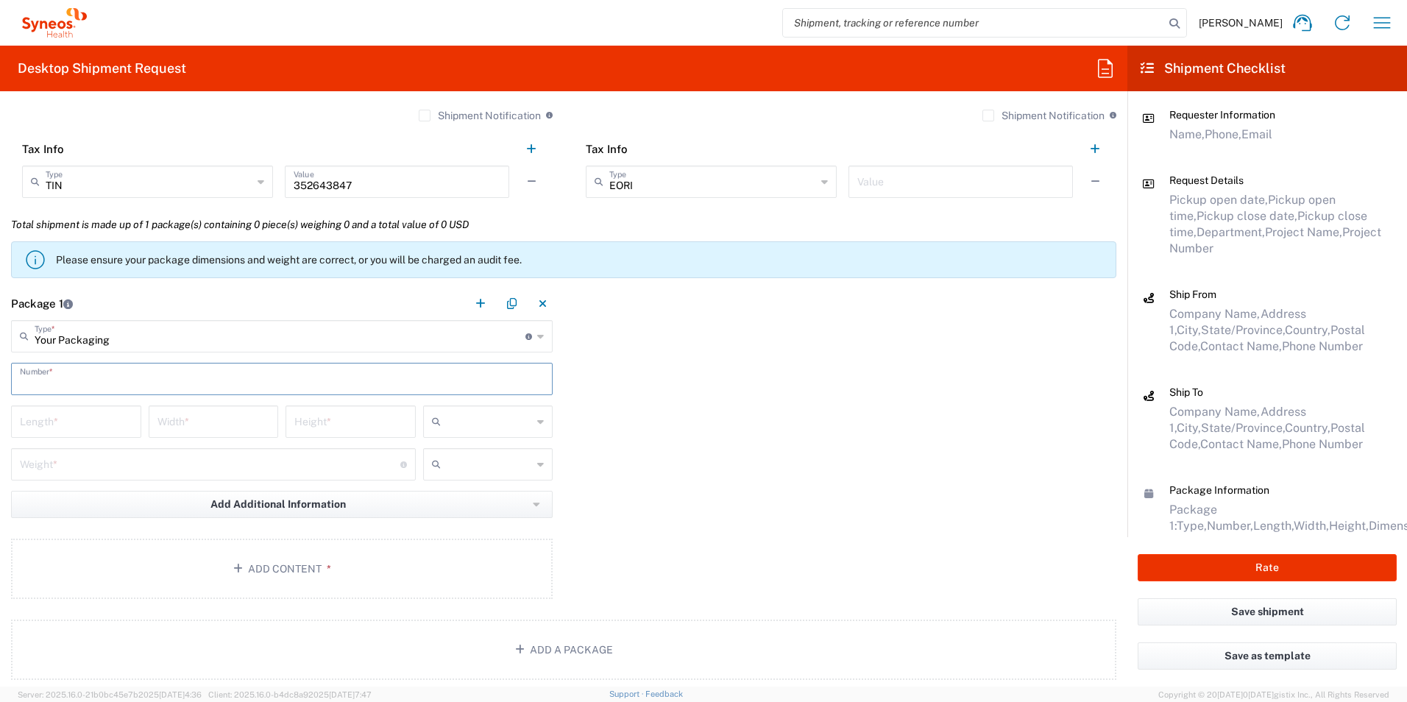
click at [143, 377] on input "text" at bounding box center [282, 378] width 524 height 26
type input "1"
click at [126, 430] on input "number" at bounding box center [76, 421] width 113 height 26
type input "12"
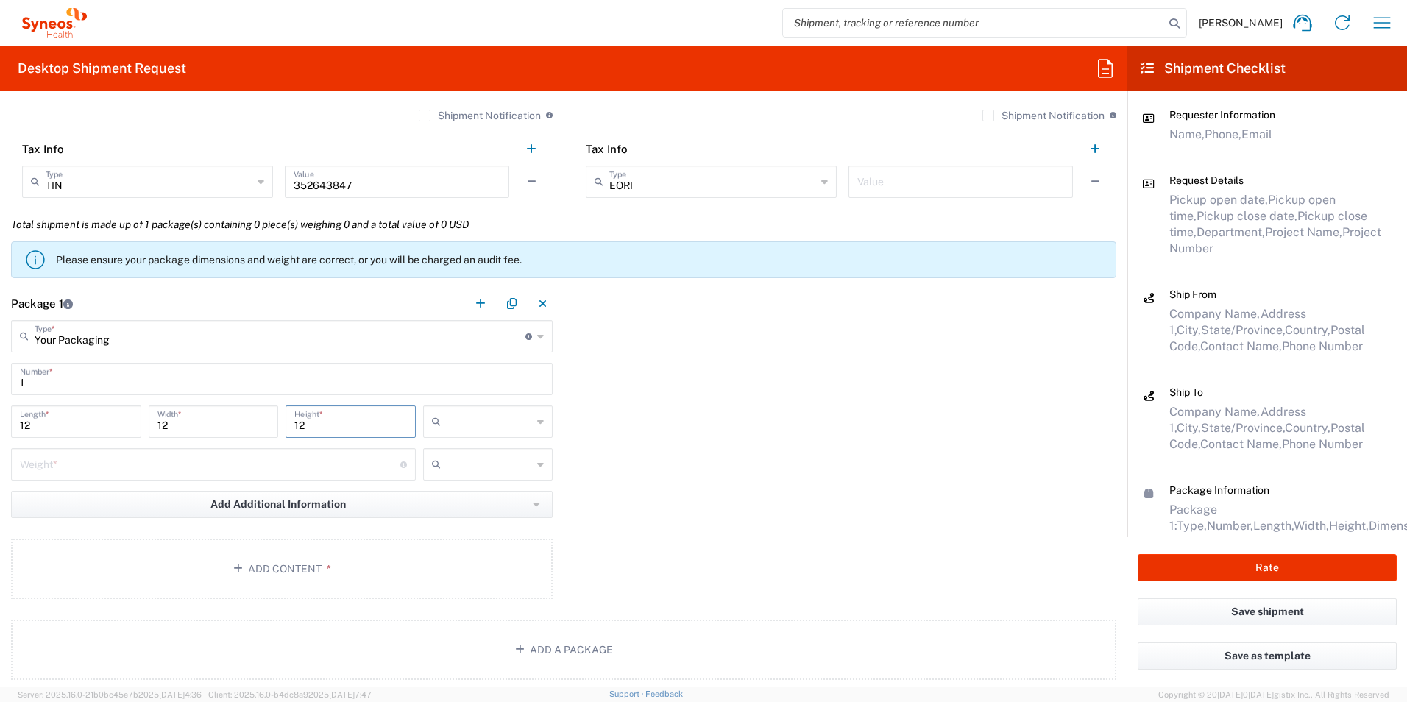
type input "12"
type input "1"
type input "in"
type input "1"
type input "lbs"
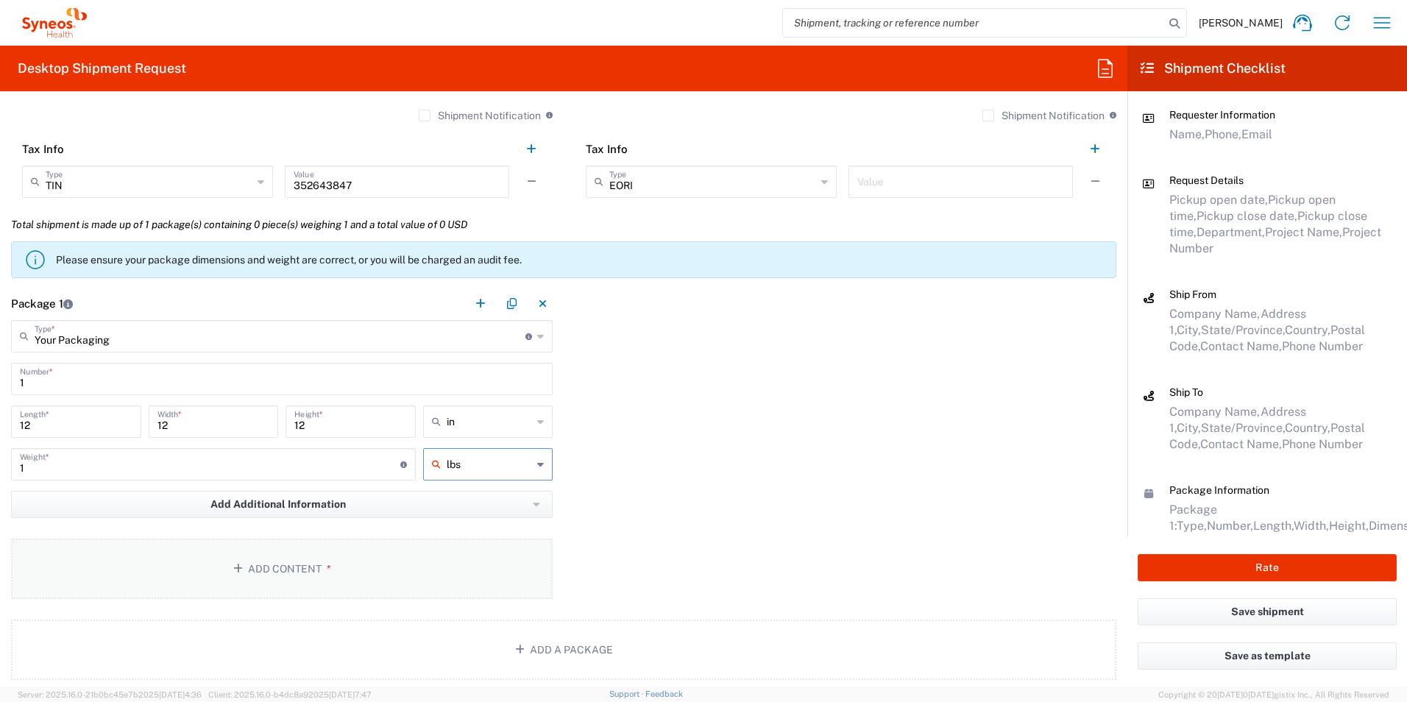
click at [341, 567] on button "Add Content *" at bounding box center [281, 569] width 541 height 60
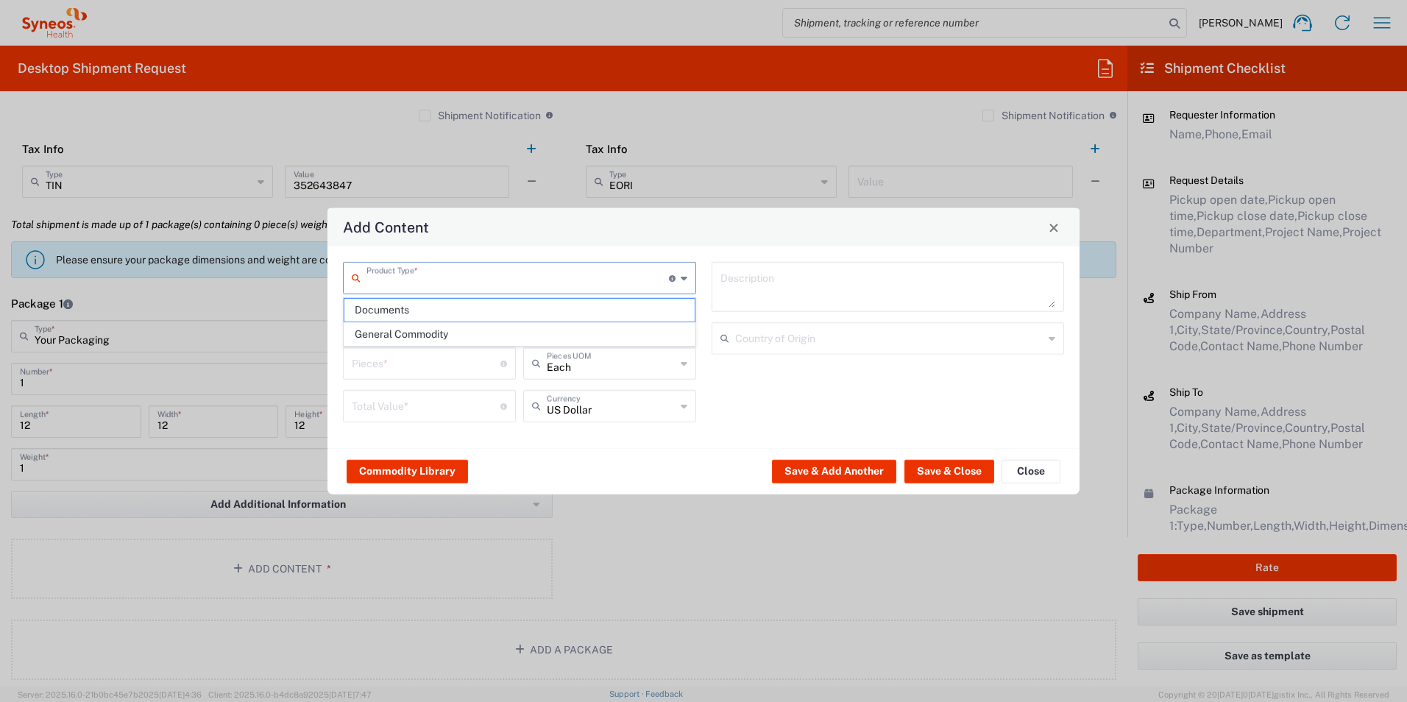
click at [395, 277] on input "text" at bounding box center [517, 277] width 302 height 26
click at [462, 323] on span "General Commodity" at bounding box center [519, 334] width 350 height 23
type input "General Commodity"
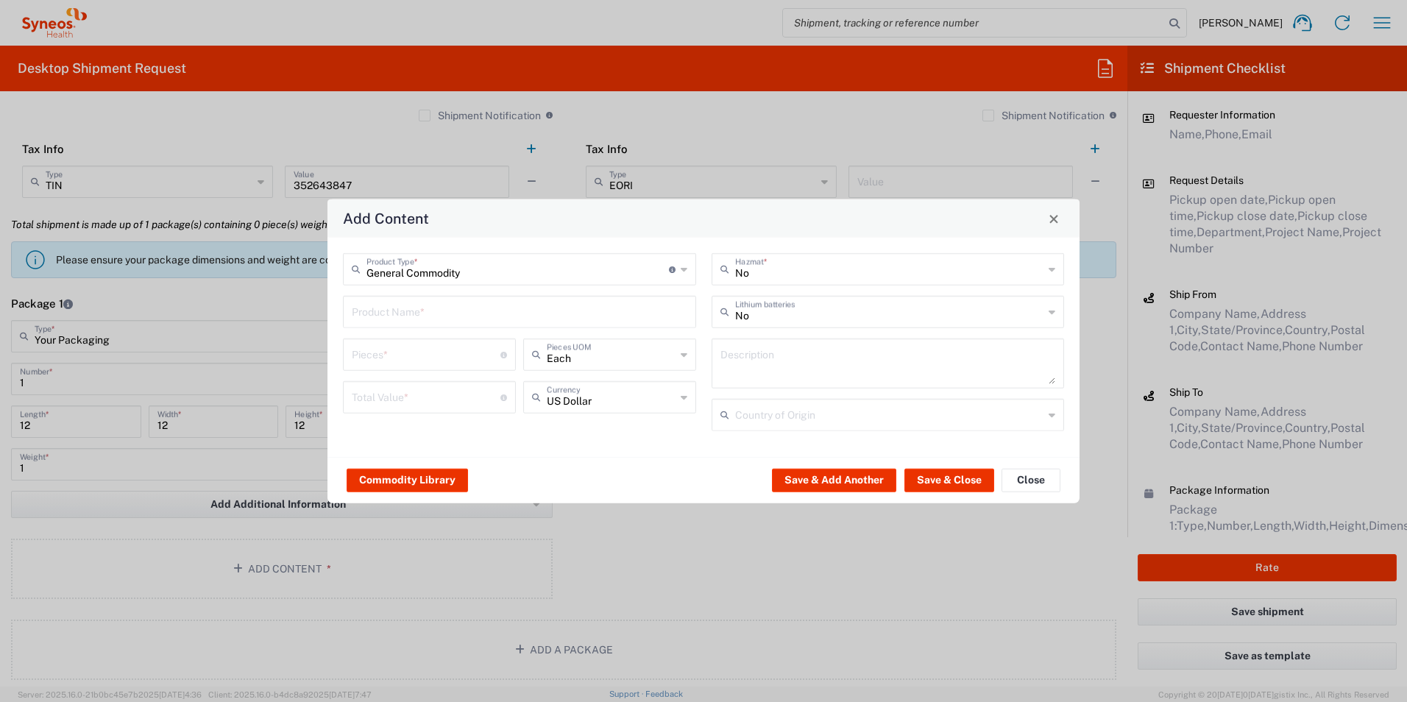
click at [461, 319] on input "text" at bounding box center [519, 311] width 335 height 26
type input "Lab kit"
click at [455, 363] on input "number" at bounding box center [426, 354] width 149 height 26
type input "1"
click at [443, 393] on input "number" at bounding box center [426, 396] width 149 height 26
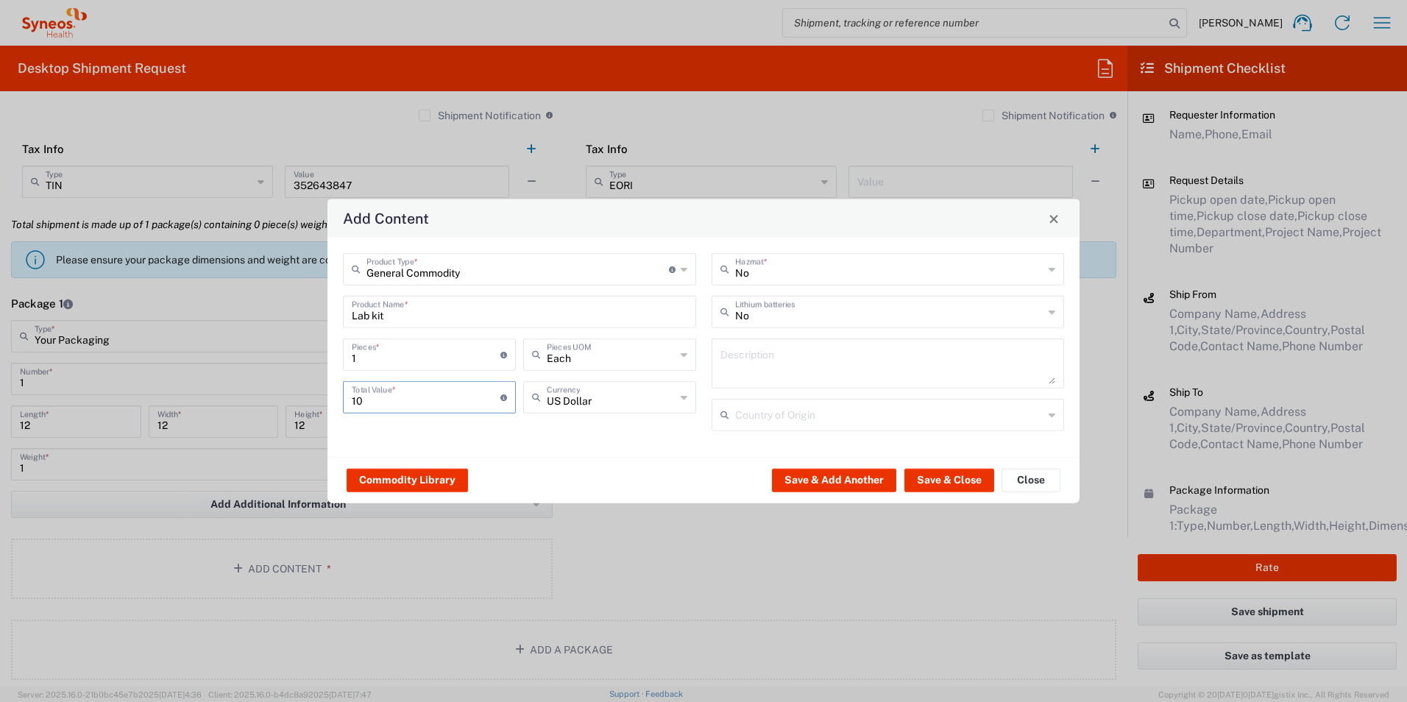
type input "10"
click at [962, 486] on button "Save & Close" at bounding box center [949, 480] width 90 height 24
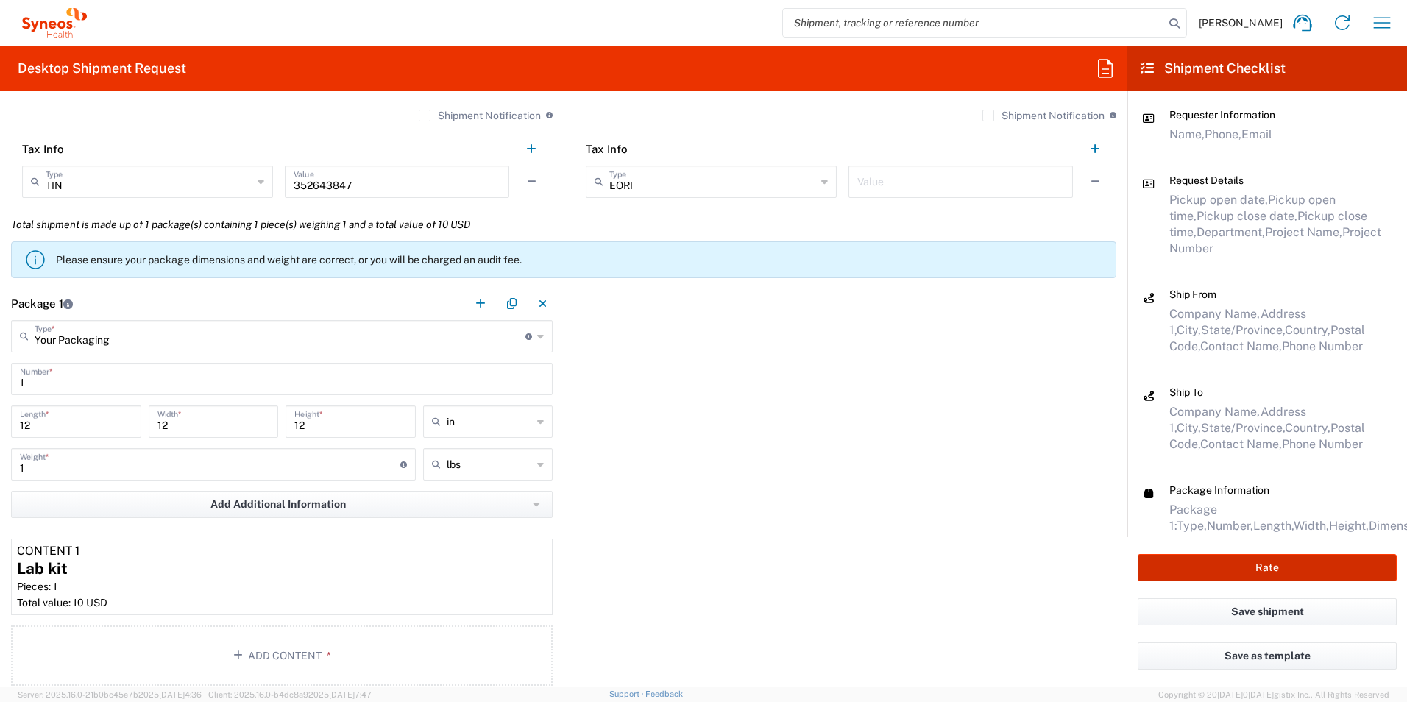
click at [1322, 580] on button "Rate" at bounding box center [1266, 567] width 259 height 27
type input "7063148"
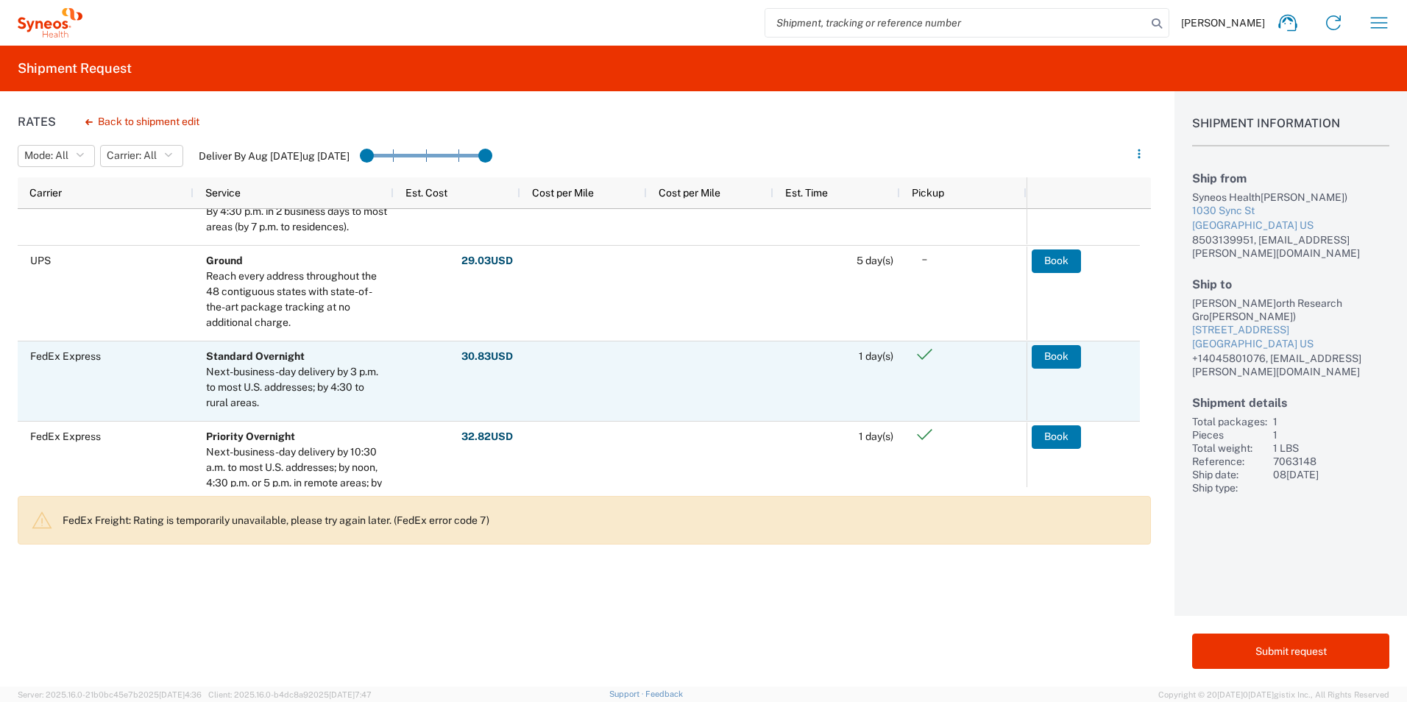
scroll to position [221, 0]
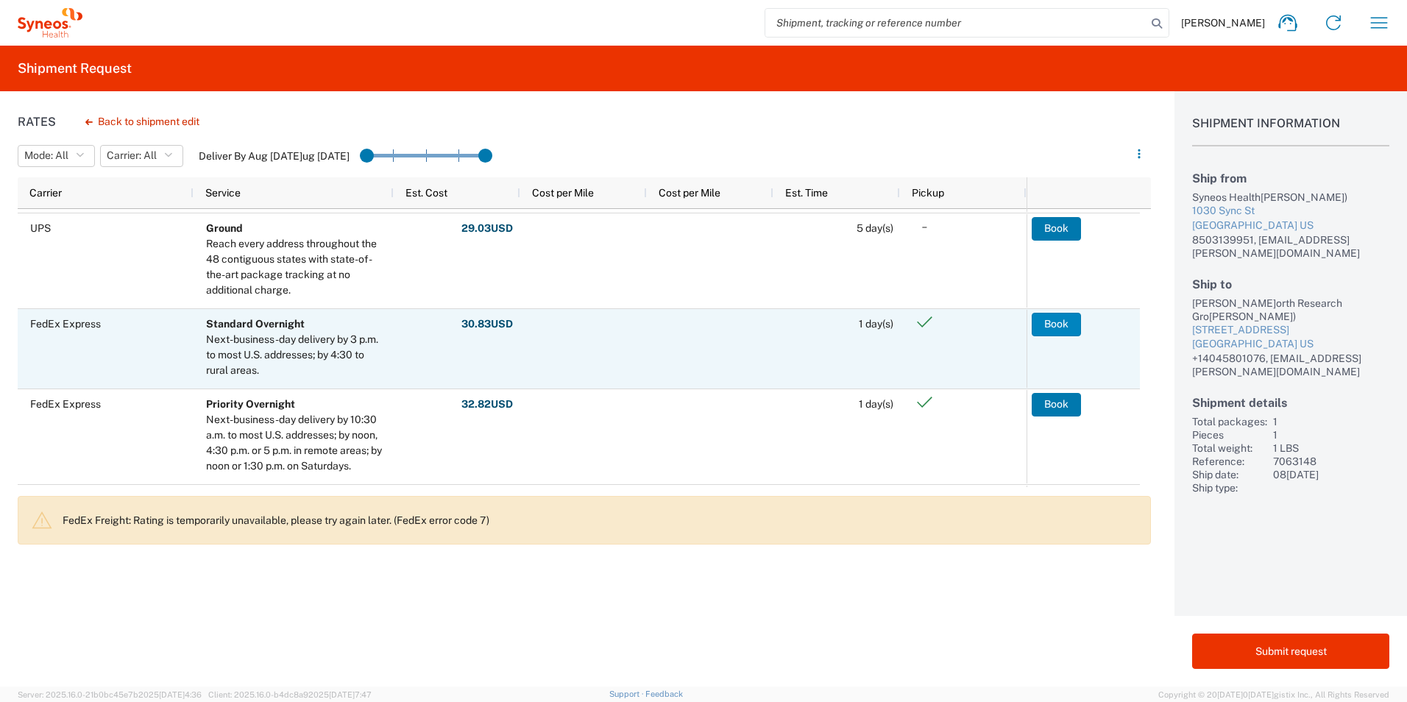
click at [1037, 317] on button "Book" at bounding box center [1055, 325] width 49 height 24
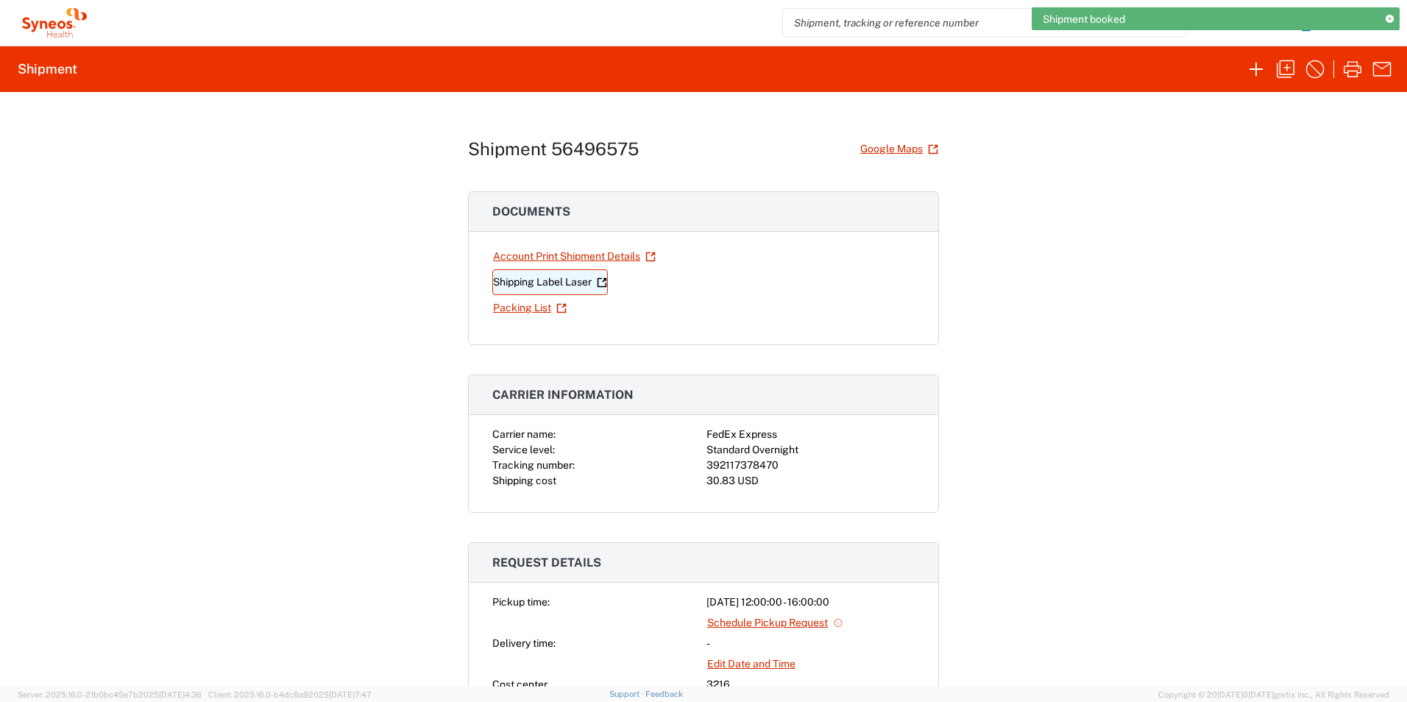
click at [550, 277] on link "Shipping Label Laser" at bounding box center [550, 282] width 116 height 26
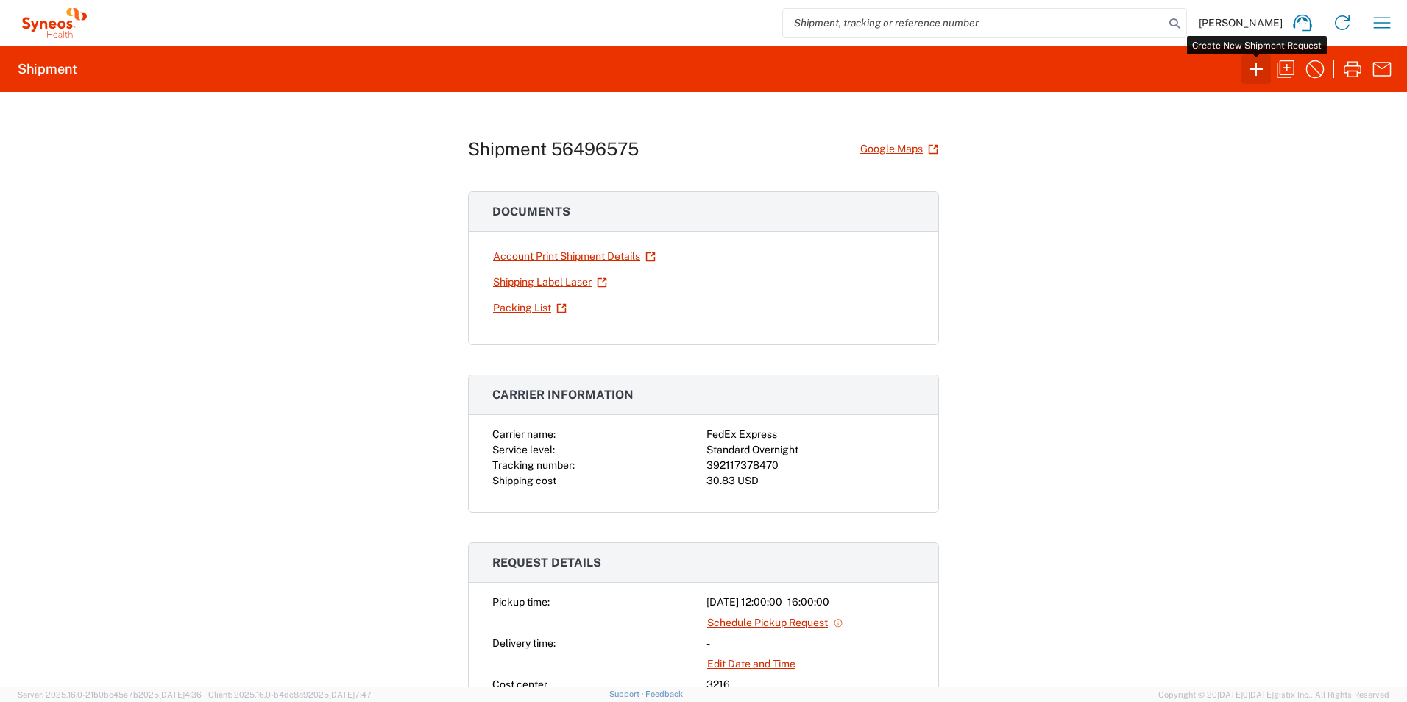
click at [1258, 69] on icon "button" at bounding box center [1255, 69] width 13 height 13
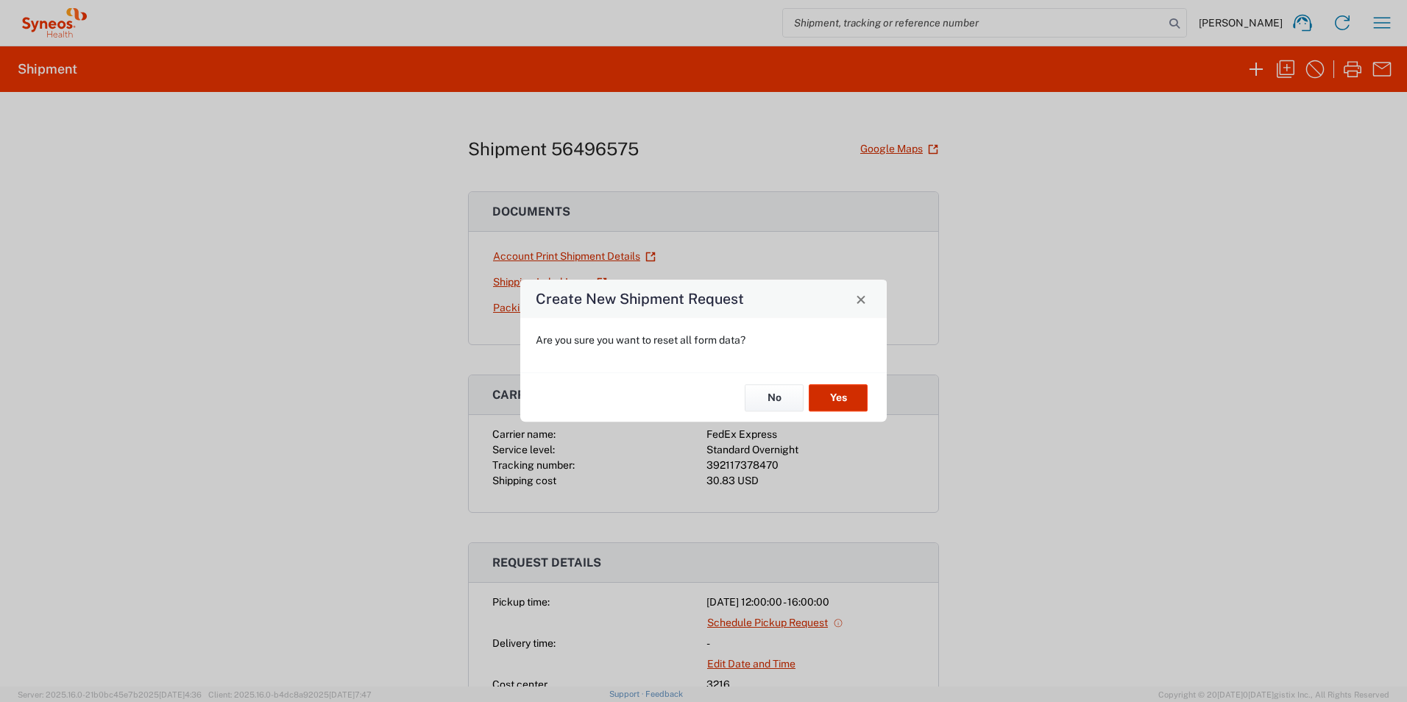
click at [846, 396] on button "Yes" at bounding box center [838, 397] width 59 height 27
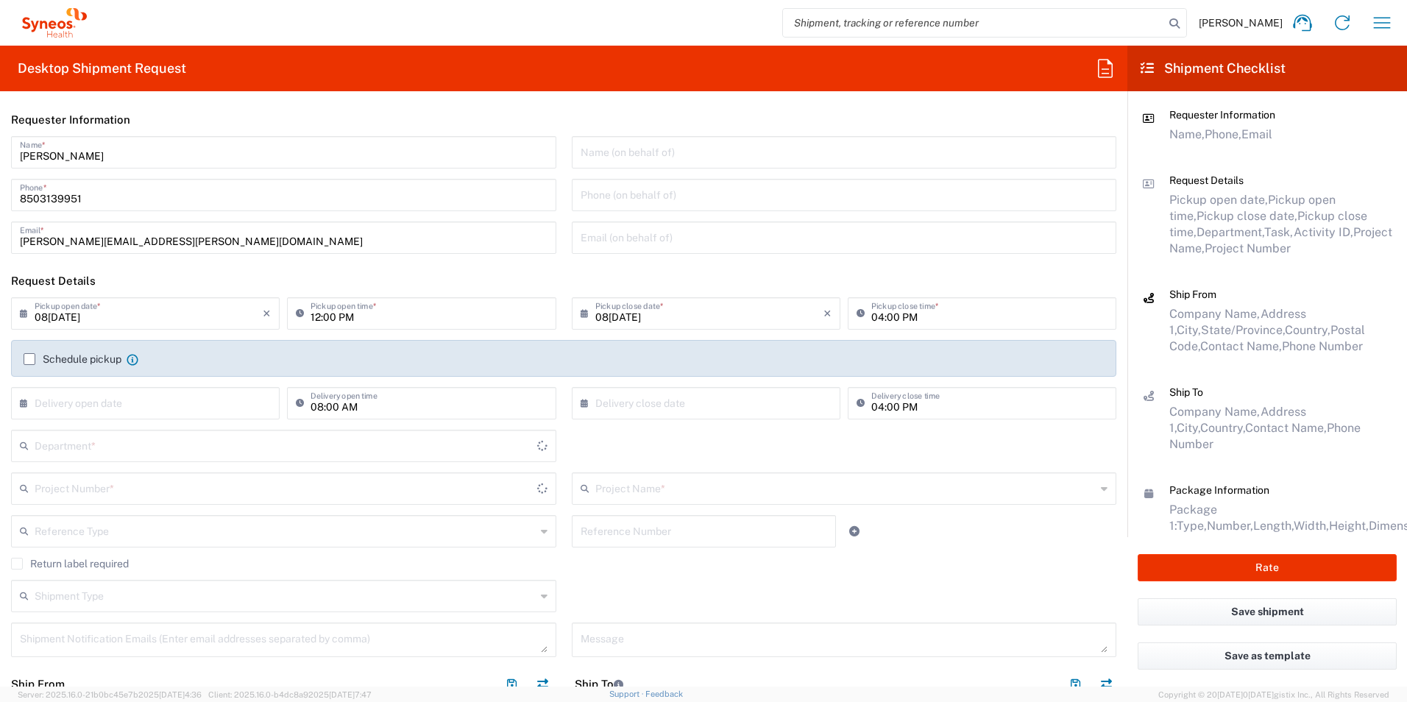
type input "[US_STATE]"
type input "[GEOGRAPHIC_DATA]"
type input "3216"
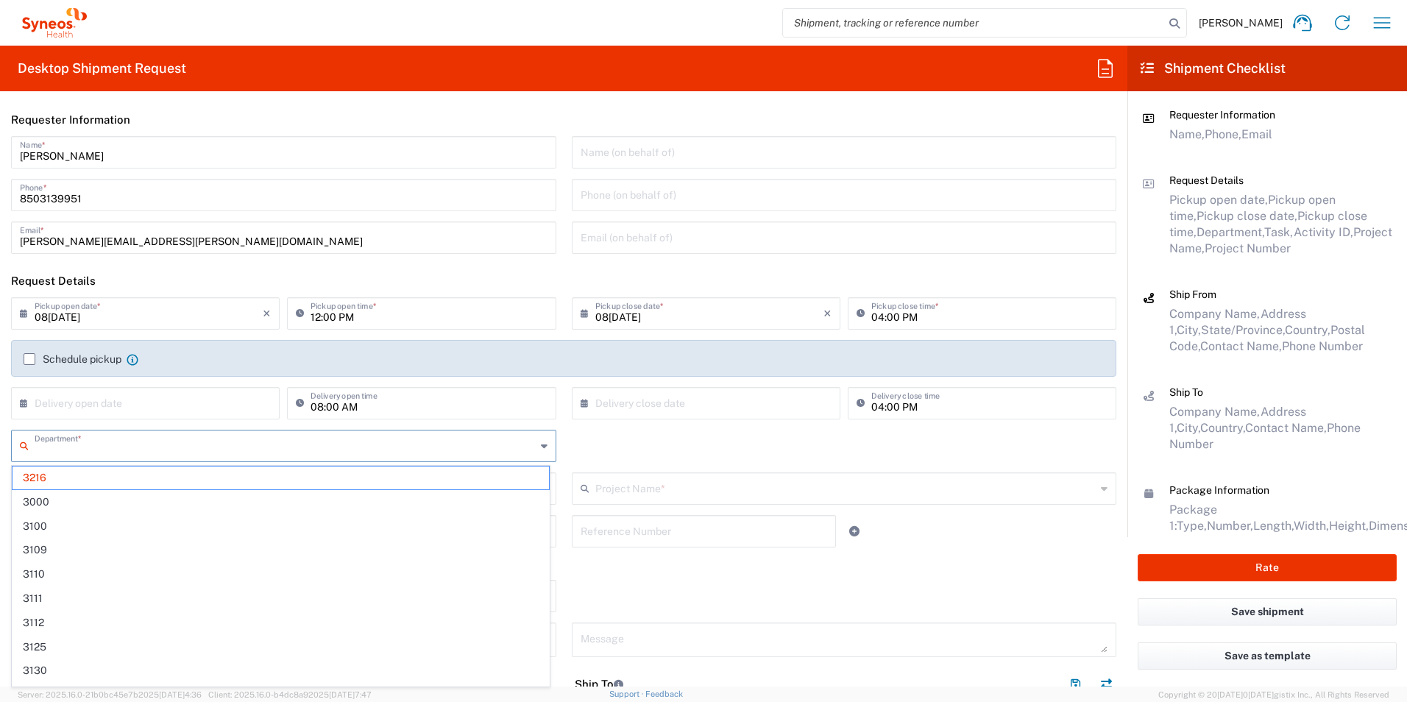
click at [261, 451] on input "text" at bounding box center [285, 445] width 501 height 26
type input "3190"
click at [128, 480] on span "3190" at bounding box center [281, 477] width 536 height 23
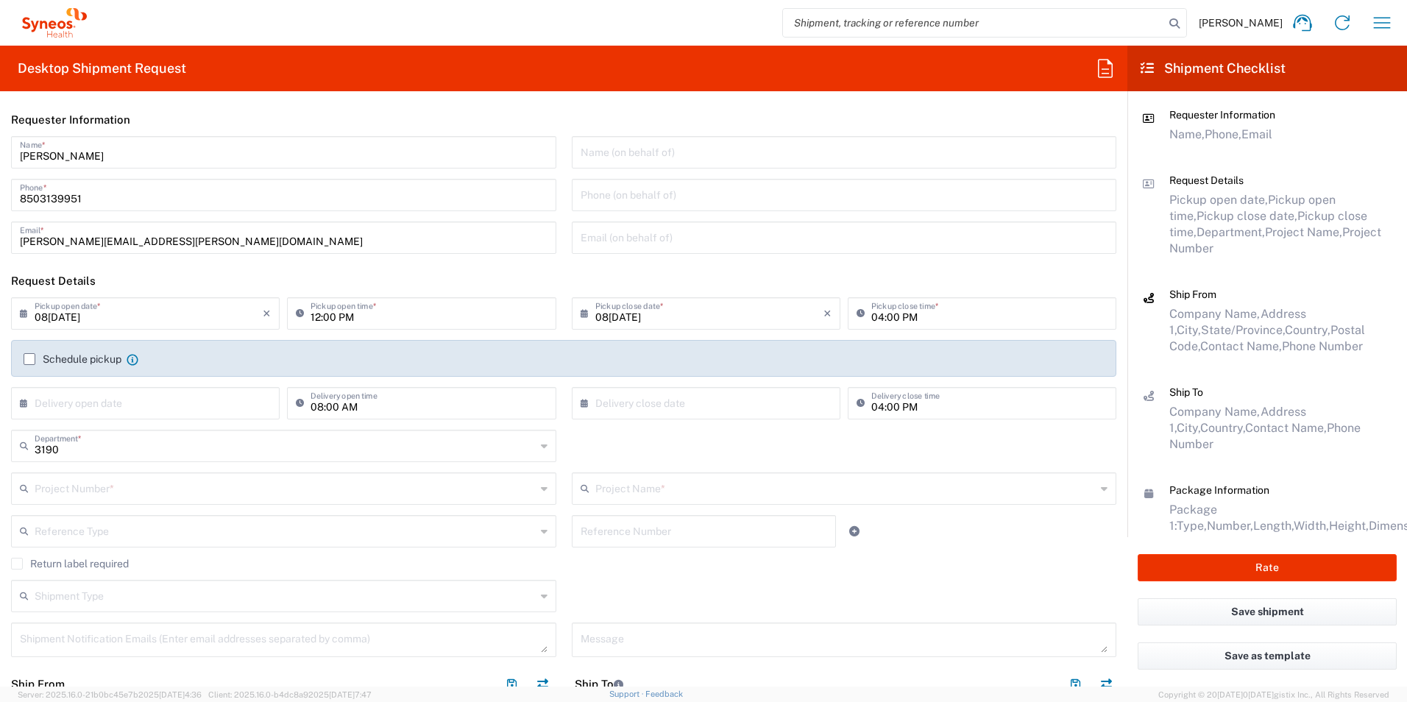
click at [143, 483] on input "text" at bounding box center [285, 488] width 501 height 26
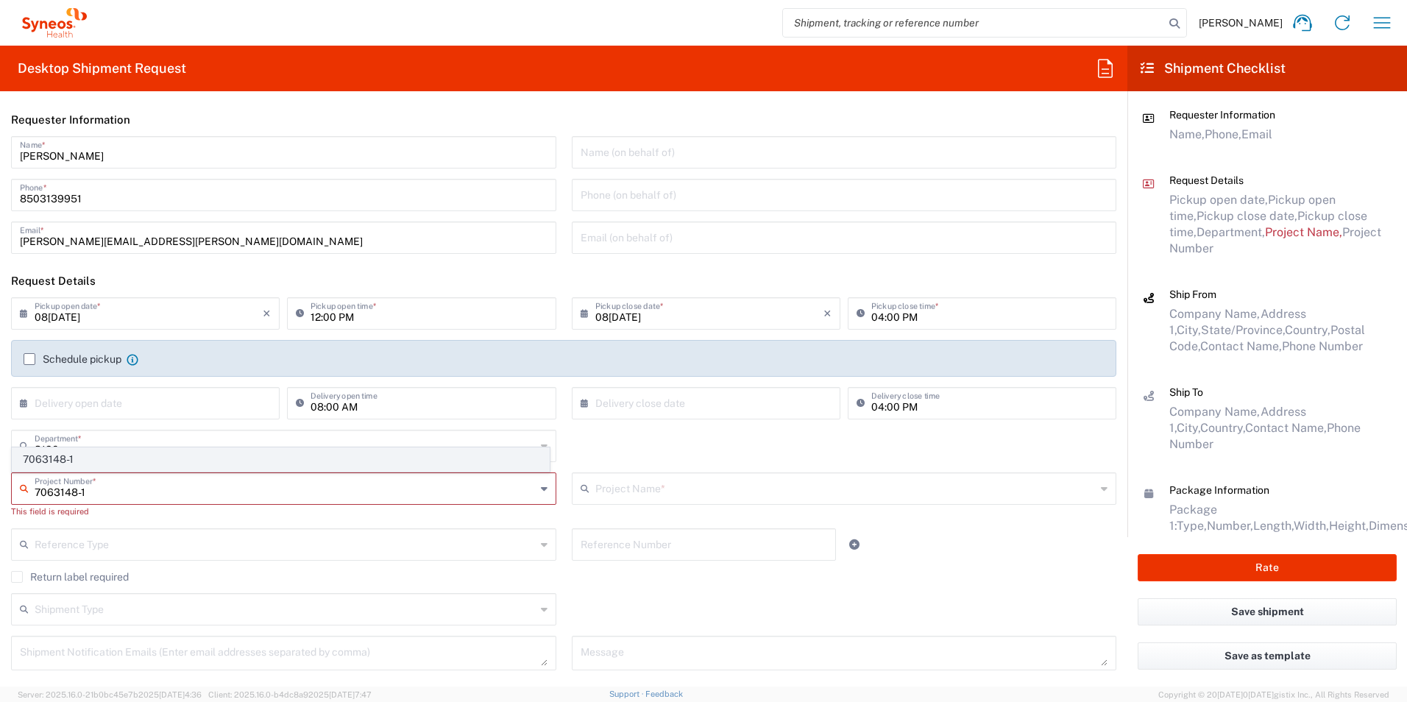
type input "7063148-1"
click at [132, 456] on span "7063148-1" at bounding box center [281, 459] width 536 height 23
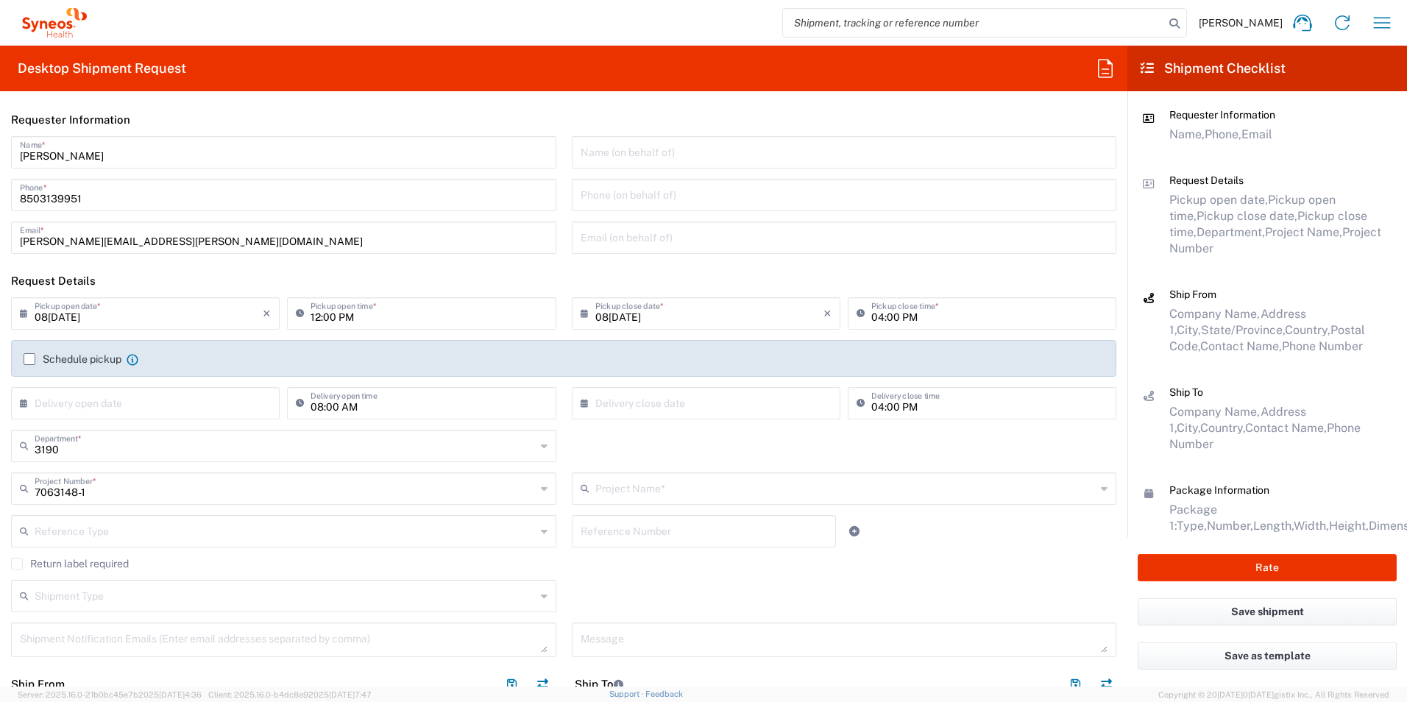
type input "802-SYN-190"
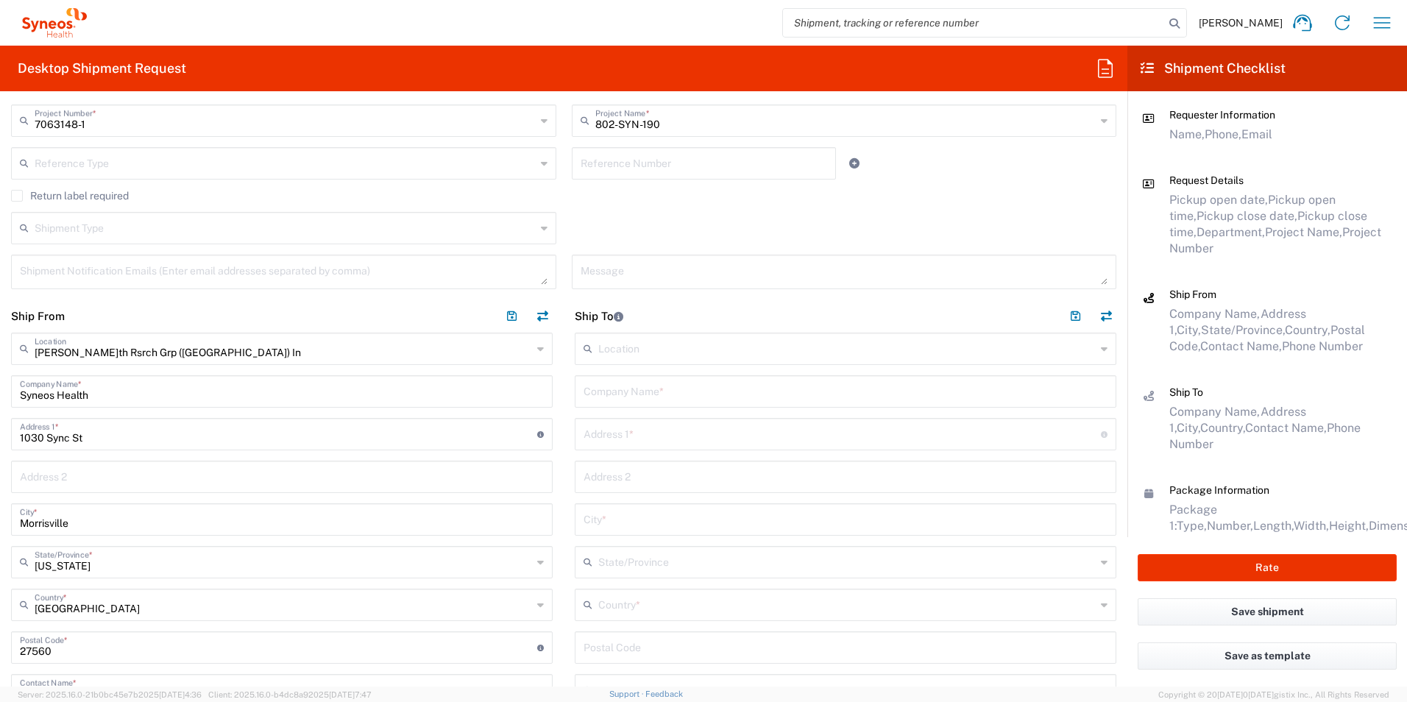
scroll to position [515, 0]
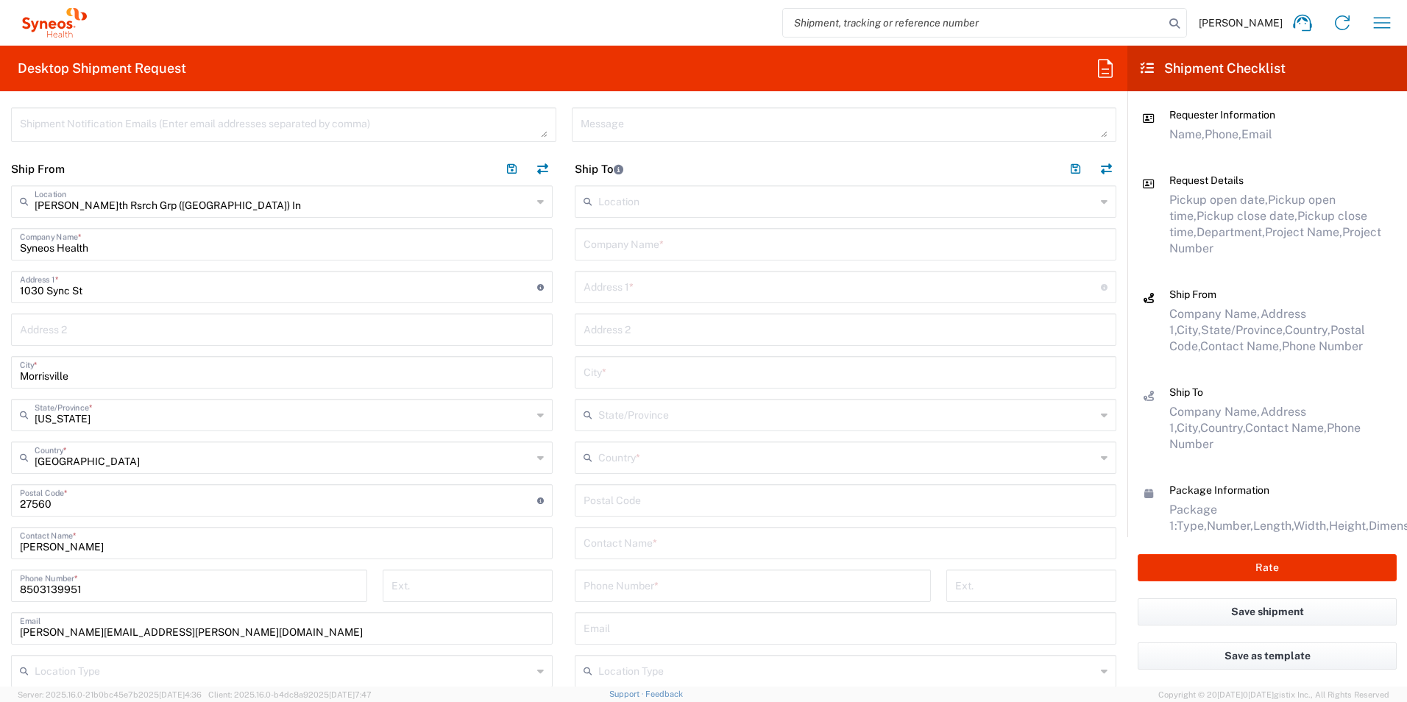
click at [695, 540] on input "text" at bounding box center [845, 542] width 524 height 26
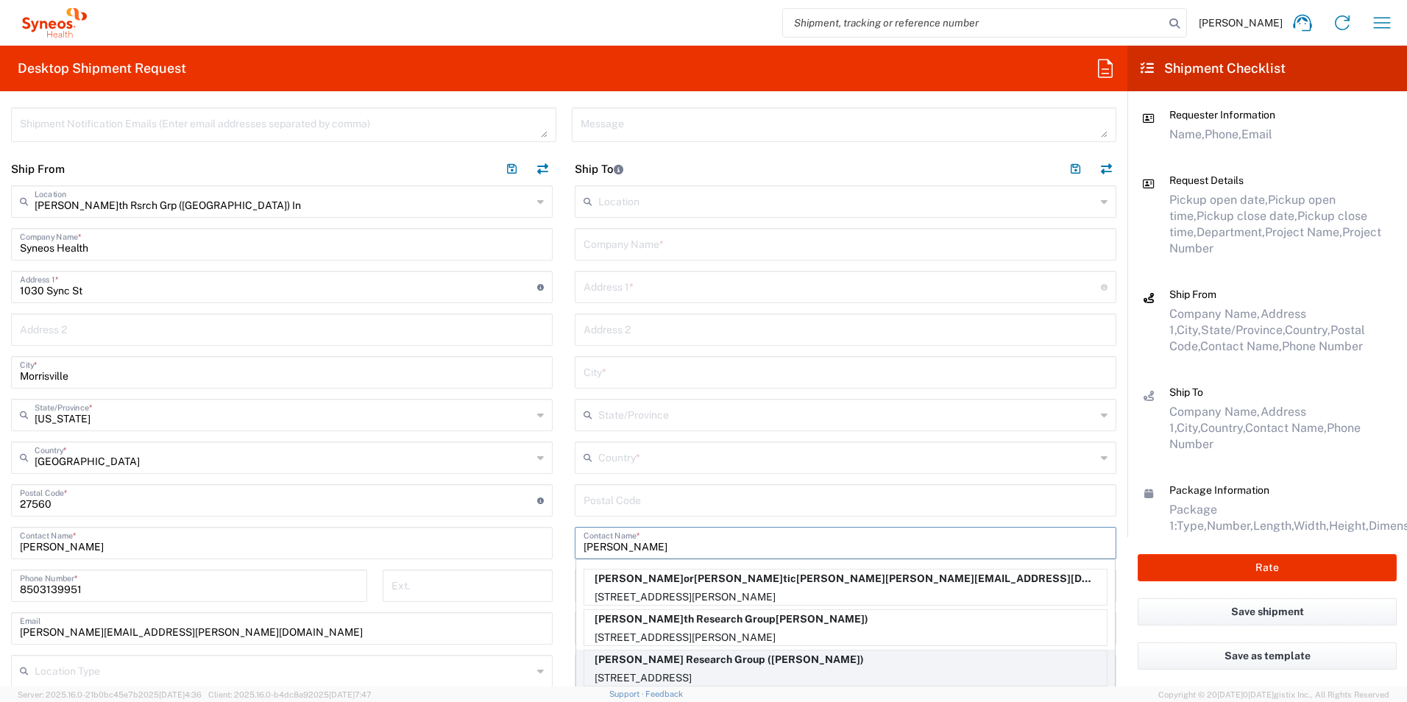
type input "[PERSON_NAME]"
click at [722, 668] on p "[PERSON_NAME] Research Group ([PERSON_NAME])" at bounding box center [845, 659] width 522 height 18
type input "[PERSON_NAME]th Research Group"
type input "[STREET_ADDRESS]"
type input "Apt. 610"
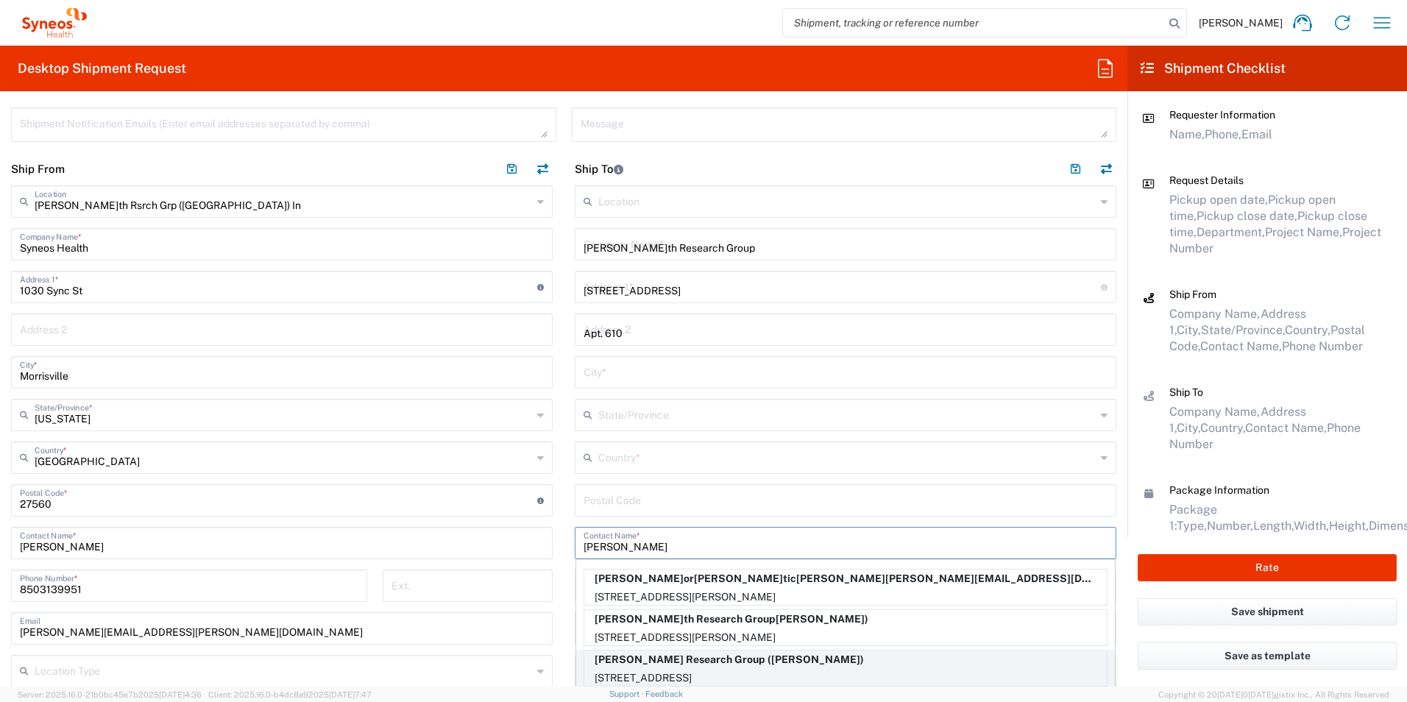
type input "[GEOGRAPHIC_DATA][PERSON_NAME]"
type input "[GEOGRAPHIC_DATA]"
type input "90401"
type input "[PERSON_NAME]"
type input "7609949632"
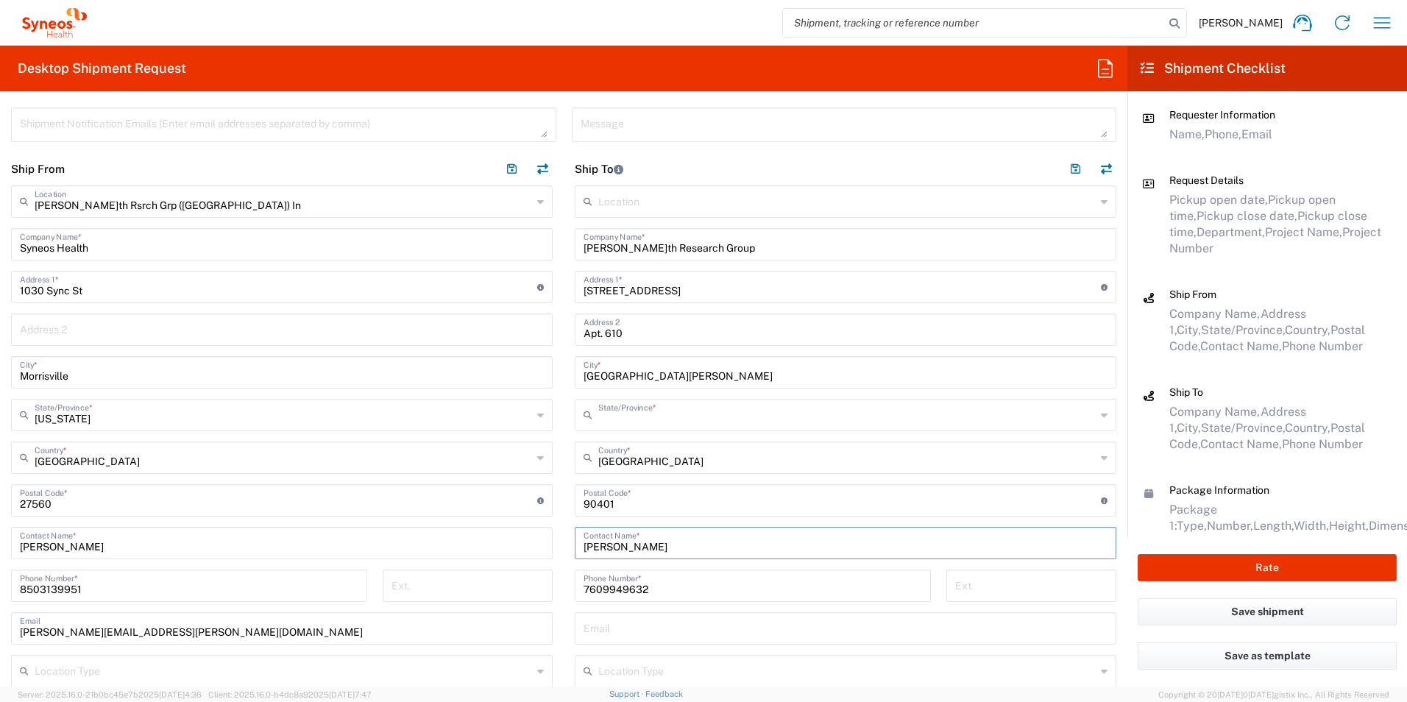
type input "[US_STATE]"
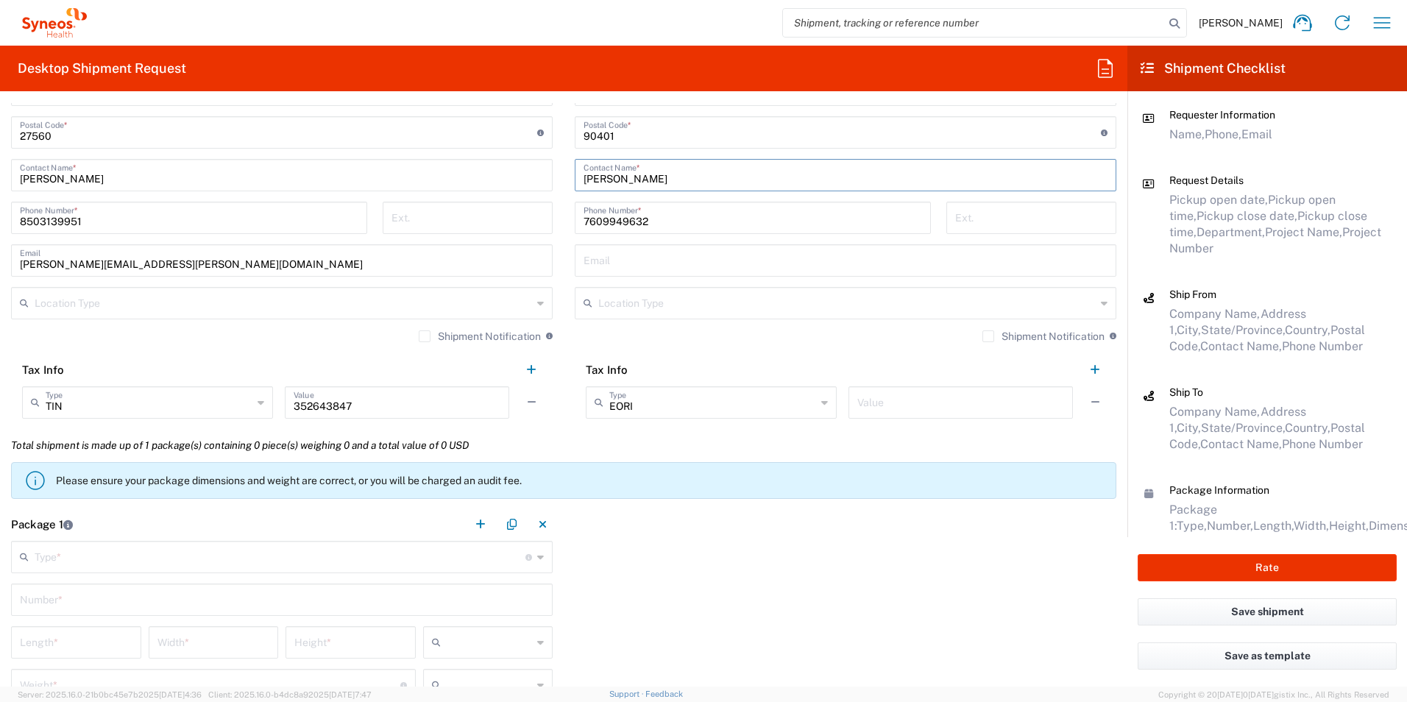
scroll to position [1030, 0]
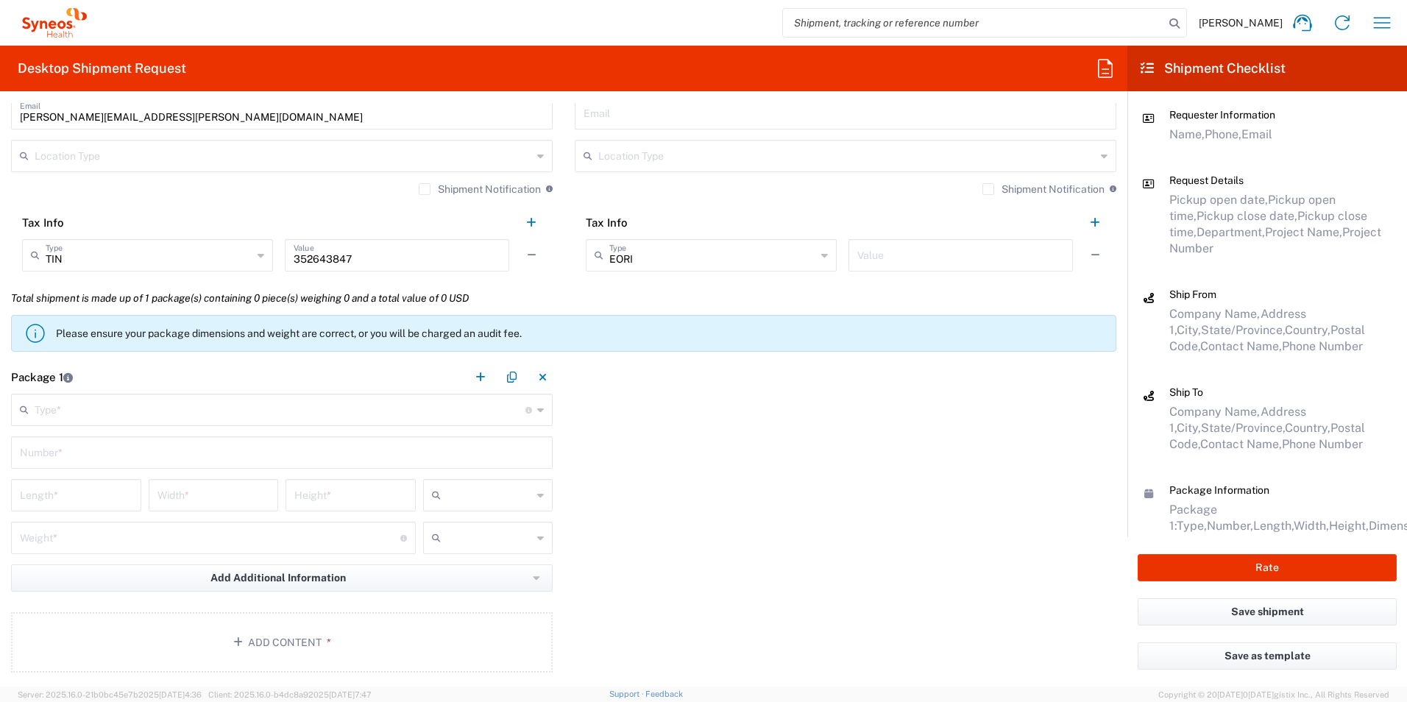
click at [160, 413] on input "text" at bounding box center [280, 409] width 491 height 26
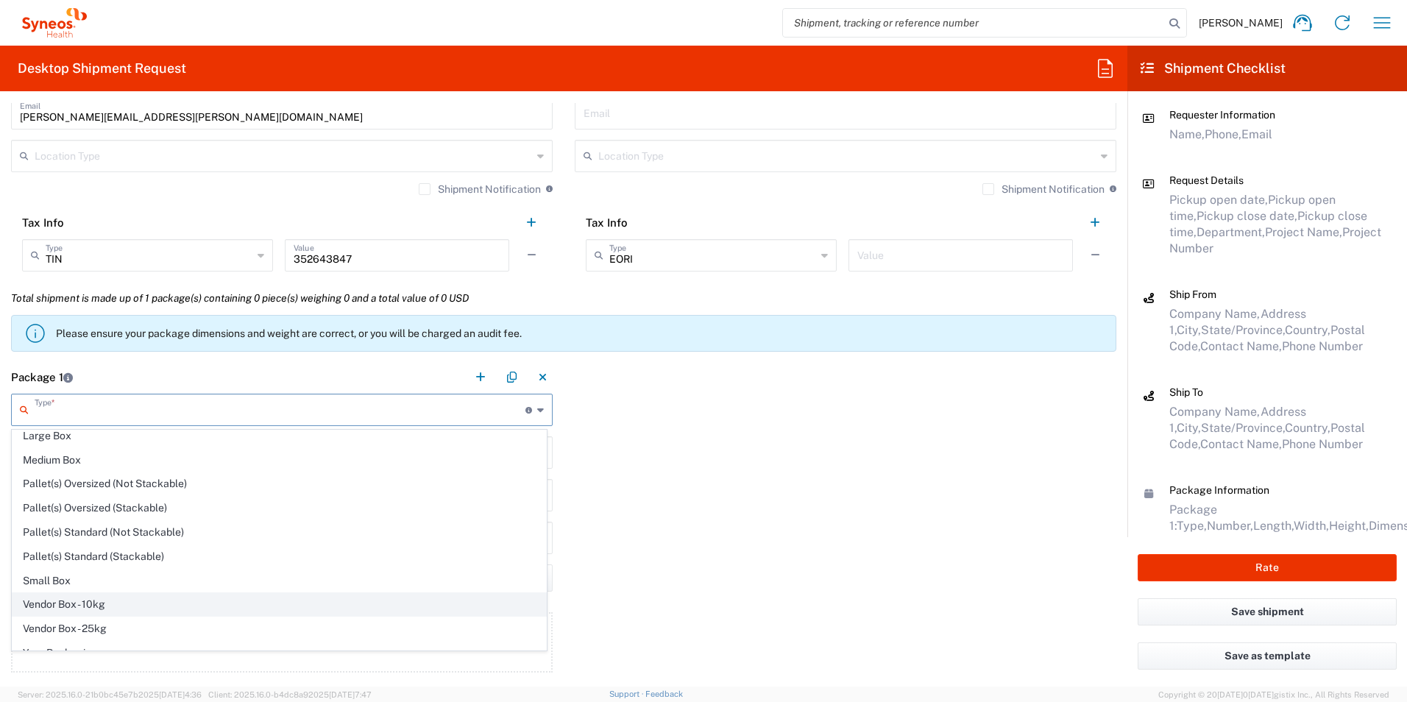
scroll to position [45, 0]
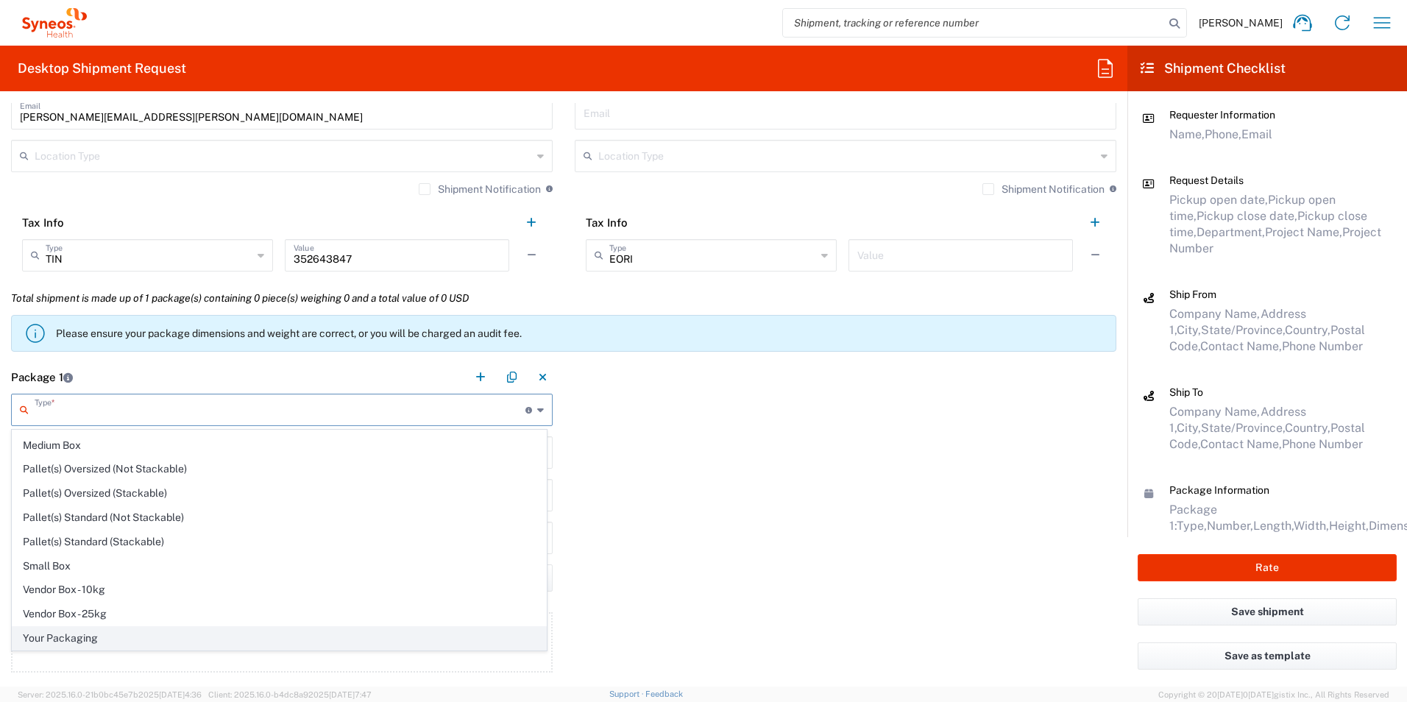
click at [90, 636] on span "Your Packaging" at bounding box center [279, 638] width 533 height 23
type input "Your Packaging"
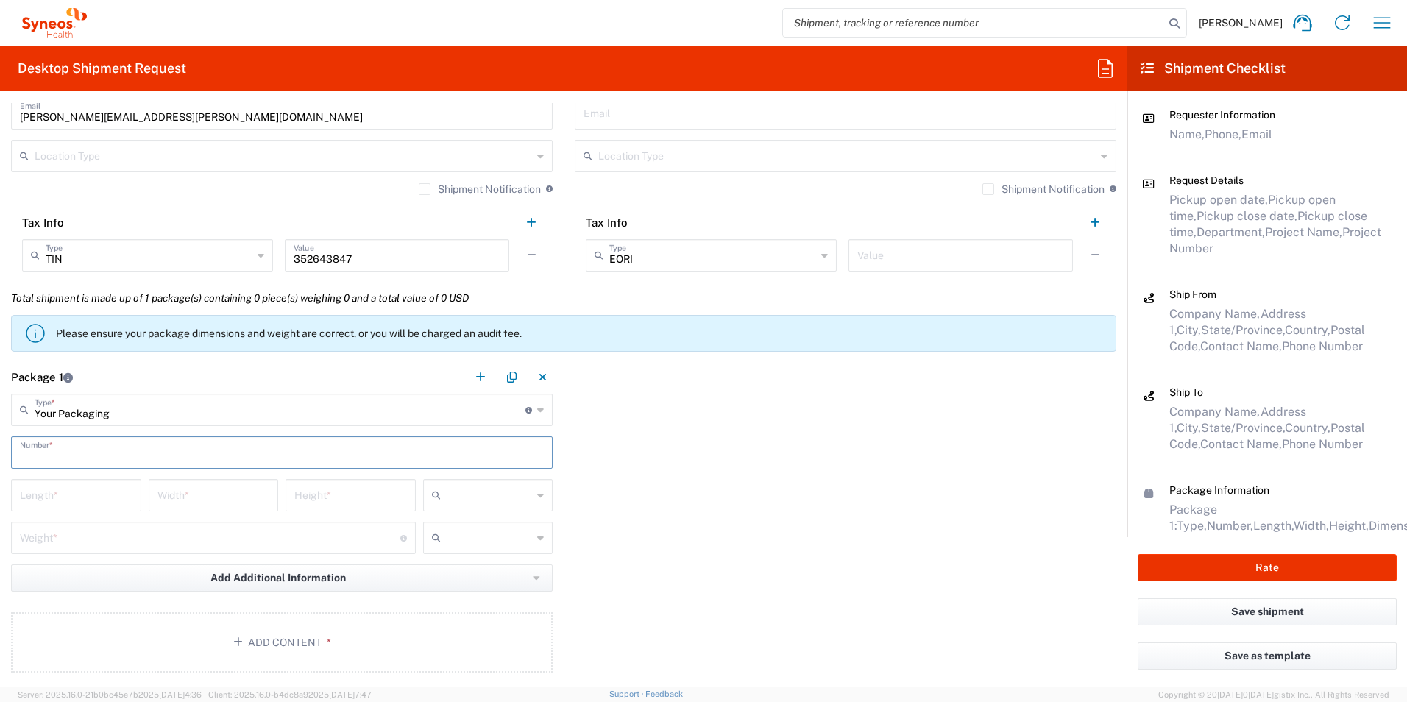
click at [107, 455] on input "text" at bounding box center [282, 451] width 524 height 26
type input "1"
click at [99, 492] on input "number" at bounding box center [76, 494] width 113 height 26
type input "12"
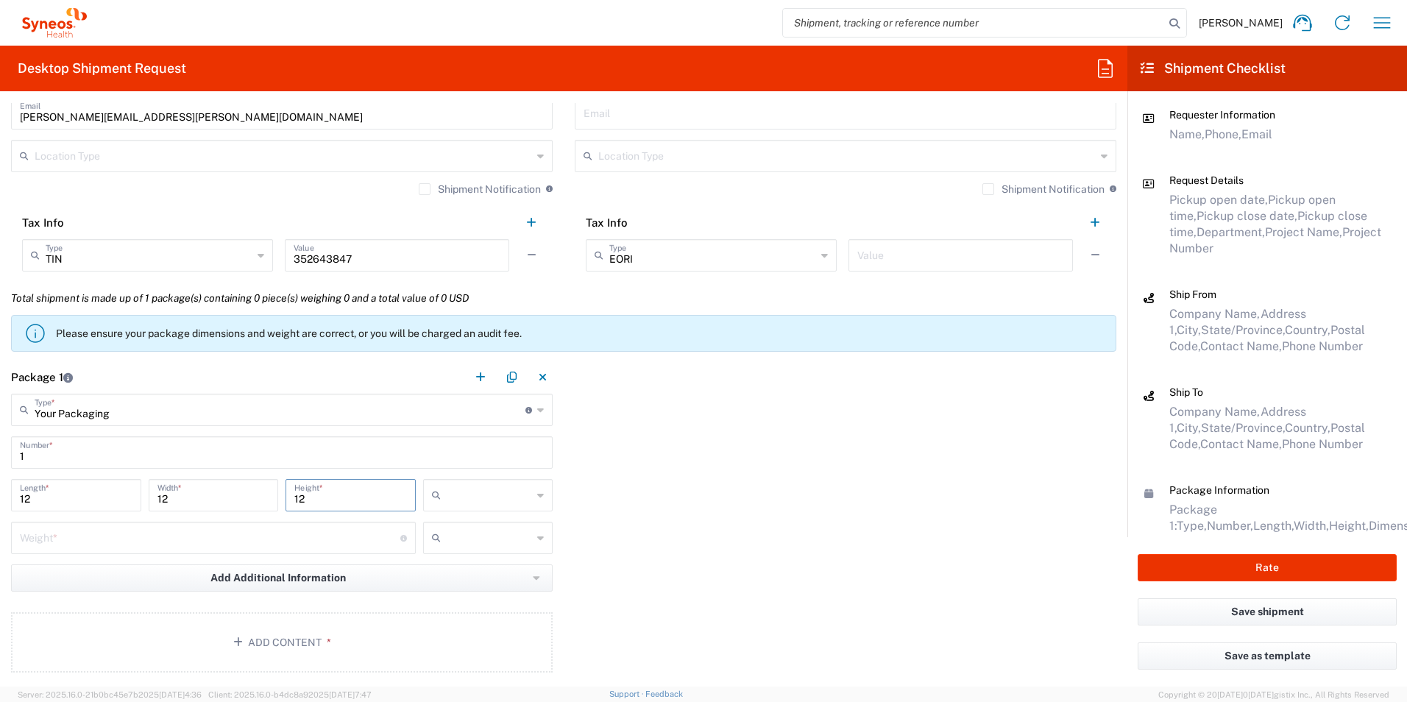
type input "12"
type input "in"
type input "2"
type input "lbs"
click at [342, 643] on button "Add Content *" at bounding box center [281, 642] width 541 height 60
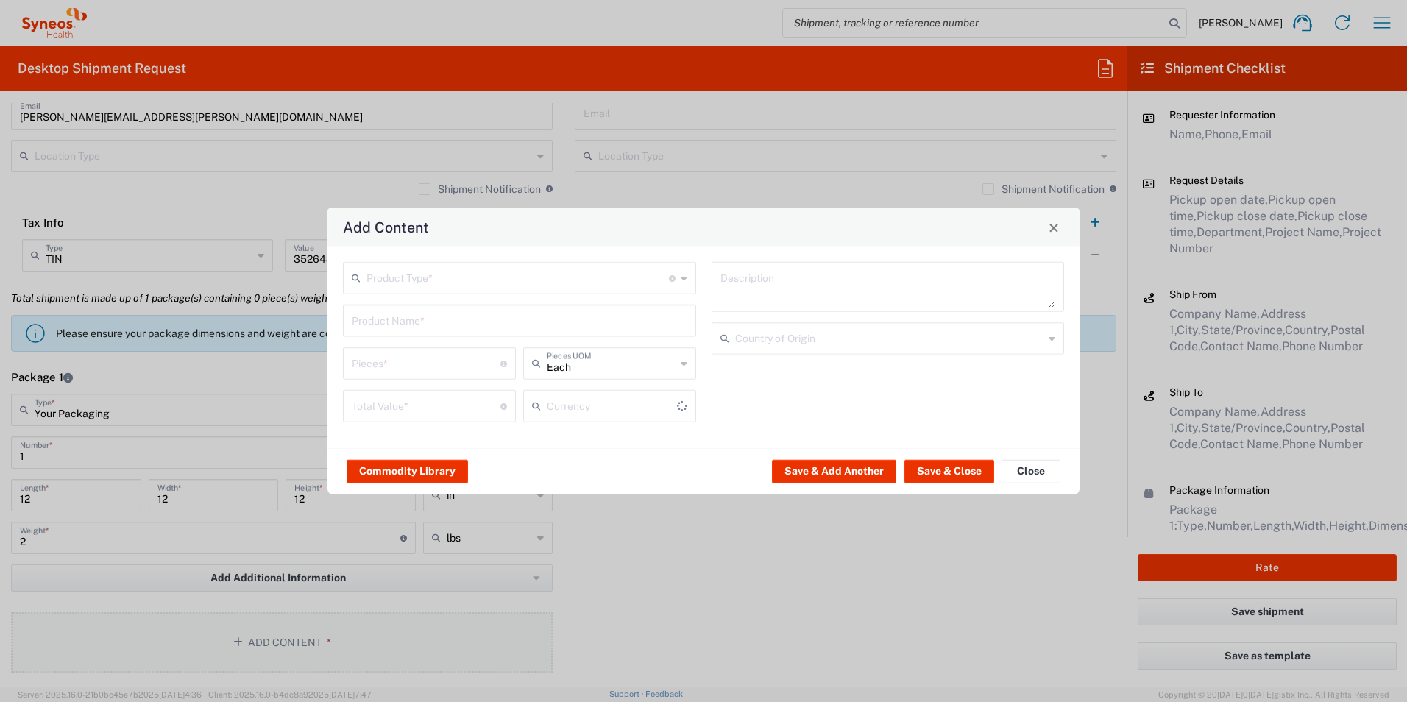
type input "US Dollar"
click at [467, 265] on input "text" at bounding box center [517, 277] width 302 height 26
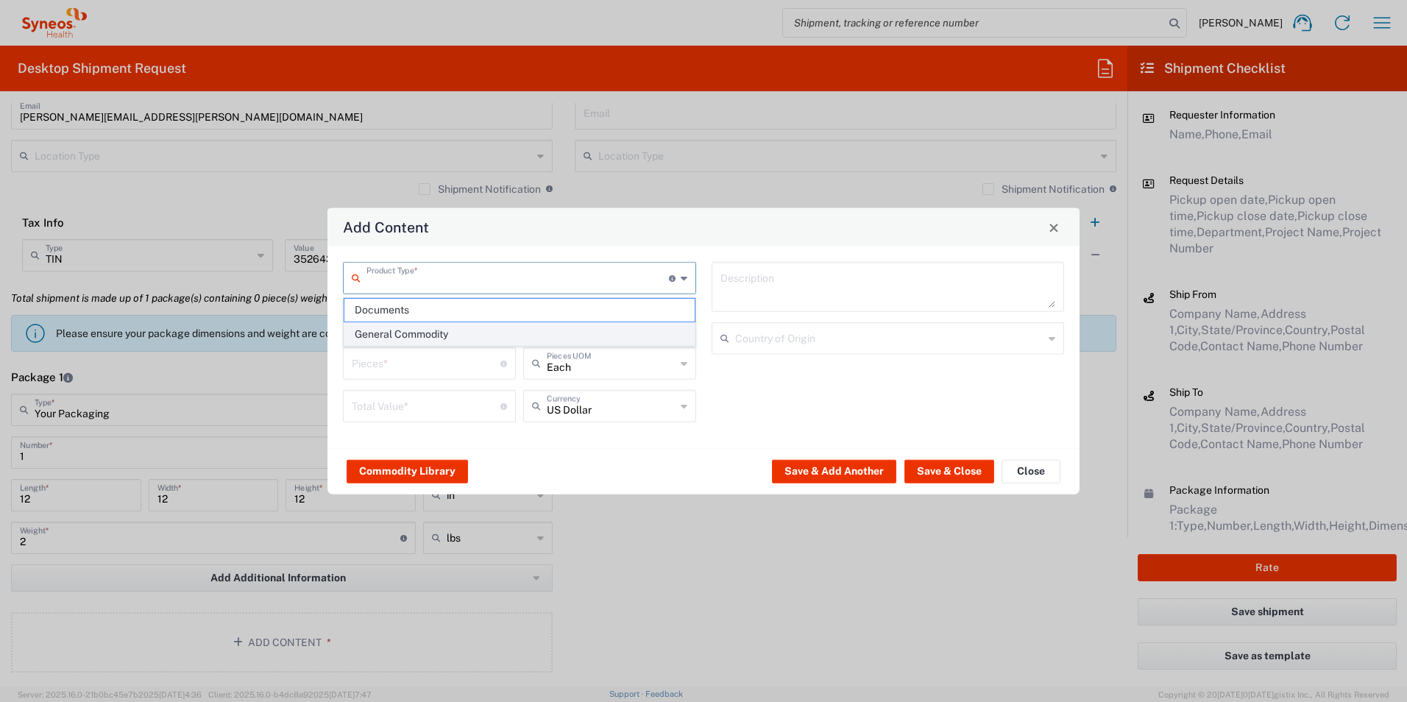
click at [454, 337] on span "General Commodity" at bounding box center [519, 334] width 350 height 23
type input "General Commodity"
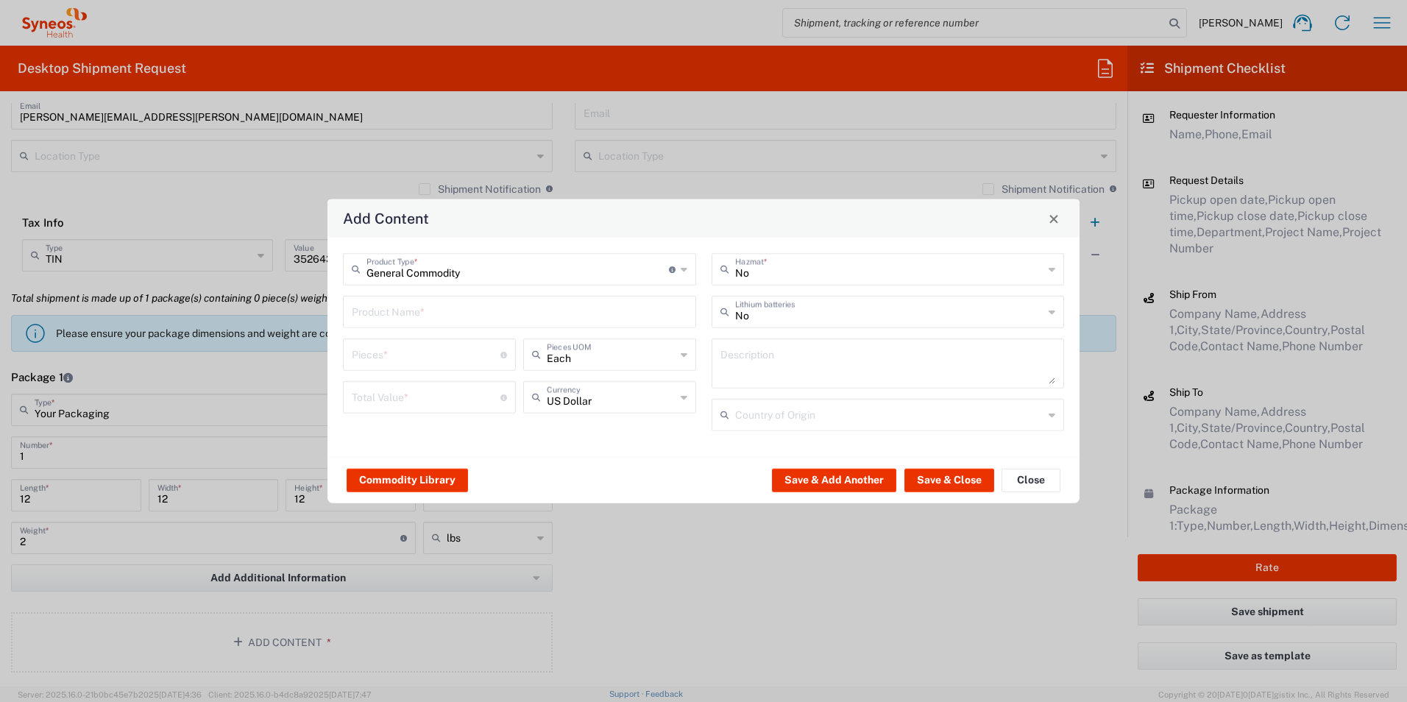
click at [458, 324] on div "Product Name *" at bounding box center [519, 312] width 353 height 32
type input "Lab kits"
click at [441, 358] on input "number" at bounding box center [426, 354] width 149 height 26
type input "4"
click at [450, 384] on input "number" at bounding box center [426, 396] width 149 height 26
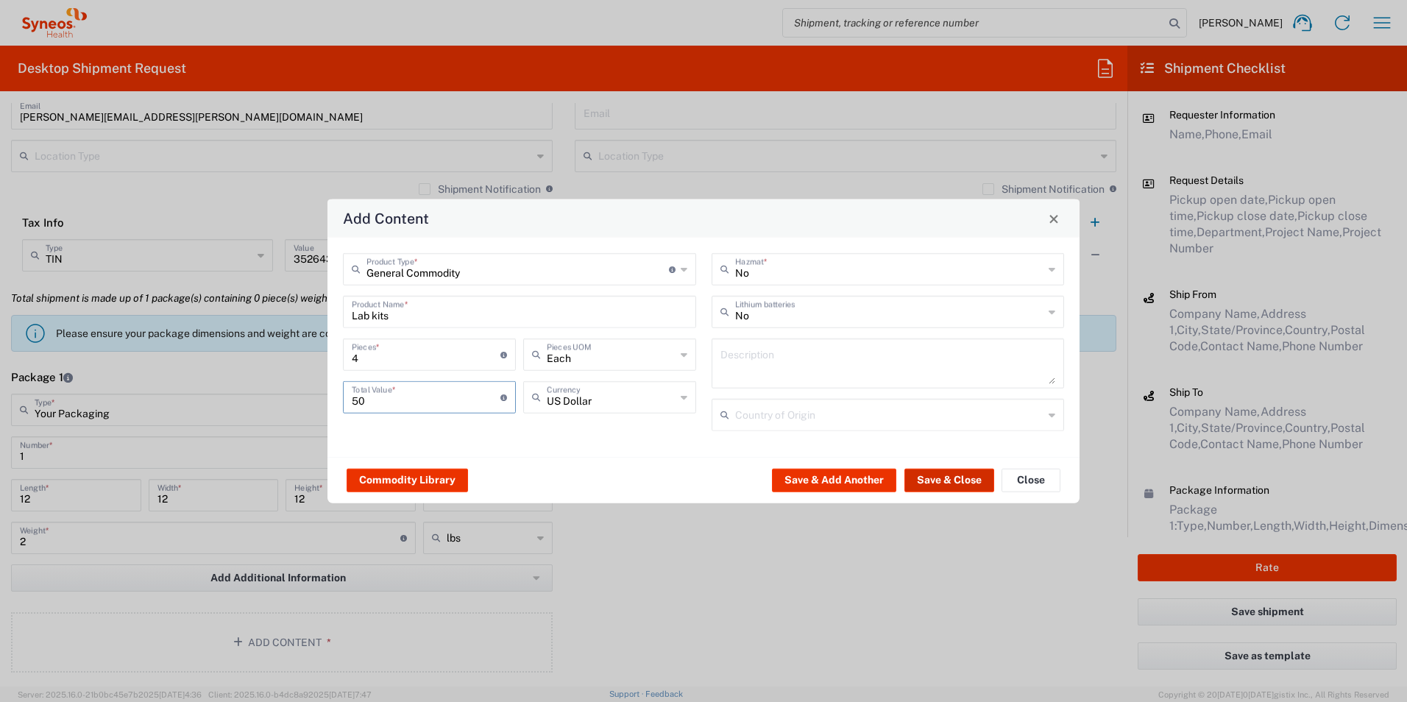
type input "50"
click at [959, 480] on button "Save & Close" at bounding box center [949, 480] width 90 height 24
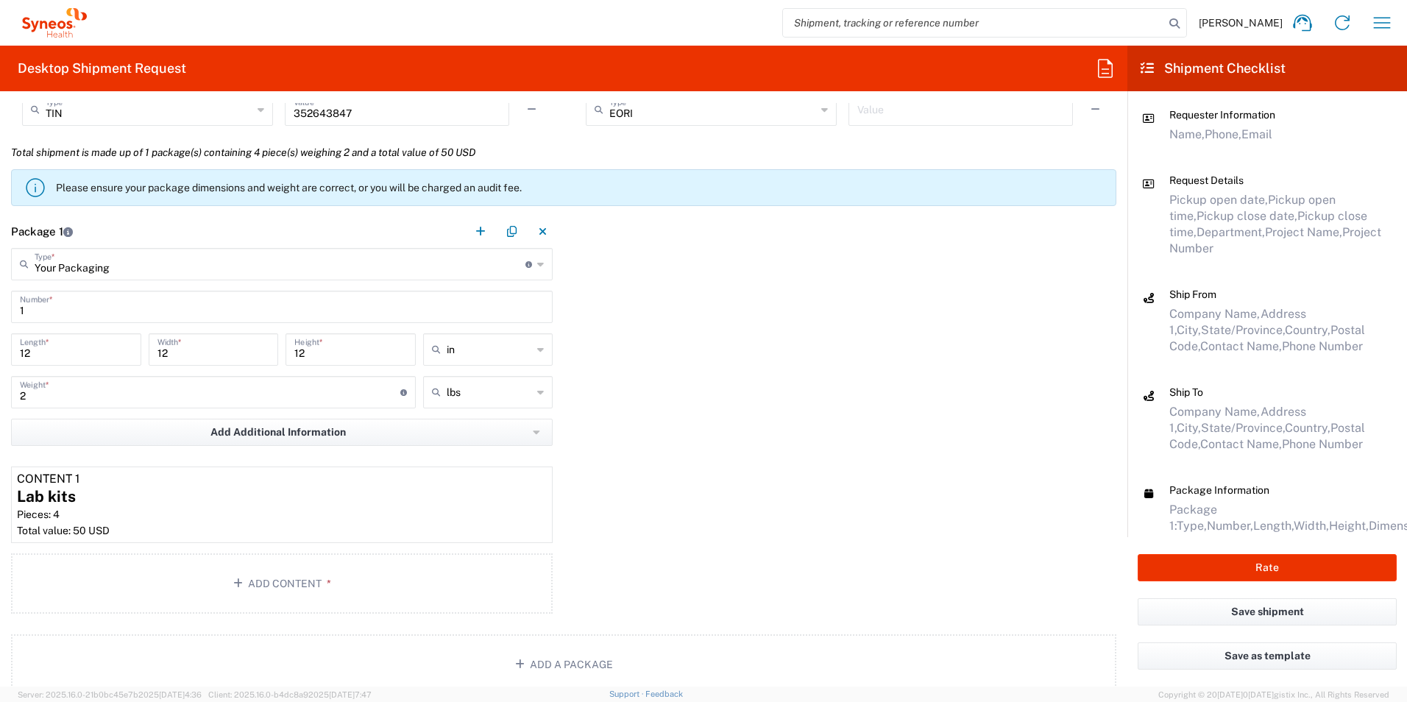
scroll to position [1177, 0]
click at [1275, 567] on button "Rate" at bounding box center [1266, 567] width 259 height 27
type input "7063148-1"
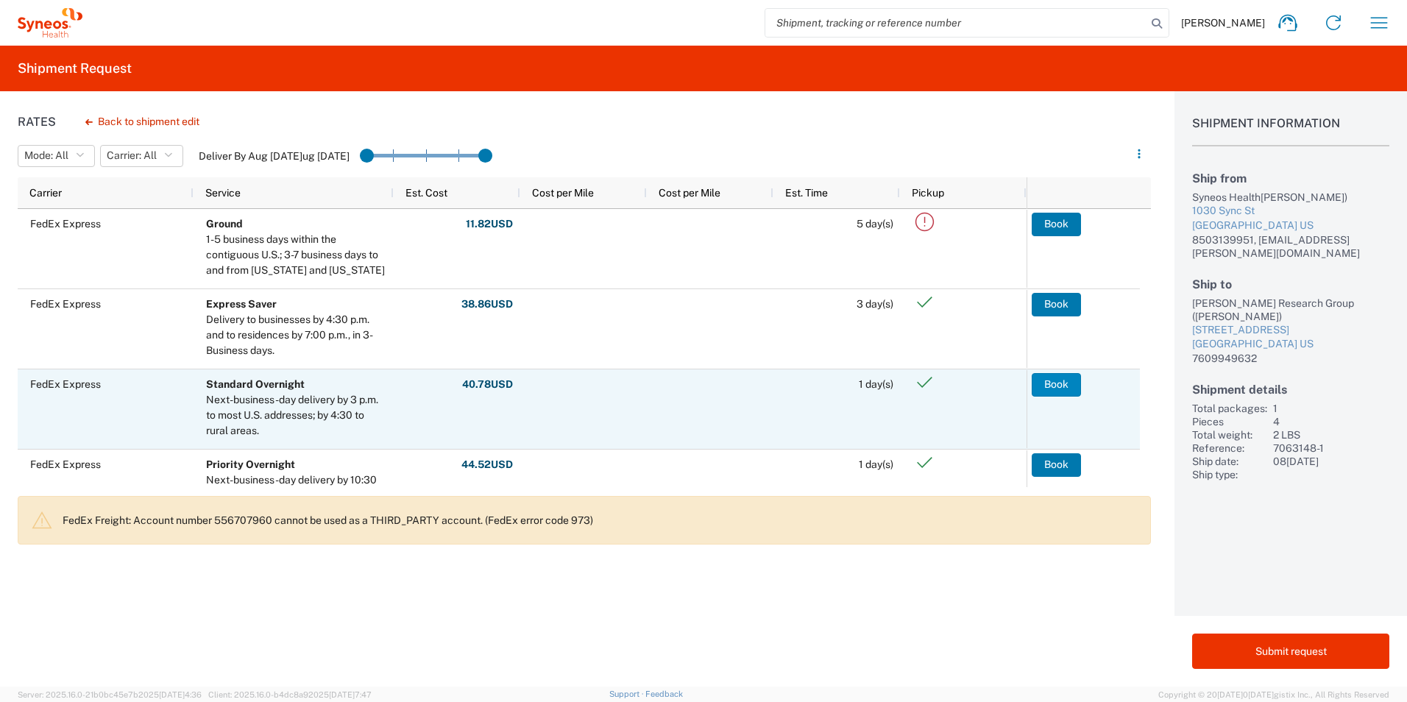
click at [1051, 386] on button "Book" at bounding box center [1055, 385] width 49 height 24
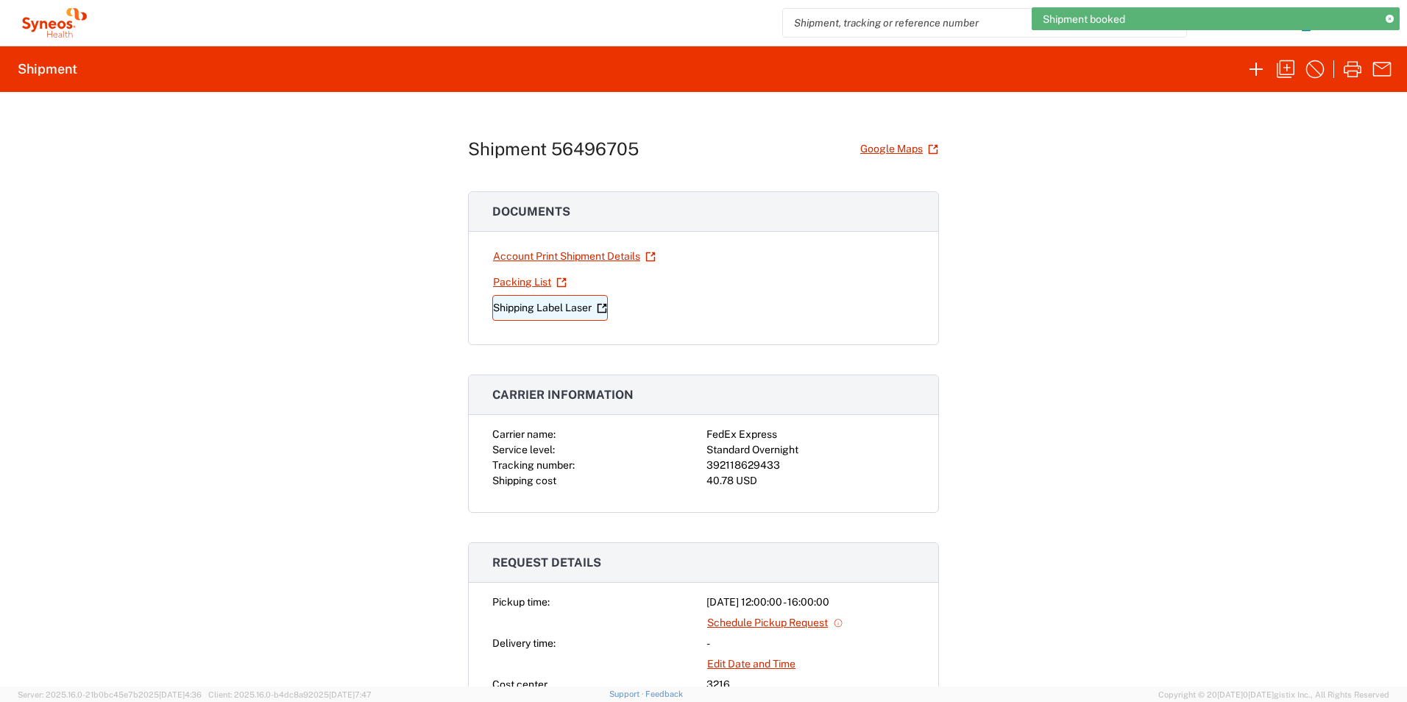
click at [503, 304] on link "Shipping Label Laser" at bounding box center [550, 308] width 116 height 26
